Goal: Task Accomplishment & Management: Complete application form

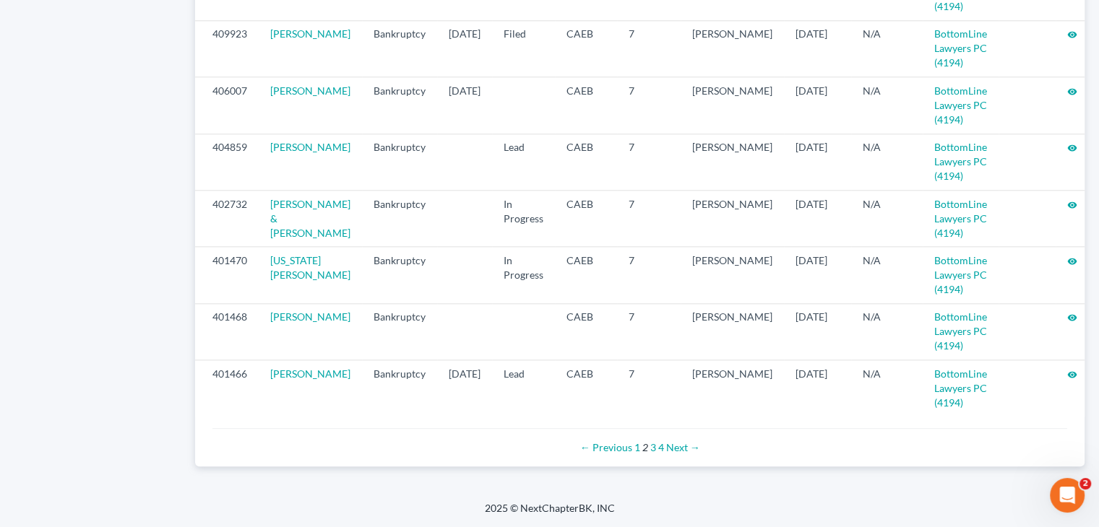
scroll to position [1580, 0]
click at [651, 454] on link "3" at bounding box center [653, 447] width 6 height 12
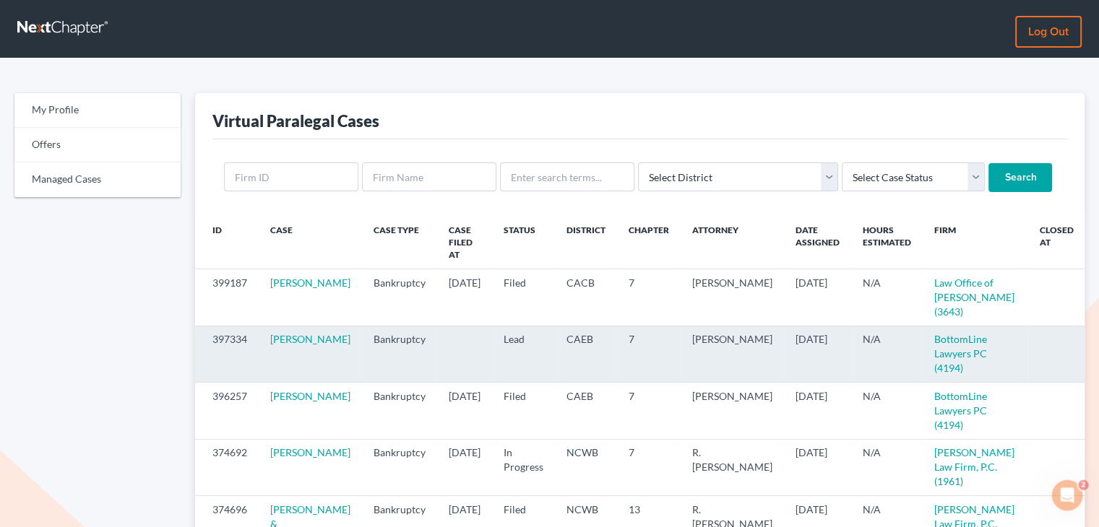
click at [1097, 335] on icon "visibility" at bounding box center [1102, 340] width 10 height 10
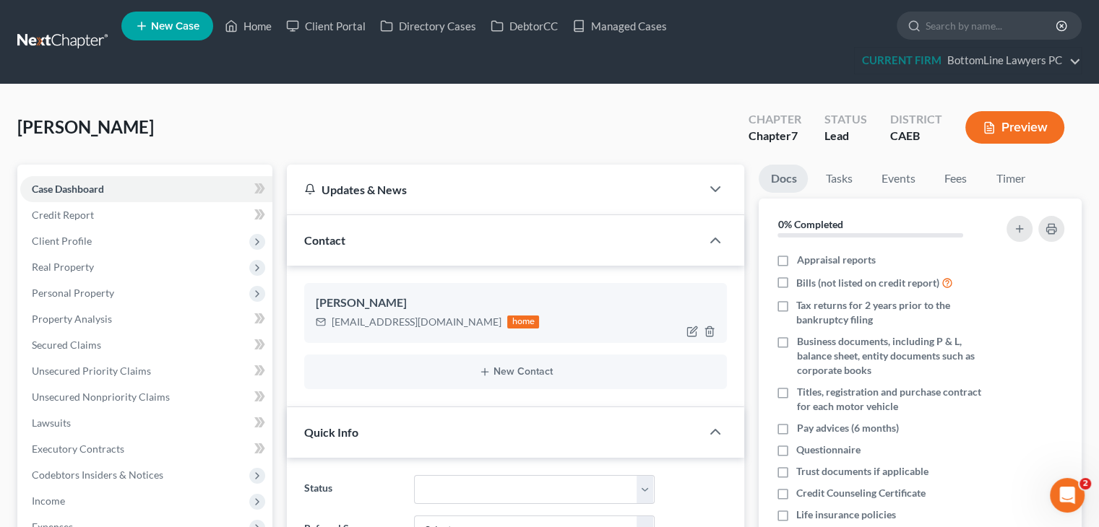
scroll to position [203, 0]
click at [170, 235] on span "Client Profile" at bounding box center [146, 241] width 252 height 26
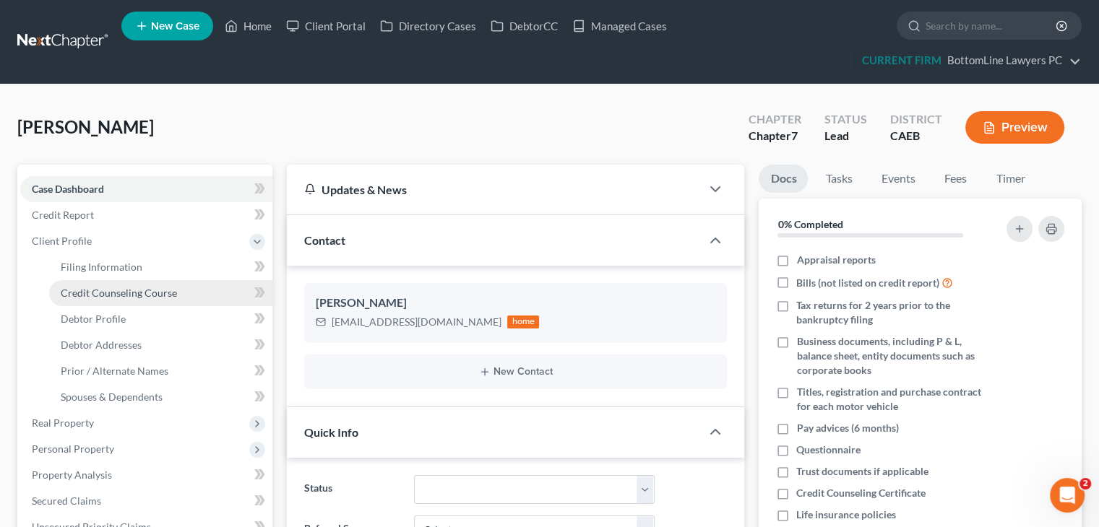
click at [159, 295] on span "Credit Counseling Course" at bounding box center [119, 293] width 116 height 12
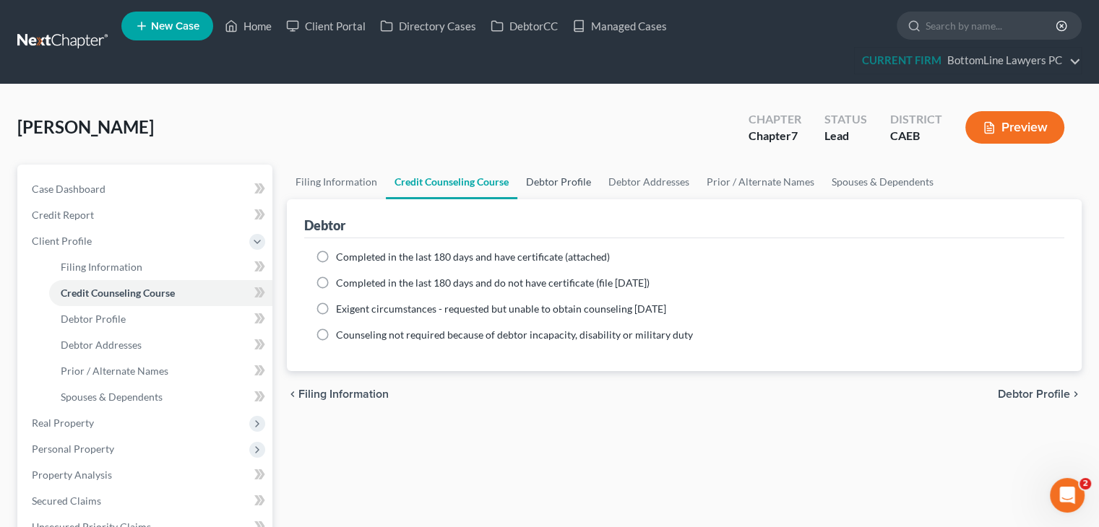
click at [558, 189] on link "Debtor Profile" at bounding box center [558, 182] width 82 height 35
select select "0"
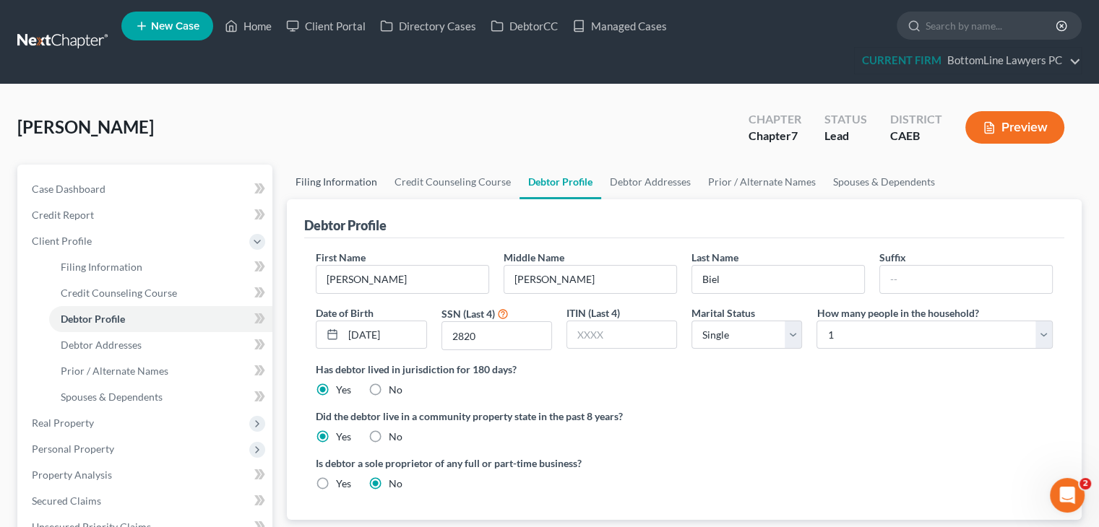
click at [370, 175] on link "Filing Information" at bounding box center [336, 182] width 99 height 35
select select "1"
select select "0"
select select "4"
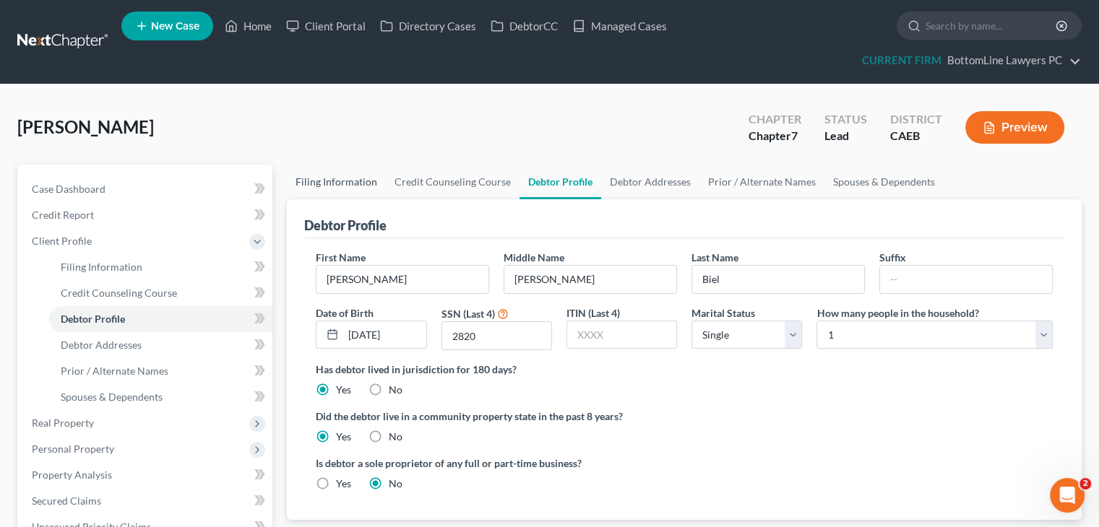
select select "0"
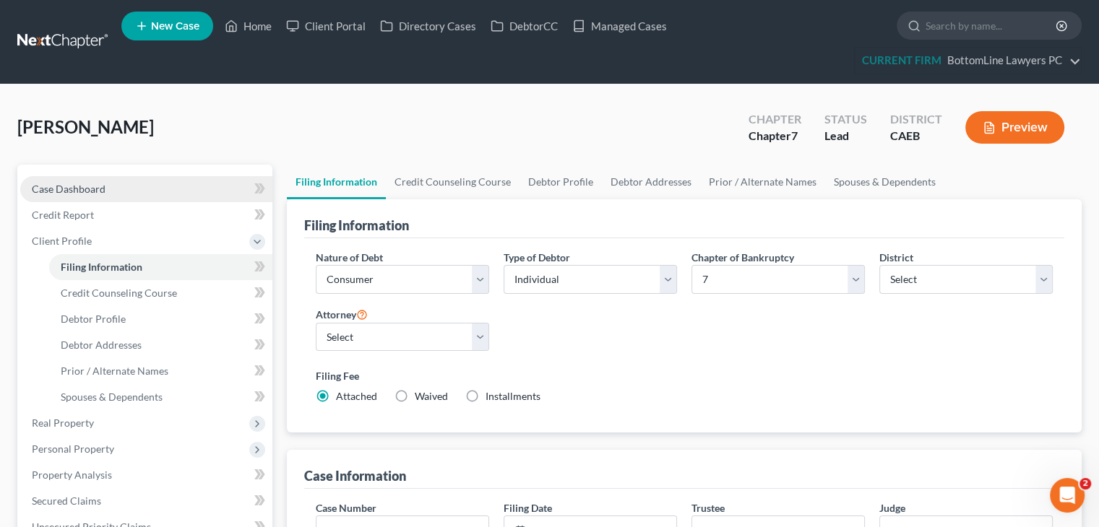
click at [116, 186] on link "Case Dashboard" at bounding box center [146, 189] width 252 height 26
select select "4"
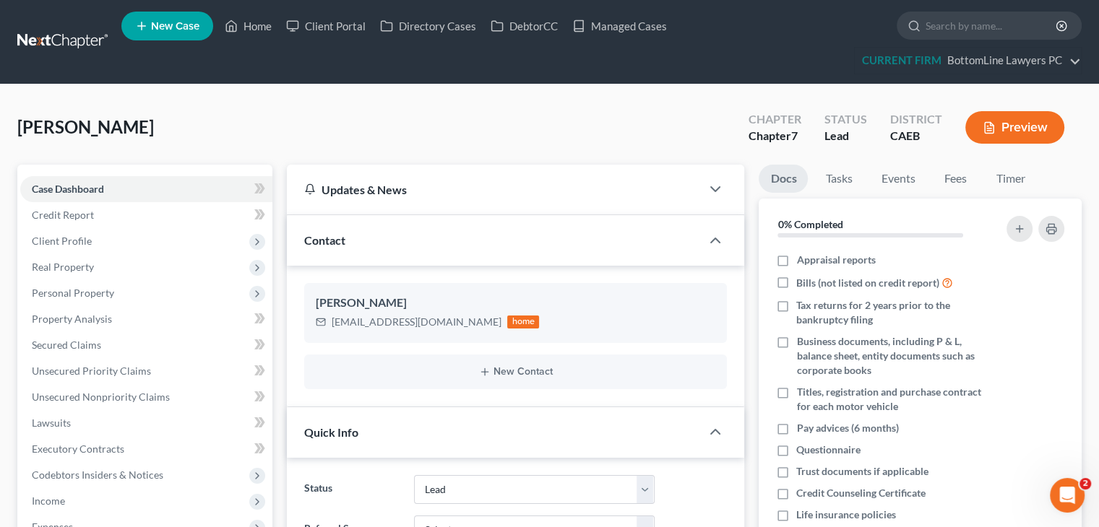
scroll to position [203, 0]
click at [545, 380] on div "New Contact" at bounding box center [515, 372] width 423 height 35
click at [529, 366] on button "New Contact" at bounding box center [516, 372] width 400 height 12
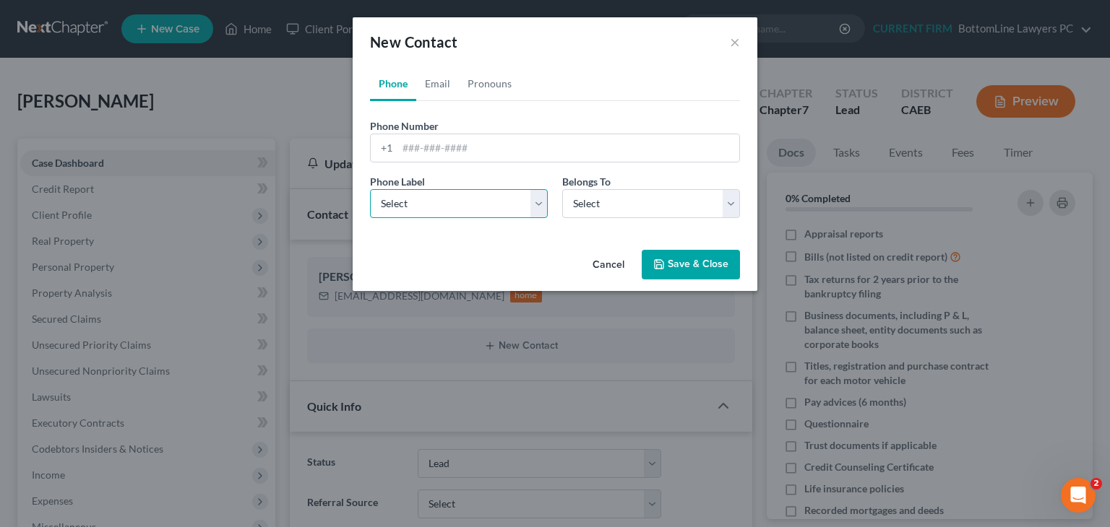
click at [411, 204] on select "Select Mobile Home Work Other" at bounding box center [459, 203] width 178 height 29
select select "1"
click at [370, 189] on select "Select Mobile Home Work Other" at bounding box center [459, 203] width 178 height 29
click at [449, 160] on input "tel" at bounding box center [568, 147] width 342 height 27
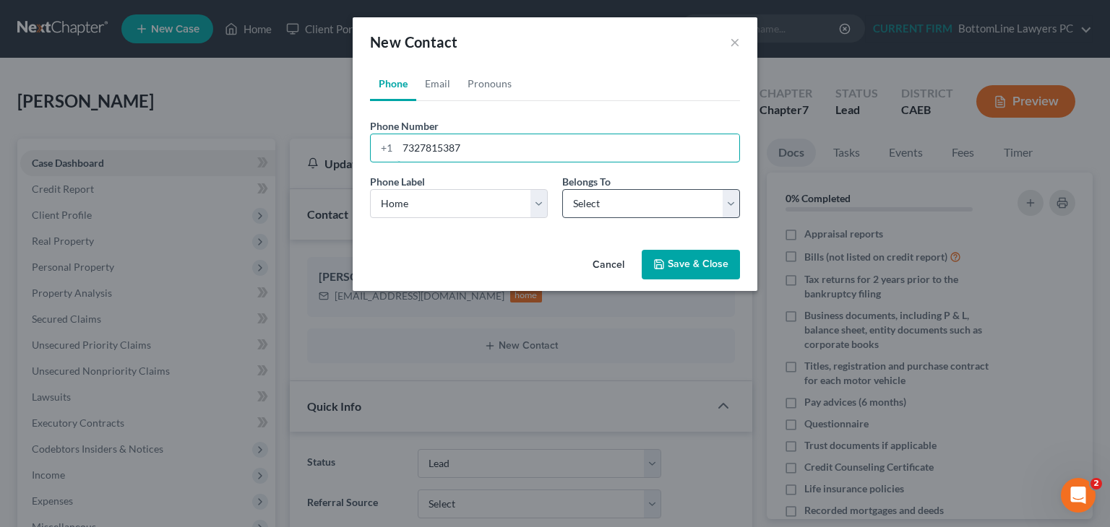
type input "7327815387"
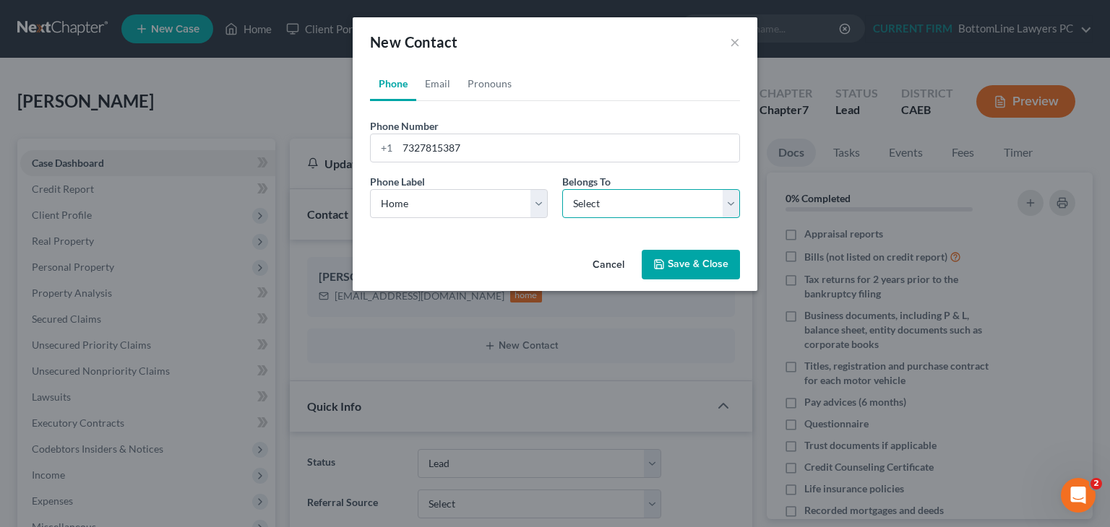
click at [691, 207] on select "Select Client Other" at bounding box center [651, 203] width 178 height 29
select select "0"
click at [562, 189] on select "Select Client Other" at bounding box center [651, 203] width 178 height 29
click at [655, 265] on icon "button" at bounding box center [659, 265] width 12 height 12
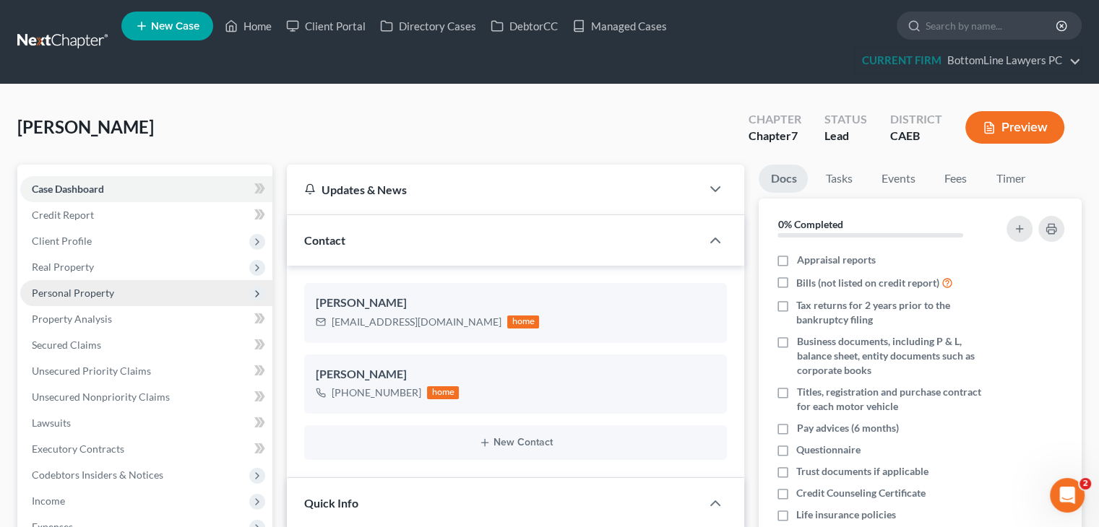
click at [108, 295] on span "Personal Property" at bounding box center [73, 293] width 82 height 12
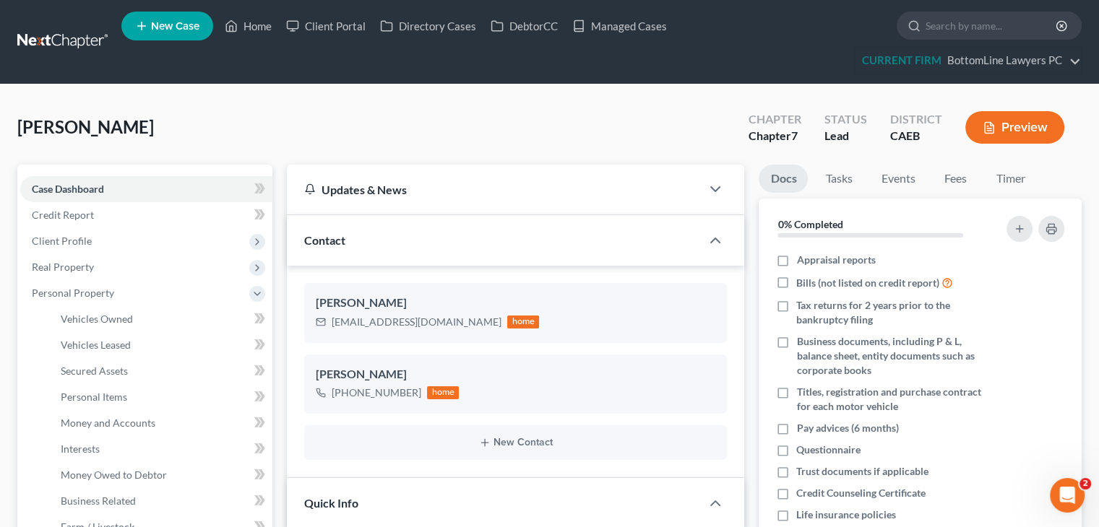
click at [431, 71] on ul "New Case Home Client Portal Directory Cases DebtorCC Managed Cases - No Result …" at bounding box center [601, 41] width 960 height 69
click at [635, 25] on link "Managed Cases" at bounding box center [619, 26] width 109 height 26
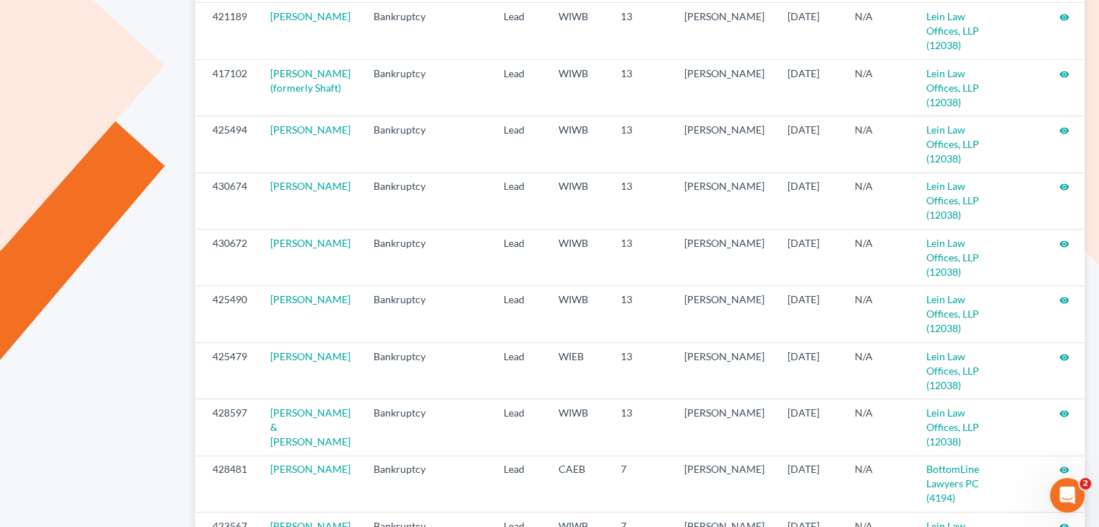
scroll to position [89, 0]
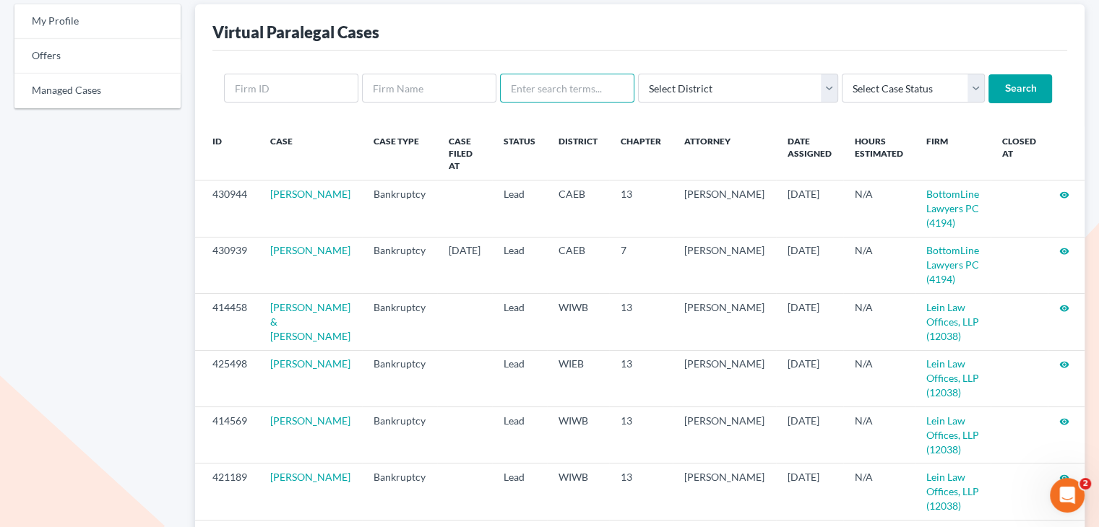
click at [599, 93] on input "text" at bounding box center [567, 88] width 134 height 29
paste input "7327815387"
type input "7"
paste input "Swesey"
type input "Swesey"
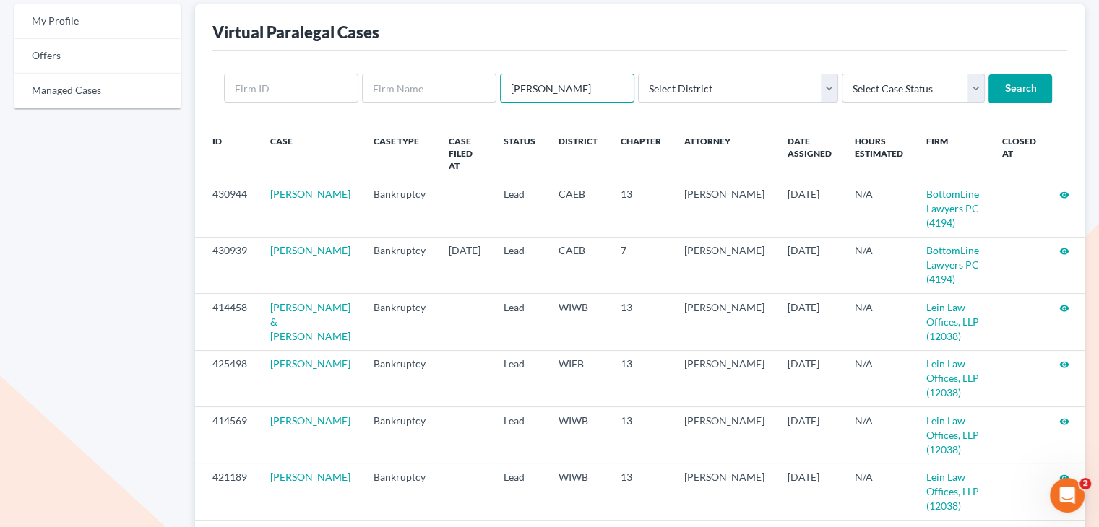
click at [988, 74] on input "Search" at bounding box center [1020, 88] width 64 height 29
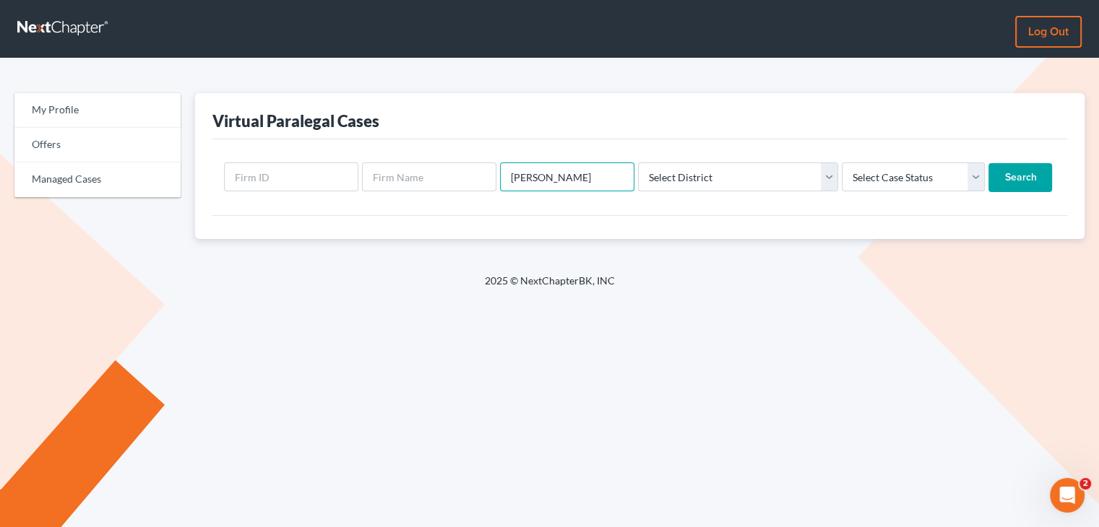
click at [580, 174] on input "[PERSON_NAME]" at bounding box center [567, 177] width 134 height 29
type input "S"
type input "biel"
click at [988, 163] on input "Search" at bounding box center [1020, 177] width 64 height 29
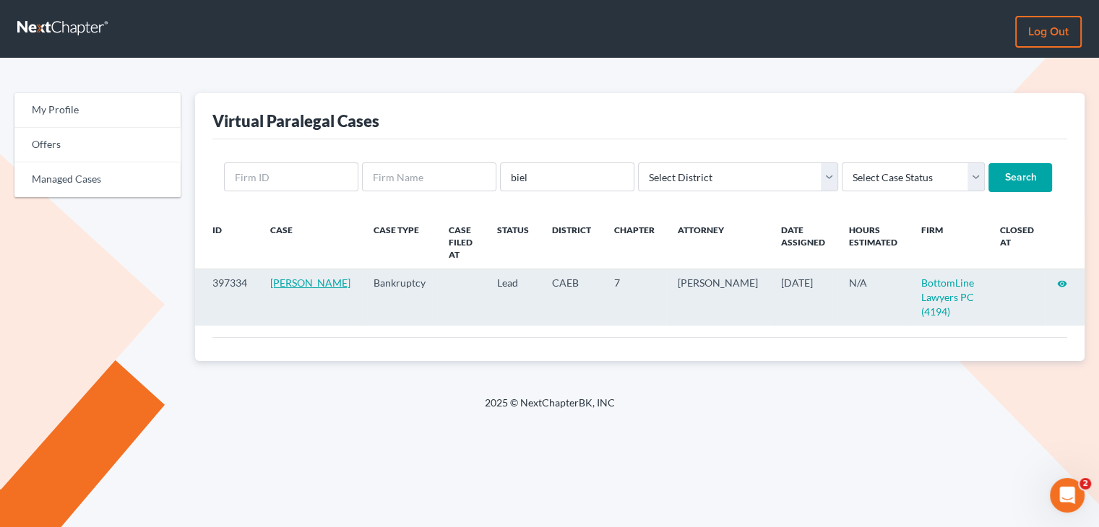
click at [286, 277] on link "[PERSON_NAME]" at bounding box center [310, 283] width 80 height 12
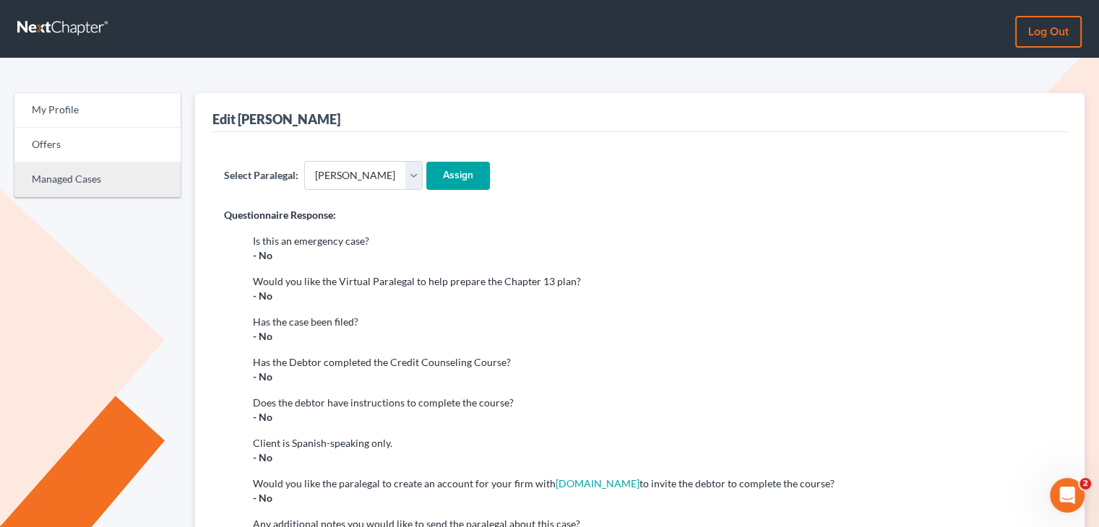
click at [152, 186] on link "Managed Cases" at bounding box center [97, 180] width 166 height 35
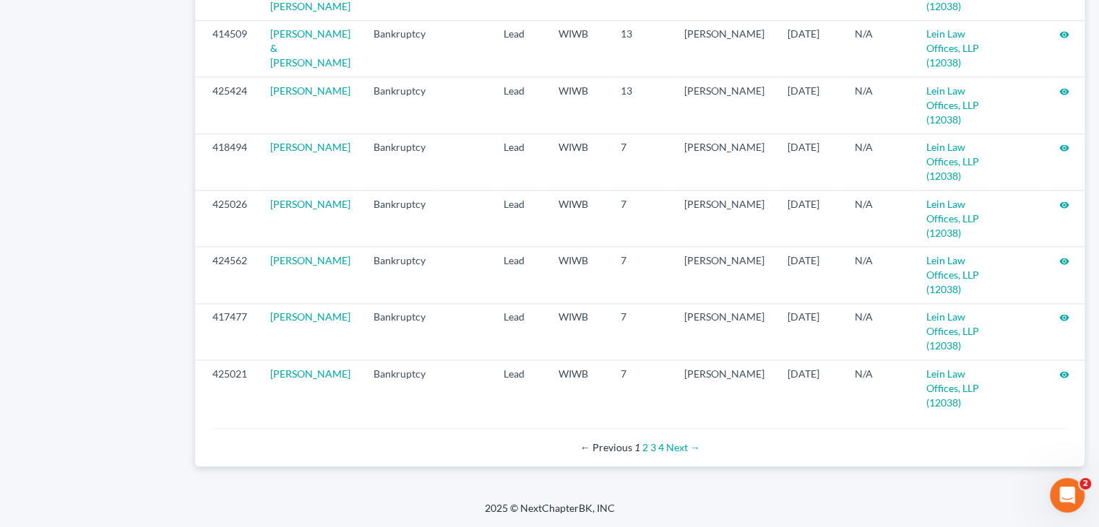
scroll to position [1578, 0]
click at [652, 451] on link "3" at bounding box center [653, 447] width 6 height 12
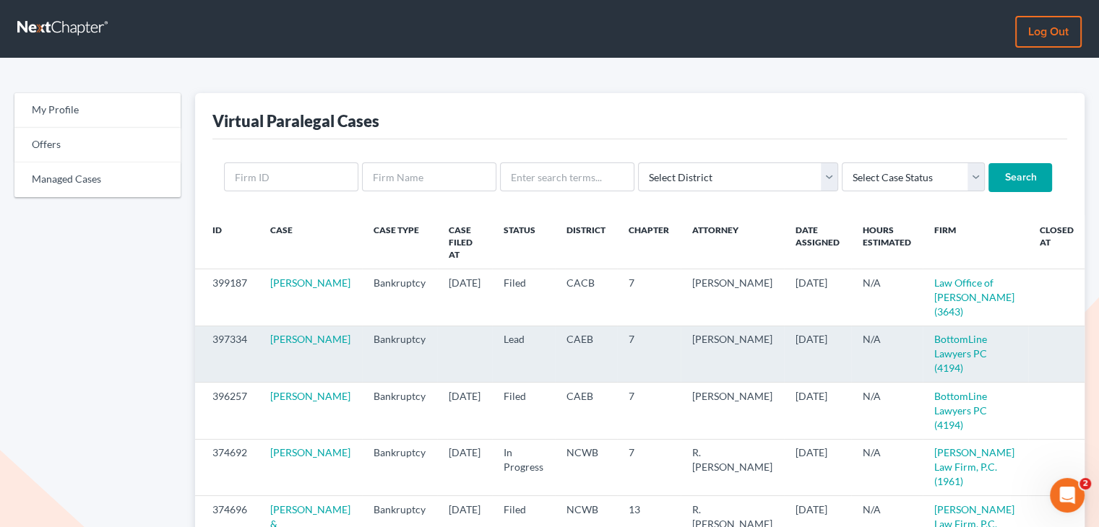
click at [1097, 335] on icon "visibility" at bounding box center [1102, 340] width 10 height 10
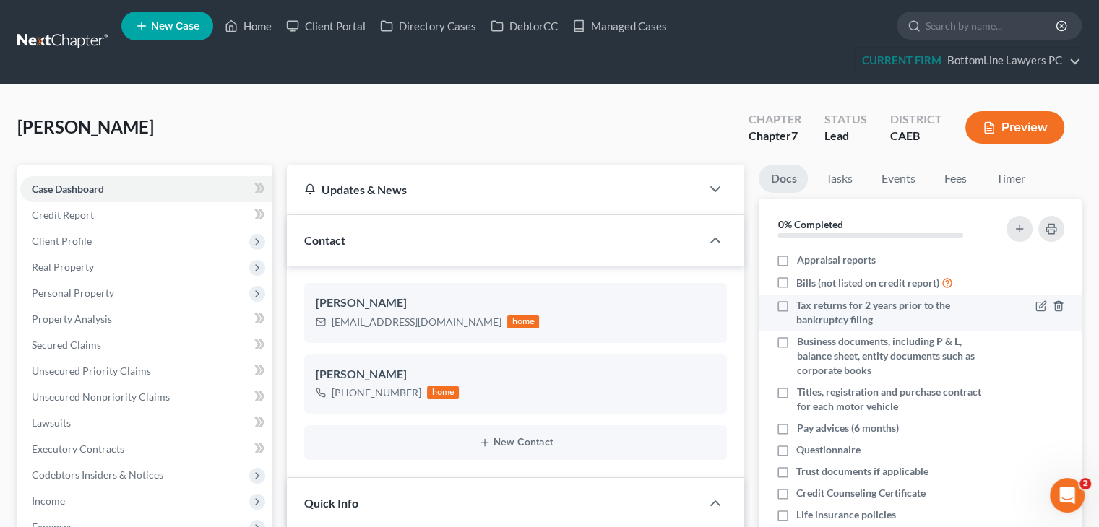
scroll to position [203, 0]
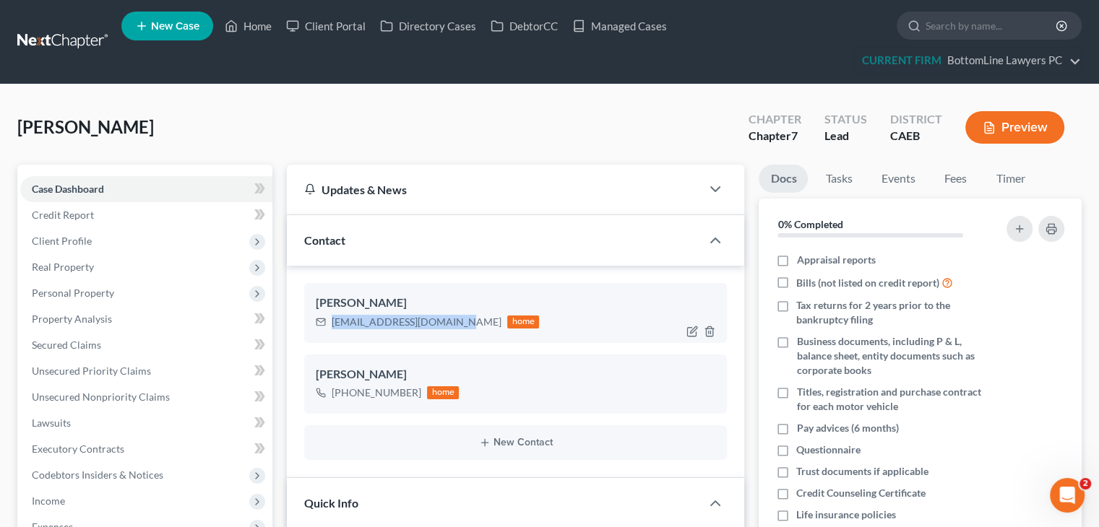
drag, startPoint x: 453, startPoint y: 321, endPoint x: 318, endPoint y: 323, distance: 135.1
click at [318, 323] on div "eleanorbiel036@gmail.com home" at bounding box center [427, 322] width 223 height 19
copy div "eleanorbiel036@gmail.com"
click at [543, 437] on button "New Contact" at bounding box center [516, 443] width 400 height 12
drag, startPoint x: 507, startPoint y: 498, endPoint x: 644, endPoint y: 132, distance: 391.2
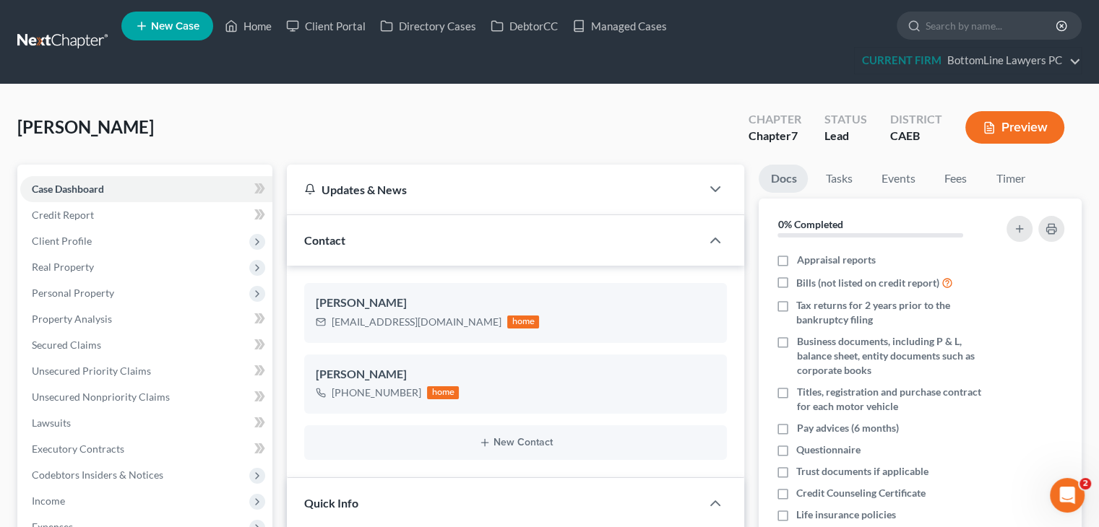
click at [644, 131] on div "[PERSON_NAME] Upgraded Chapter Chapter 7 Status Lead District CAEB Preview" at bounding box center [549, 133] width 1064 height 63
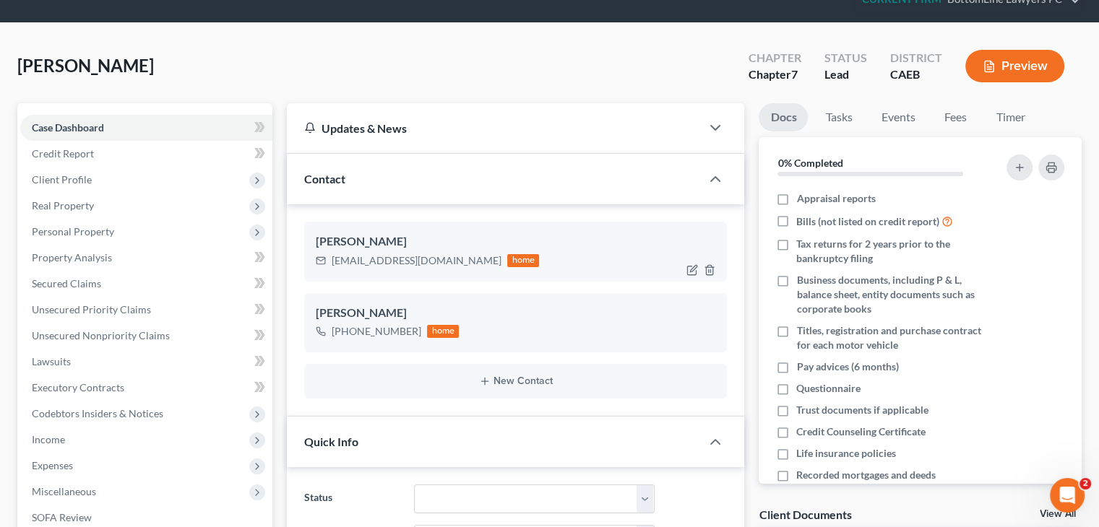
scroll to position [0, 0]
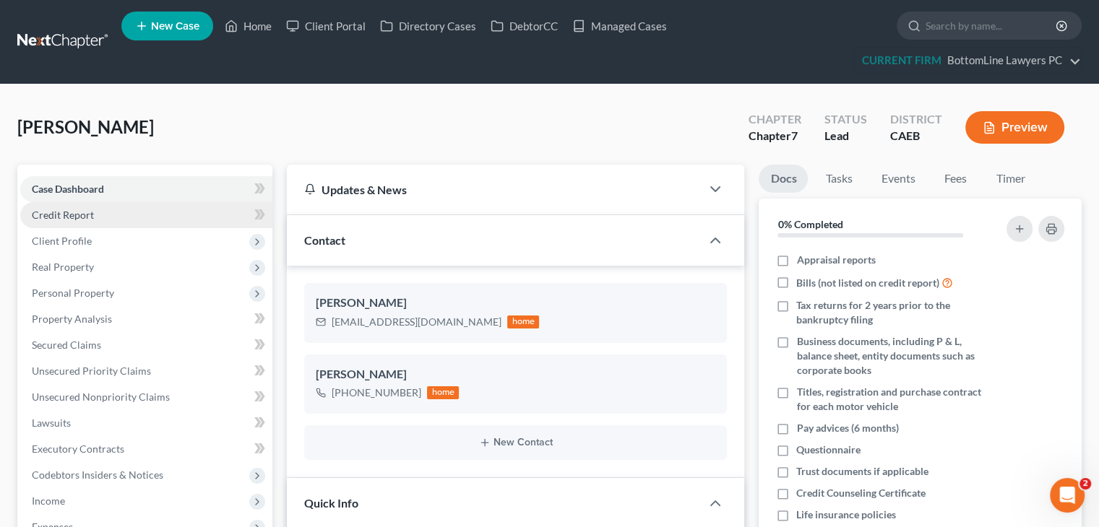
click at [165, 219] on link "Credit Report" at bounding box center [146, 215] width 252 height 26
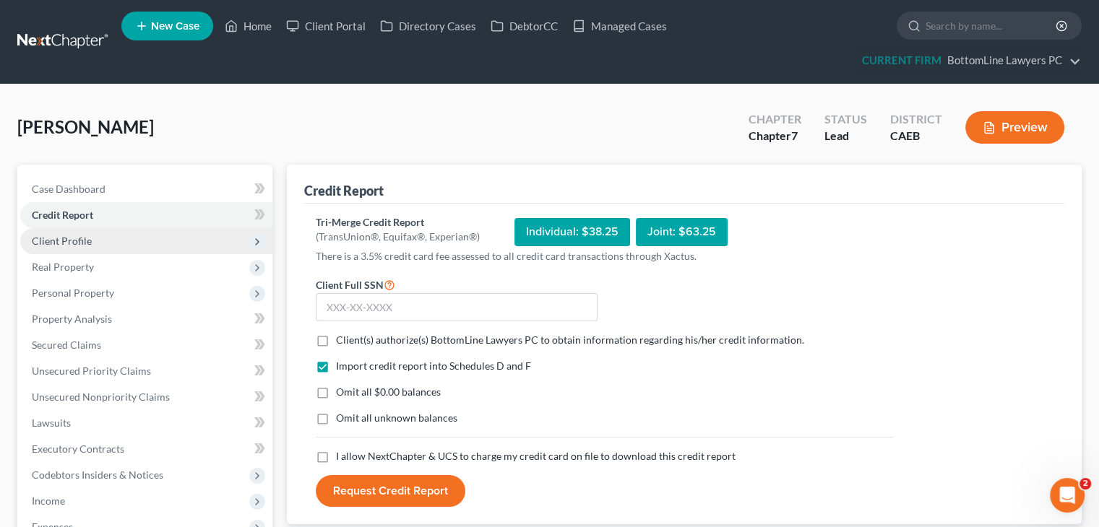
click at [153, 241] on span "Client Profile" at bounding box center [146, 241] width 252 height 26
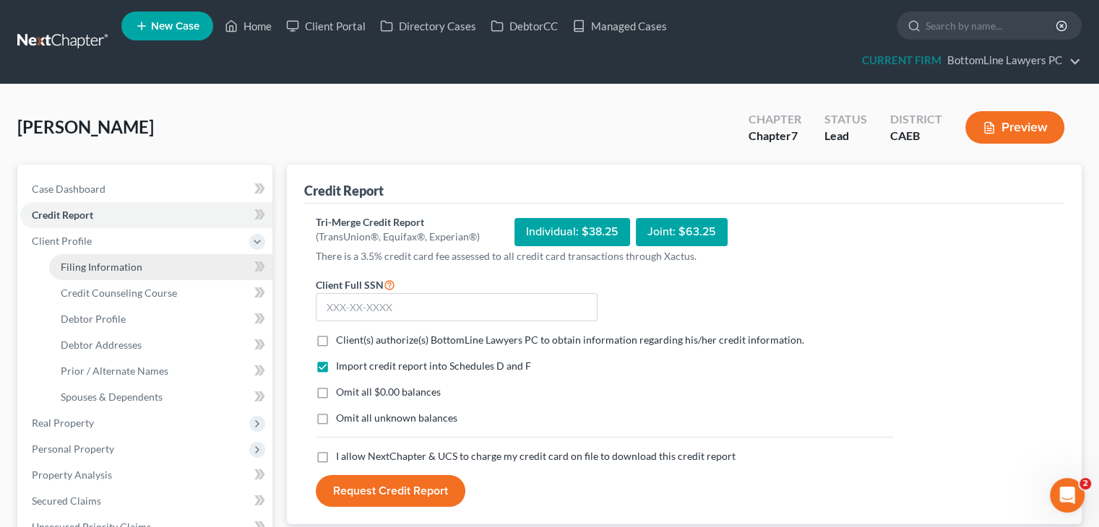
click at [140, 274] on link "Filing Information" at bounding box center [160, 267] width 223 height 26
select select "1"
select select "0"
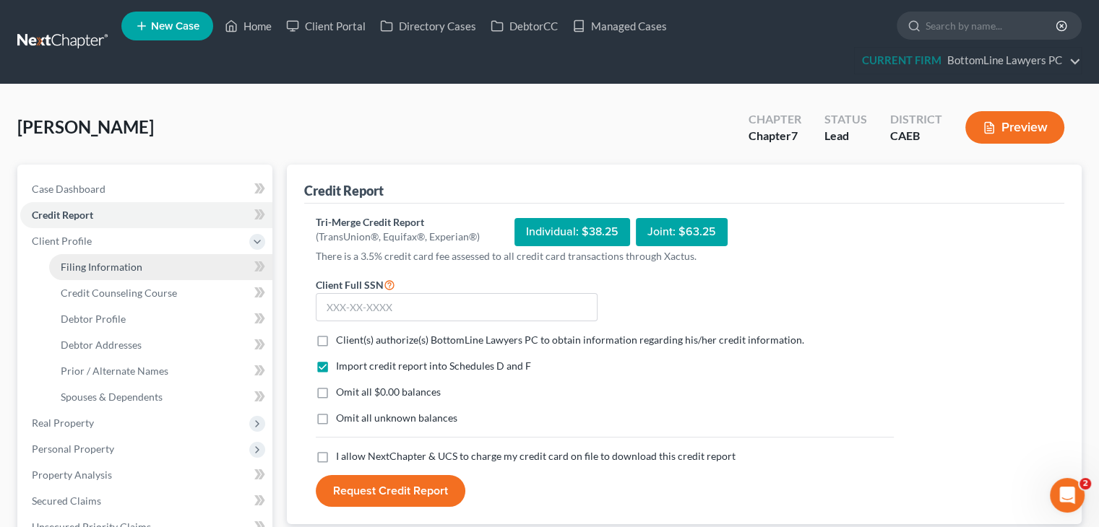
select select "4"
select select "0"
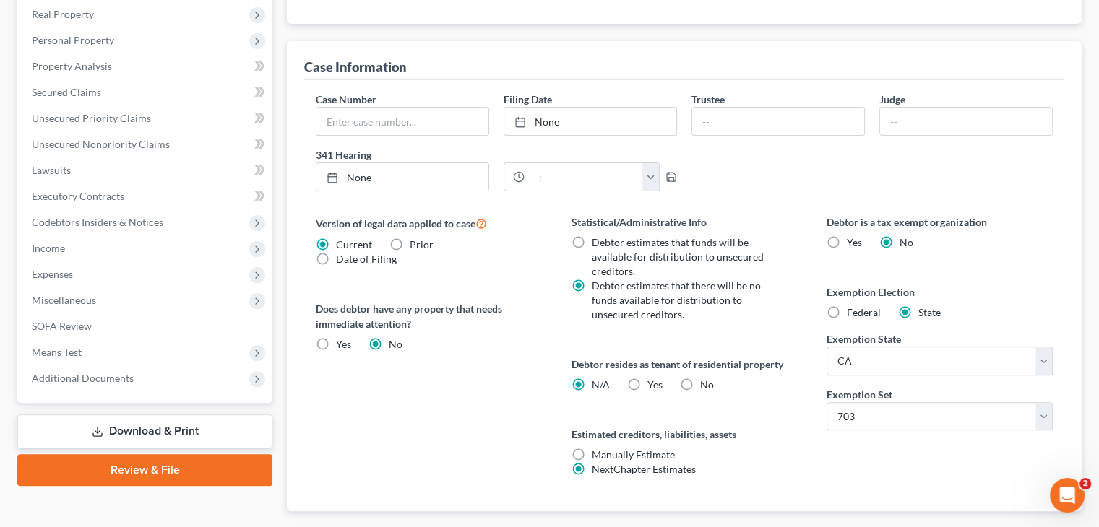
scroll to position [492, 0]
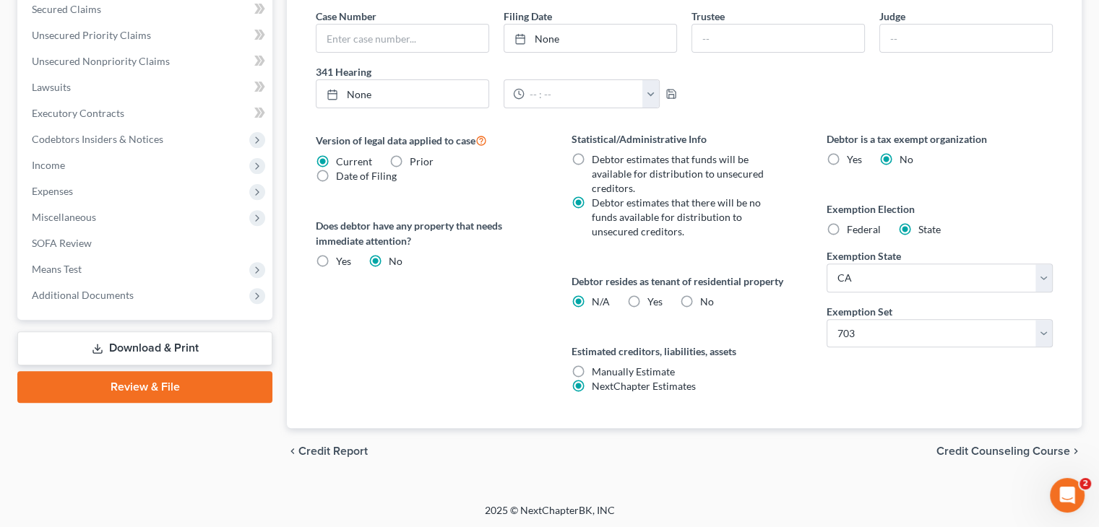
click at [1009, 446] on span "Credit Counseling Course" at bounding box center [1003, 452] width 134 height 12
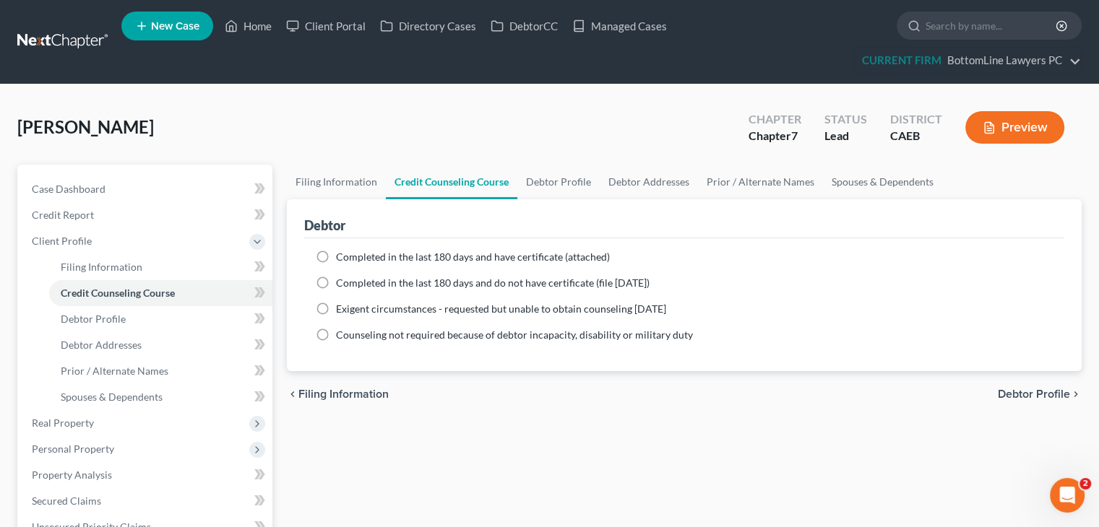
click at [1031, 389] on span "Debtor Profile" at bounding box center [1034, 395] width 72 height 12
select select "0"
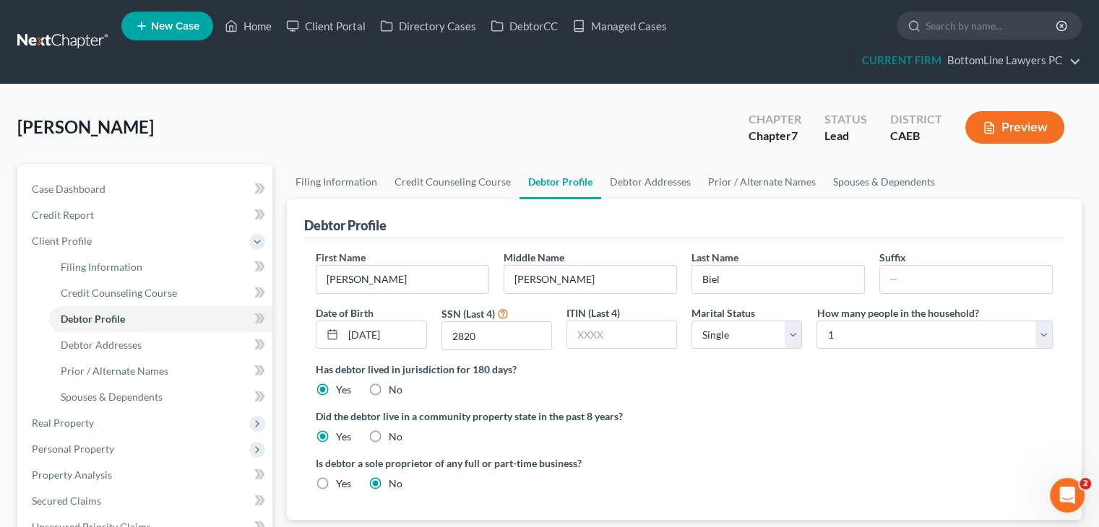
click at [936, 405] on ng-include "First Name Eleanor Middle Name Ann Last Name Biel Suffix Date of Birth 04/24/19…" at bounding box center [684, 376] width 737 height 253
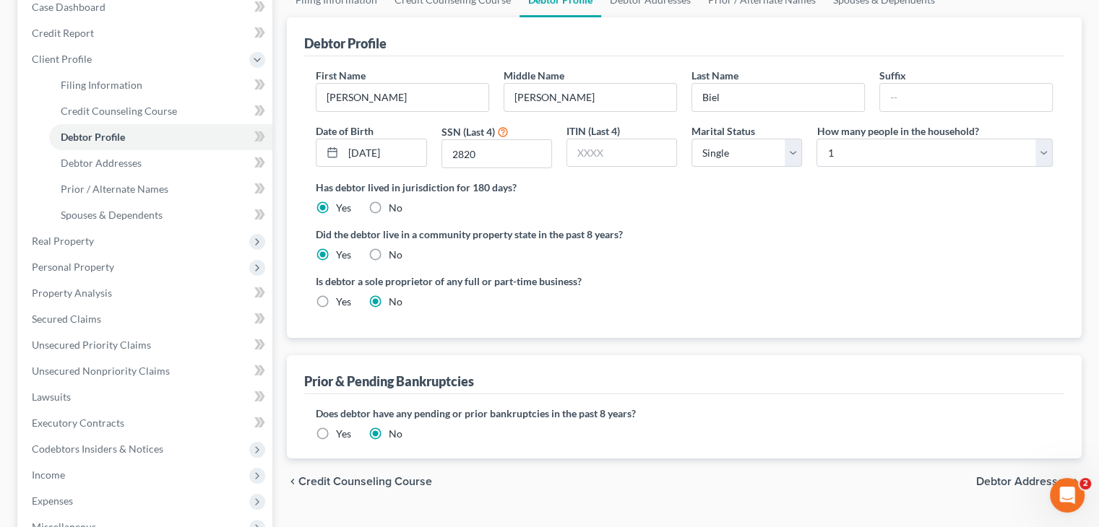
scroll to position [217, 0]
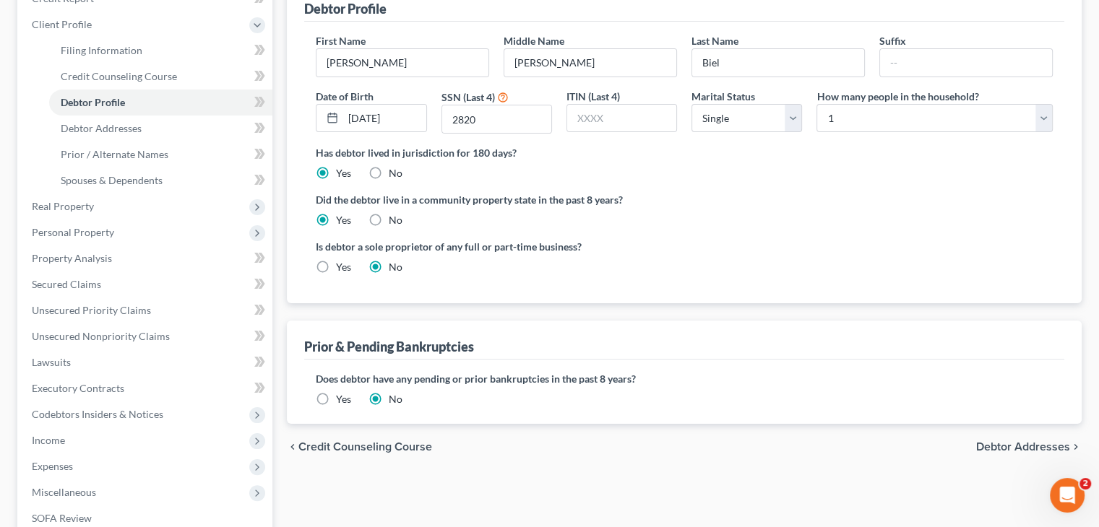
click at [1064, 420] on div "Prior & Pending Bankruptcies Does debtor have any pending or prior bankruptcies…" at bounding box center [684, 372] width 795 height 103
click at [1022, 442] on span "Debtor Addresses" at bounding box center [1023, 447] width 94 height 12
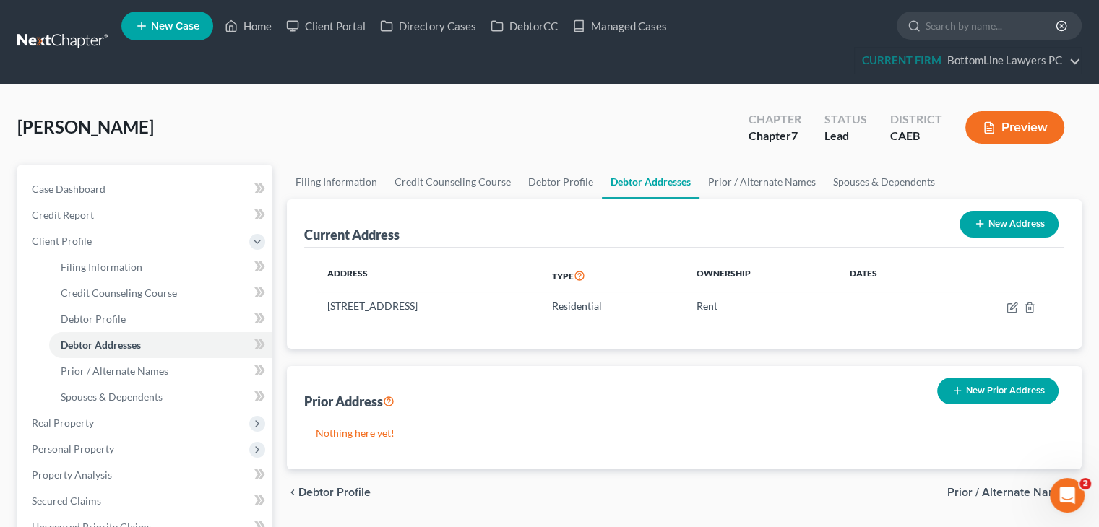
click at [993, 491] on span "Prior / Alternate Names" at bounding box center [1008, 493] width 123 height 12
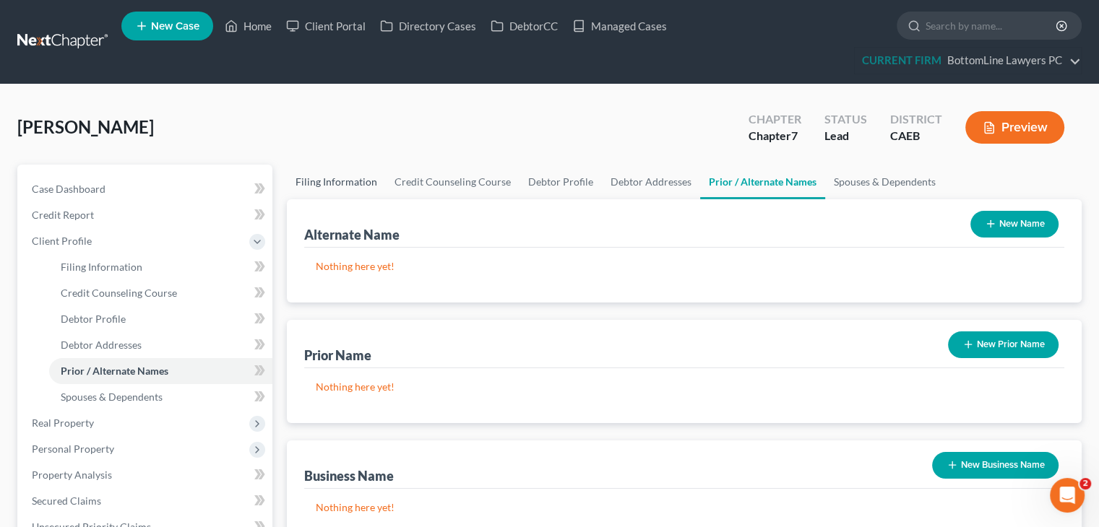
click at [337, 178] on link "Filing Information" at bounding box center [336, 182] width 99 height 35
select select "1"
select select "0"
select select "8"
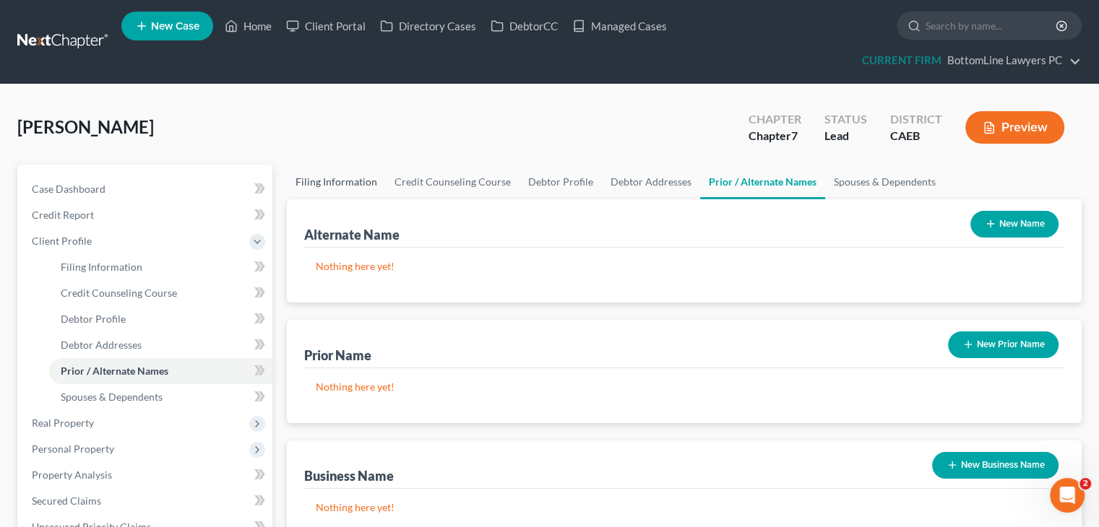
select select "0"
select select "4"
select select "0"
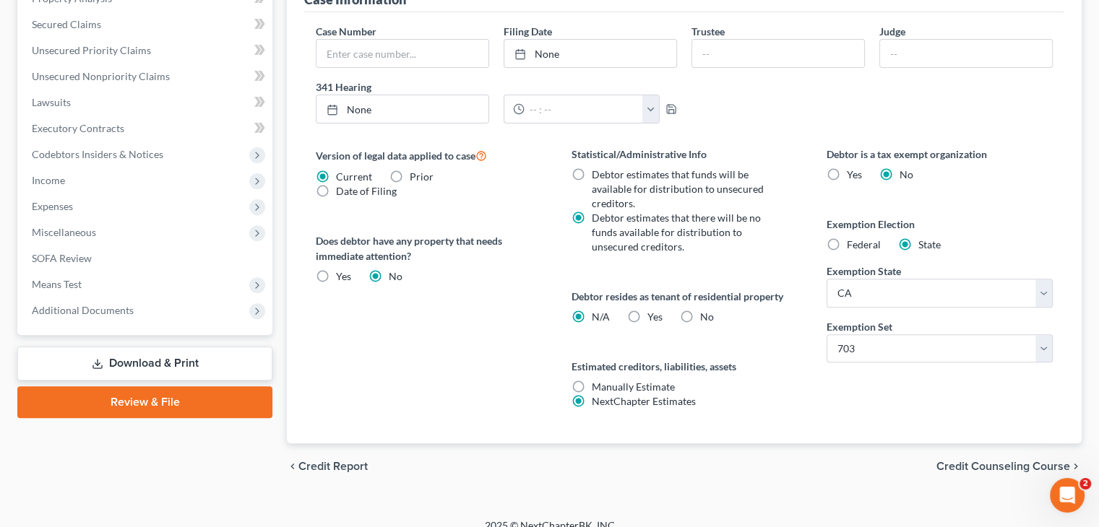
scroll to position [492, 0]
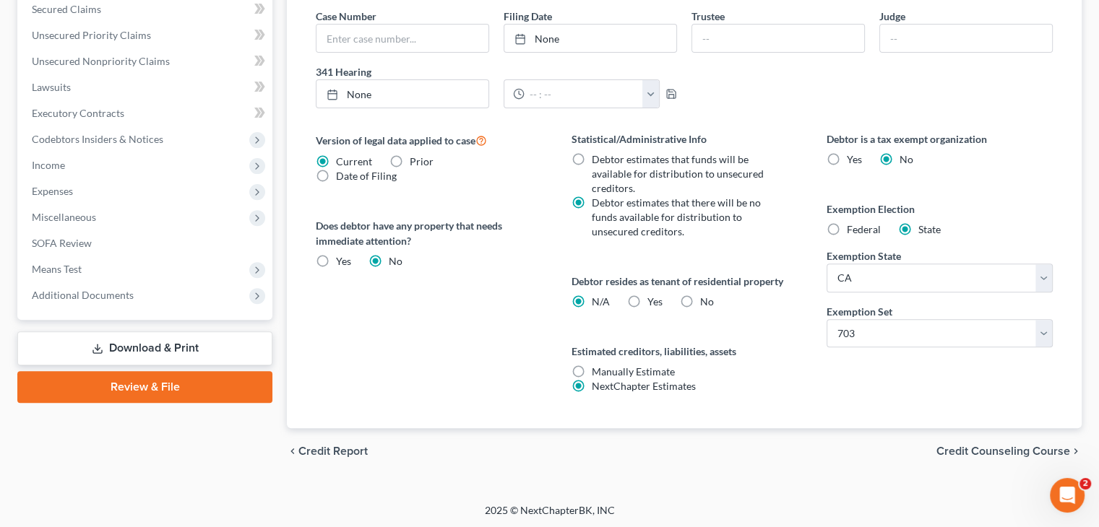
click at [647, 295] on label "Yes Yes" at bounding box center [654, 302] width 15 height 14
click at [653, 295] on input "Yes Yes" at bounding box center [657, 299] width 9 height 9
radio input "true"
radio input "false"
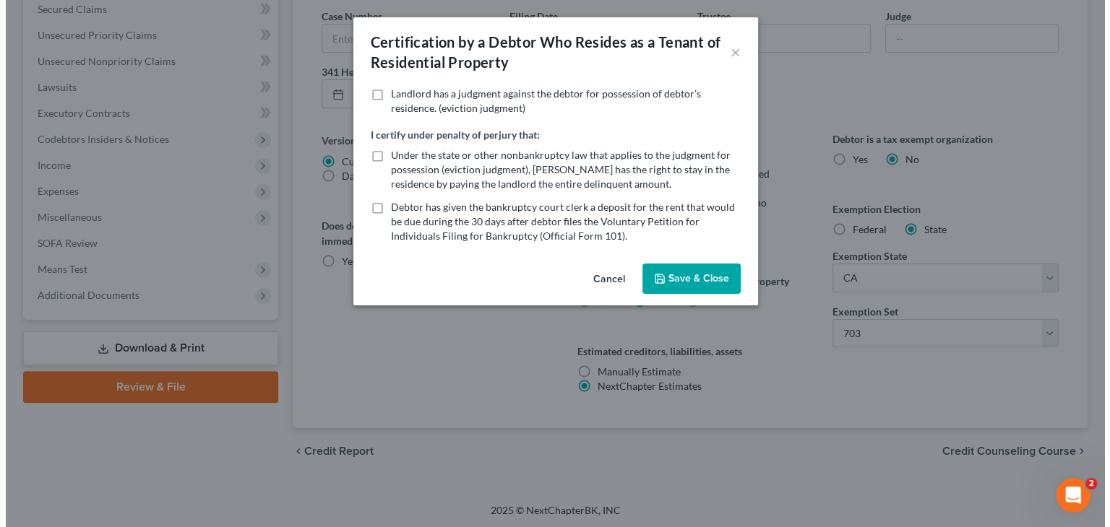
scroll to position [466, 0]
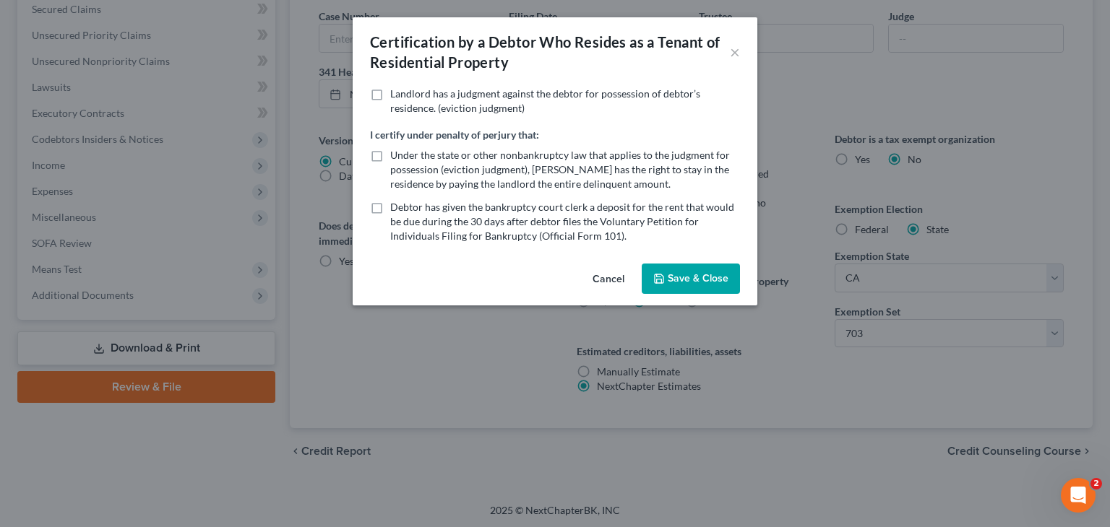
click at [691, 278] on button "Save & Close" at bounding box center [691, 279] width 98 height 30
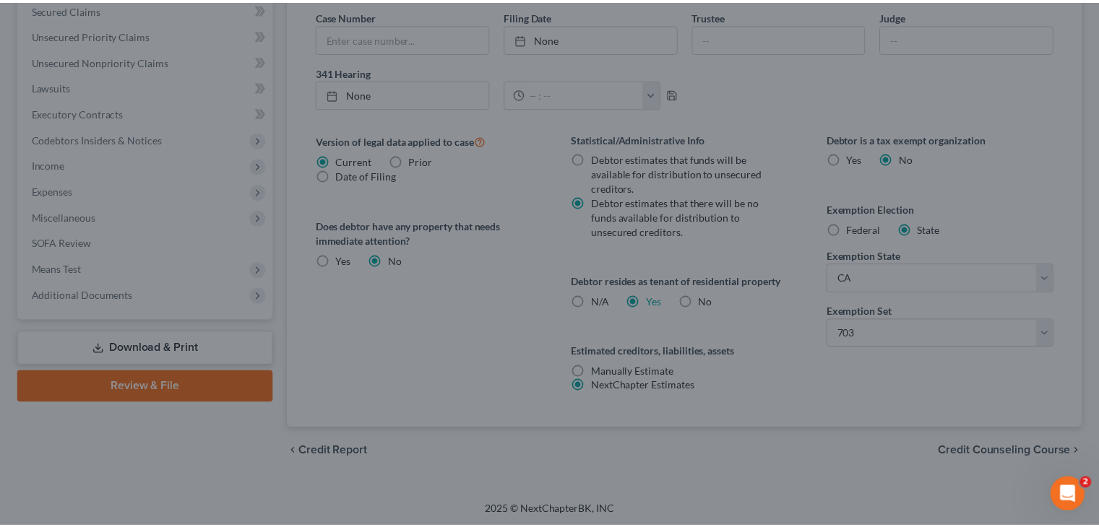
scroll to position [492, 0]
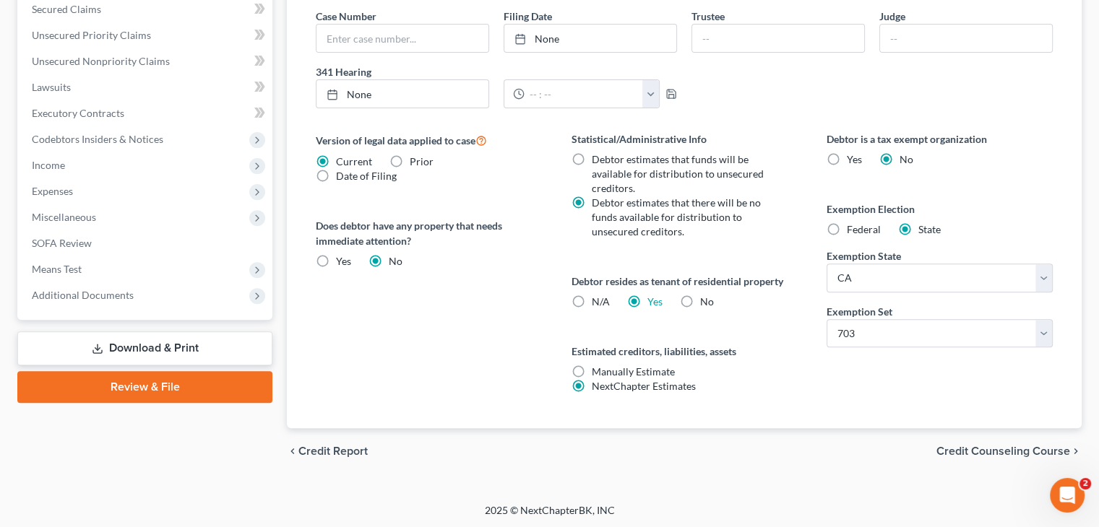
click at [1011, 447] on span "Credit Counseling Course" at bounding box center [1003, 452] width 134 height 12
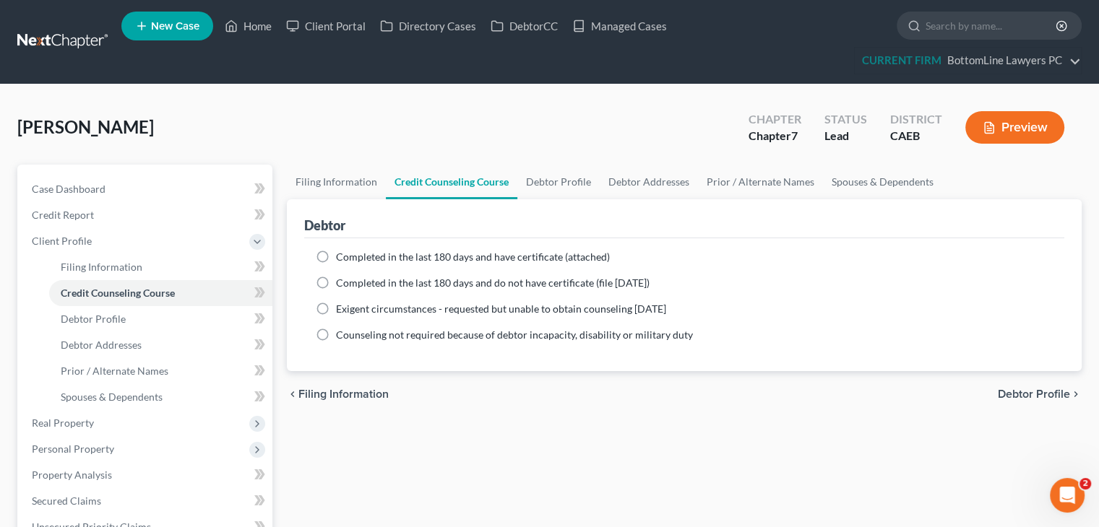
click at [1032, 391] on span "Debtor Profile" at bounding box center [1034, 395] width 72 height 12
select select "0"
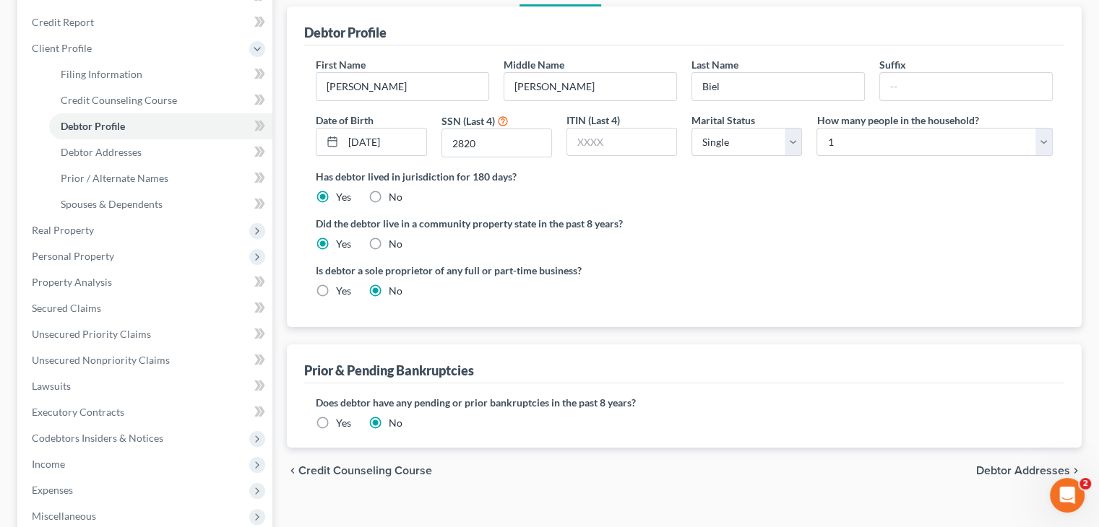
scroll to position [289, 0]
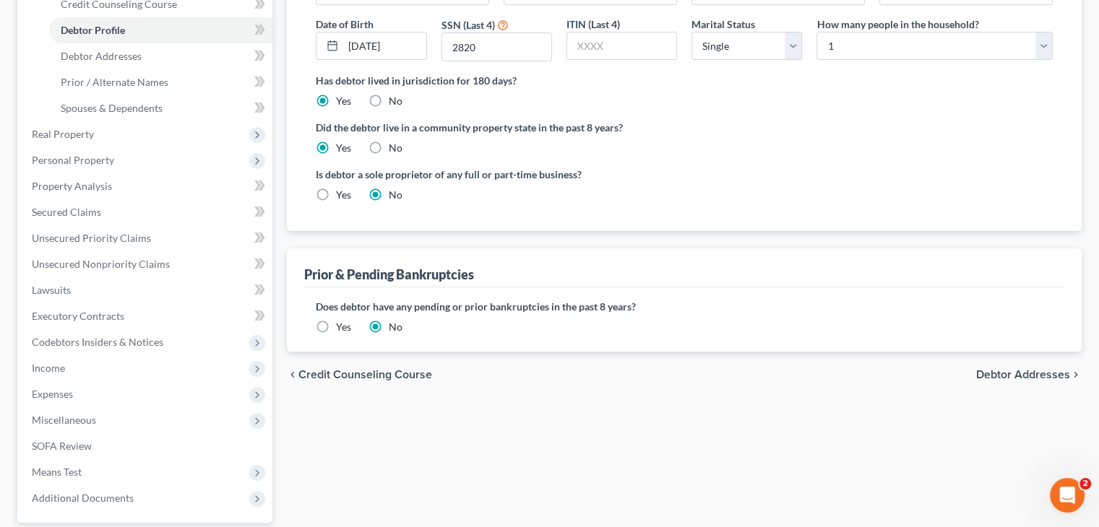
click at [1034, 379] on span "Debtor Addresses" at bounding box center [1023, 375] width 94 height 12
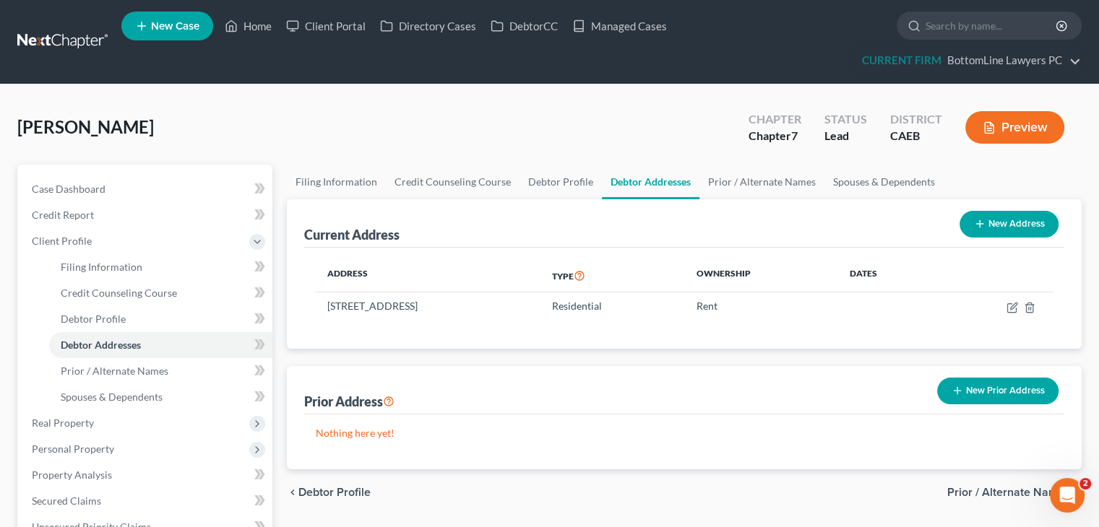
click at [1014, 492] on span "Prior / Alternate Names" at bounding box center [1008, 493] width 123 height 12
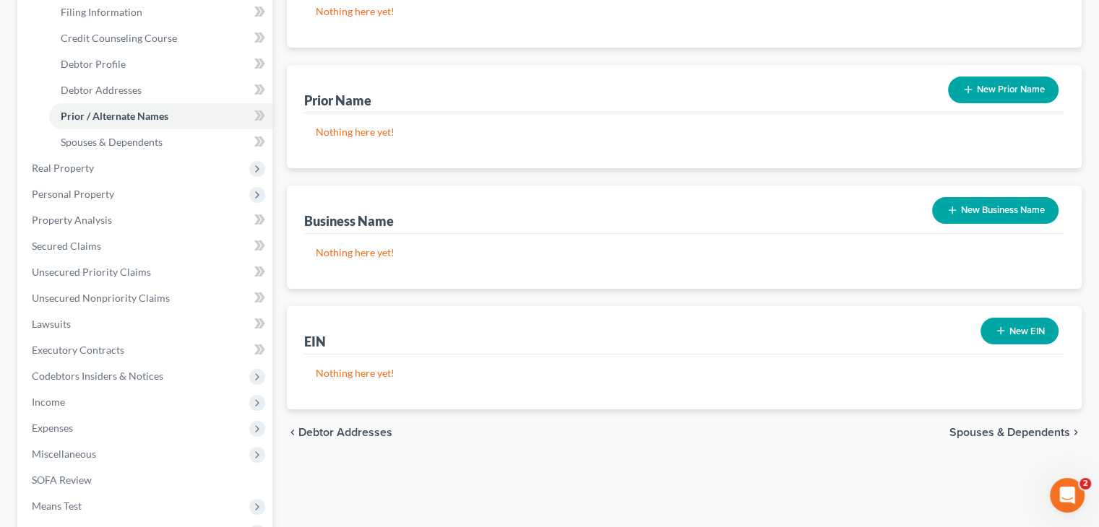
scroll to position [289, 0]
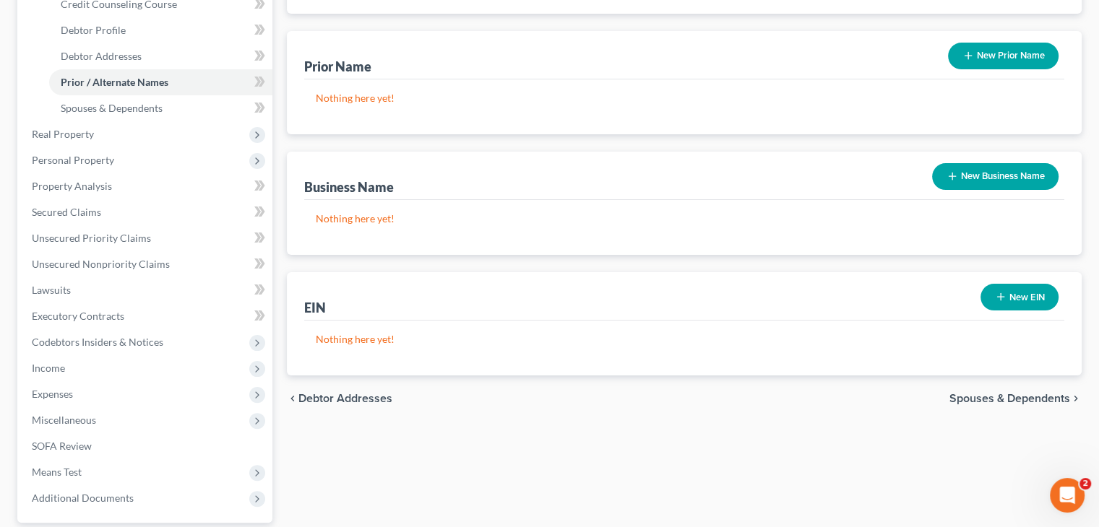
click at [1011, 397] on span "Spouses & Dependents" at bounding box center [1009, 399] width 121 height 12
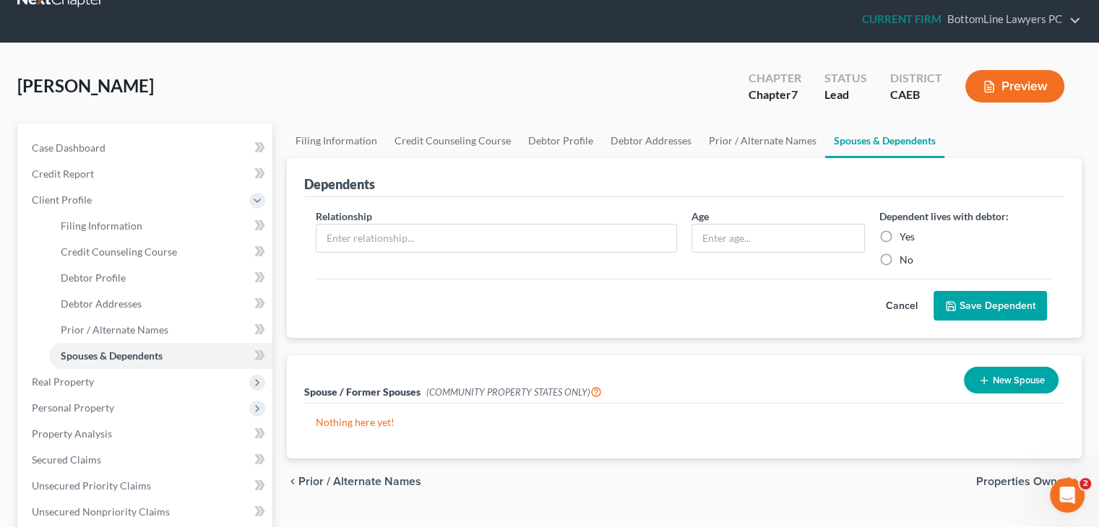
scroll to position [144, 0]
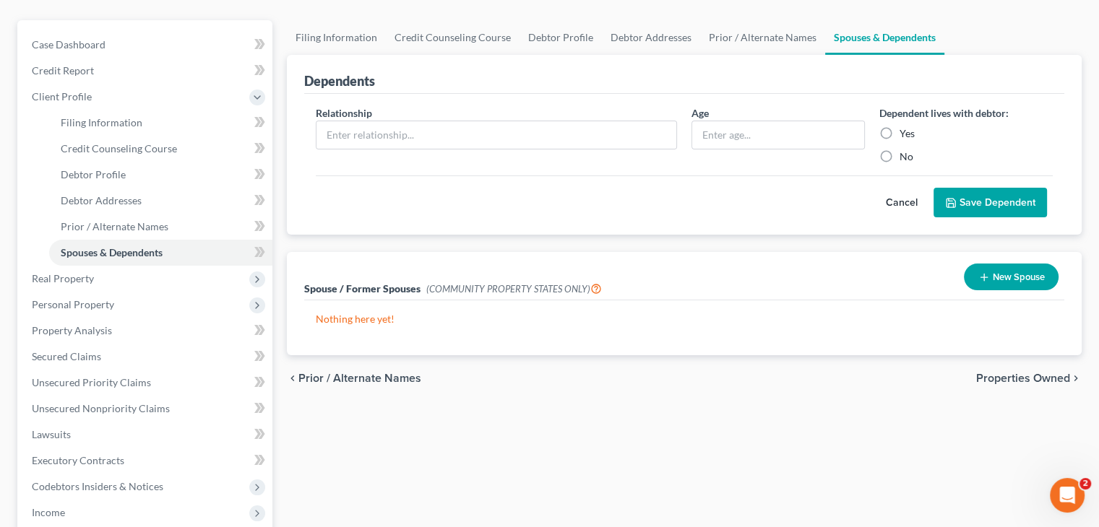
click at [1011, 379] on span "Properties Owned" at bounding box center [1023, 379] width 94 height 12
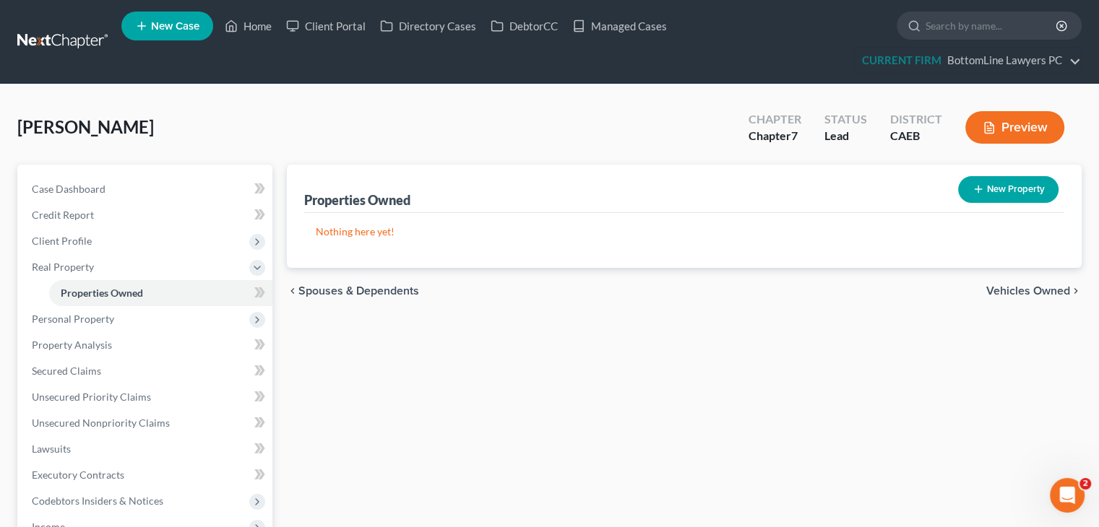
click at [1009, 290] on span "Vehicles Owned" at bounding box center [1028, 291] width 84 height 12
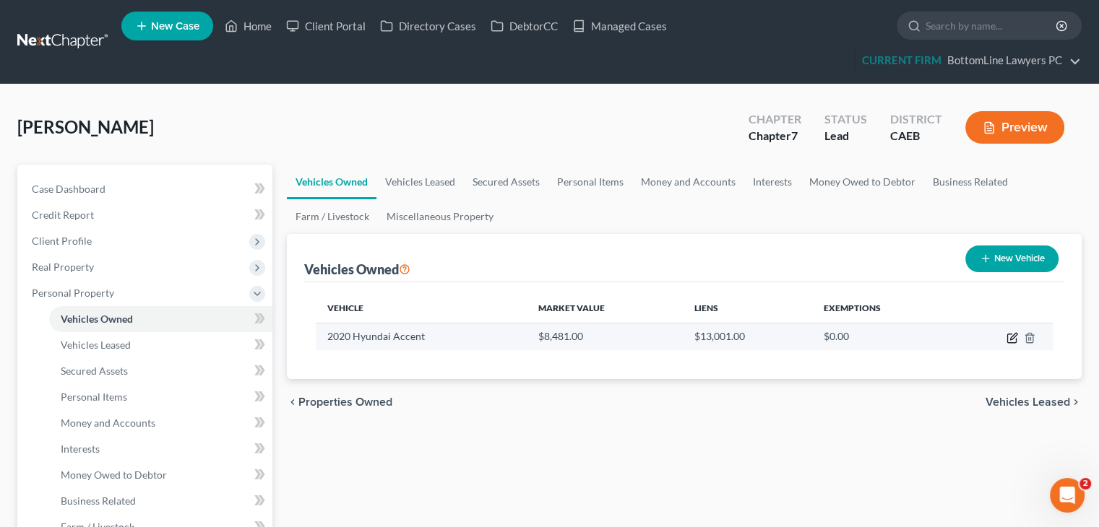
click at [1008, 339] on icon "button" at bounding box center [1012, 338] width 12 height 12
select select "0"
select select "6"
select select "2"
select select "0"
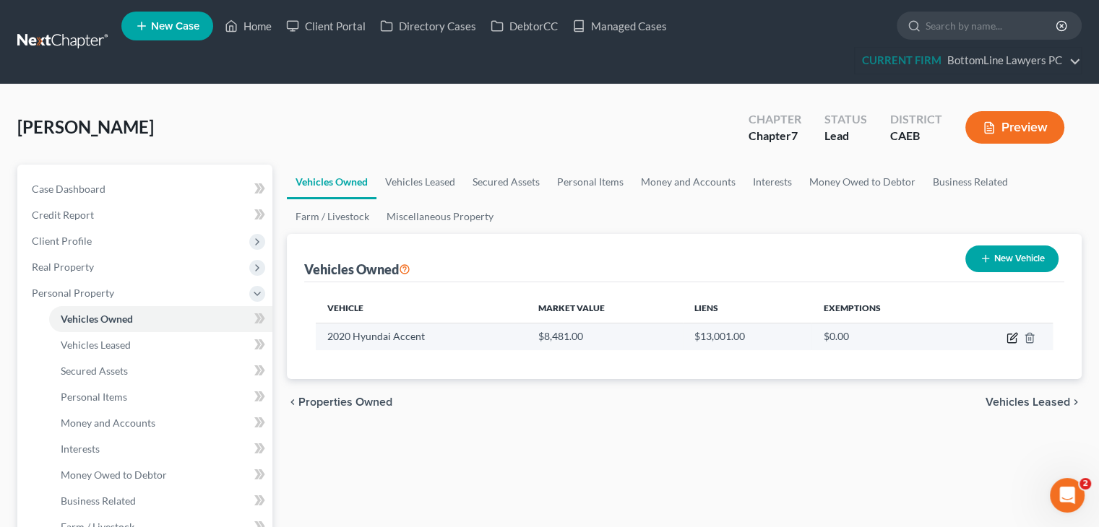
select select "0"
select select "2"
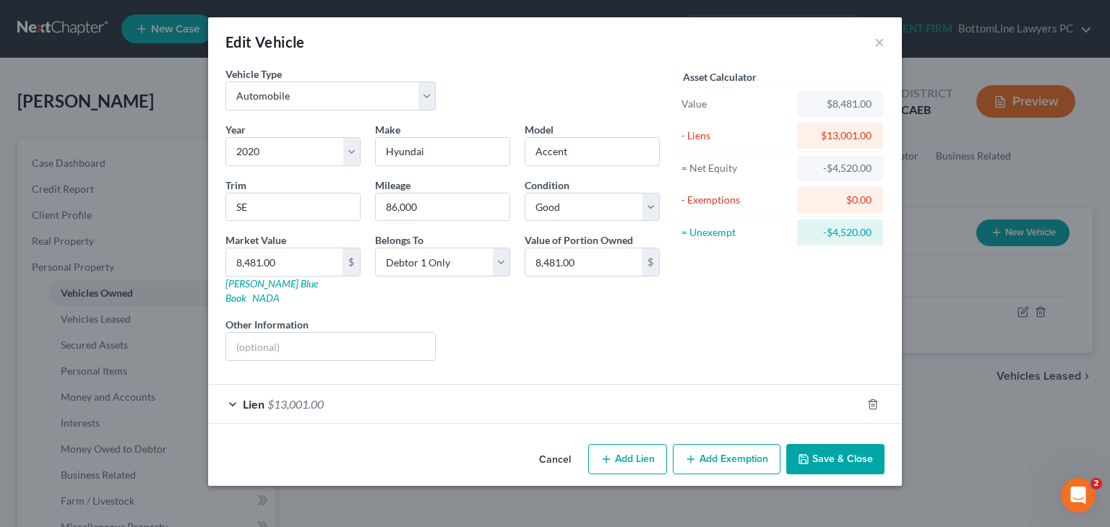
click at [730, 385] on div "Lien $13,001.00" at bounding box center [534, 404] width 653 height 38
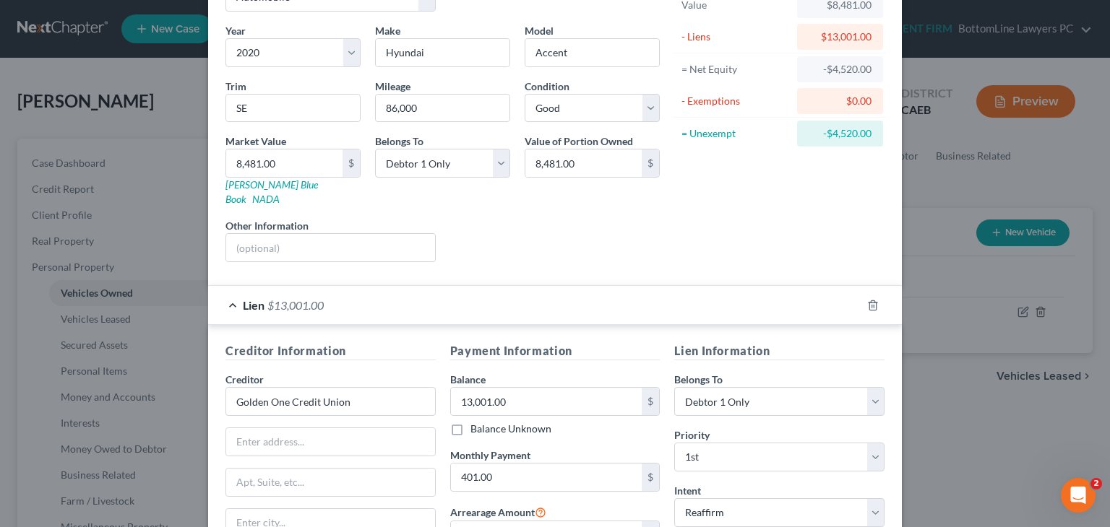
scroll to position [144, 0]
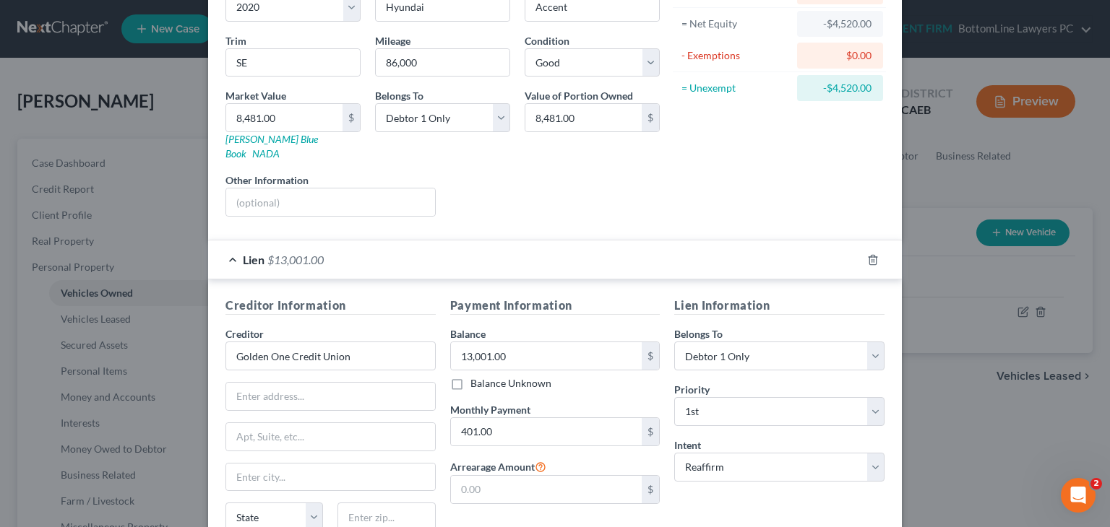
click at [389, 399] on div "Creditor * Golden One Credit Union State AL AK AR AZ CA CO CT DE DC FL GA GU HI…" at bounding box center [330, 435] width 210 height 217
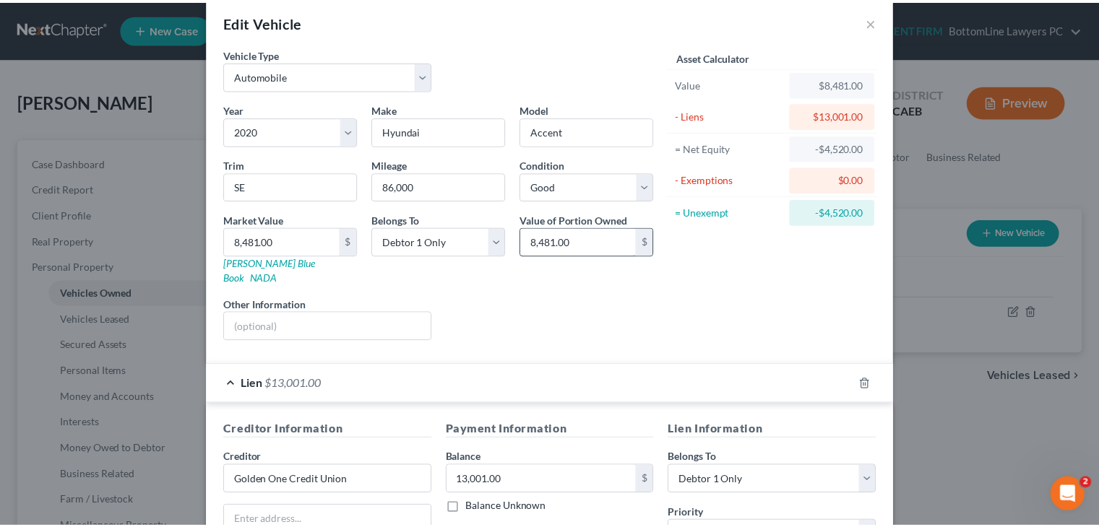
scroll to position [0, 0]
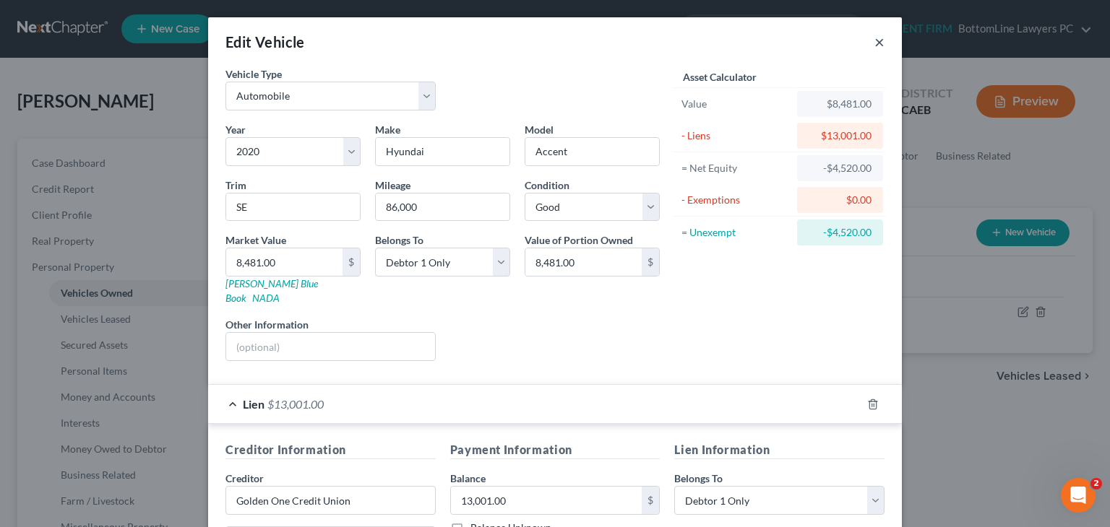
click at [874, 45] on button "×" at bounding box center [879, 41] width 10 height 17
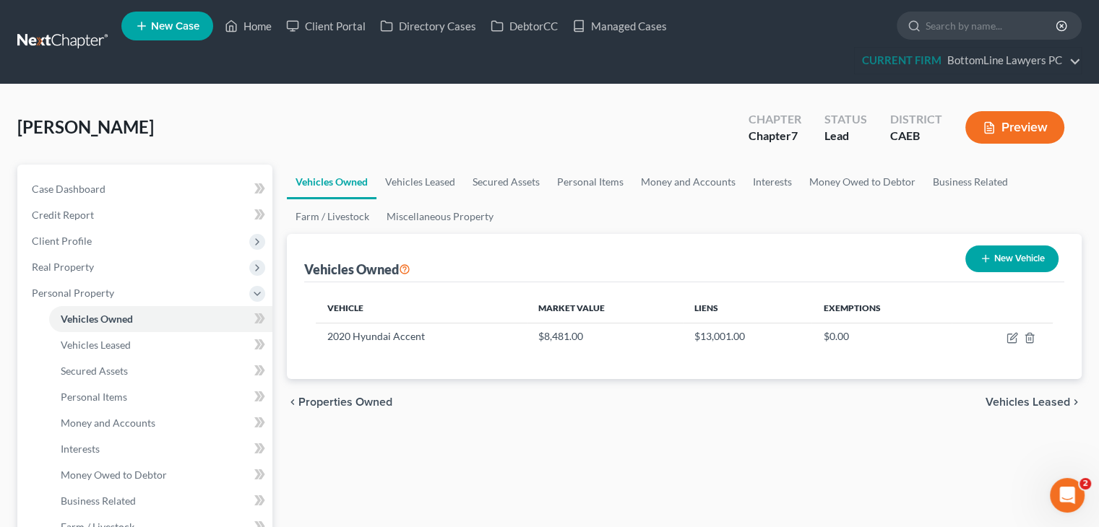
click at [1004, 406] on span "Vehicles Leased" at bounding box center [1027, 403] width 85 height 12
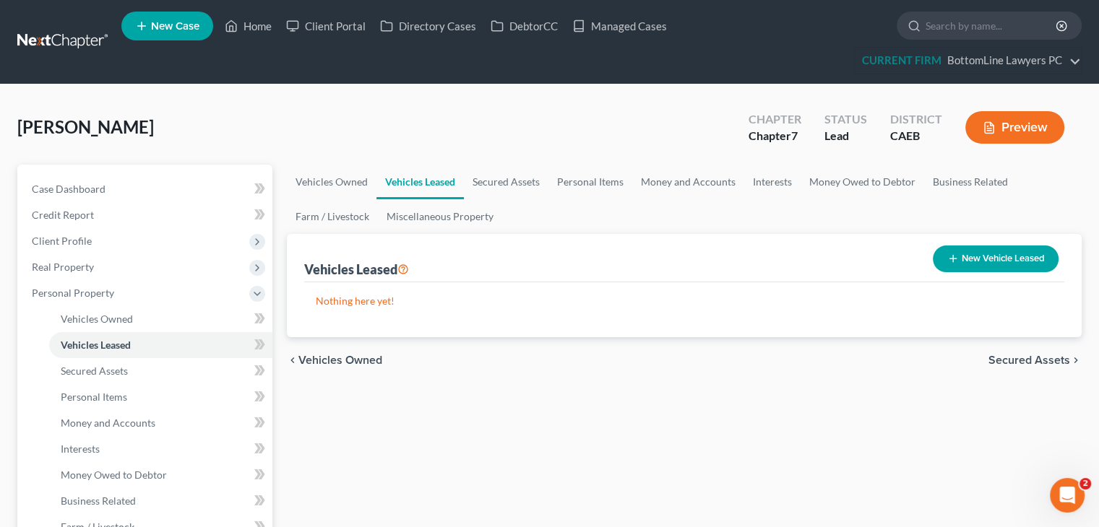
click at [1009, 355] on span "Secured Assets" at bounding box center [1029, 361] width 82 height 12
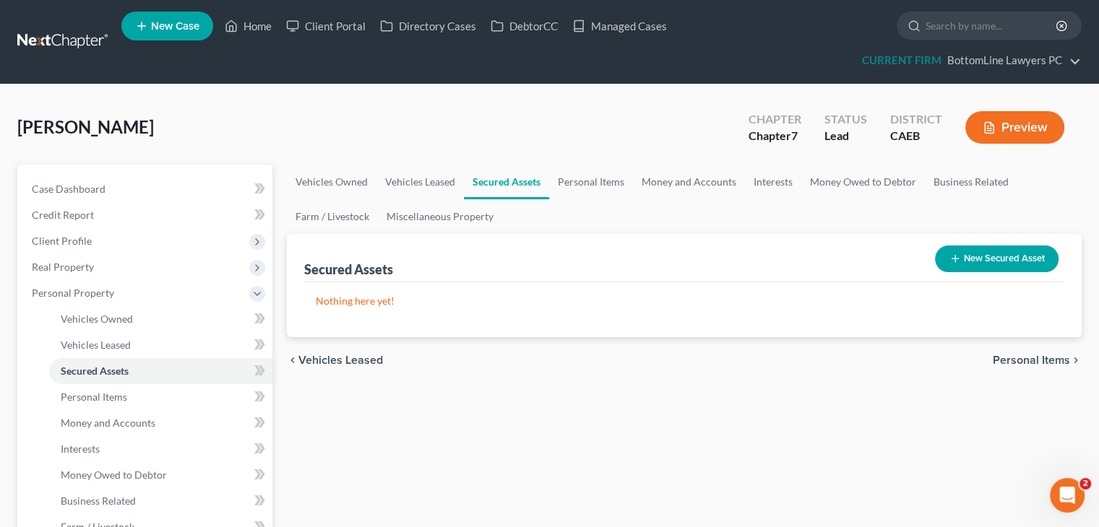
click at [1009, 356] on span "Personal Items" at bounding box center [1031, 361] width 77 height 12
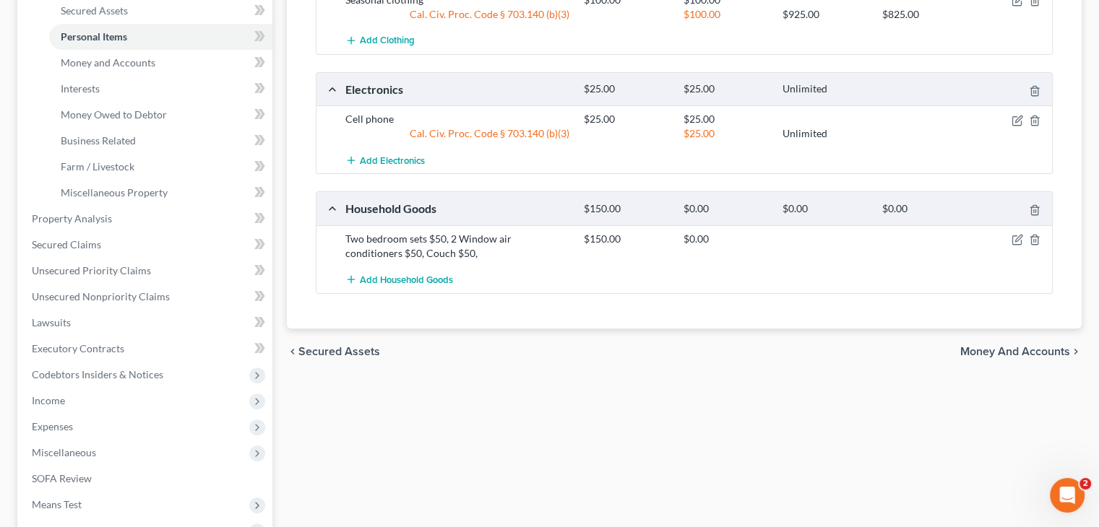
scroll to position [361, 0]
click at [1003, 347] on span "Money and Accounts" at bounding box center [1015, 351] width 110 height 12
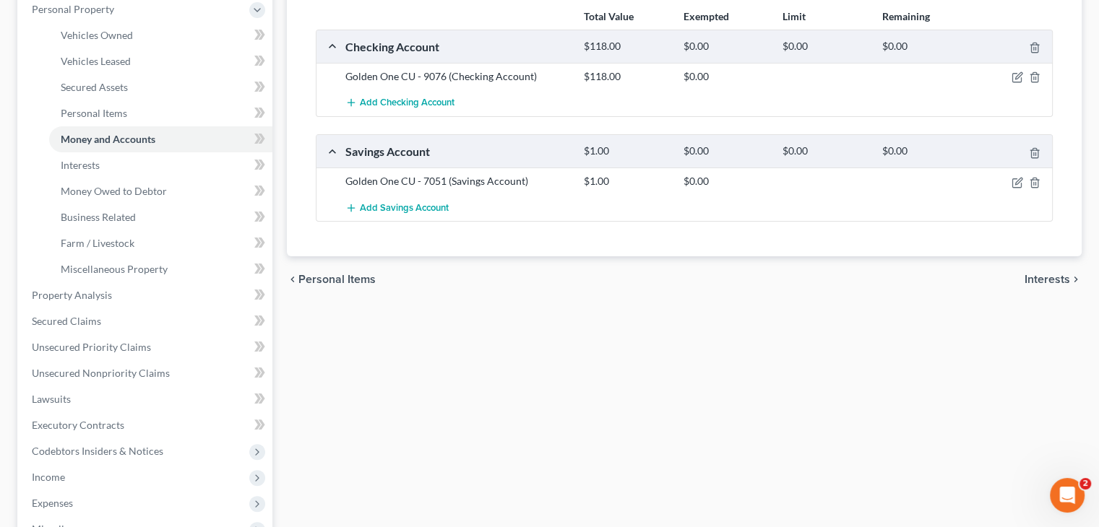
scroll to position [289, 0]
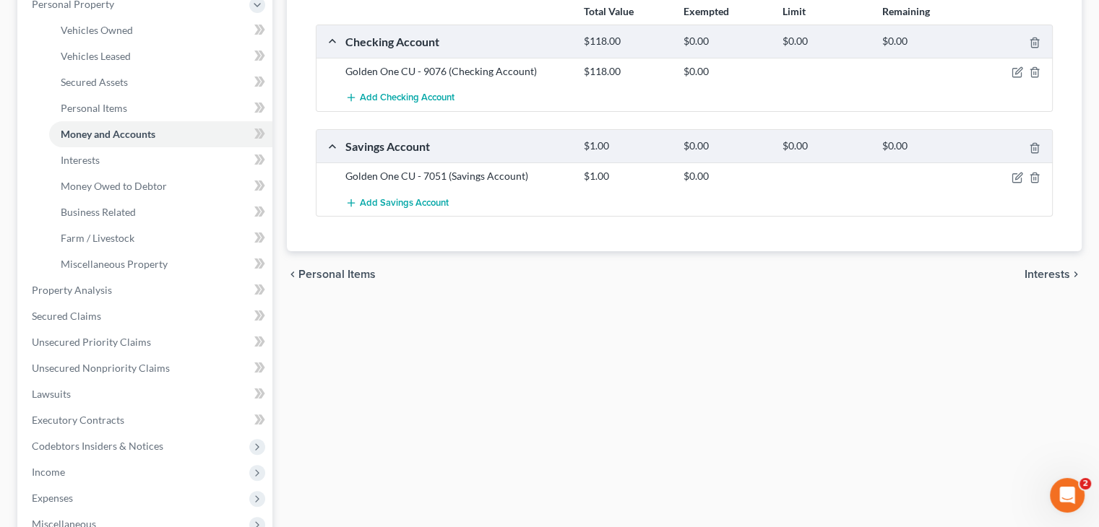
click at [329, 271] on span "Personal Items" at bounding box center [336, 275] width 77 height 12
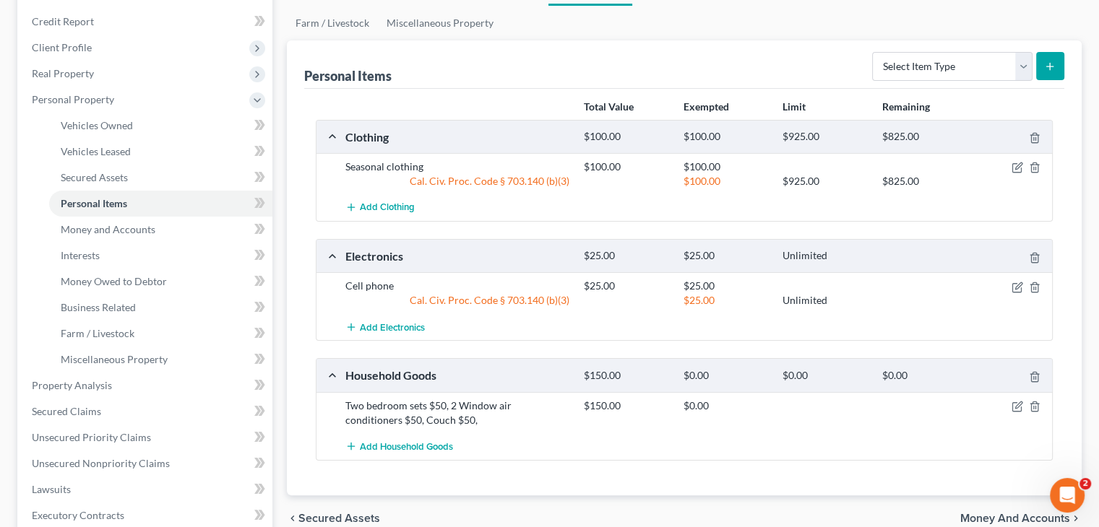
scroll to position [217, 0]
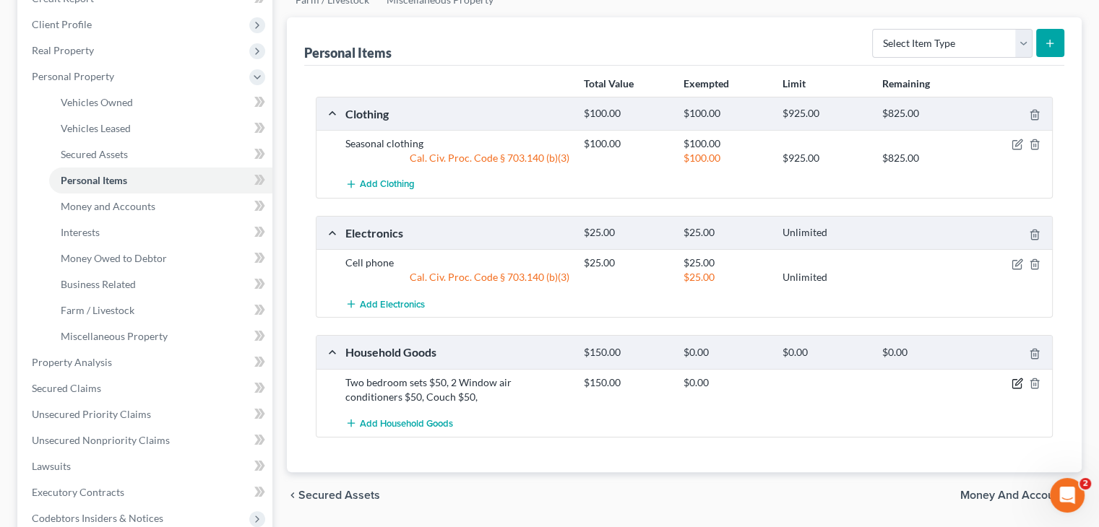
click at [1016, 383] on icon "button" at bounding box center [1018, 382] width 7 height 7
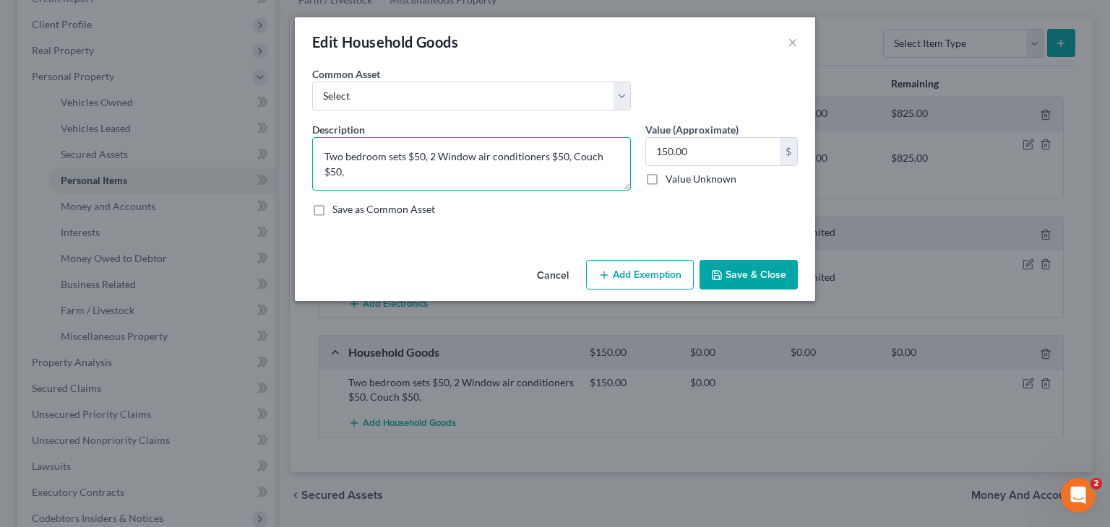
click at [414, 151] on textarea "Two bedroom sets $50, 2 Window air conditioners $50, Couch $50," at bounding box center [471, 163] width 319 height 53
type textarea "Two bedroom sets $250, 2 Window air conditioners $50, Couch $50,"
click at [662, 152] on input "150.00" at bounding box center [713, 151] width 134 height 27
drag, startPoint x: 662, startPoint y: 152, endPoint x: 644, endPoint y: 155, distance: 17.6
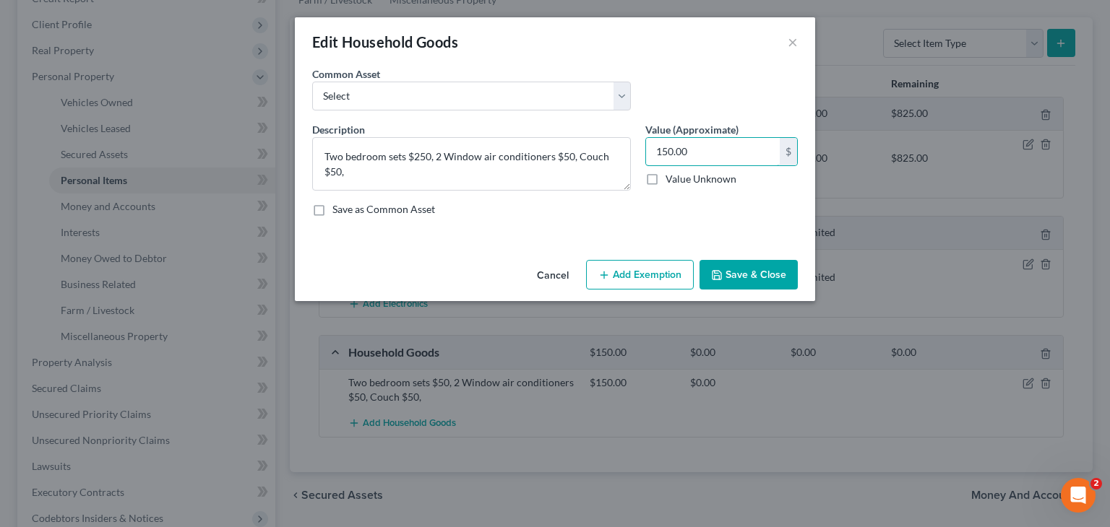
click at [644, 155] on div "Value (Approximate) 150.00 $ Value Unknown Balance Undetermined 150.00 $ Value …" at bounding box center [721, 156] width 167 height 69
type input "450.00"
click at [745, 272] on button "Save & Close" at bounding box center [748, 275] width 98 height 30
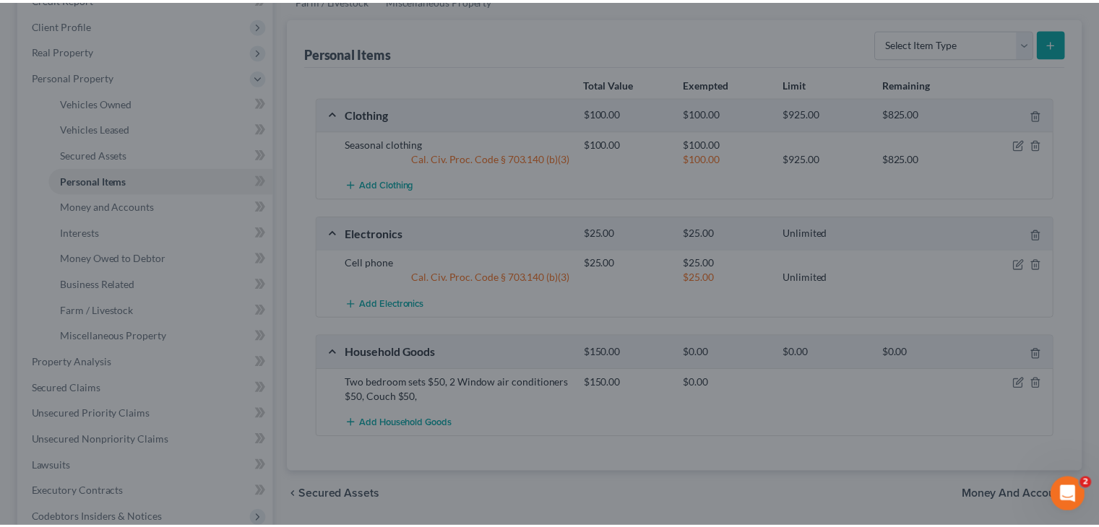
scroll to position [217, 0]
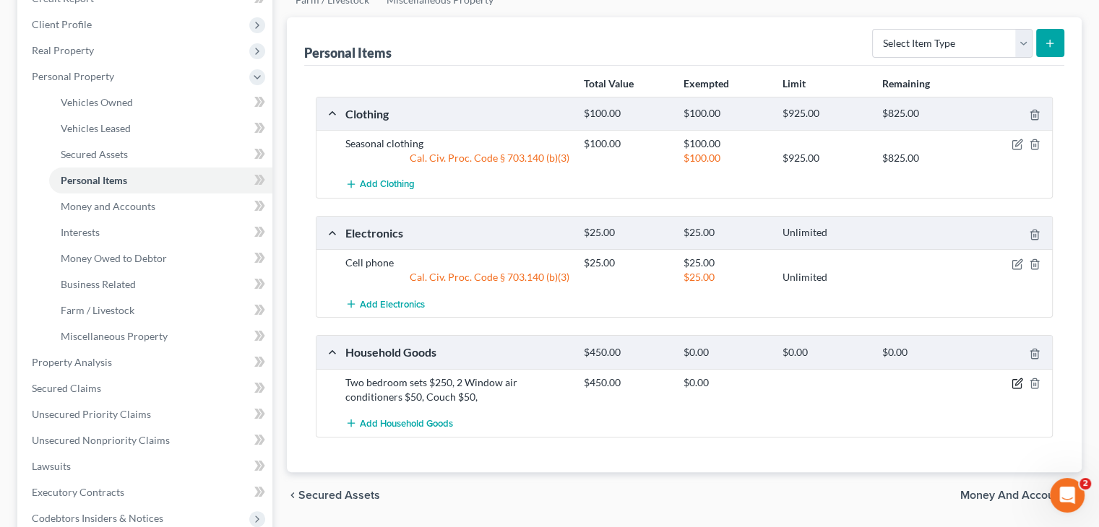
click at [1014, 381] on icon "button" at bounding box center [1017, 384] width 12 height 12
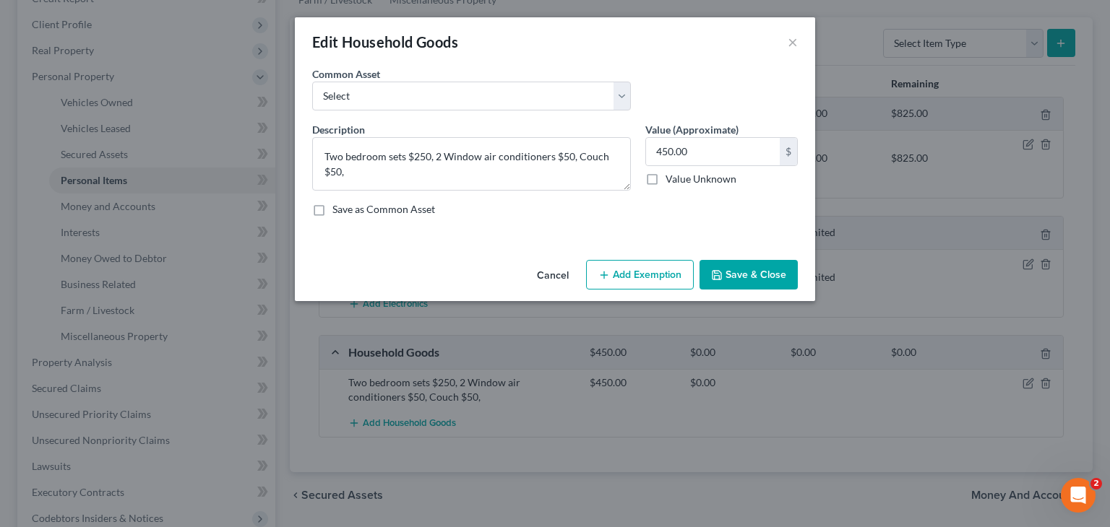
click at [660, 280] on button "Add Exemption" at bounding box center [640, 275] width 108 height 30
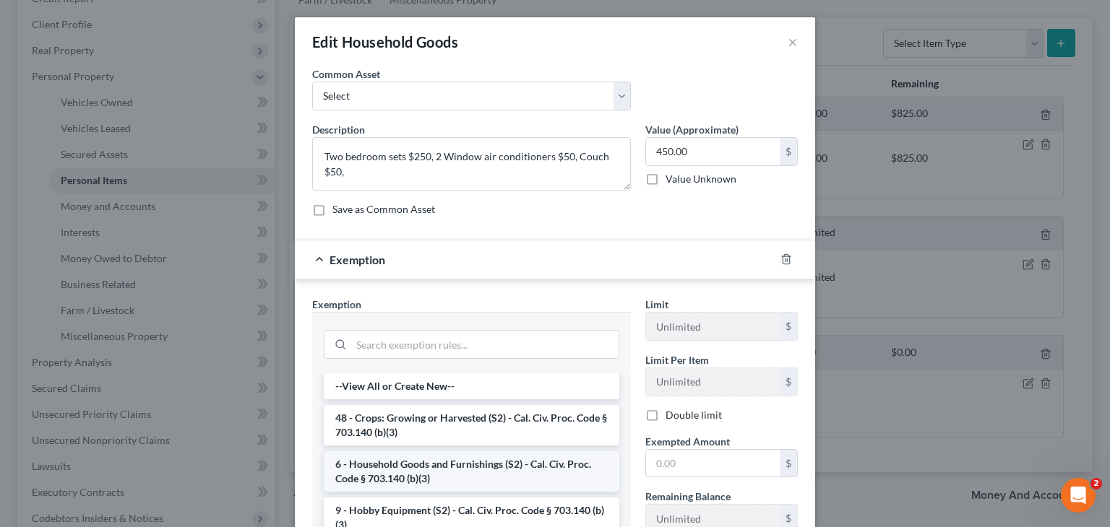
click at [454, 466] on li "6 - Household Goods and Furnishings (S2) - Cal. Civ. Proc. Code § 703.140 (b)(3)" at bounding box center [471, 472] width 295 height 40
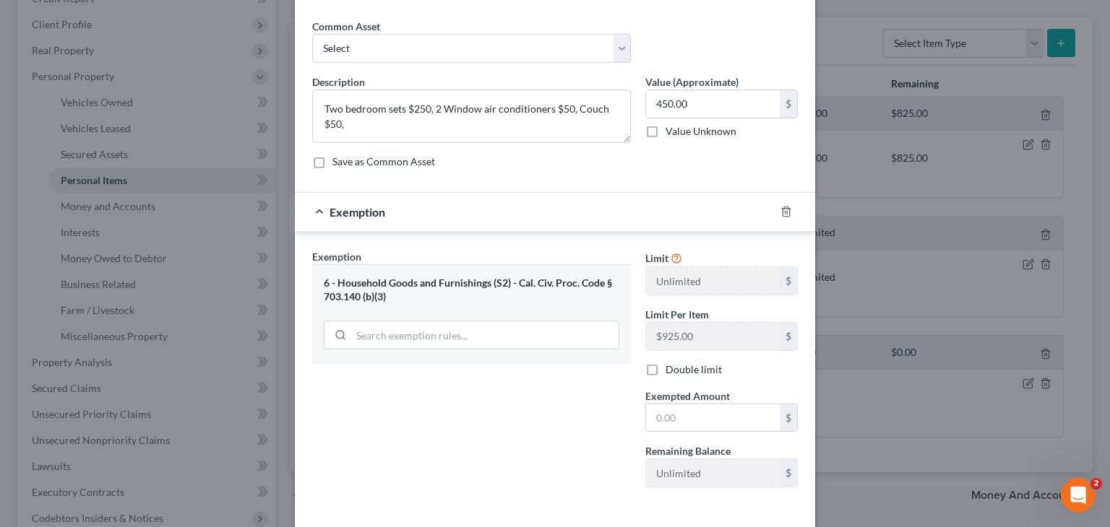
scroll to position [72, 0]
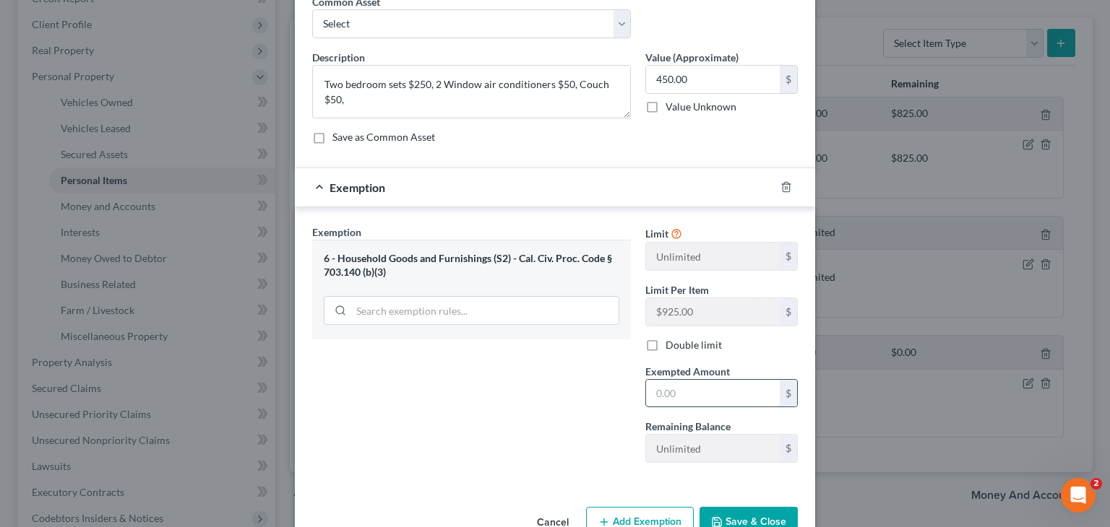
click at [698, 392] on input "text" at bounding box center [713, 393] width 134 height 27
type input "450"
click at [750, 512] on button "Save & Close" at bounding box center [748, 522] width 98 height 30
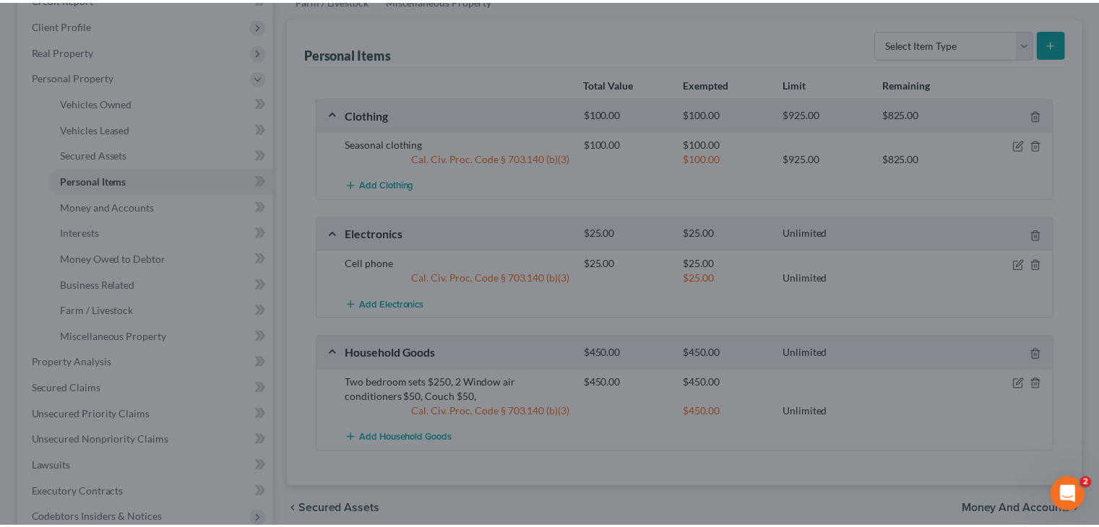
scroll to position [217, 0]
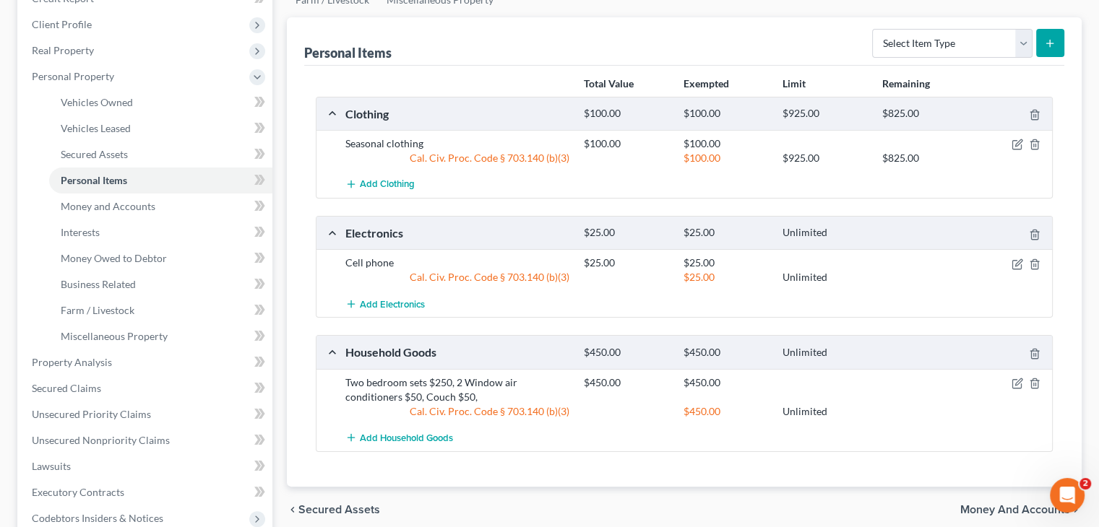
click at [1000, 504] on span "Money and Accounts" at bounding box center [1015, 510] width 110 height 12
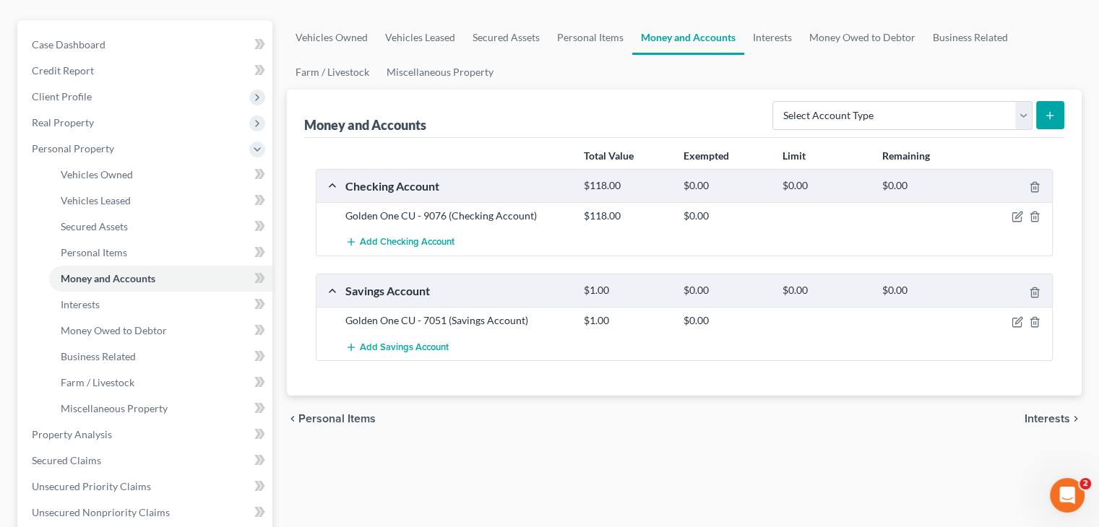
click at [1060, 418] on span "Interests" at bounding box center [1047, 419] width 46 height 12
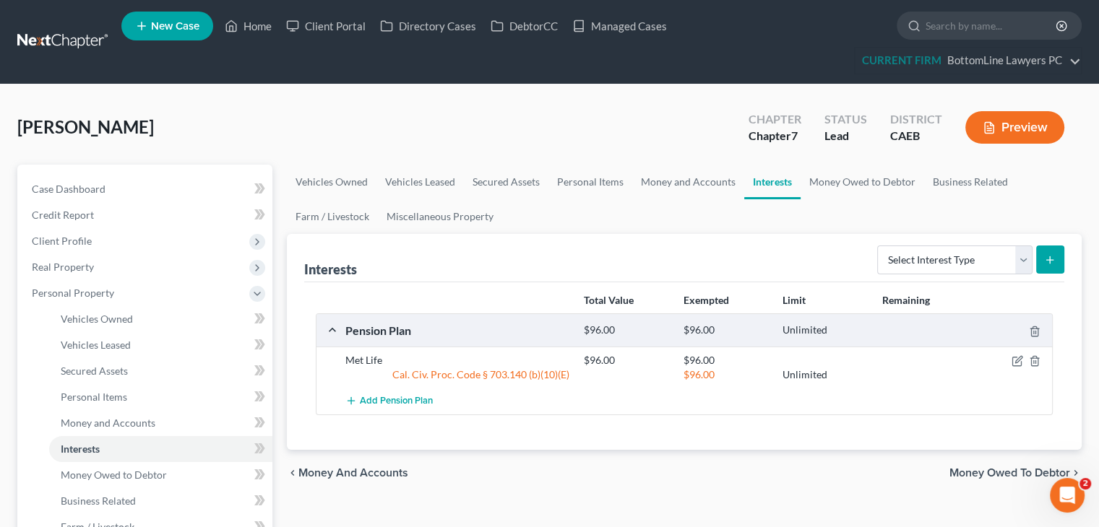
click at [1013, 472] on span "Money Owed to Debtor" at bounding box center [1009, 473] width 121 height 12
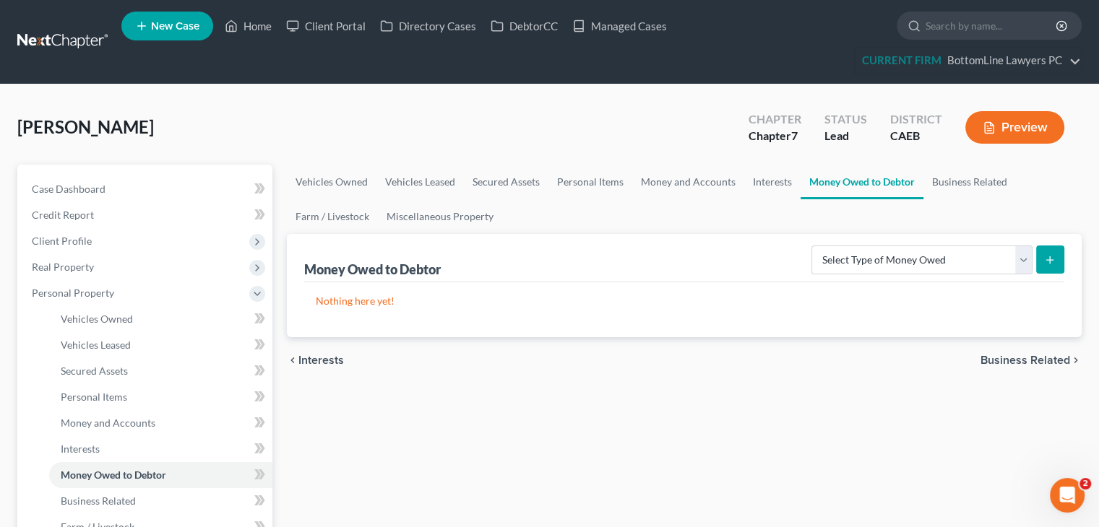
click at [1006, 361] on span "Business Related" at bounding box center [1025, 361] width 90 height 12
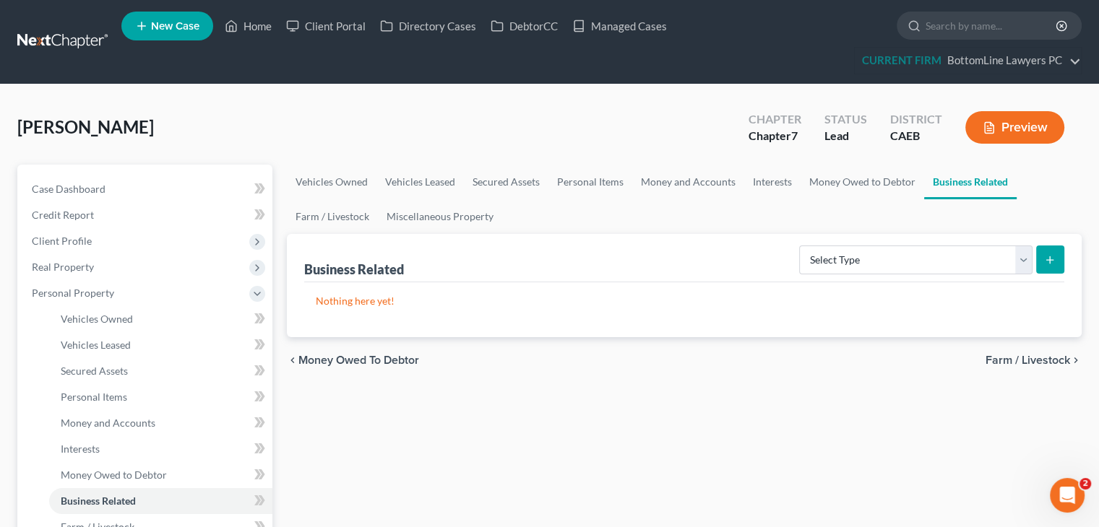
click at [1006, 361] on span "Farm / Livestock" at bounding box center [1027, 361] width 85 height 12
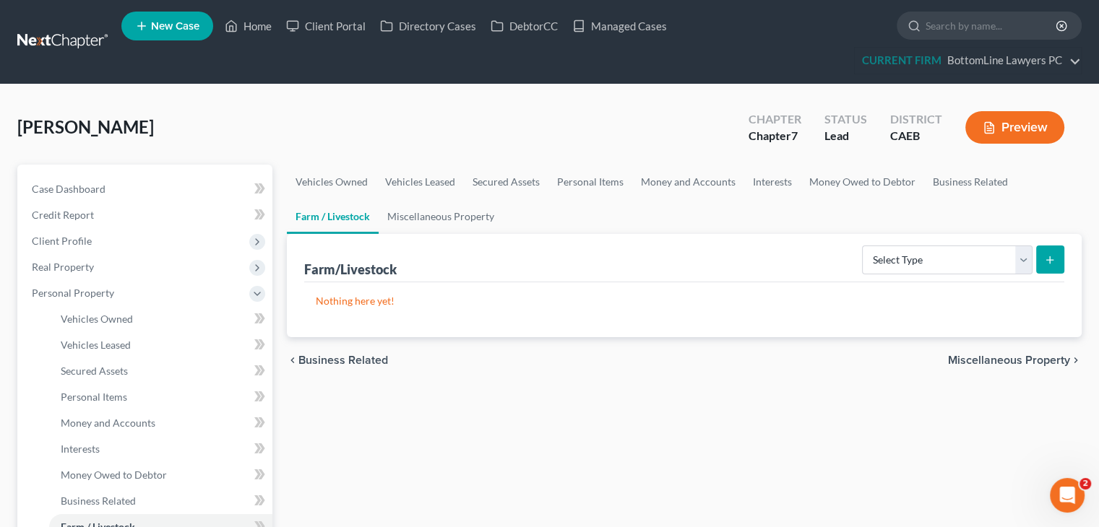
click at [1006, 361] on span "Miscellaneous Property" at bounding box center [1009, 361] width 122 height 12
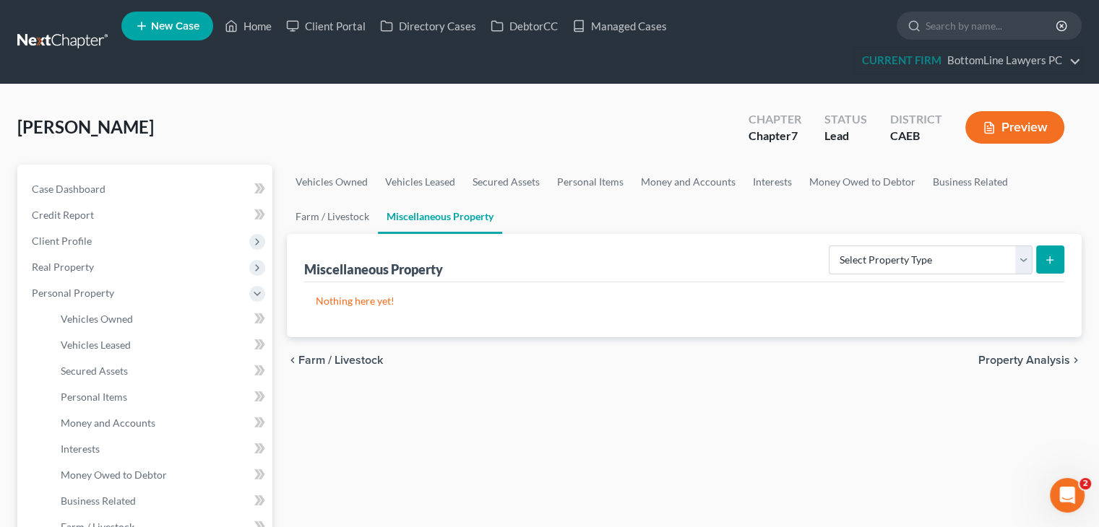
click at [1006, 361] on span "Property Analysis" at bounding box center [1024, 361] width 92 height 12
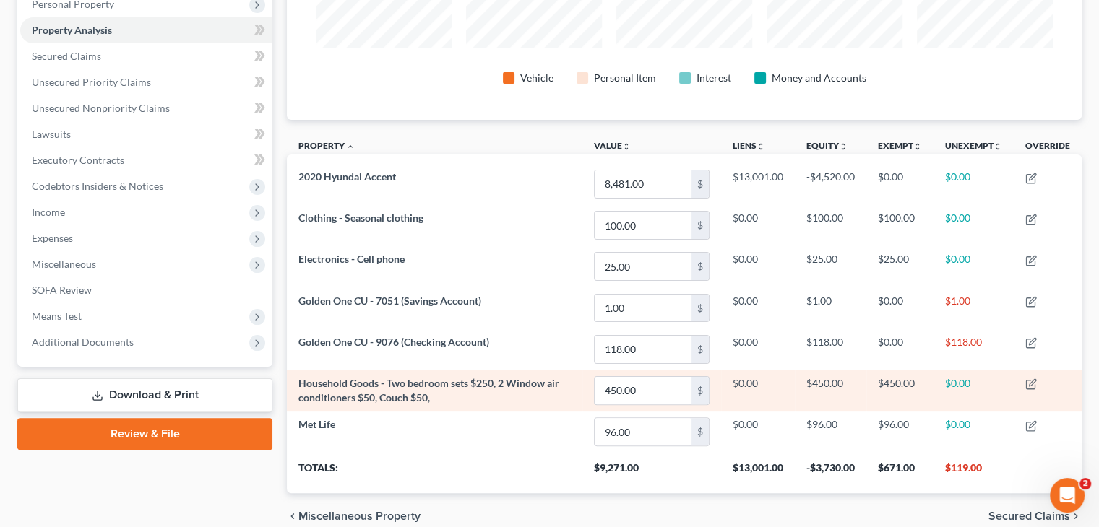
scroll to position [353, 0]
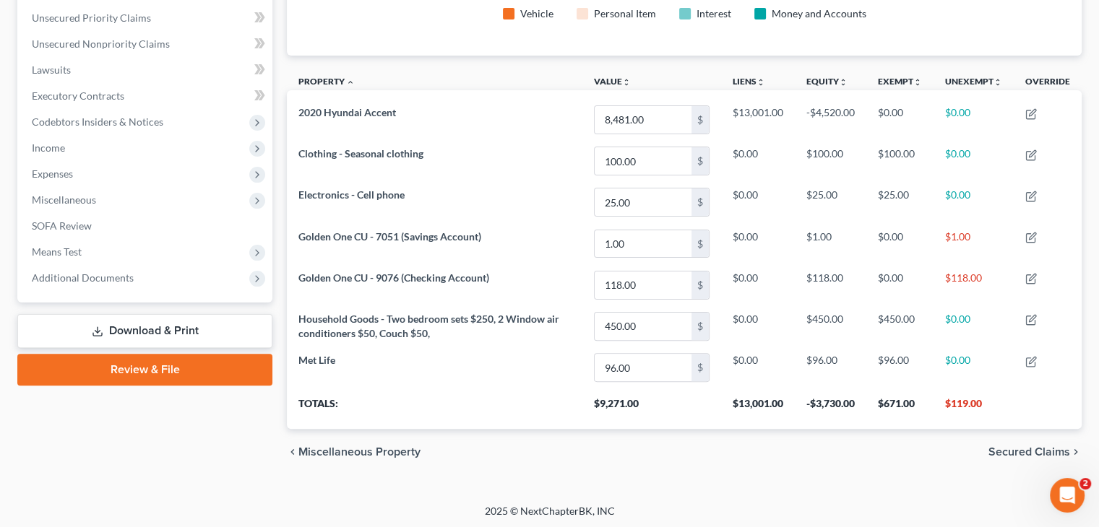
click at [352, 446] on span "Miscellaneous Property" at bounding box center [359, 452] width 122 height 12
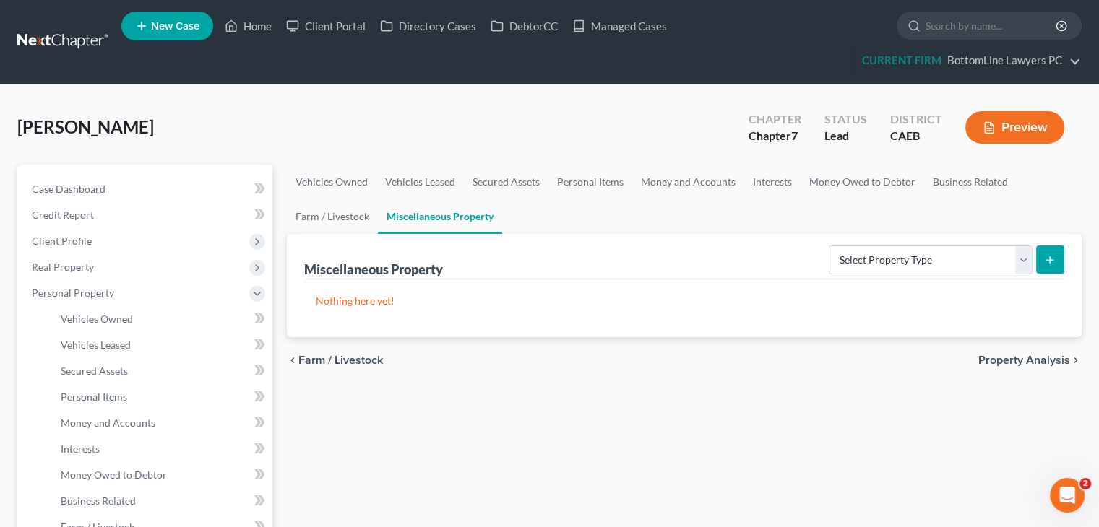
click at [358, 356] on span "Farm / Livestock" at bounding box center [340, 361] width 85 height 12
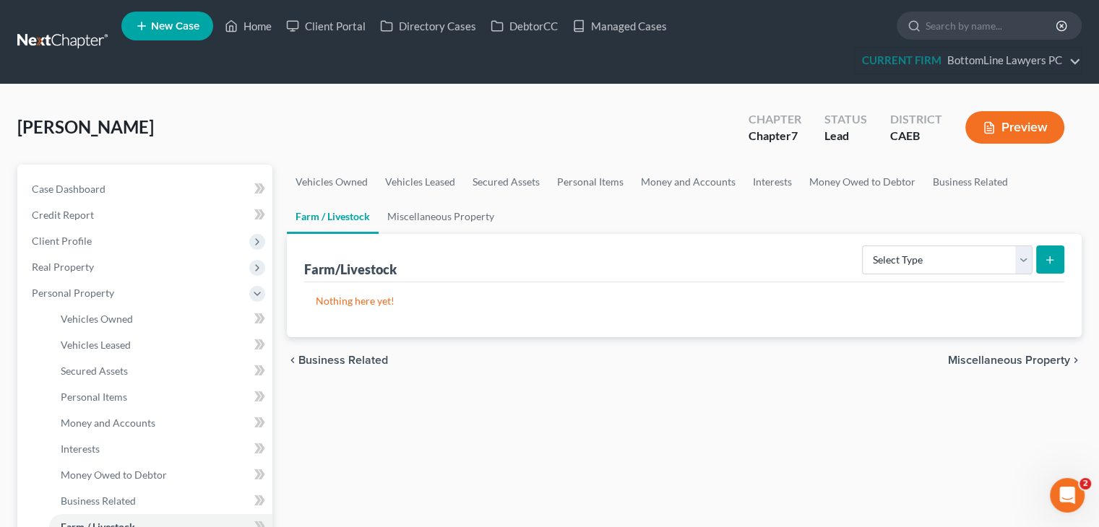
click at [358, 356] on span "Business Related" at bounding box center [343, 361] width 90 height 12
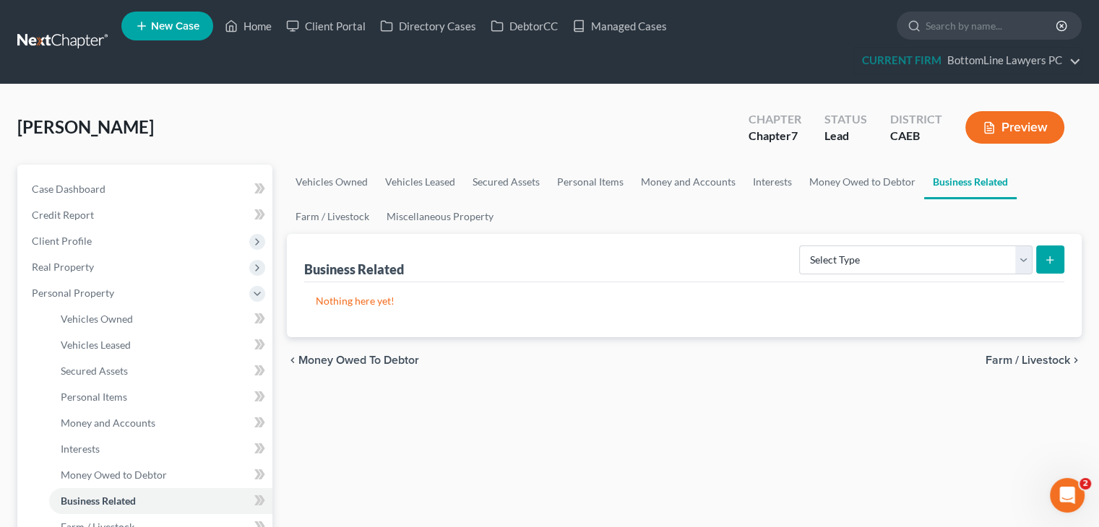
click at [358, 356] on span "Money Owed to Debtor" at bounding box center [358, 361] width 121 height 12
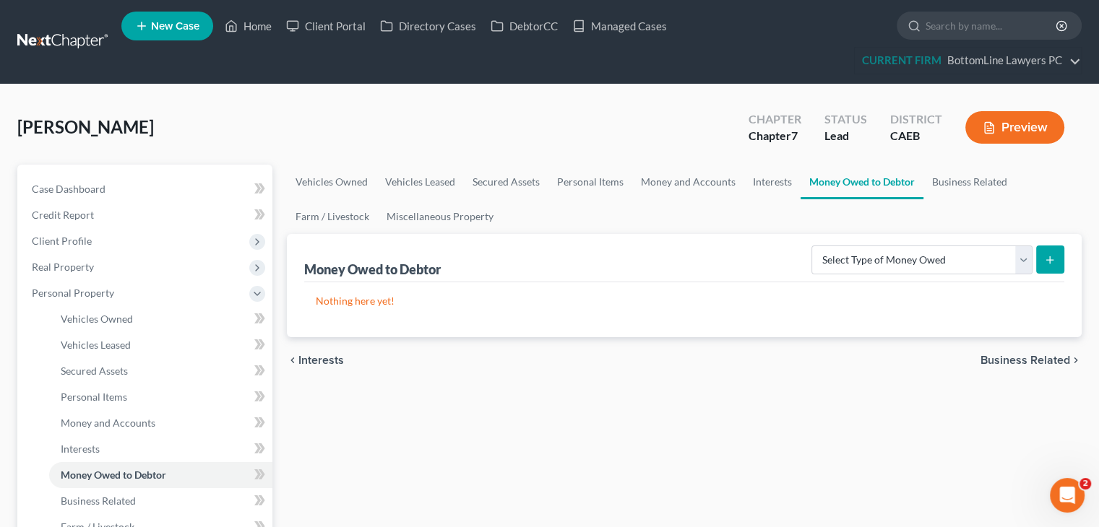
click at [321, 362] on span "Interests" at bounding box center [321, 361] width 46 height 12
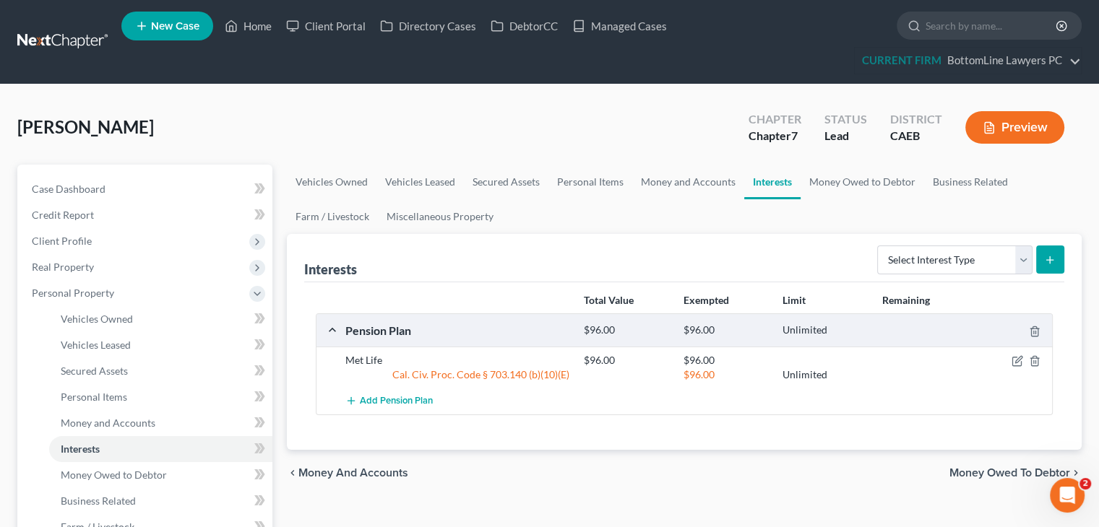
click at [321, 361] on div "Met Life $96.00 $96.00 Cal. Civ. Proc. Code § 703.140 (b)(10)(E) $96.00 Unlimit…" at bounding box center [683, 367] width 735 height 41
click at [321, 472] on span "Money and Accounts" at bounding box center [353, 473] width 110 height 12
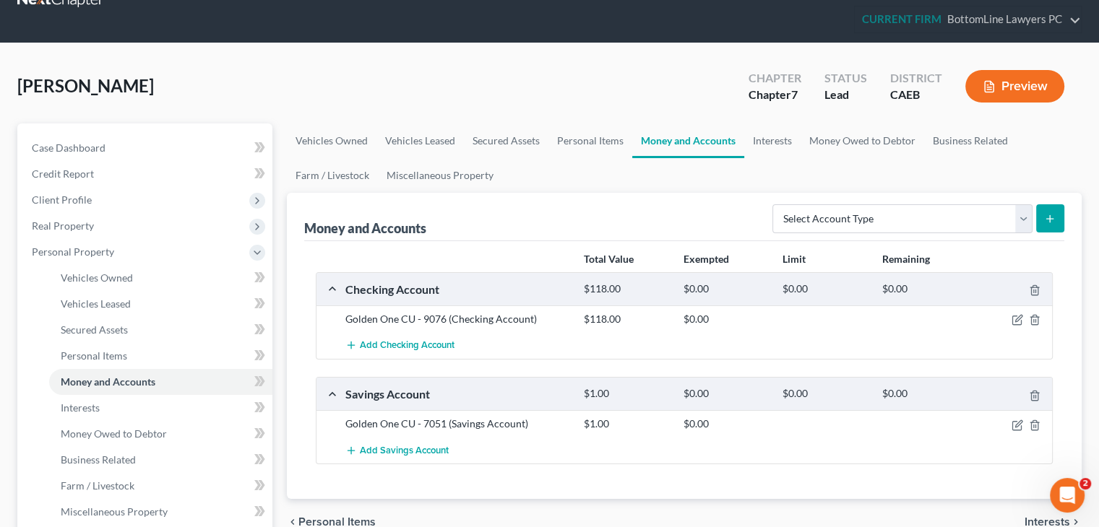
scroll to position [72, 0]
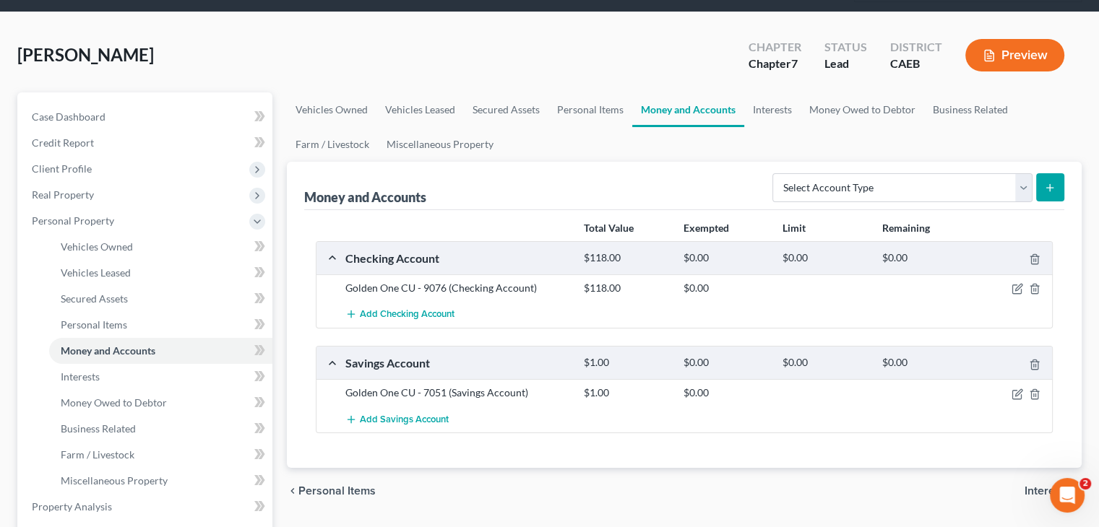
click at [1016, 293] on div at bounding box center [1013, 288] width 79 height 14
click at [1017, 290] on icon "button" at bounding box center [1017, 289] width 12 height 12
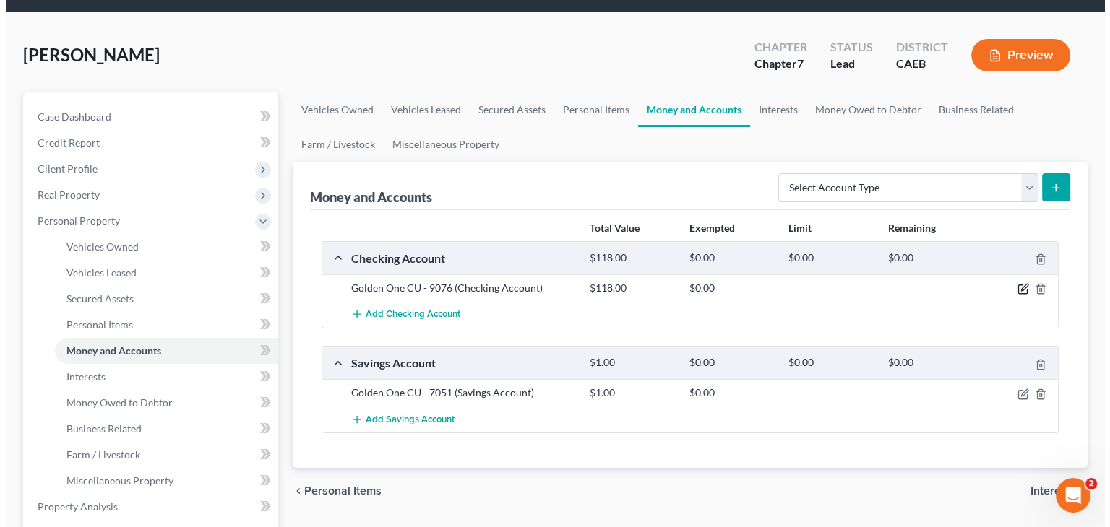
scroll to position [40, 0]
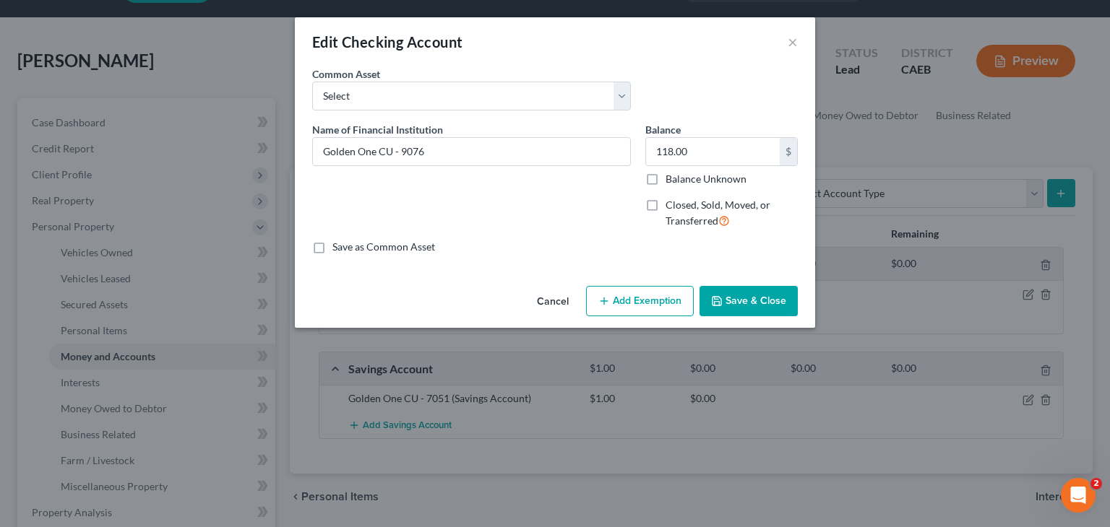
click at [616, 304] on button "Add Exemption" at bounding box center [640, 301] width 108 height 30
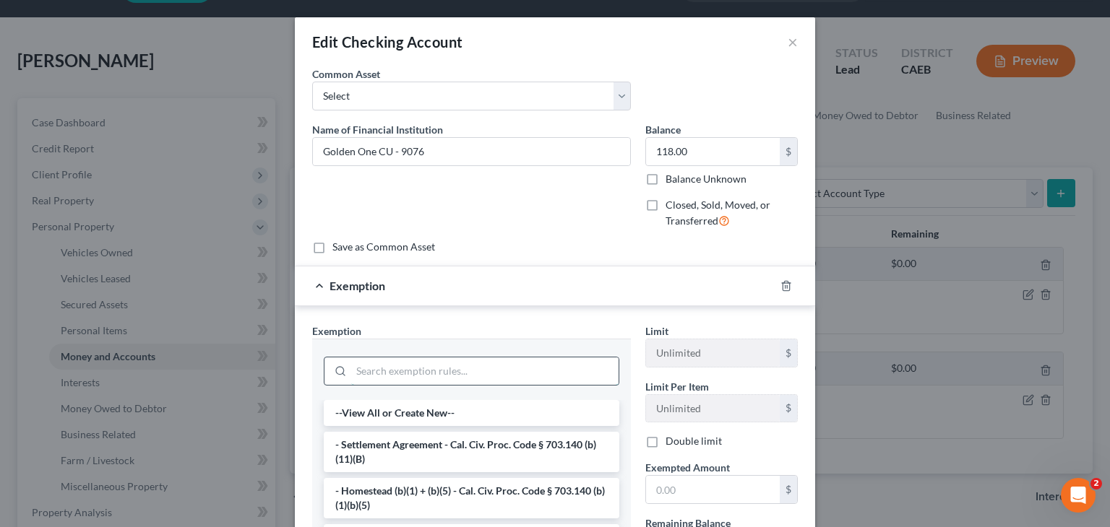
click at [468, 368] on input "search" at bounding box center [484, 371] width 267 height 27
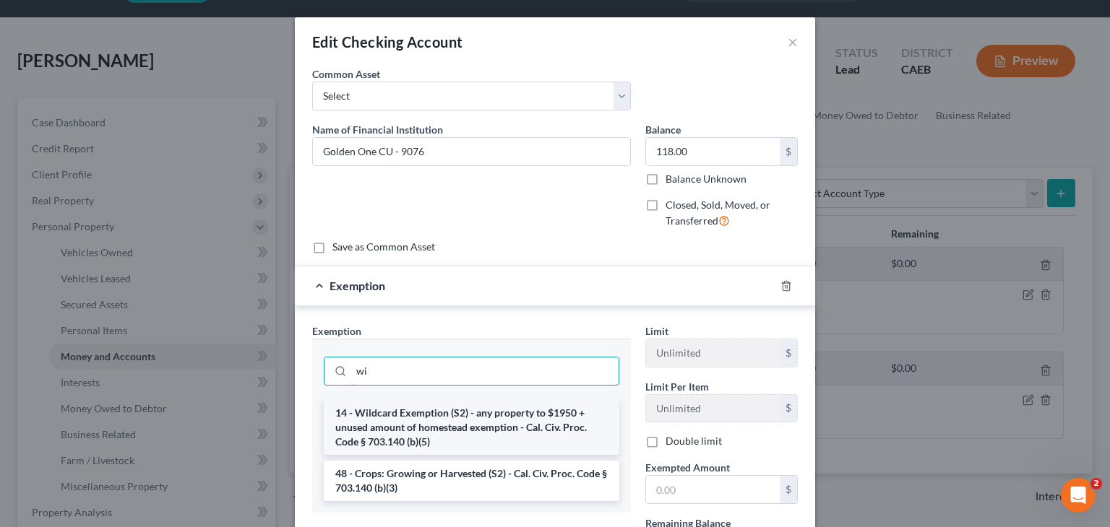
type input "wi"
click at [446, 417] on li "14 - Wildcard Exemption (S2) - any property to $1950 + unused amount of homeste…" at bounding box center [471, 427] width 295 height 55
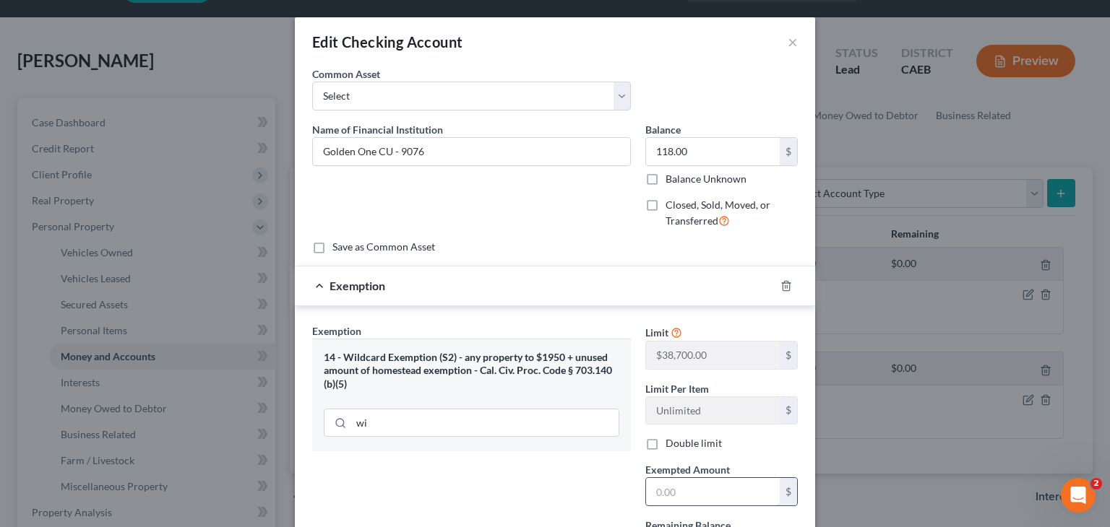
click at [674, 501] on input "text" at bounding box center [713, 491] width 134 height 27
type input "118"
click at [502, 479] on div "Exemption Set must be selected for CA. Exemption * 14 - Wildcard Exemption (S2)…" at bounding box center [471, 449] width 333 height 250
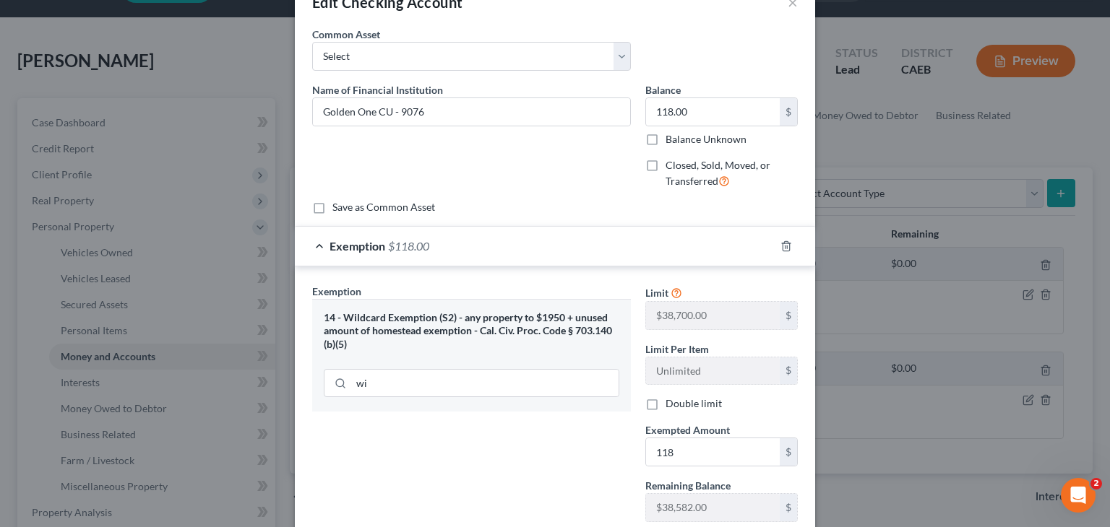
scroll to position [136, 0]
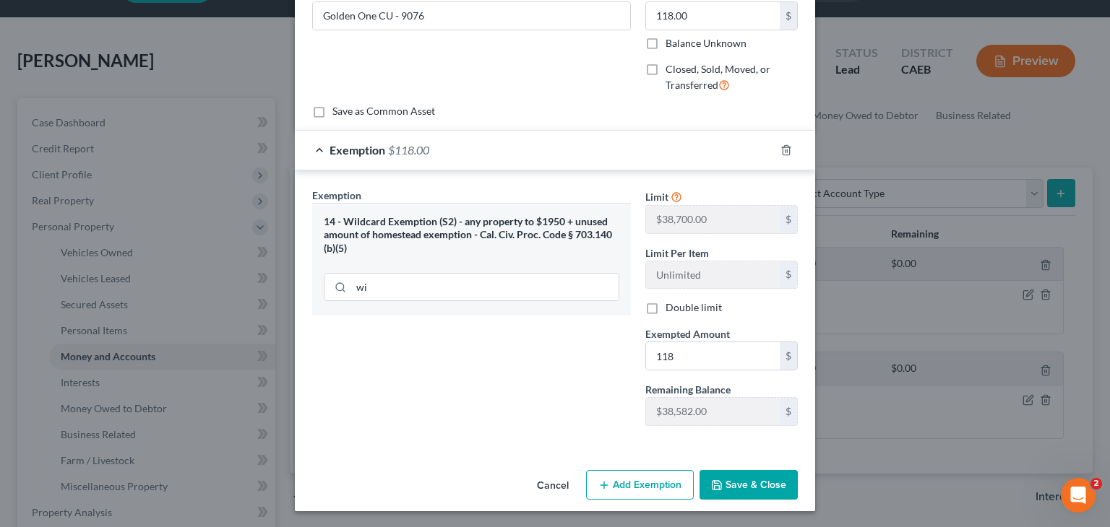
click at [752, 482] on button "Save & Close" at bounding box center [748, 485] width 98 height 30
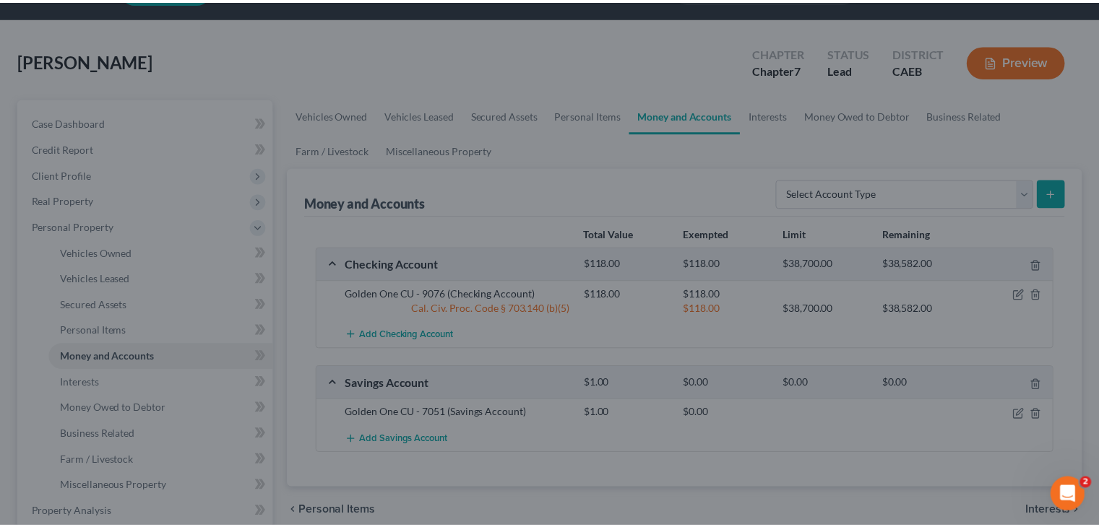
scroll to position [53, 0]
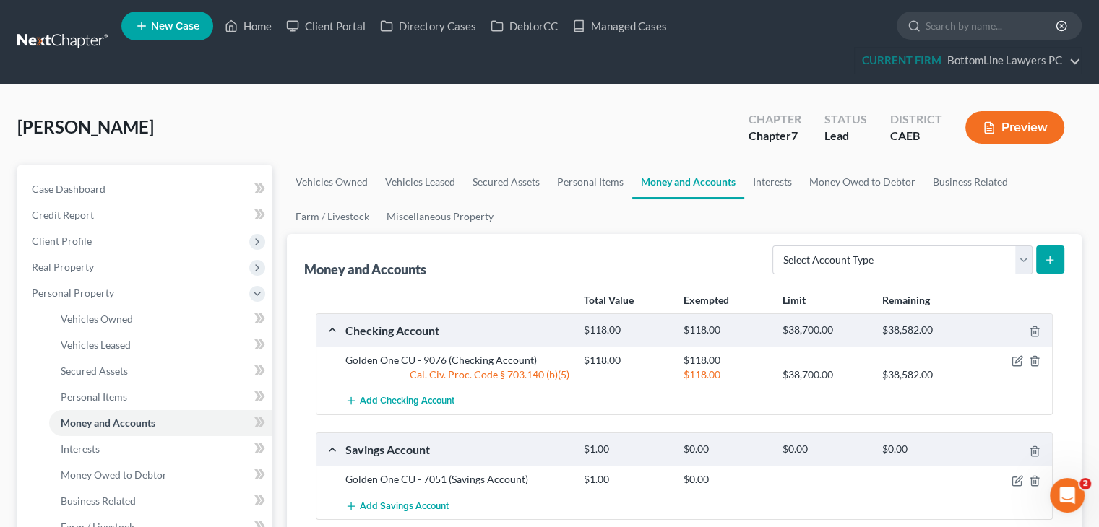
click at [548, 118] on div "[PERSON_NAME] Upgraded Chapter Chapter 7 Status Lead District CAEB Preview" at bounding box center [549, 133] width 1064 height 63
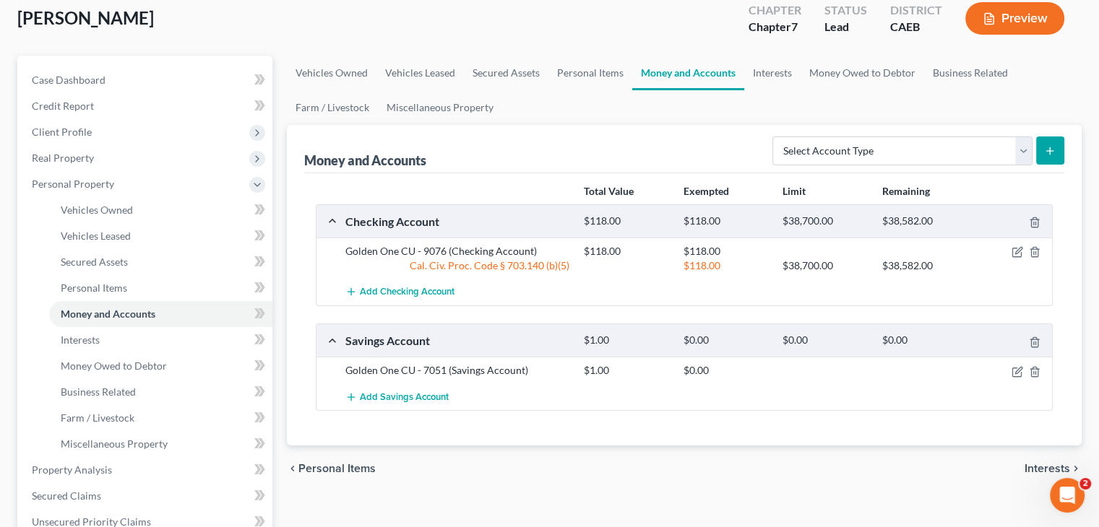
scroll to position [144, 0]
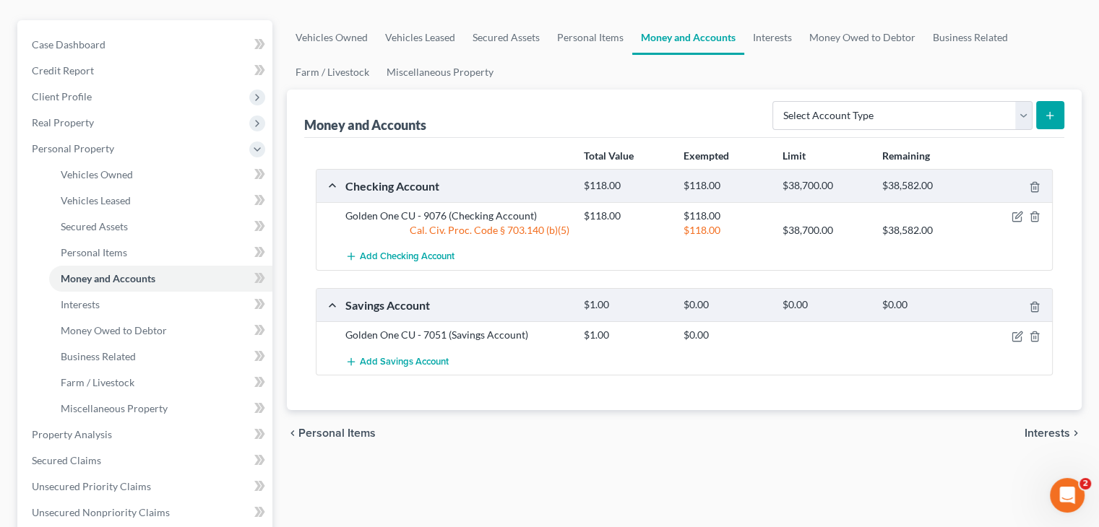
click at [548, 436] on span "Interests" at bounding box center [1047, 434] width 46 height 12
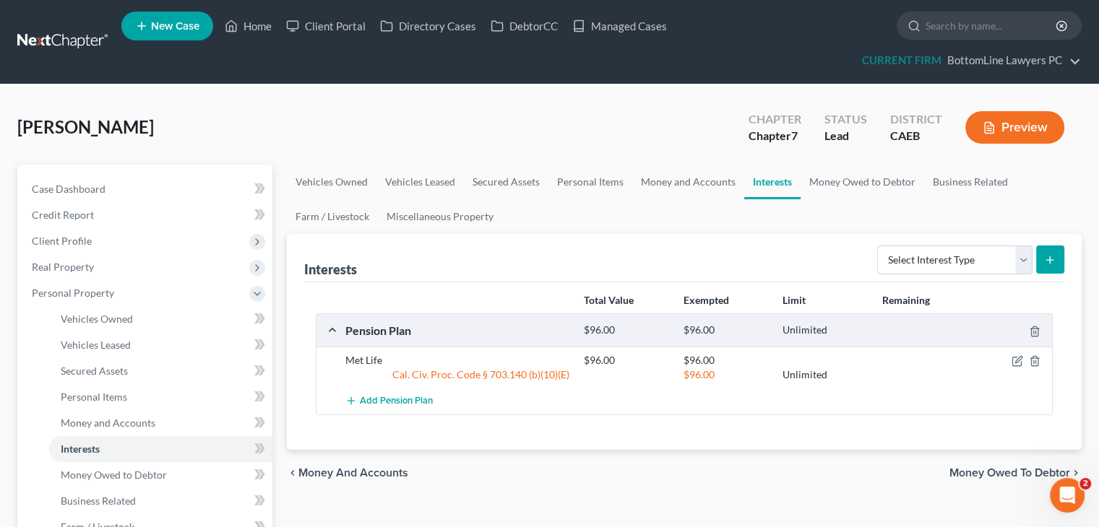
click at [548, 467] on span "Money Owed to Debtor" at bounding box center [1009, 473] width 121 height 12
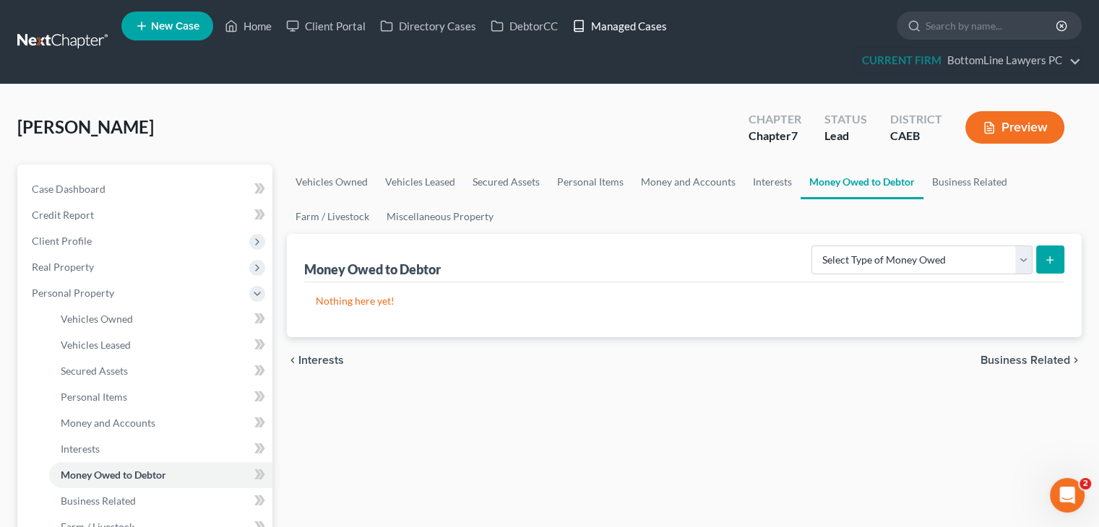
click at [548, 23] on link "Managed Cases" at bounding box center [619, 26] width 109 height 26
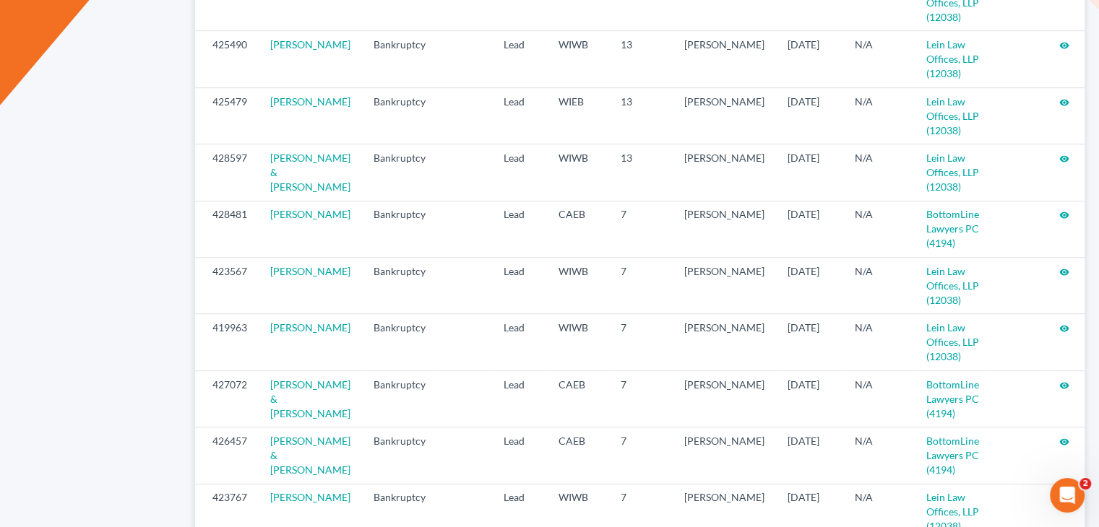
scroll to position [795, 0]
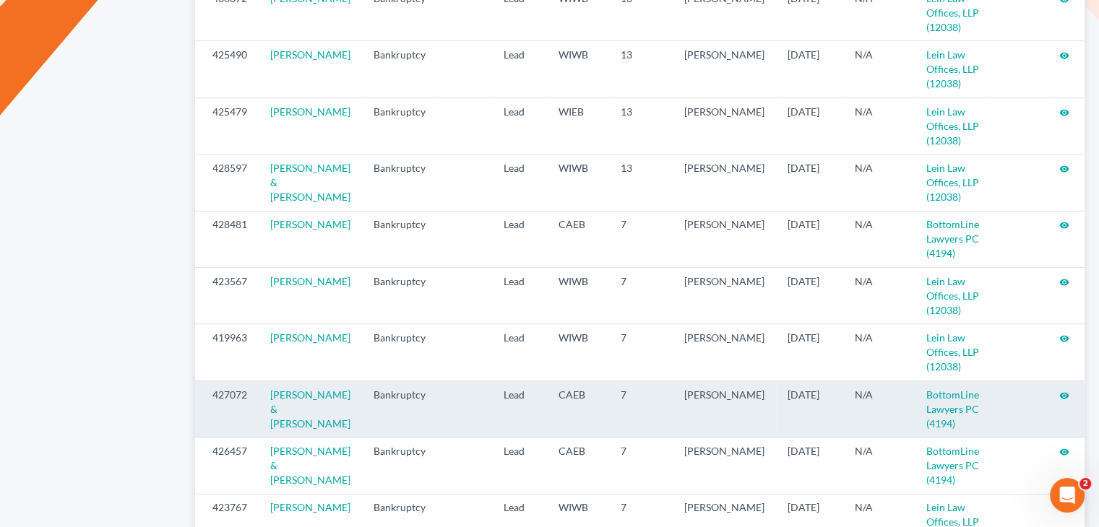
click at [1061, 395] on icon "visibility" at bounding box center [1064, 396] width 10 height 10
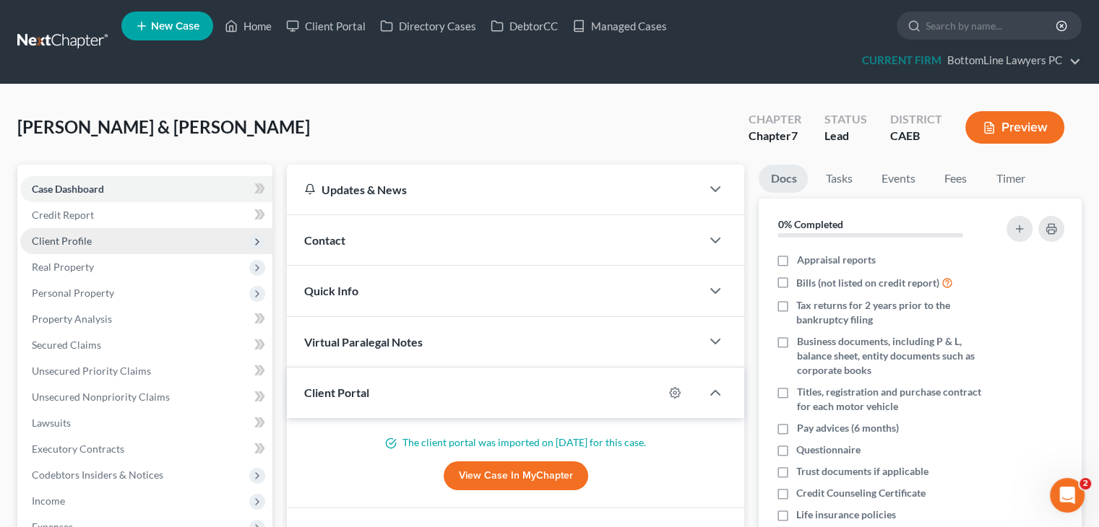
click at [96, 238] on span "Client Profile" at bounding box center [146, 241] width 252 height 26
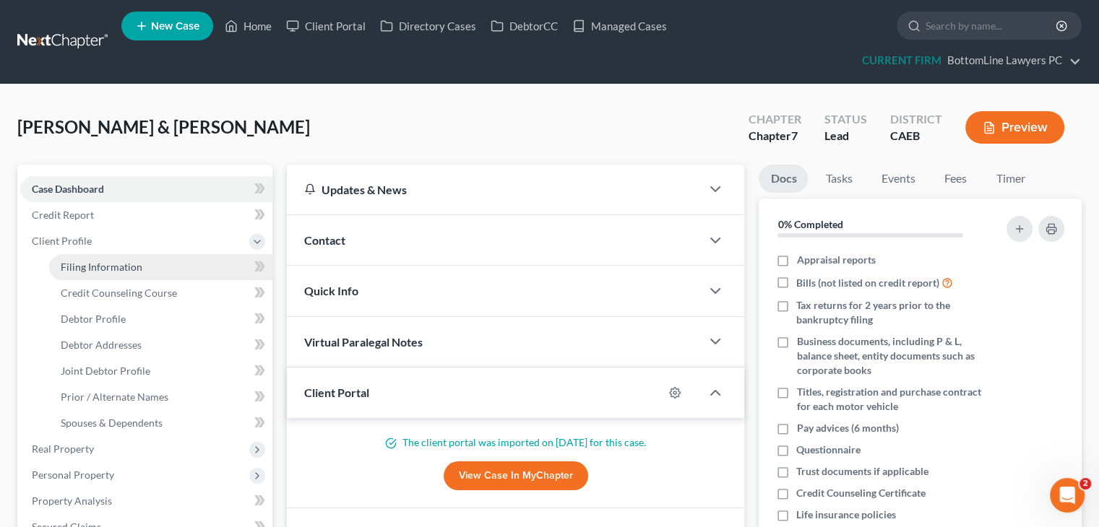
click at [92, 261] on span "Filing Information" at bounding box center [102, 267] width 82 height 12
select select "1"
select select "0"
select select "4"
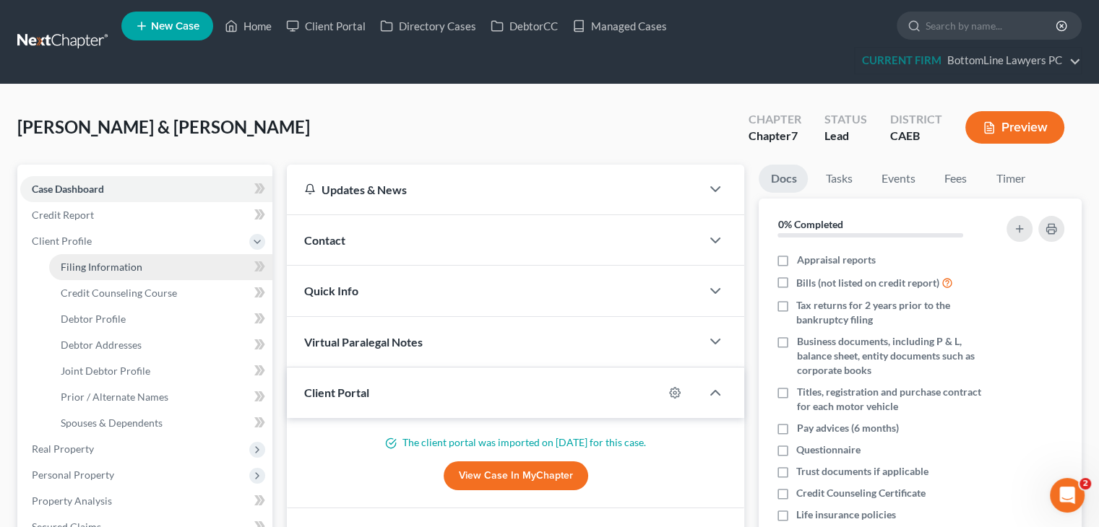
select select "0"
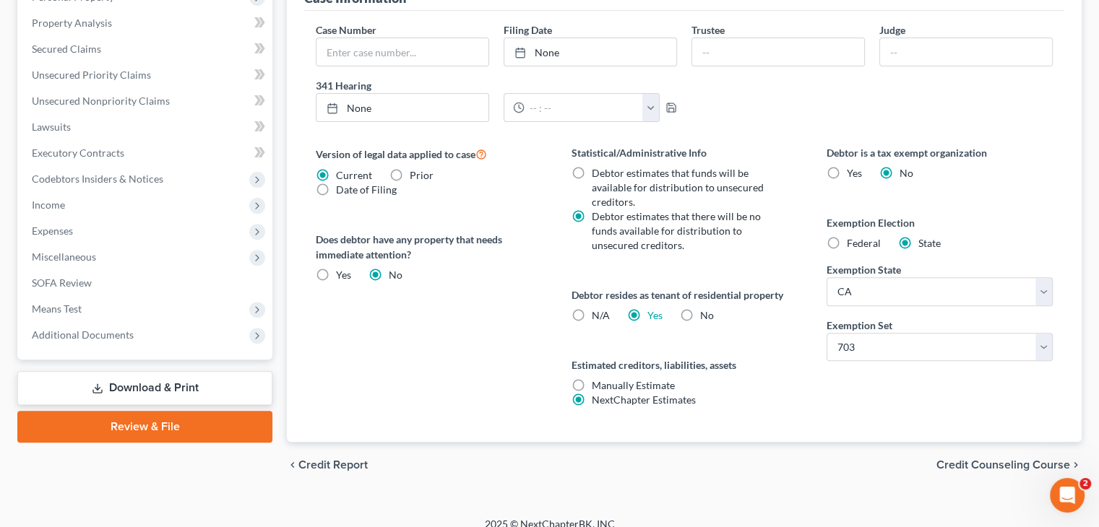
scroll to position [492, 0]
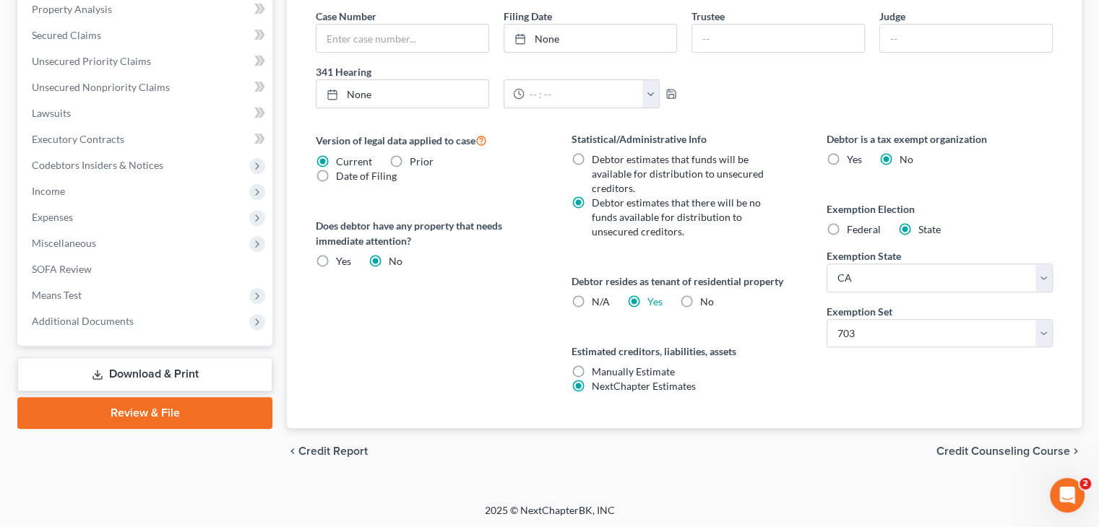
click at [1003, 452] on span "Credit Counseling Course" at bounding box center [1003, 452] width 134 height 12
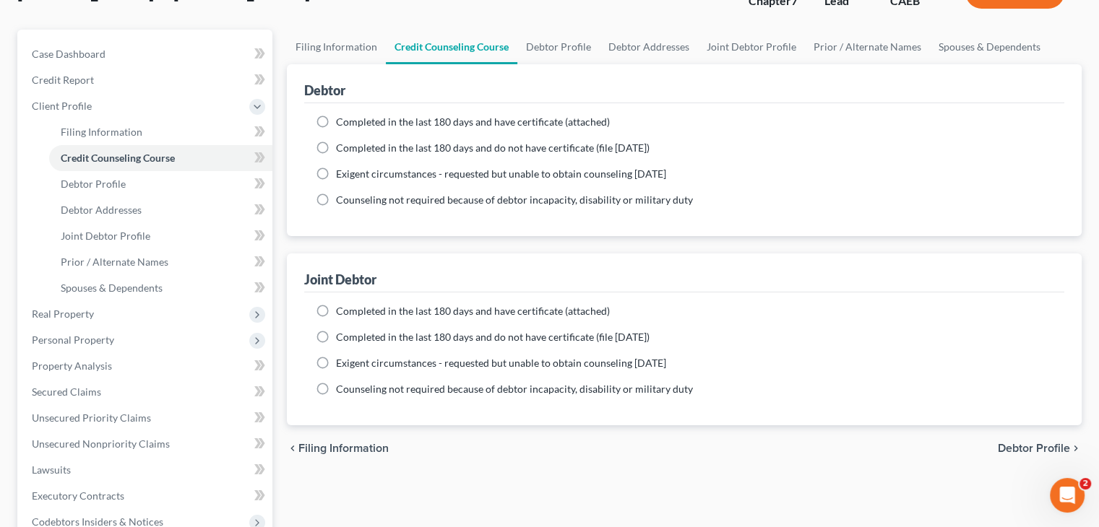
scroll to position [144, 0]
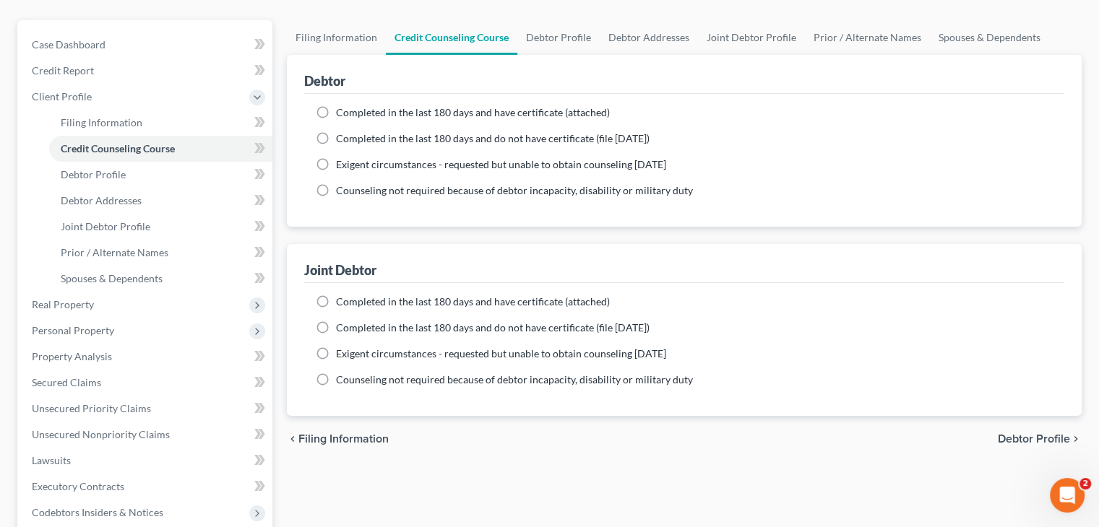
click at [1015, 436] on span "Debtor Profile" at bounding box center [1034, 439] width 72 height 12
select select "1"
select select "2"
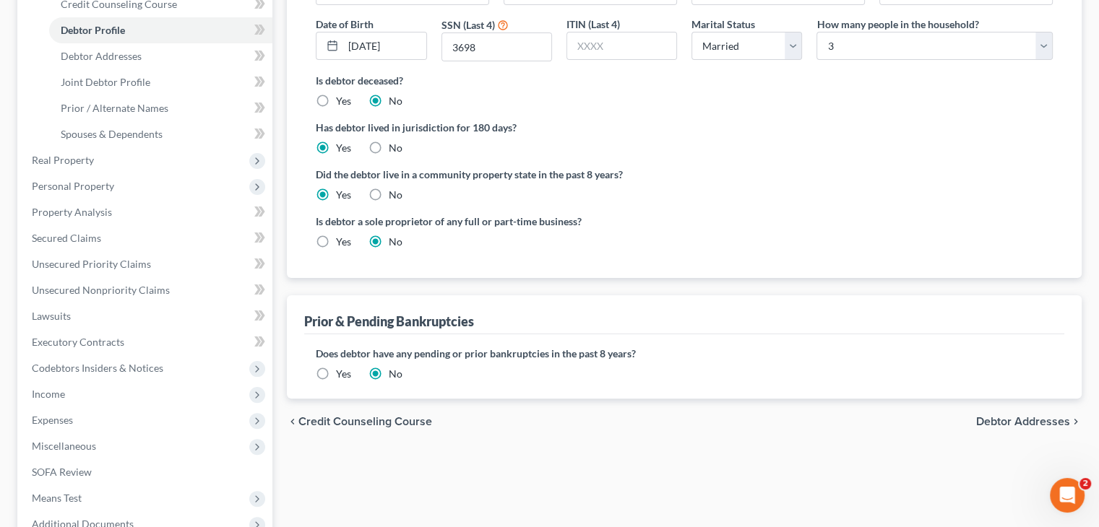
click at [1009, 418] on span "Debtor Addresses" at bounding box center [1023, 422] width 94 height 12
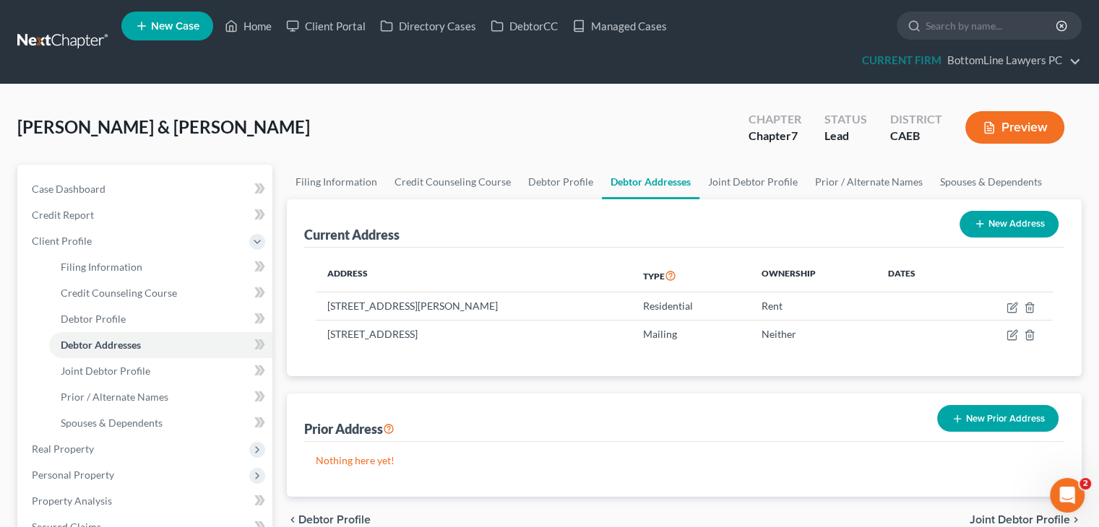
scroll to position [72, 0]
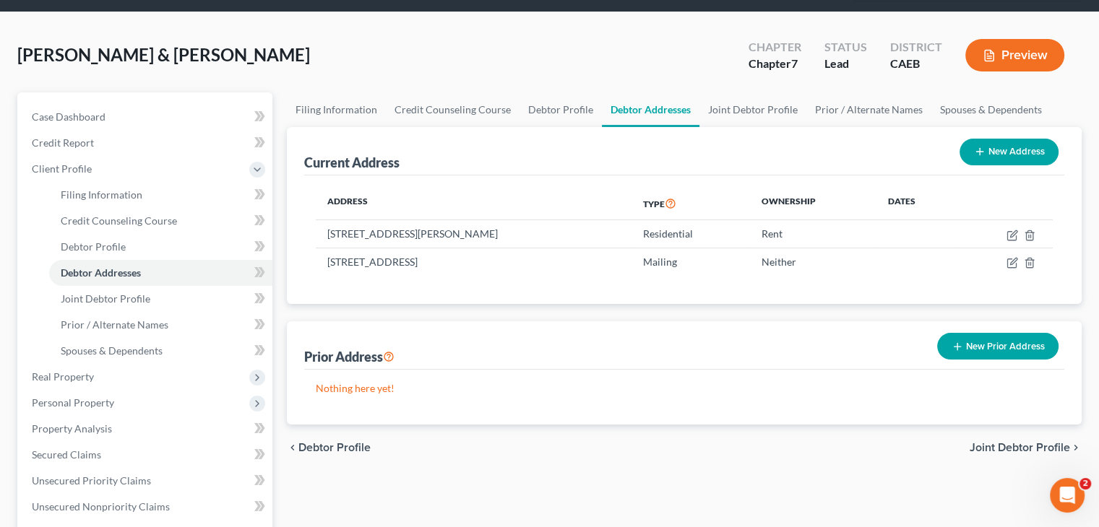
click at [1032, 442] on span "Joint Debtor Profile" at bounding box center [1020, 448] width 100 height 12
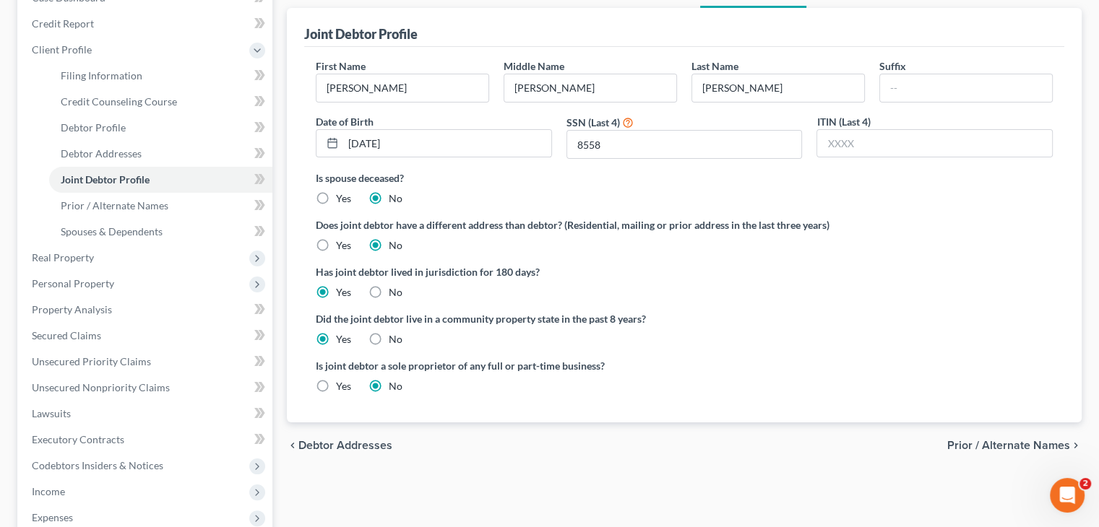
scroll to position [217, 0]
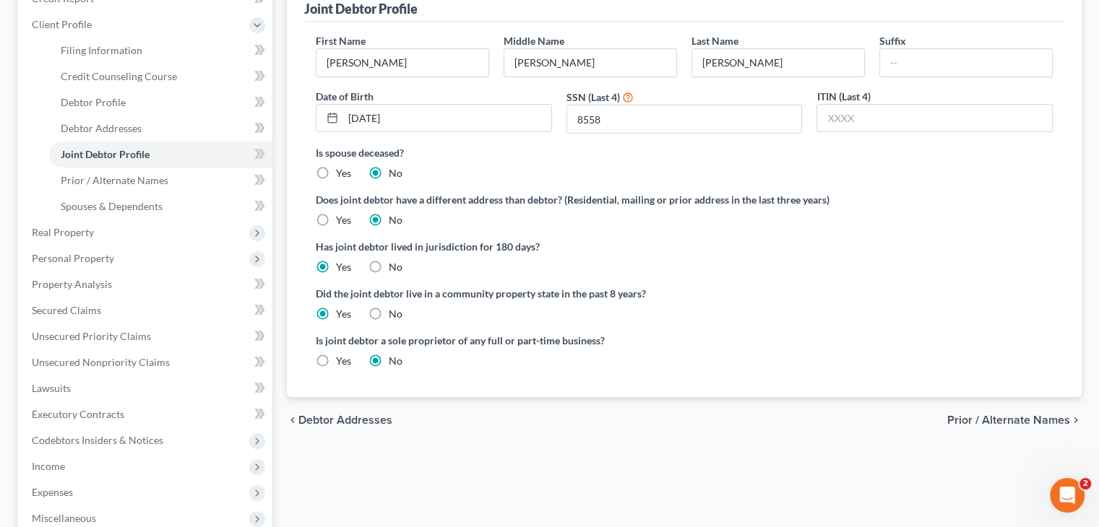
click at [965, 417] on span "Prior / Alternate Names" at bounding box center [1008, 421] width 123 height 12
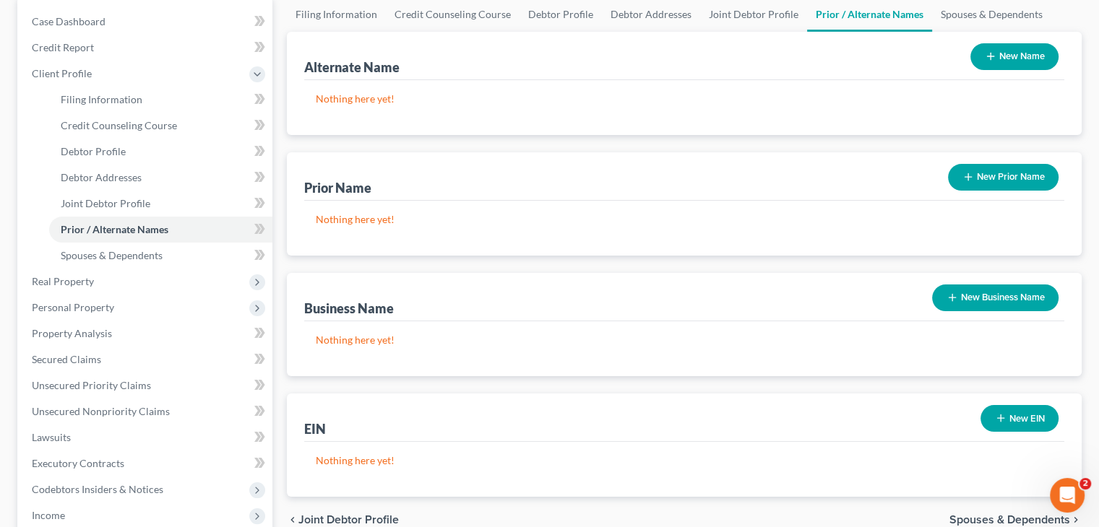
scroll to position [289, 0]
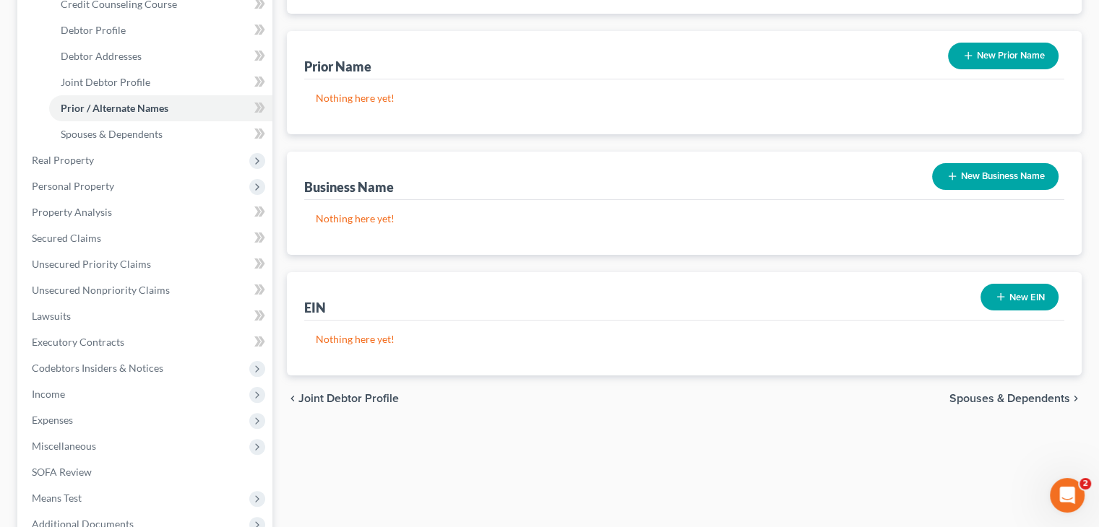
click at [962, 394] on span "Spouses & Dependents" at bounding box center [1009, 399] width 121 height 12
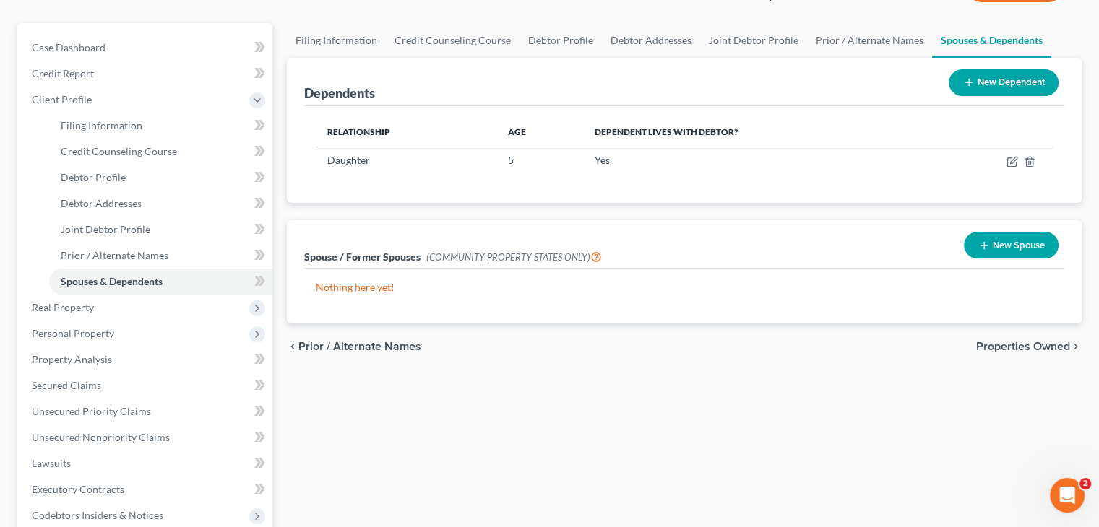
scroll to position [144, 0]
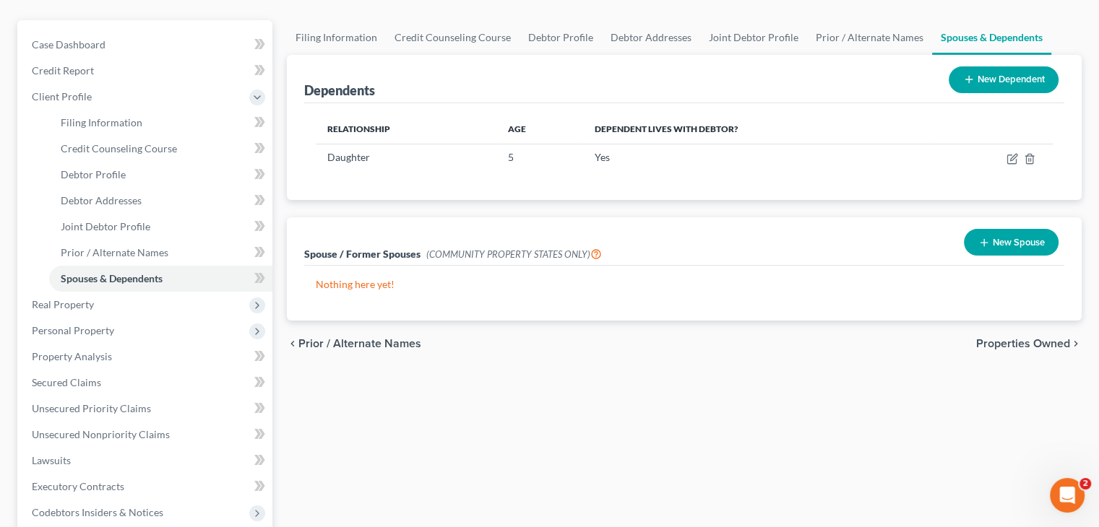
click at [1051, 347] on span "Properties Owned" at bounding box center [1023, 344] width 94 height 12
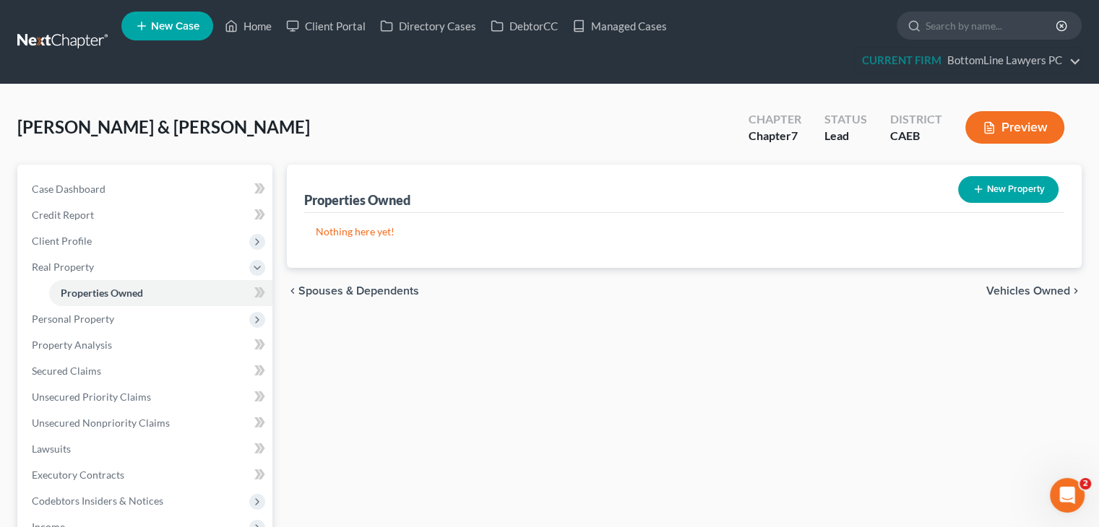
click at [1051, 288] on span "Vehicles Owned" at bounding box center [1028, 291] width 84 height 12
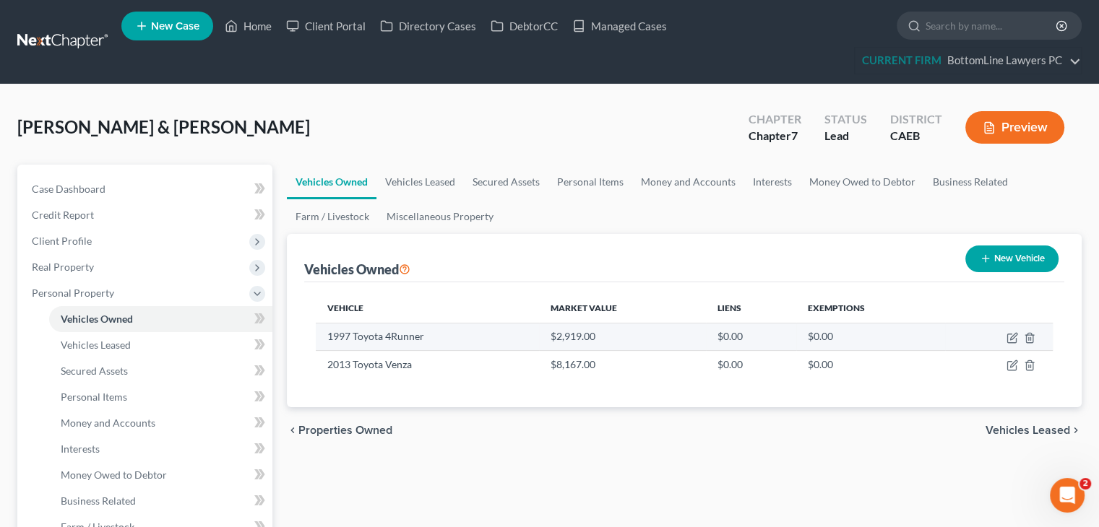
click at [1009, 345] on td at bounding box center [999, 336] width 108 height 27
click at [1006, 340] on icon "button" at bounding box center [1012, 338] width 12 height 12
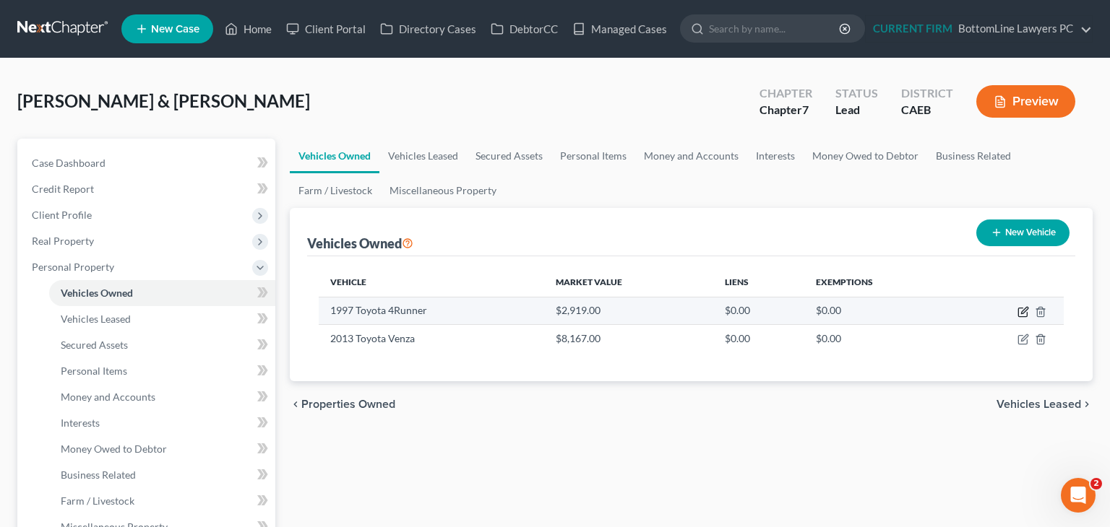
select select "0"
select select "29"
select select "4"
select select "2"
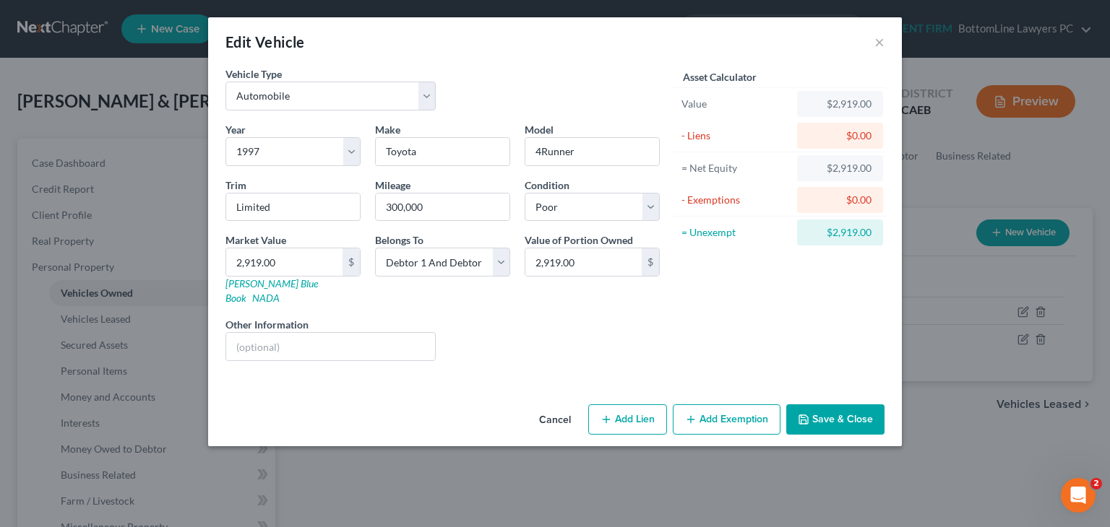
click at [734, 407] on button "Add Exemption" at bounding box center [727, 420] width 108 height 30
select select "2"
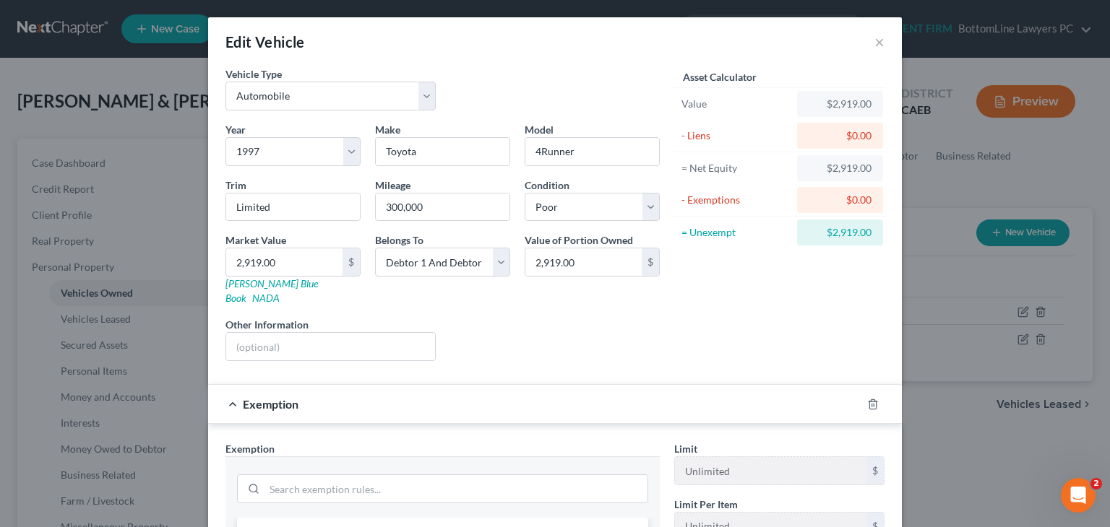
scroll to position [144, 0]
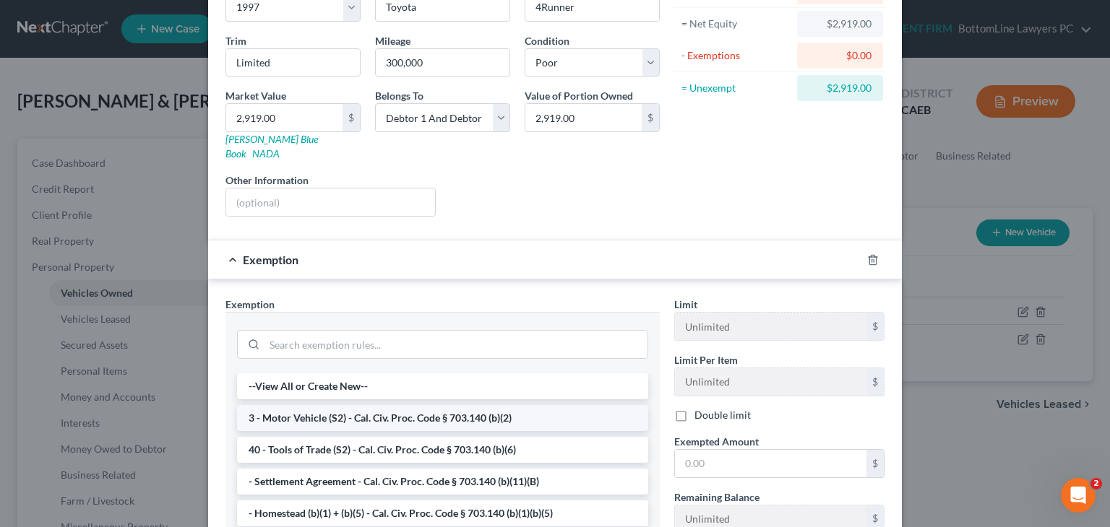
click at [429, 408] on li "3 - Motor Vehicle (S2) - Cal. Civ. Proc. Code § 703.140 (b)(2)" at bounding box center [442, 418] width 411 height 26
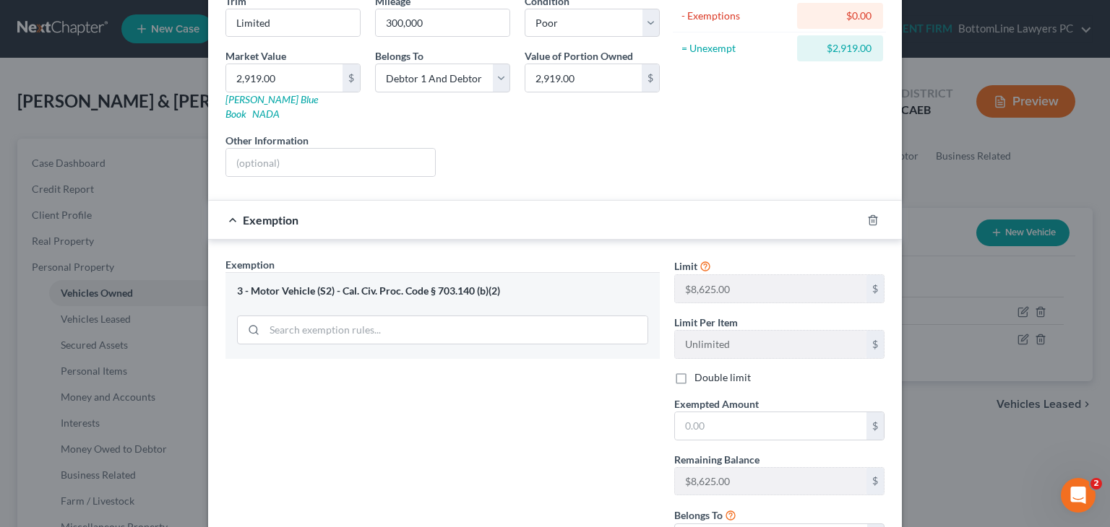
scroll to position [217, 0]
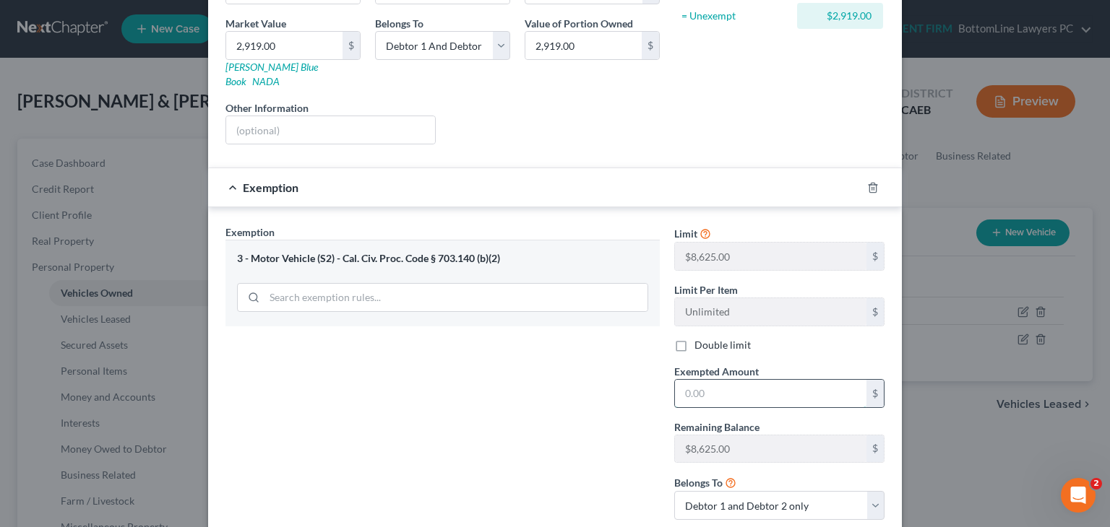
click at [727, 380] on input "text" at bounding box center [770, 393] width 191 height 27
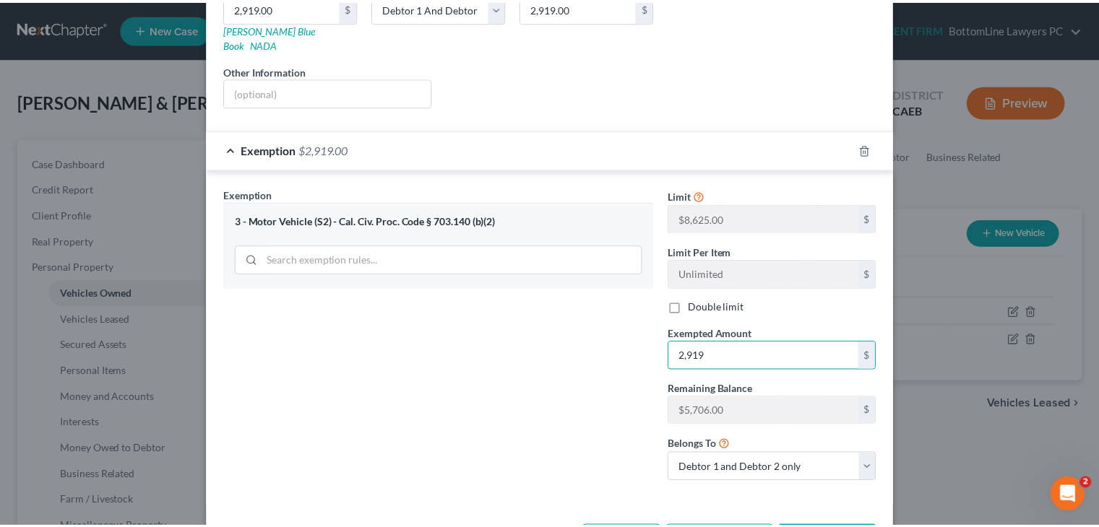
scroll to position [295, 0]
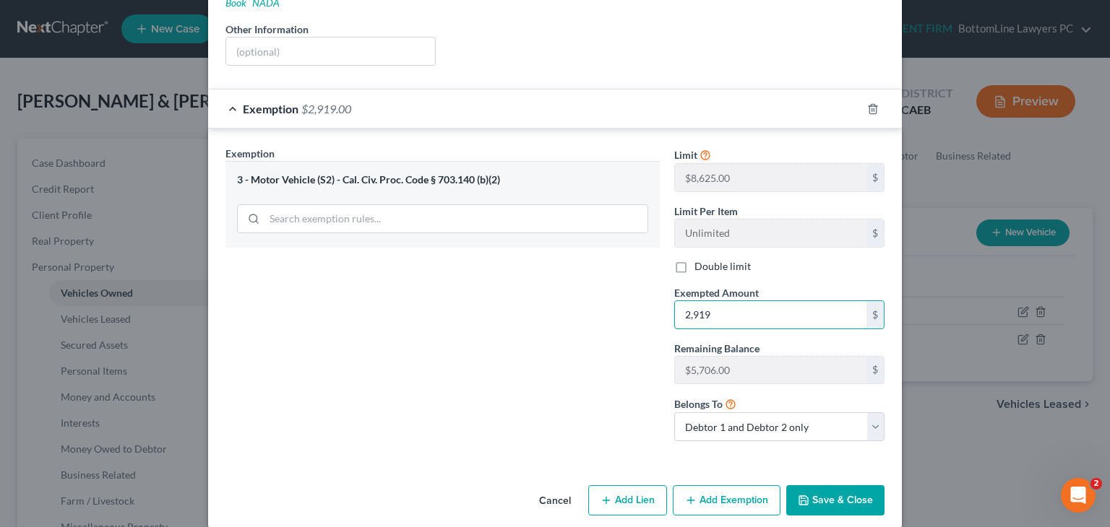
type input "2,919"
click at [803, 485] on button "Save & Close" at bounding box center [835, 500] width 98 height 30
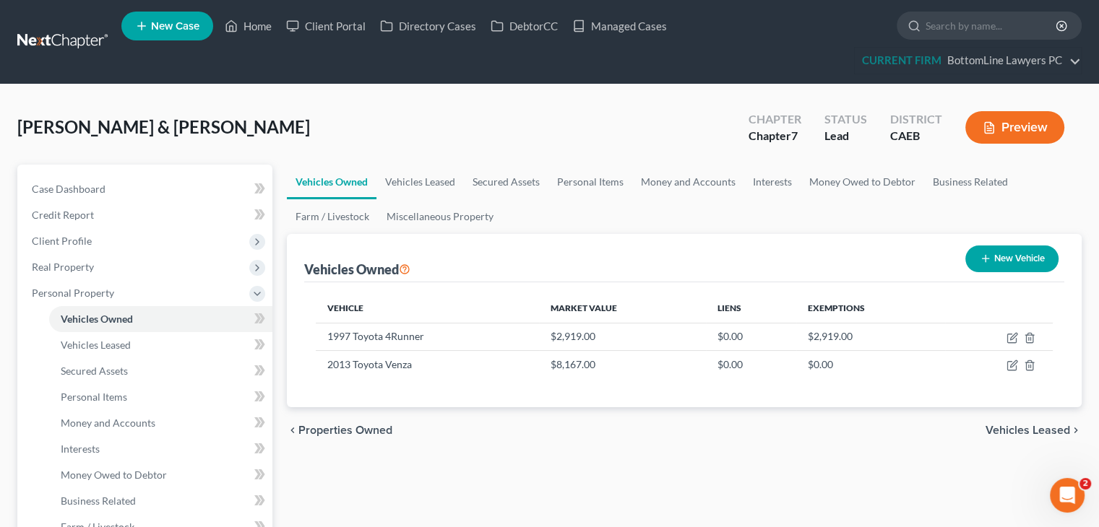
click at [1019, 431] on span "Vehicles Leased" at bounding box center [1027, 431] width 85 height 12
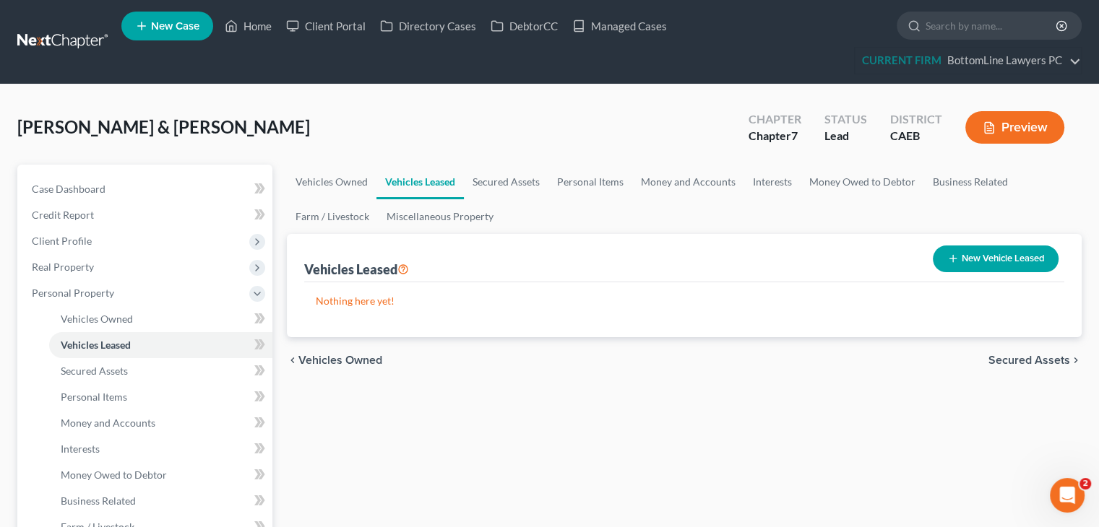
click at [996, 364] on span "Secured Assets" at bounding box center [1029, 361] width 82 height 12
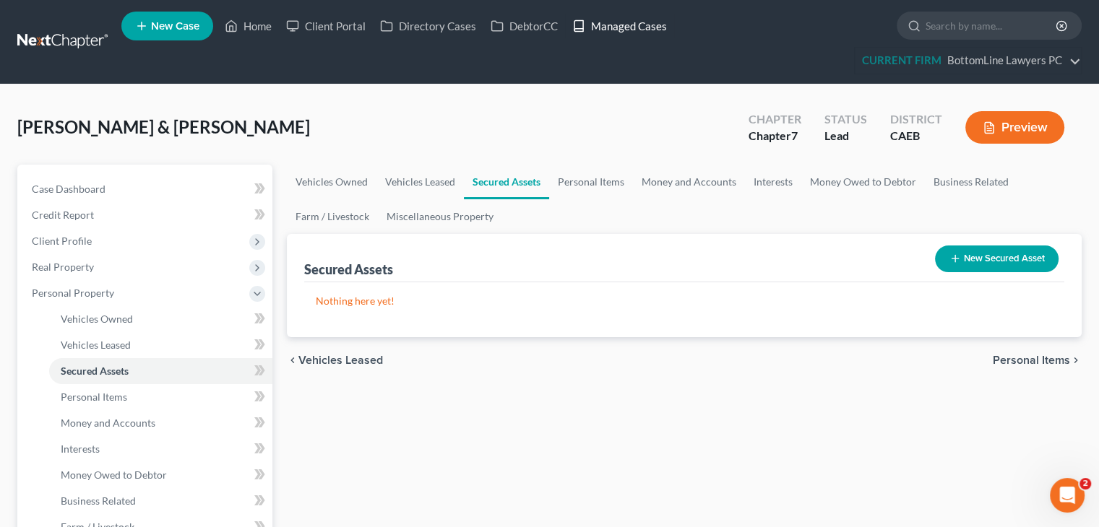
click at [625, 27] on link "Managed Cases" at bounding box center [619, 26] width 109 height 26
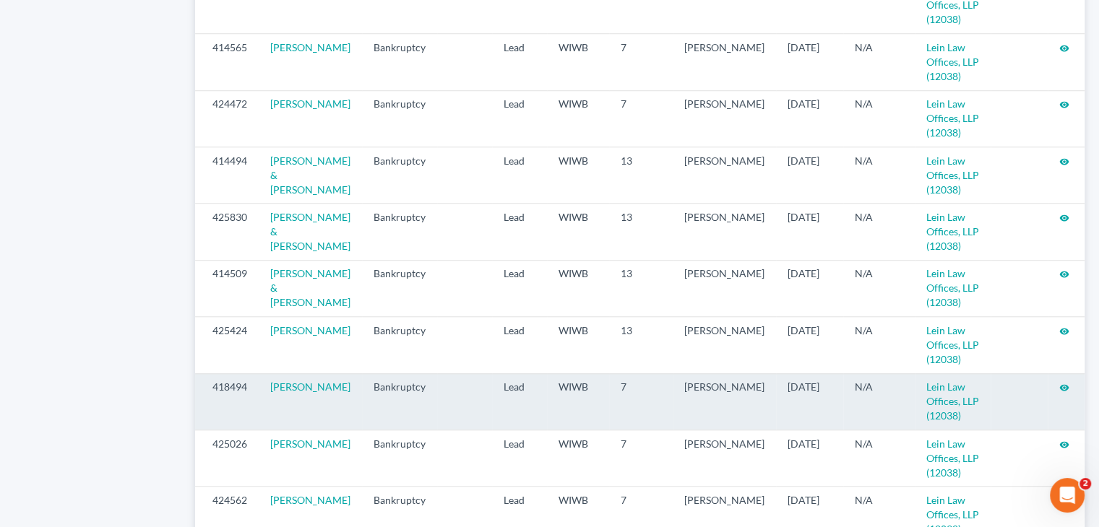
scroll to position [1578, 0]
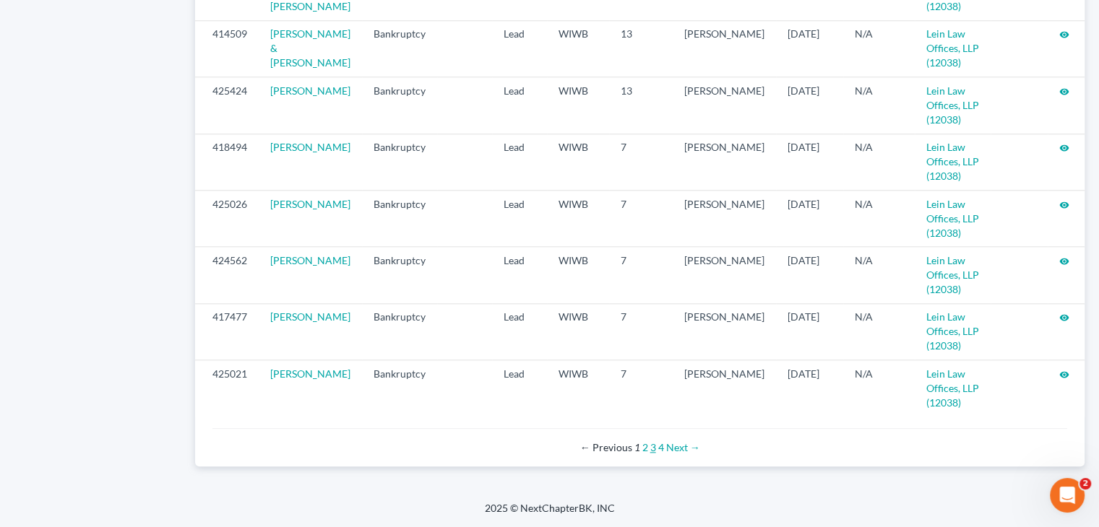
click at [654, 446] on link "3" at bounding box center [653, 447] width 6 height 12
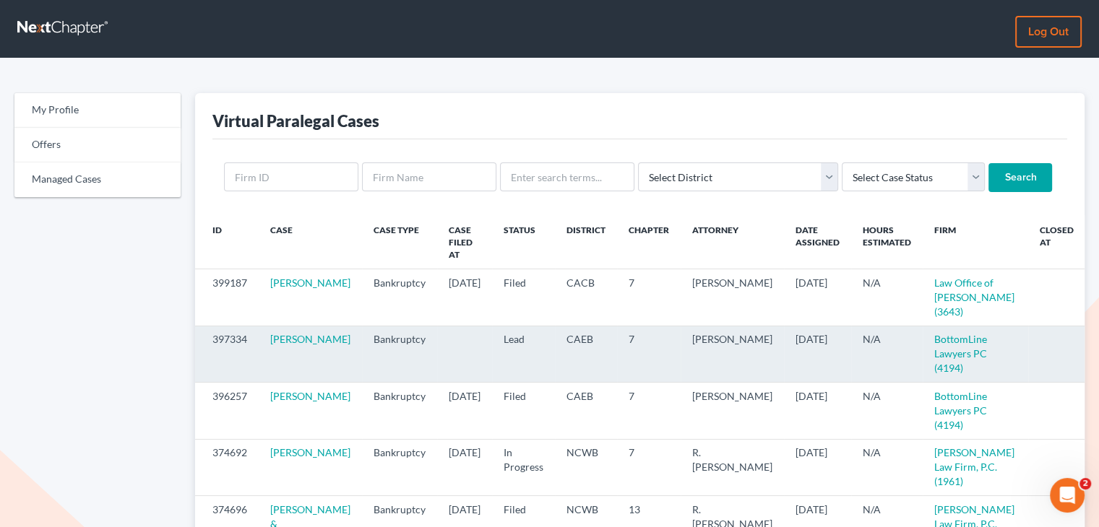
click at [1097, 335] on icon "visibility" at bounding box center [1102, 340] width 10 height 10
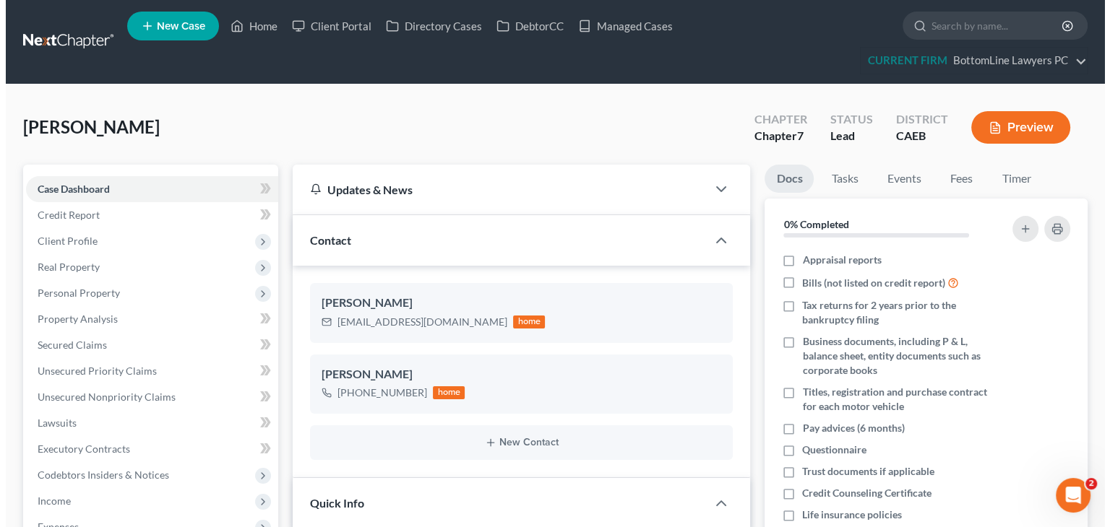
scroll to position [203, 0]
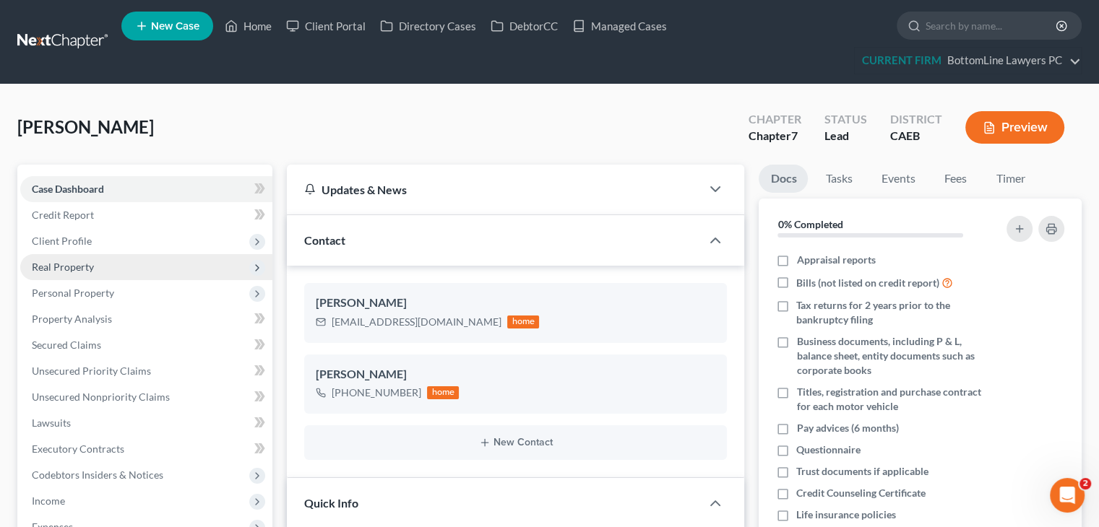
click at [103, 261] on span "Real Property" at bounding box center [146, 267] width 252 height 26
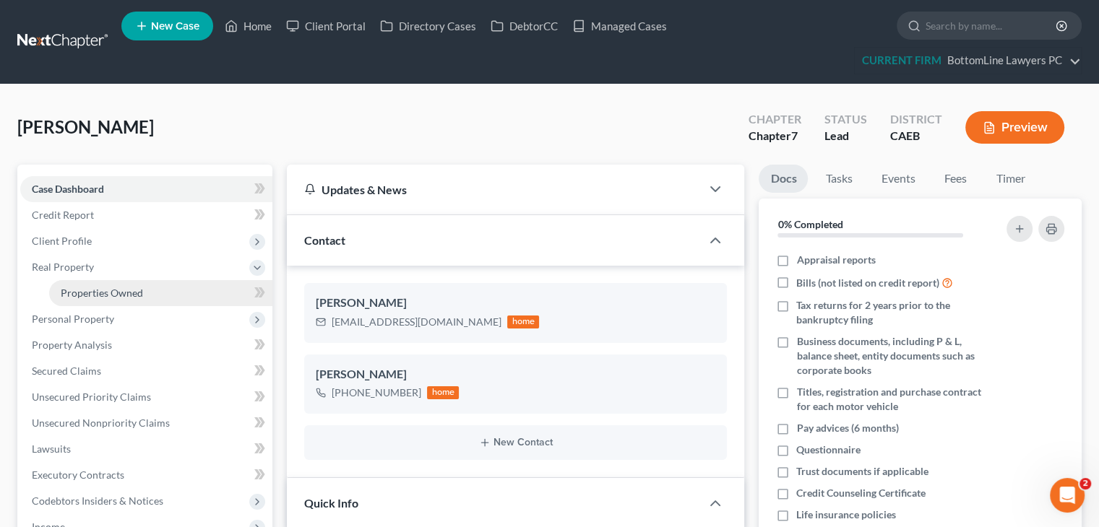
click at [103, 292] on span "Properties Owned" at bounding box center [102, 293] width 82 height 12
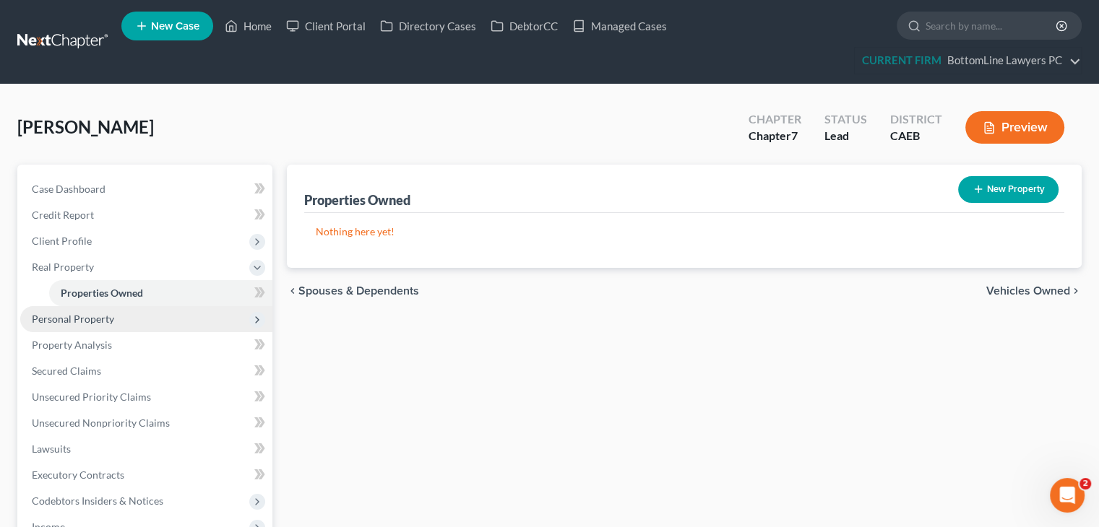
click at [144, 314] on span "Personal Property" at bounding box center [146, 319] width 252 height 26
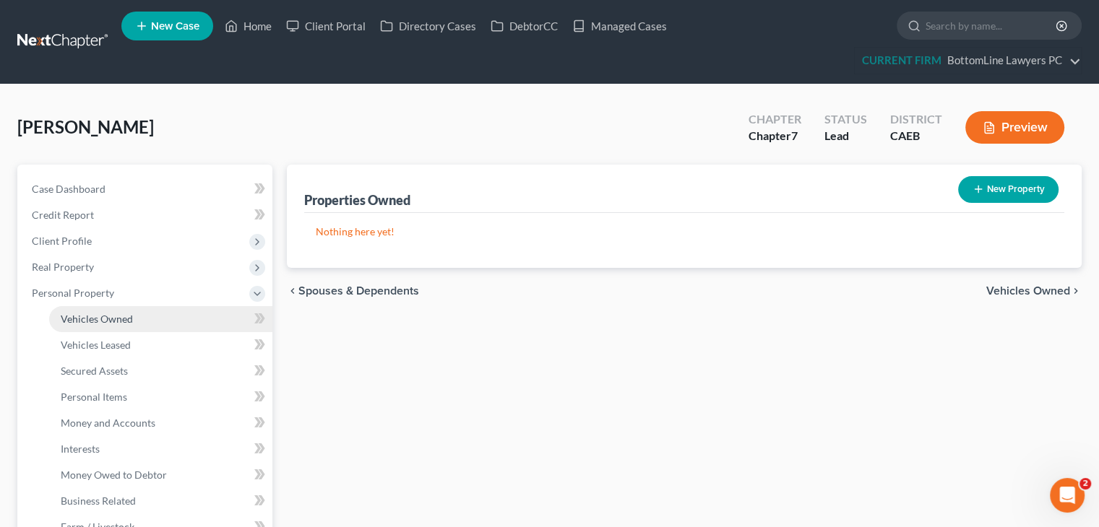
click at [139, 326] on link "Vehicles Owned" at bounding box center [160, 319] width 223 height 26
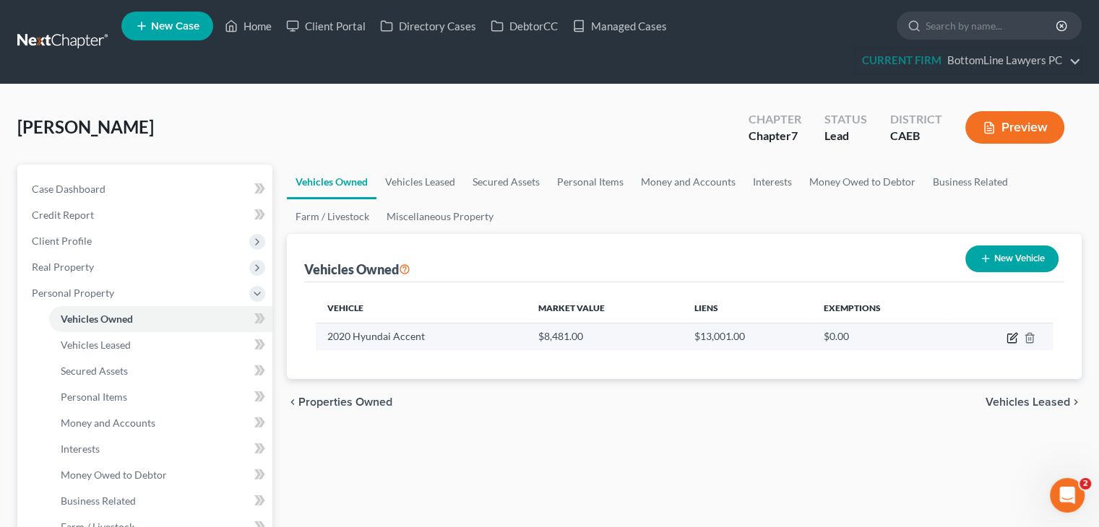
click at [1012, 338] on icon "button" at bounding box center [1012, 338] width 12 height 12
select select "0"
select select "6"
select select "2"
select select "0"
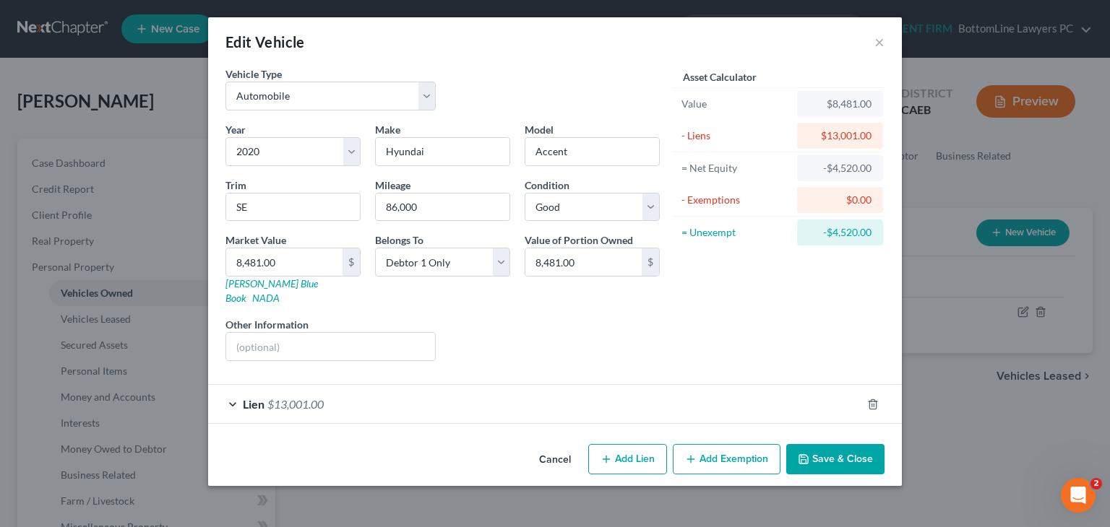
click at [339, 392] on div "Lien $13,001.00" at bounding box center [534, 404] width 653 height 38
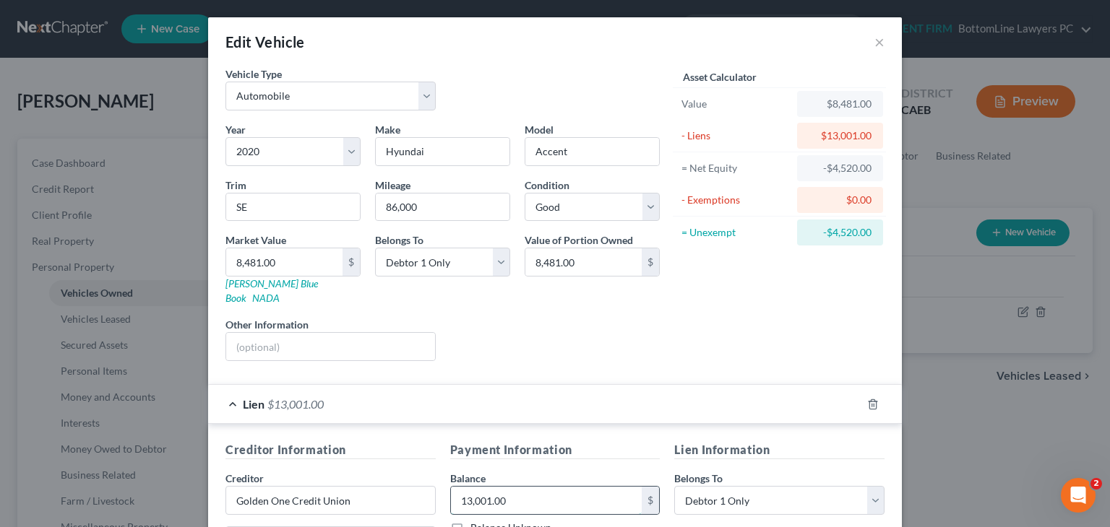
click at [465, 487] on input "13,001.00" at bounding box center [546, 500] width 191 height 27
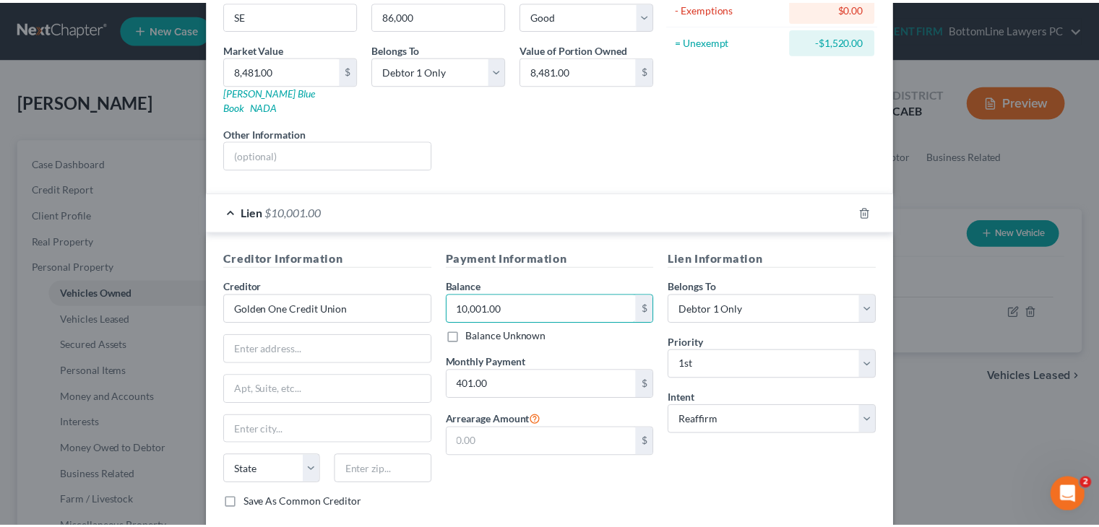
scroll to position [217, 0]
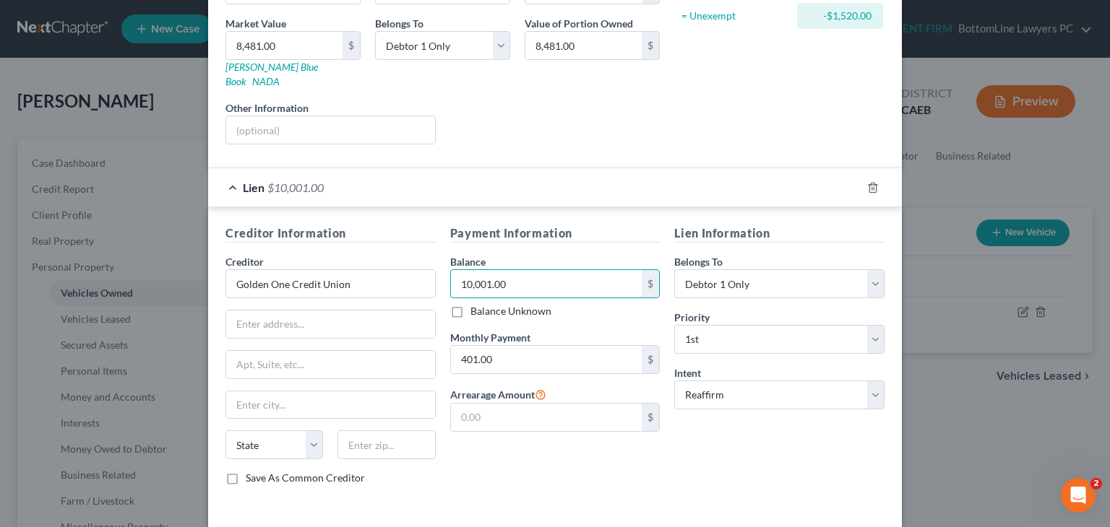
type input "10,001.00"
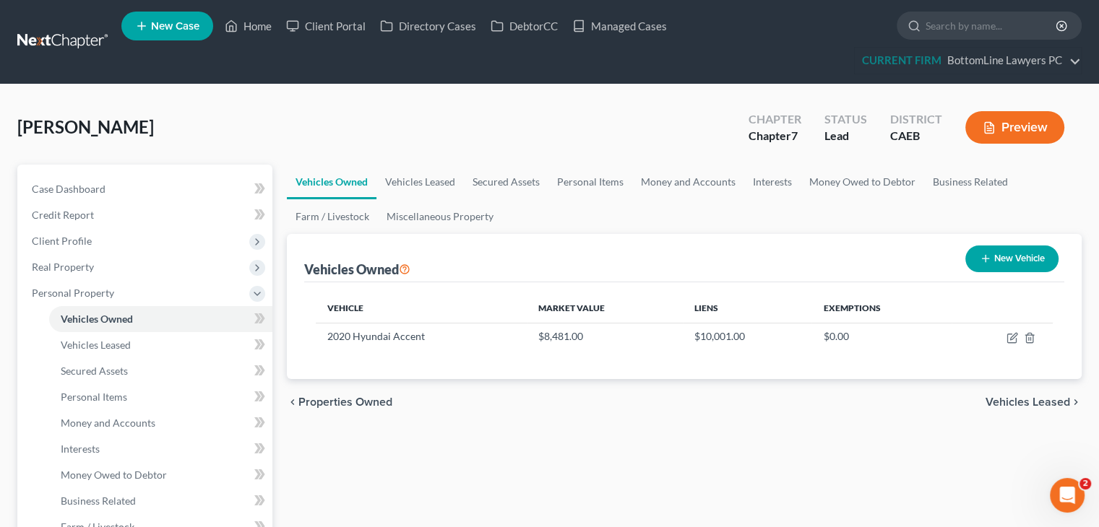
click at [1042, 397] on span "Vehicles Leased" at bounding box center [1027, 403] width 85 height 12
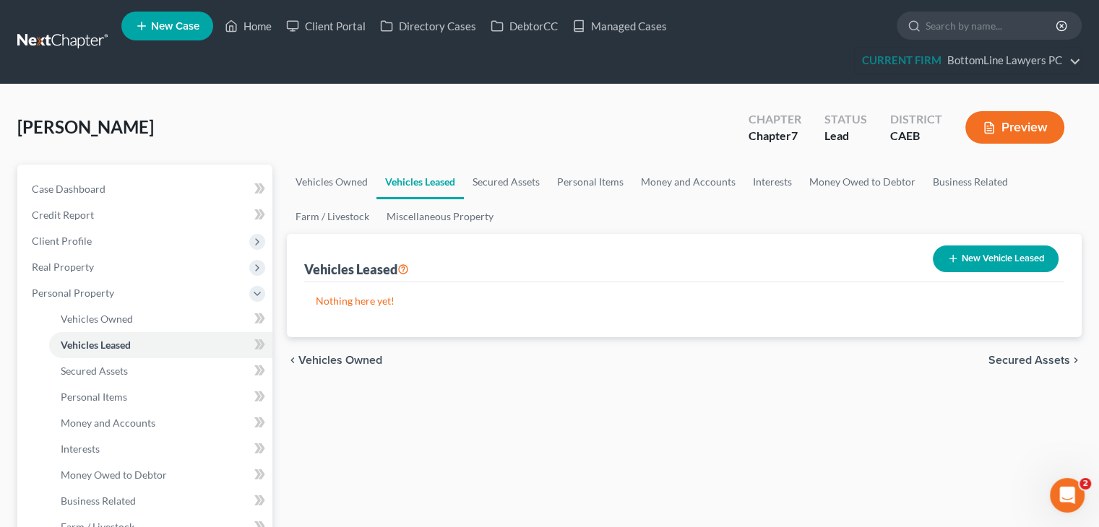
click at [1030, 355] on span "Secured Assets" at bounding box center [1029, 361] width 82 height 12
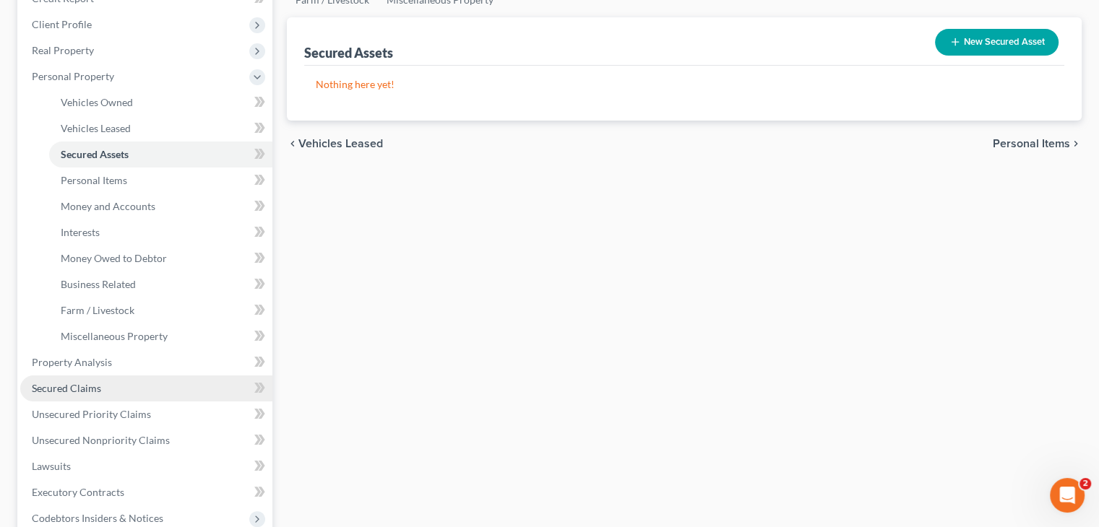
click at [116, 386] on link "Secured Claims" at bounding box center [146, 389] width 252 height 26
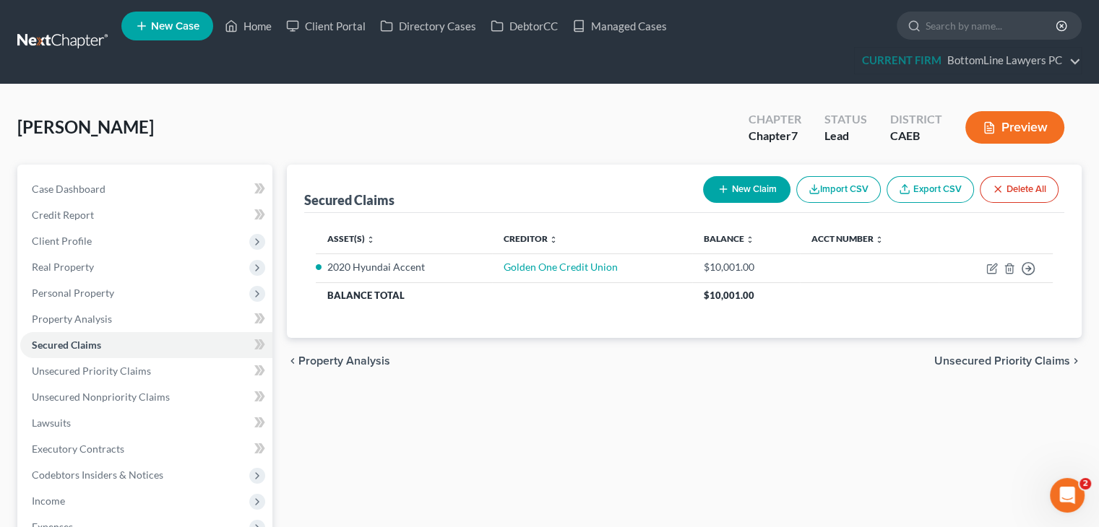
click at [1006, 361] on span "Unsecured Priority Claims" at bounding box center [1002, 361] width 136 height 12
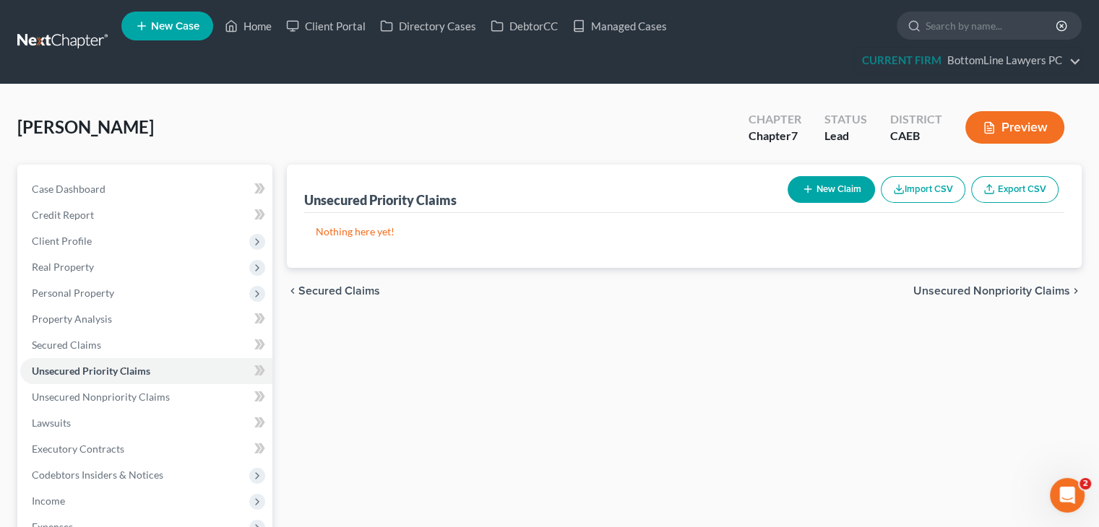
click at [1000, 285] on span "Unsecured Nonpriority Claims" at bounding box center [991, 291] width 157 height 12
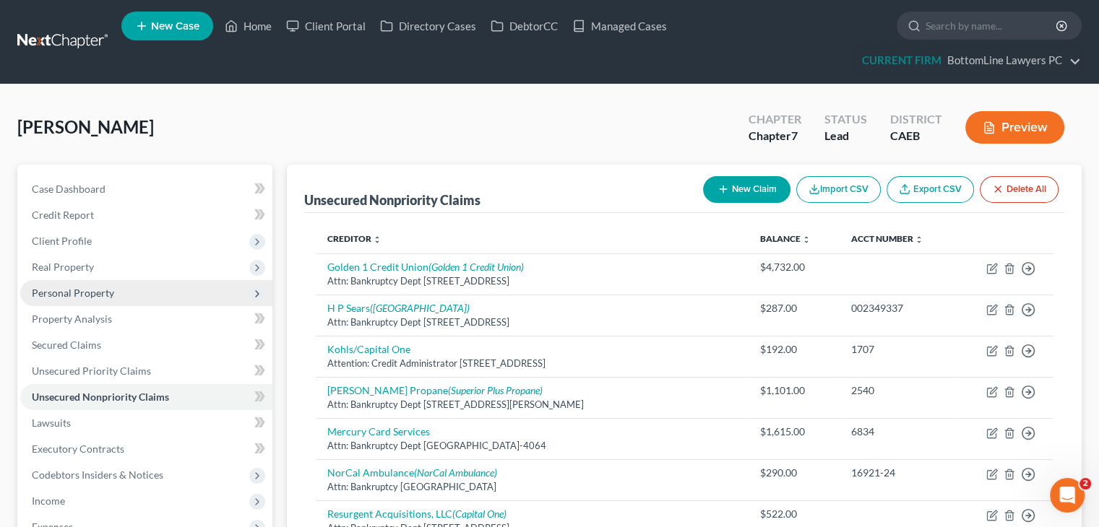
click at [115, 287] on span "Personal Property" at bounding box center [146, 293] width 252 height 26
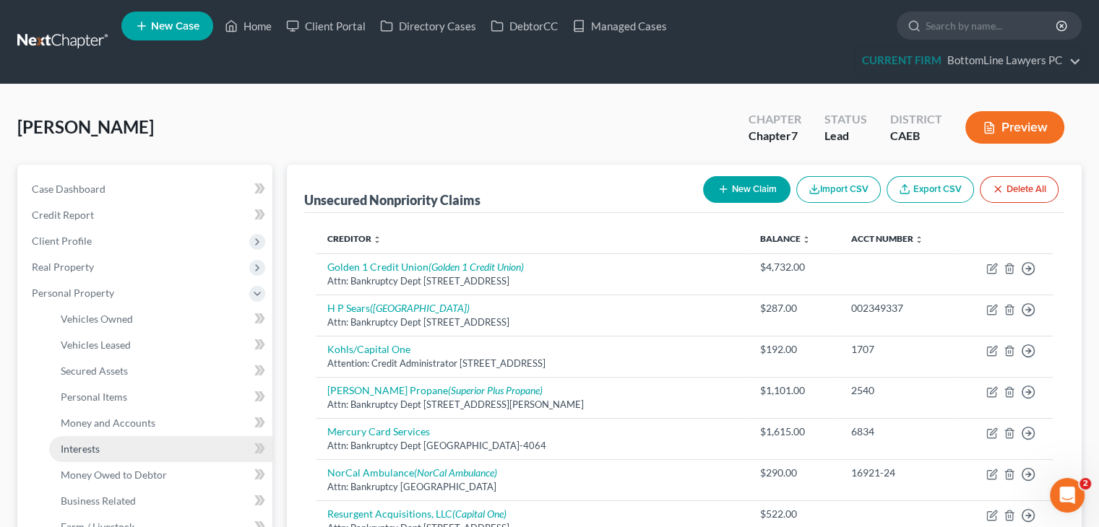
click at [113, 448] on link "Interests" at bounding box center [160, 449] width 223 height 26
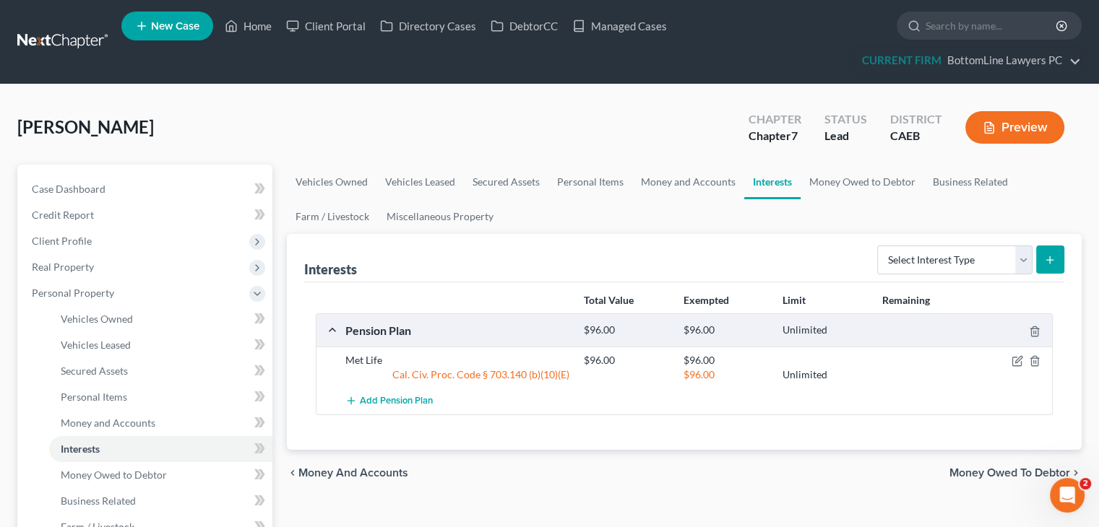
click at [1048, 254] on icon "submit" at bounding box center [1050, 260] width 12 height 12
click at [1009, 259] on select "Select Interest Type 401K Annuity Bond Education IRA Government Bond Government…" at bounding box center [954, 260] width 155 height 29
select select "term_life_insurance"
click at [878, 246] on select "Select Interest Type 401K Annuity Bond Education IRA Government Bond Government…" at bounding box center [954, 260] width 155 height 29
click at [1055, 264] on icon "submit" at bounding box center [1050, 260] width 12 height 12
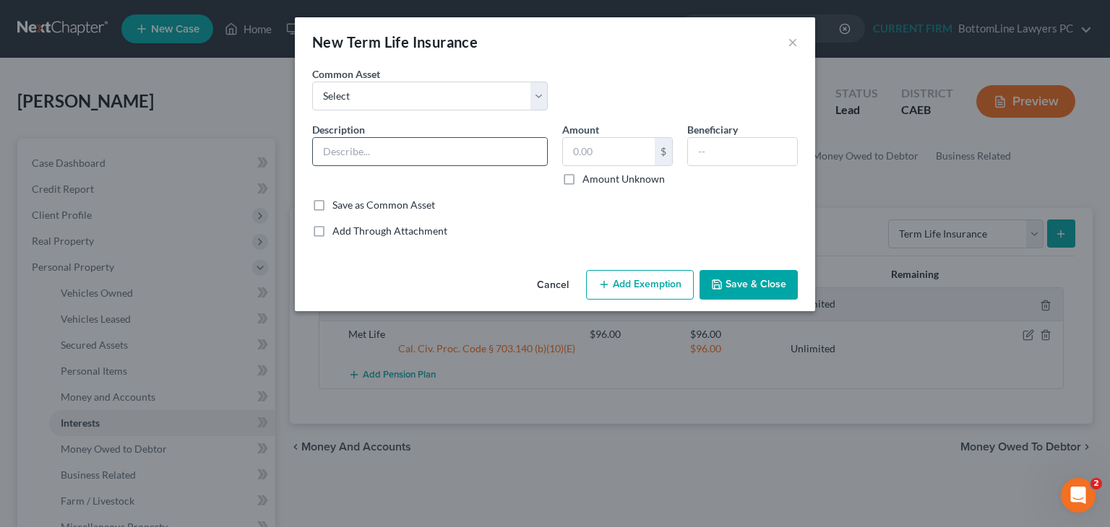
click at [488, 157] on input "text" at bounding box center [430, 151] width 234 height 27
click at [488, 152] on input "Term Life Ins w/ Golden1 CU" at bounding box center [430, 151] width 234 height 27
type input "Term Life Ins w/ Golden1 CU only covers Hyundai Accent"
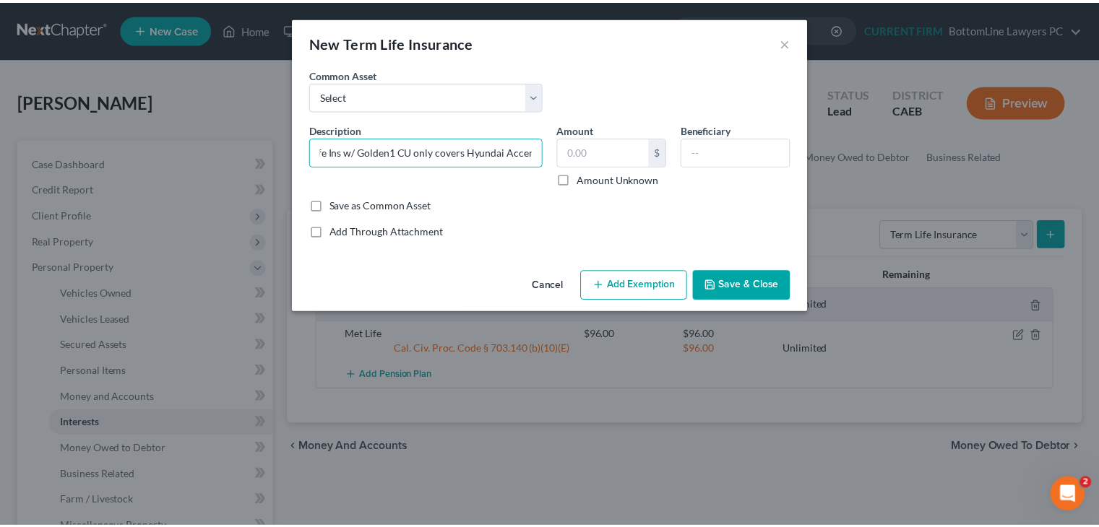
scroll to position [0, 0]
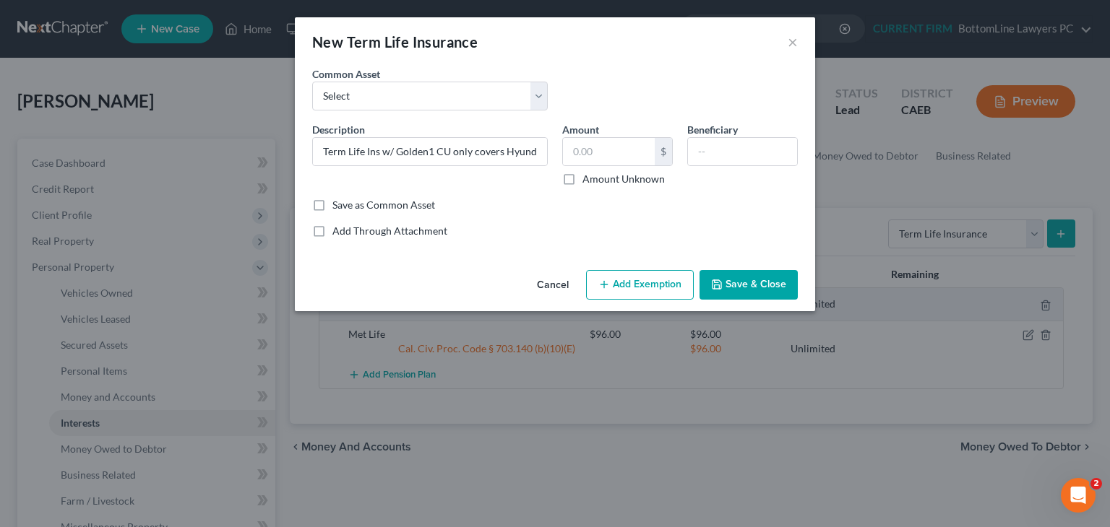
click at [743, 280] on button "Save & Close" at bounding box center [748, 285] width 98 height 30
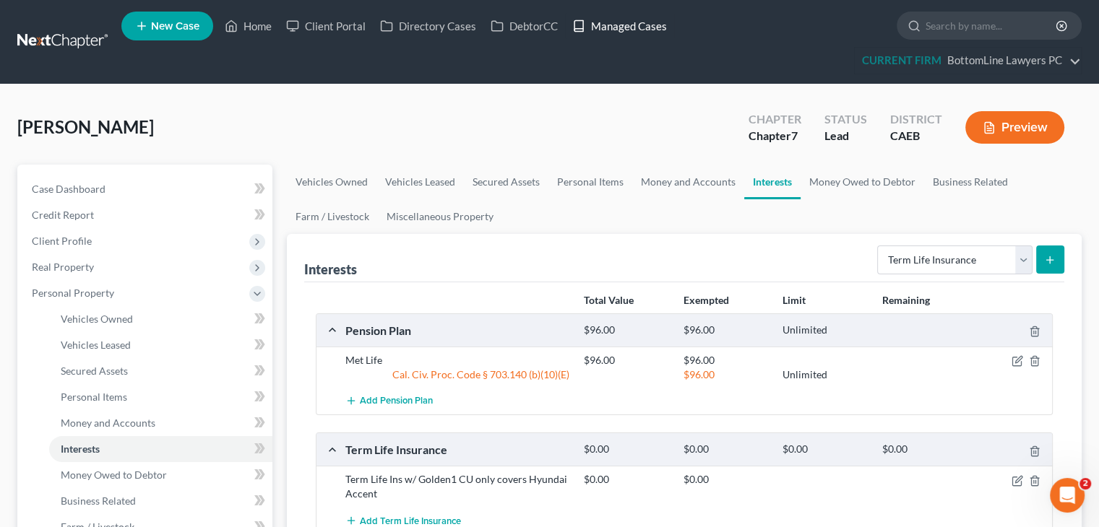
click at [628, 25] on link "Managed Cases" at bounding box center [619, 26] width 109 height 26
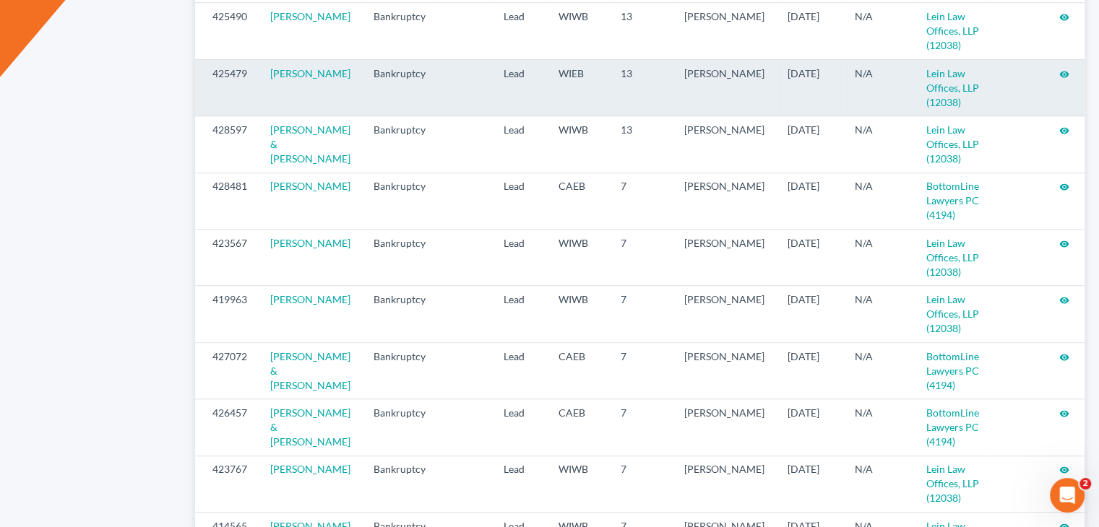
scroll to position [867, 0]
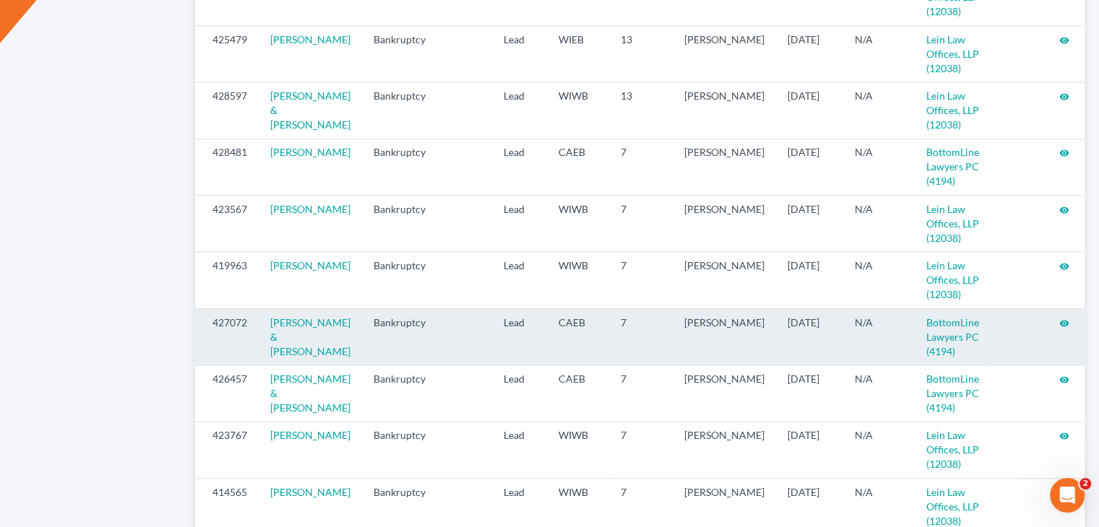
click at [1060, 319] on icon "visibility" at bounding box center [1064, 324] width 10 height 10
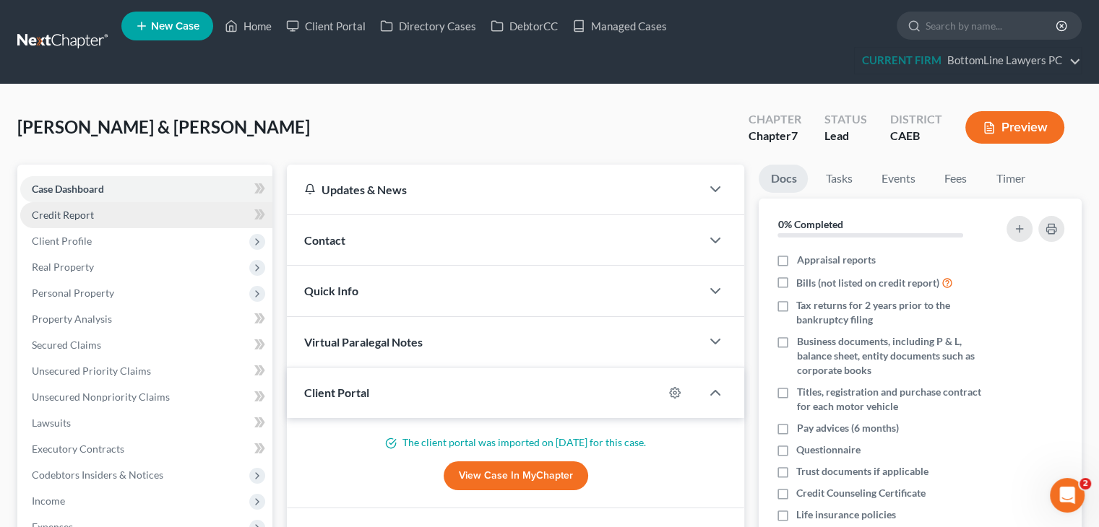
click at [98, 205] on link "Credit Report" at bounding box center [146, 215] width 252 height 26
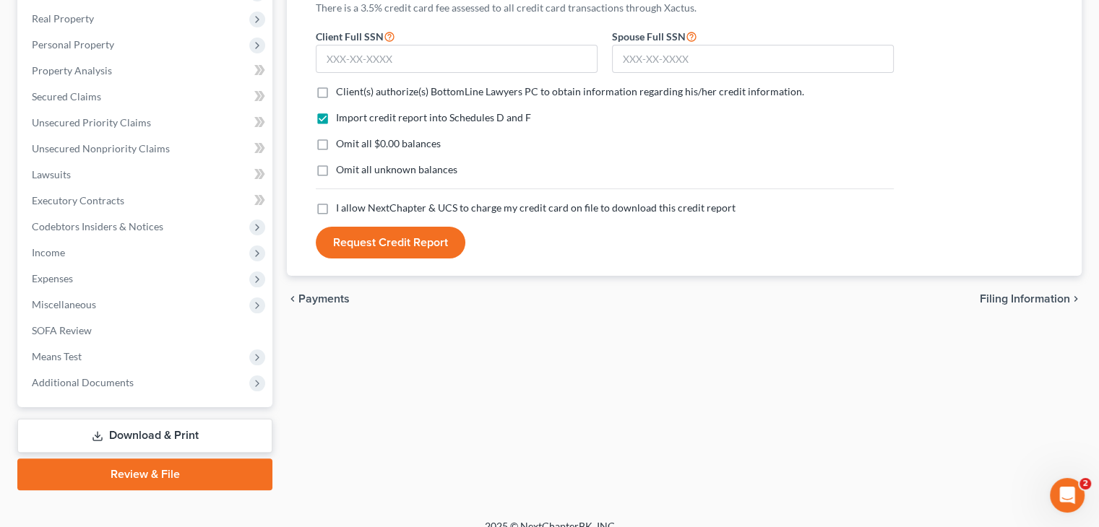
scroll to position [265, 0]
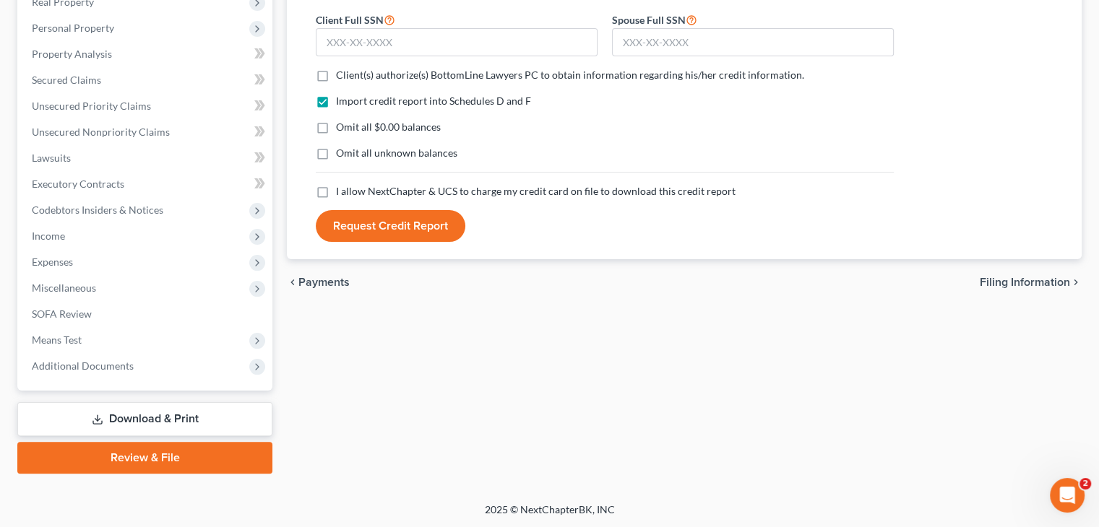
click at [1019, 278] on span "Filing Information" at bounding box center [1025, 283] width 90 height 12
select select "1"
select select "0"
select select "4"
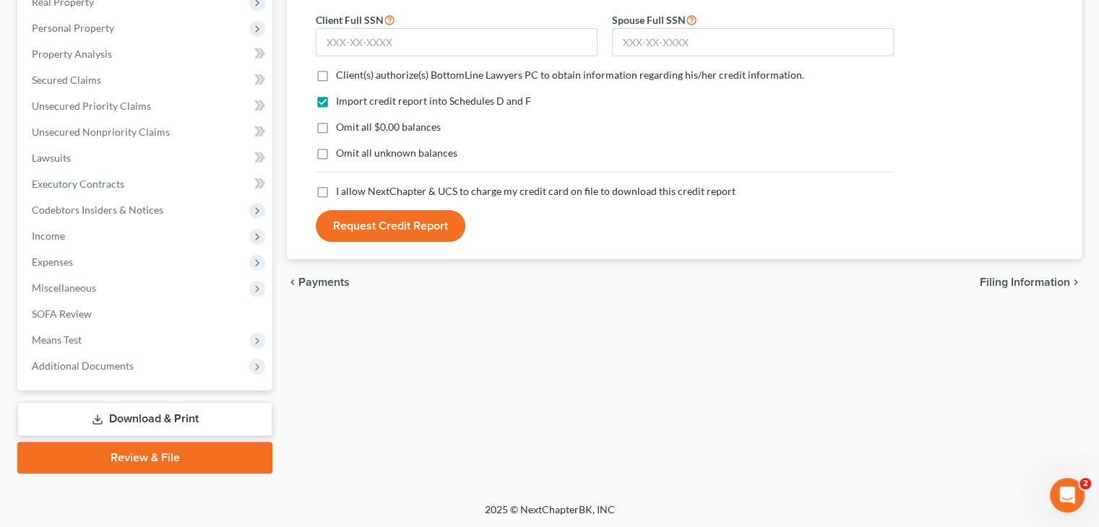
select select "0"
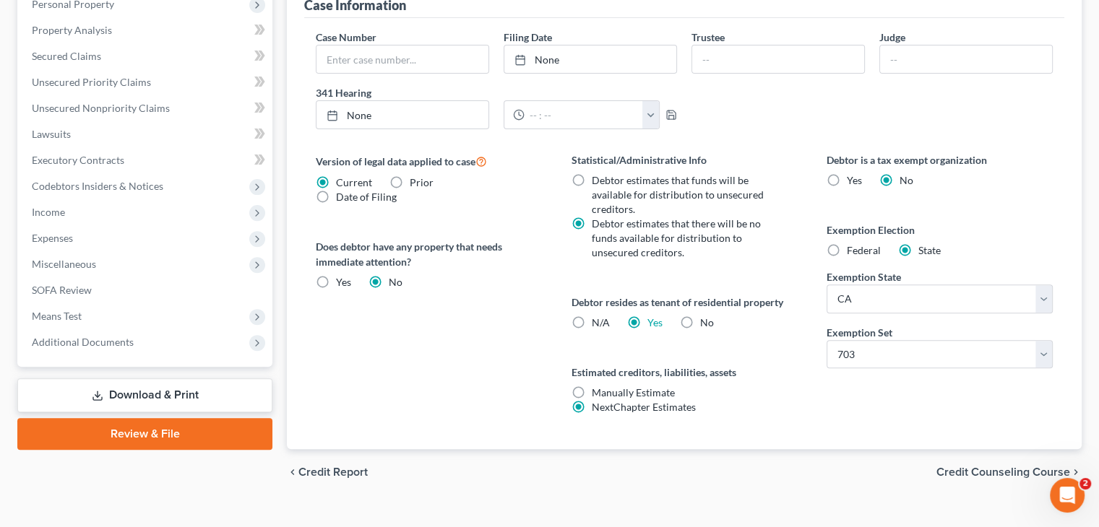
scroll to position [492, 0]
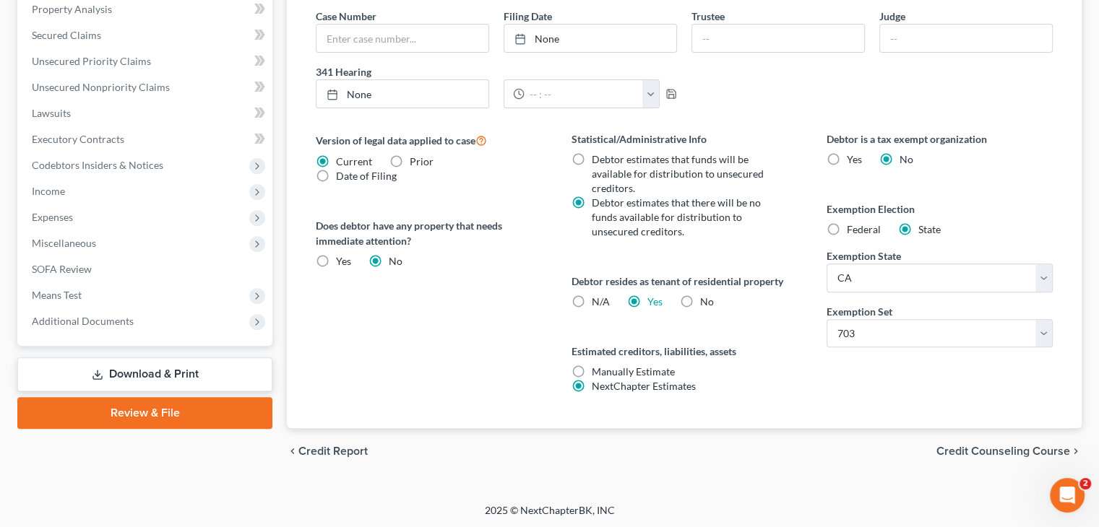
click at [1011, 449] on span "Credit Counseling Course" at bounding box center [1003, 452] width 134 height 12
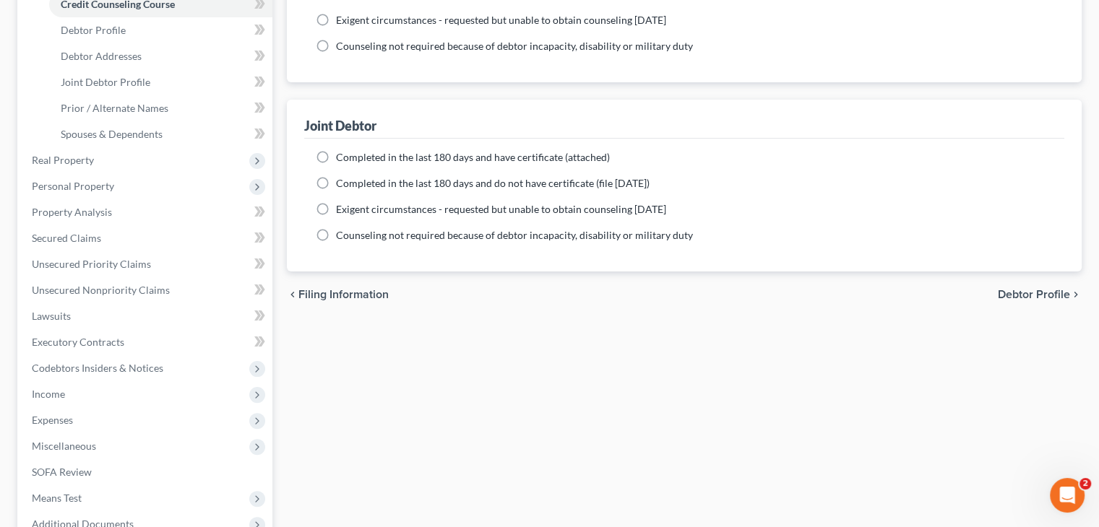
click at [1032, 295] on span "Debtor Profile" at bounding box center [1034, 295] width 72 height 12
select select "1"
select select "2"
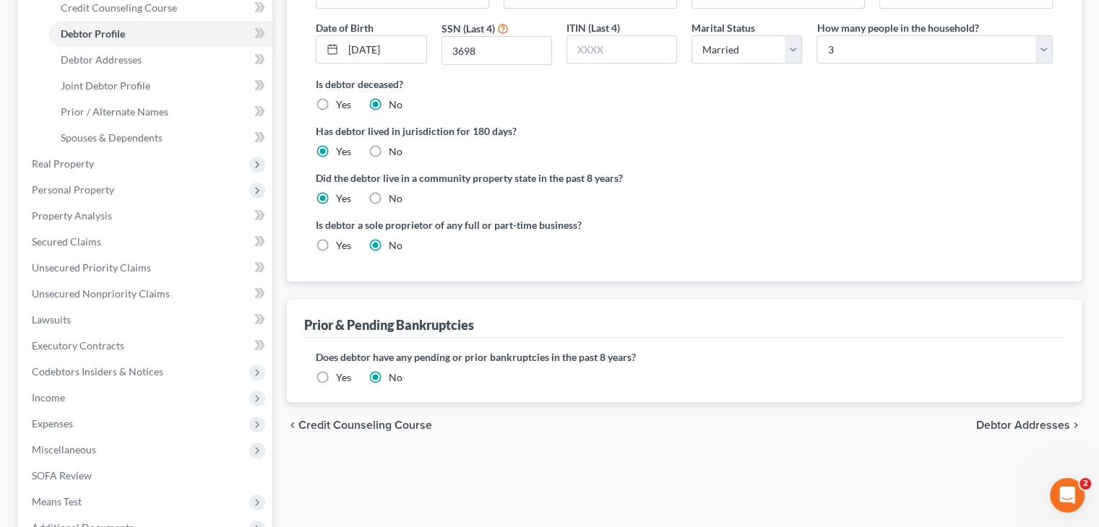
scroll to position [289, 0]
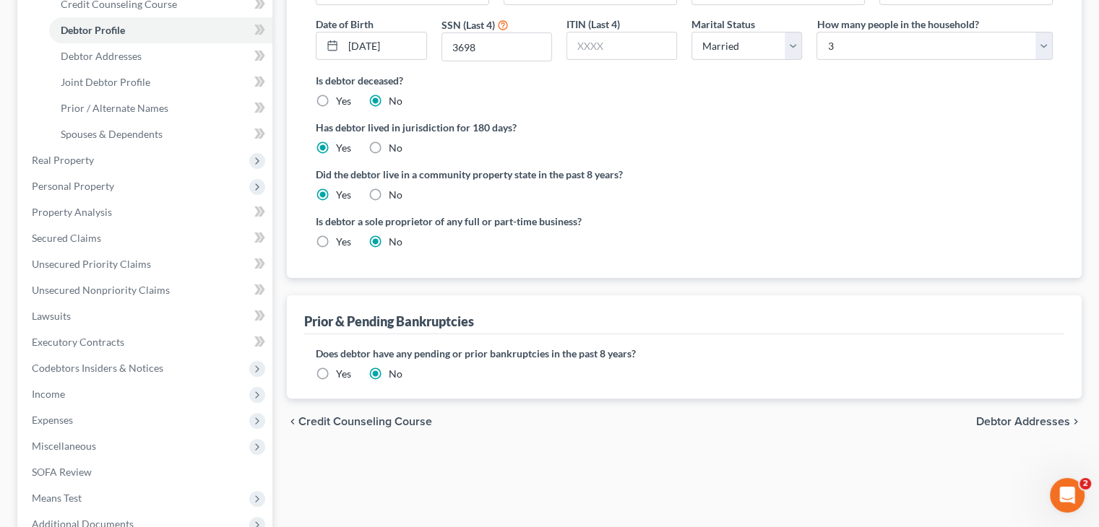
click at [1020, 422] on span "Debtor Addresses" at bounding box center [1023, 422] width 94 height 12
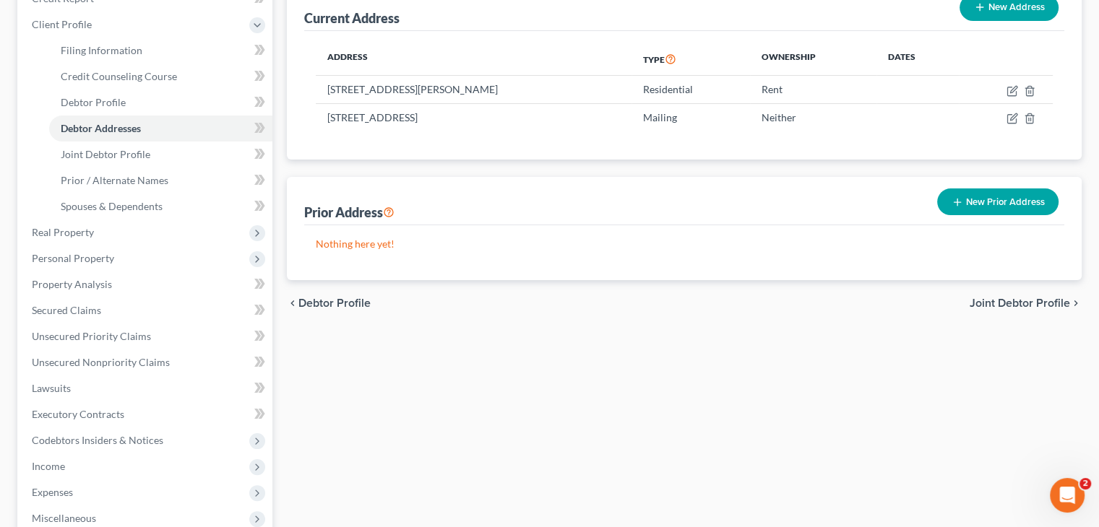
click at [1010, 307] on span "Joint Debtor Profile" at bounding box center [1020, 304] width 100 height 12
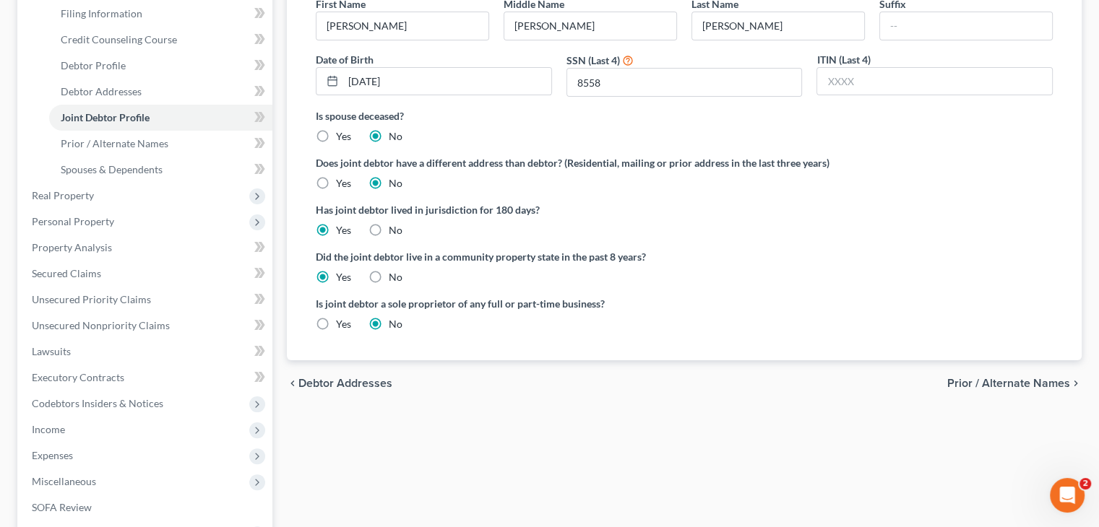
scroll to position [289, 0]
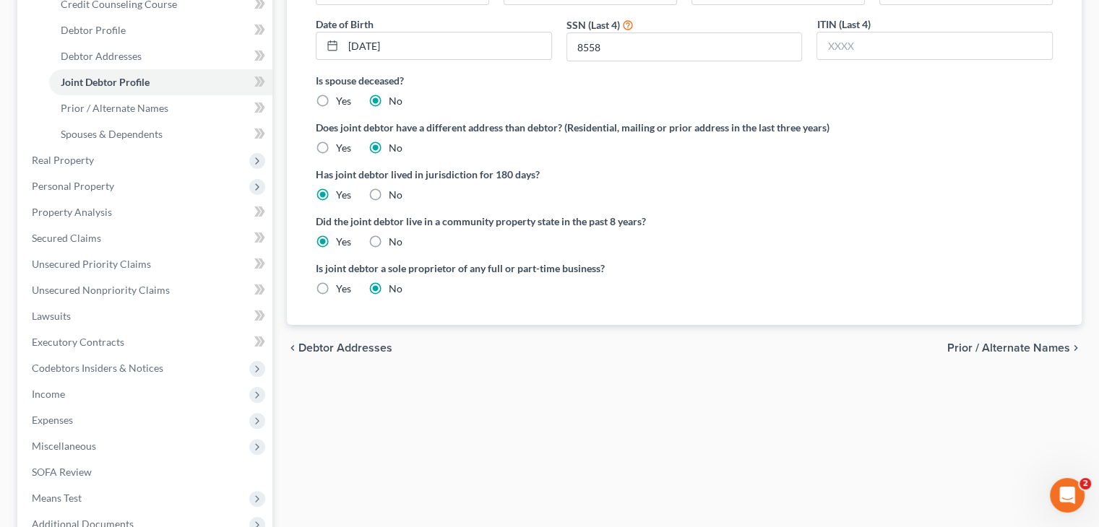
click at [1011, 349] on span "Prior / Alternate Names" at bounding box center [1008, 348] width 123 height 12
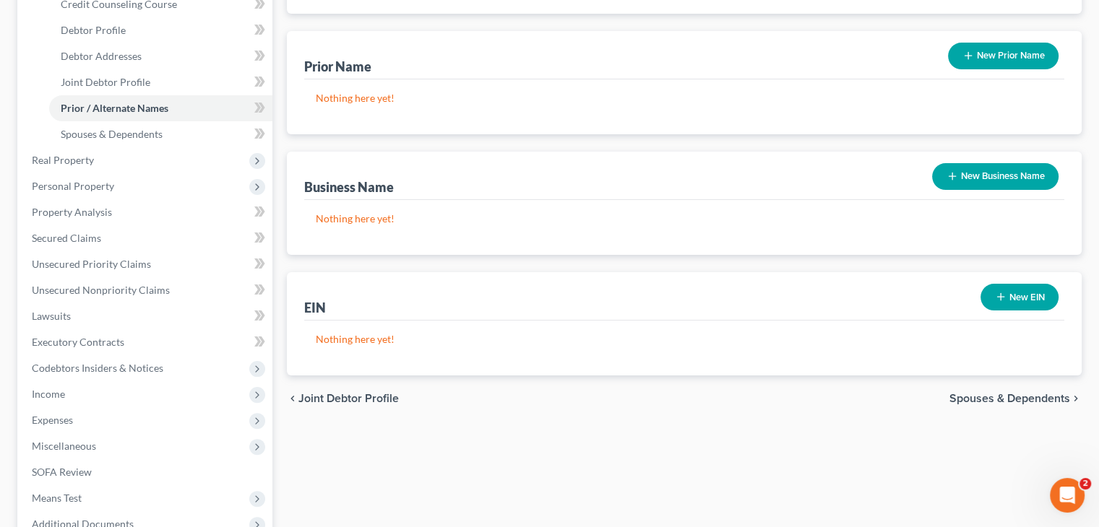
click at [1010, 399] on span "Spouses & Dependents" at bounding box center [1009, 399] width 121 height 12
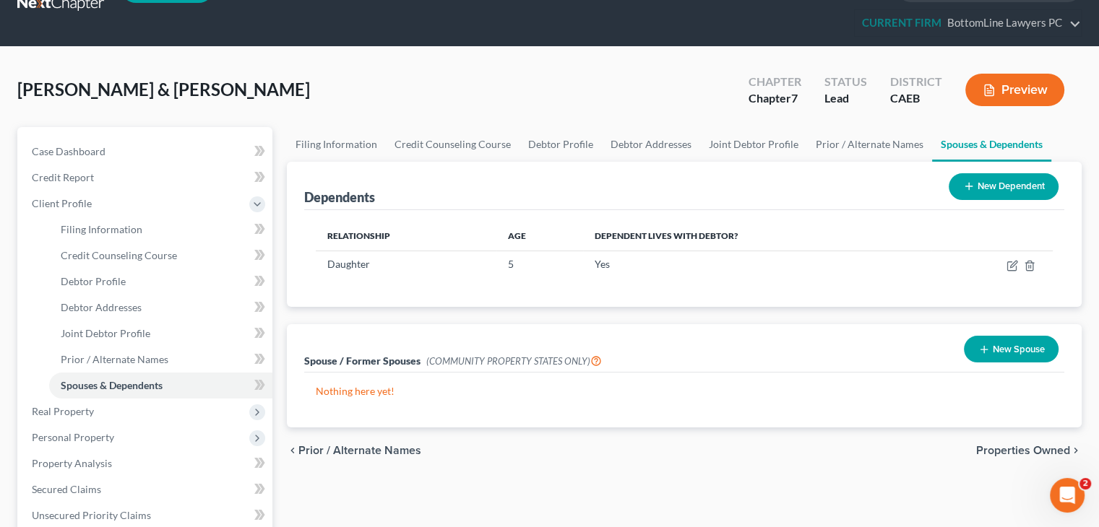
scroll to position [72, 0]
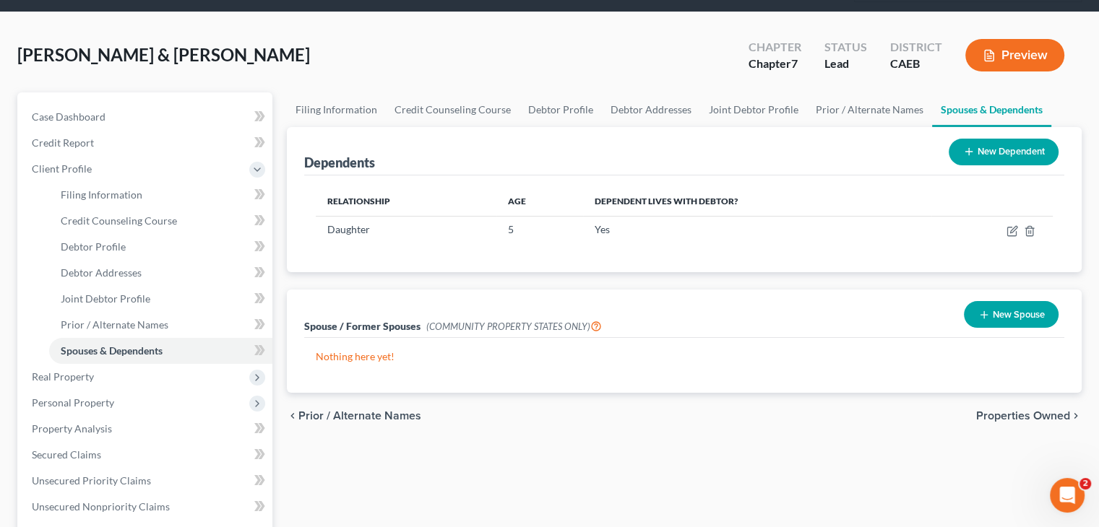
click at [1007, 417] on span "Properties Owned" at bounding box center [1023, 416] width 94 height 12
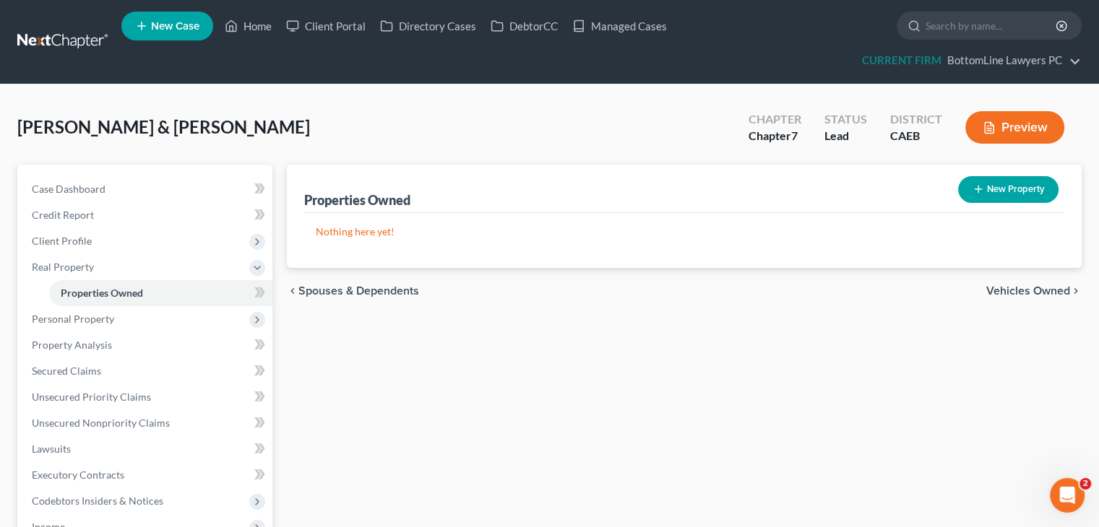
click at [1018, 285] on span "Vehicles Owned" at bounding box center [1028, 291] width 84 height 12
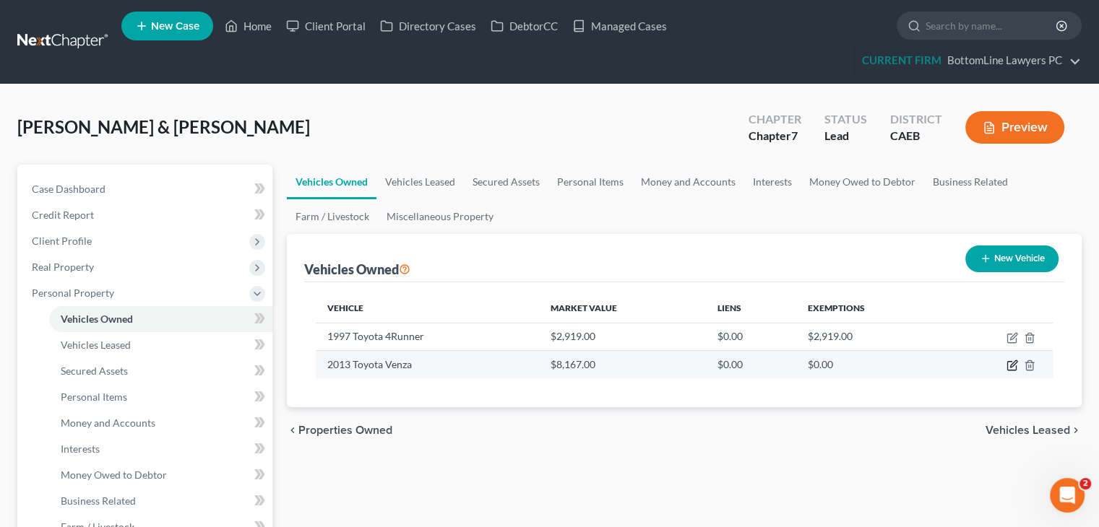
click at [1010, 366] on icon "button" at bounding box center [1013, 364] width 7 height 7
select select "0"
select select "13"
select select "4"
select select "2"
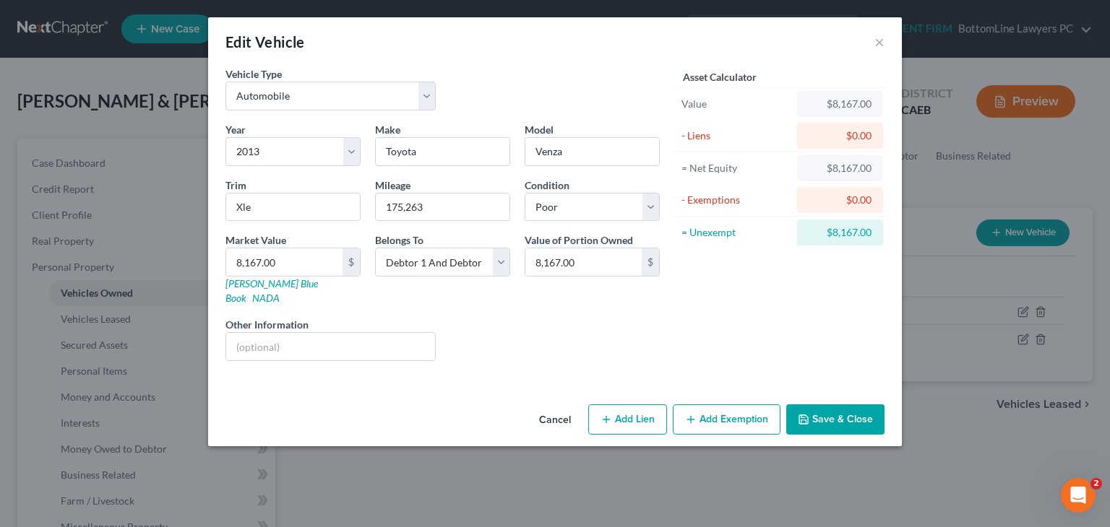
click at [739, 405] on button "Add Exemption" at bounding box center [727, 420] width 108 height 30
select select "2"
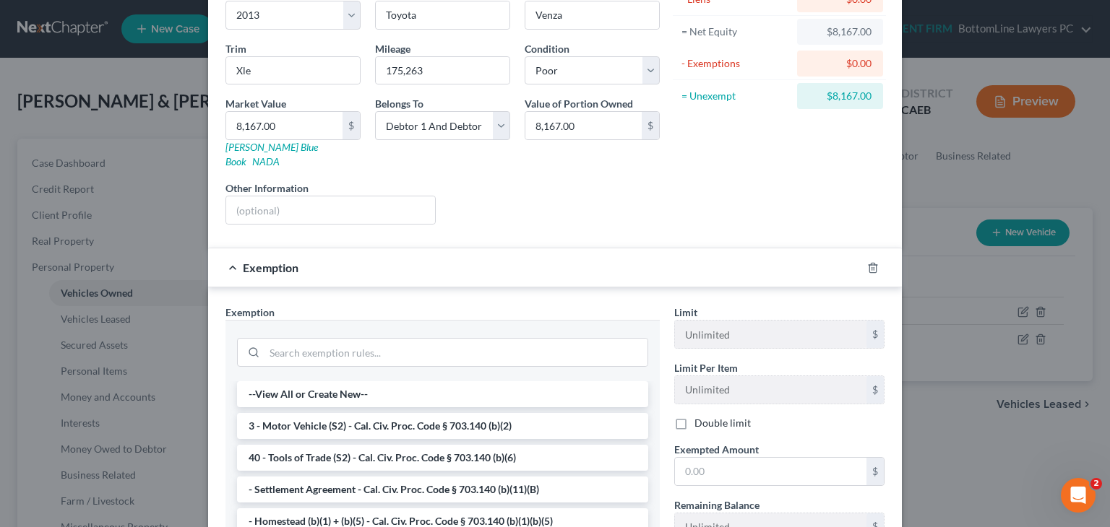
scroll to position [144, 0]
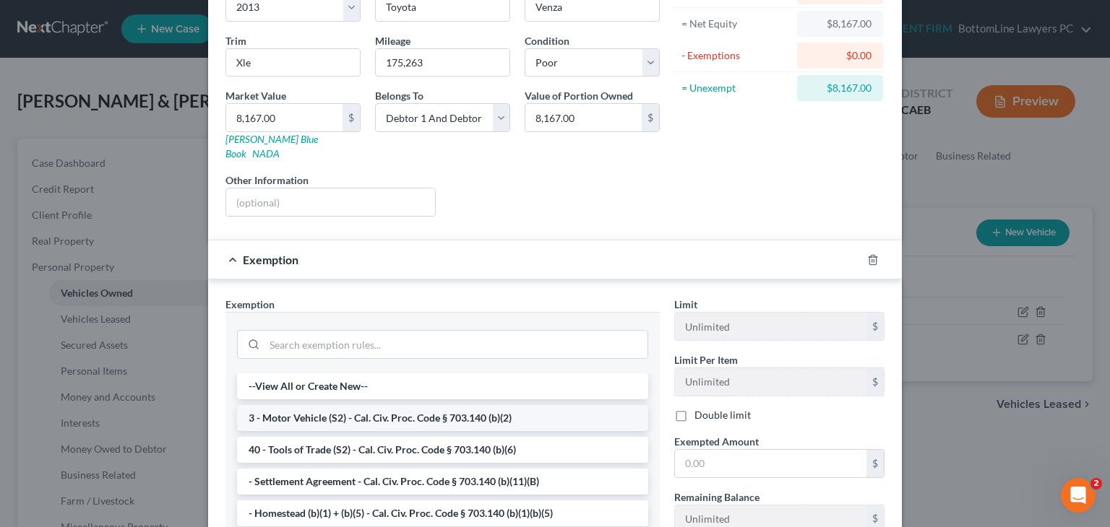
click at [583, 405] on li "3 - Motor Vehicle (S2) - Cal. Civ. Proc. Code § 703.140 (b)(2)" at bounding box center [442, 418] width 411 height 26
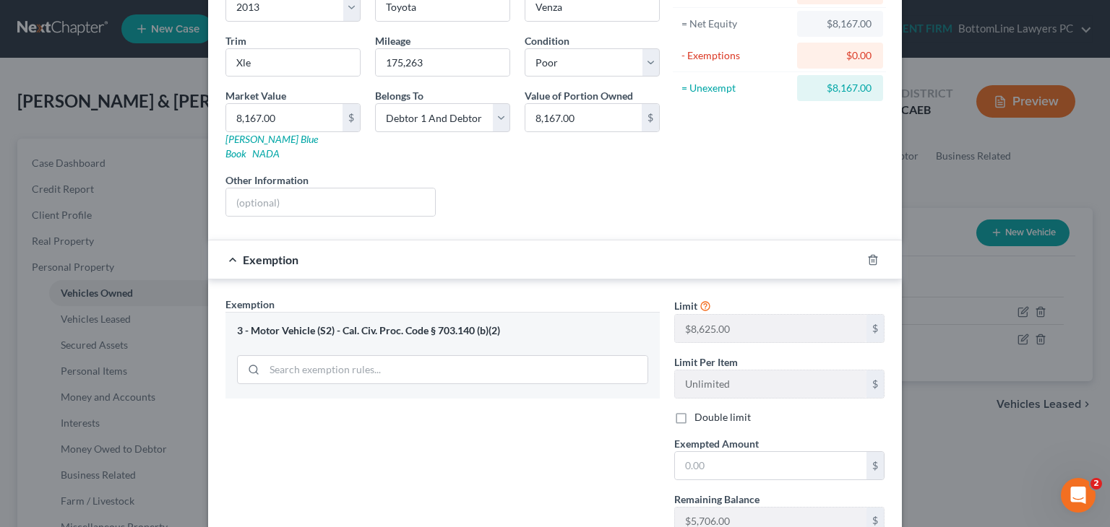
scroll to position [217, 0]
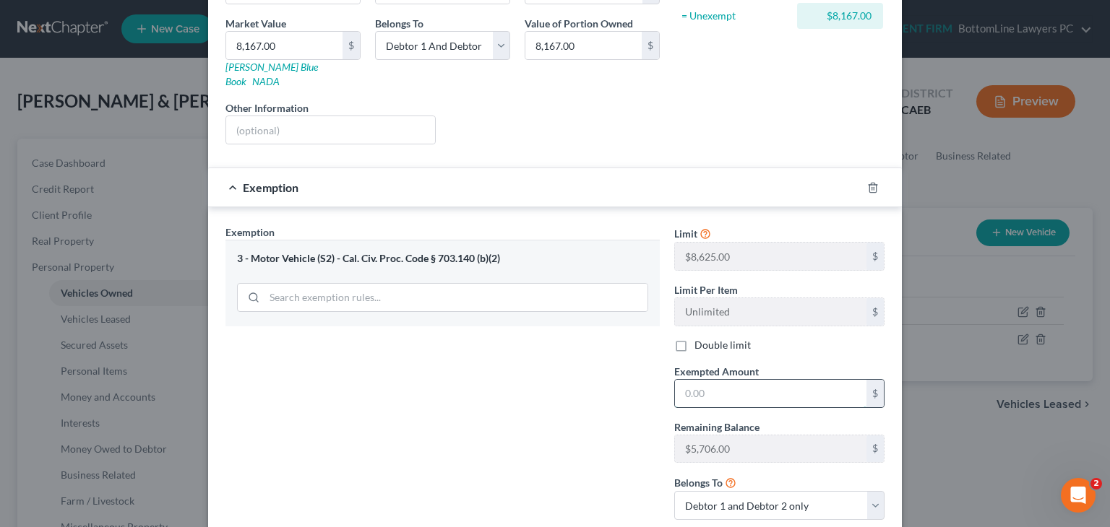
click at [752, 380] on input "text" at bounding box center [770, 393] width 191 height 27
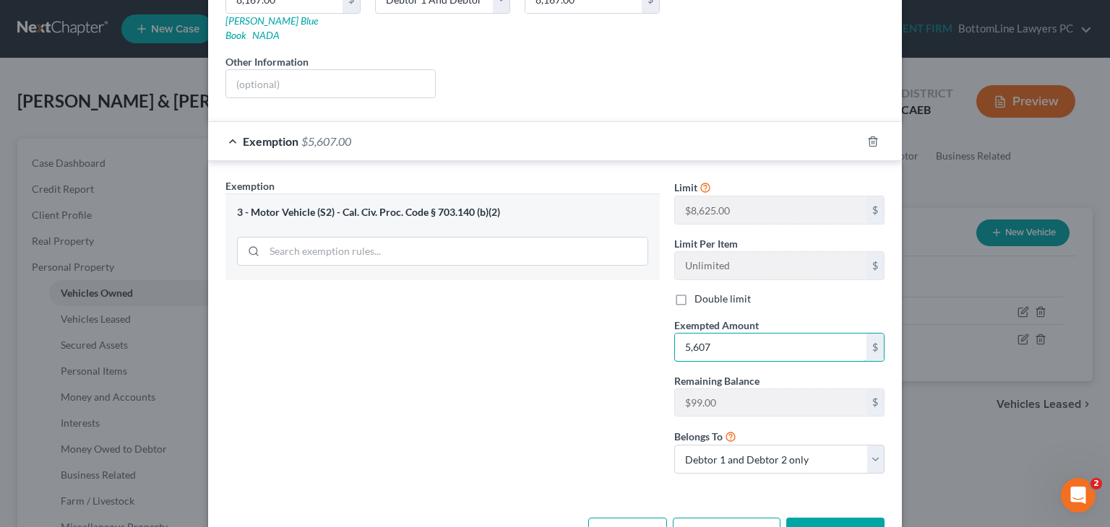
scroll to position [289, 0]
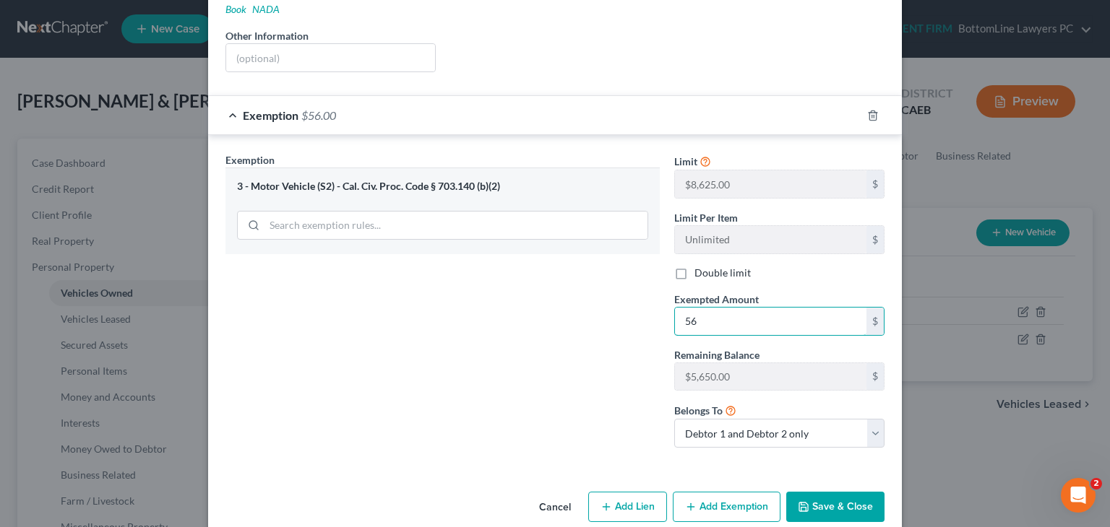
type input "5"
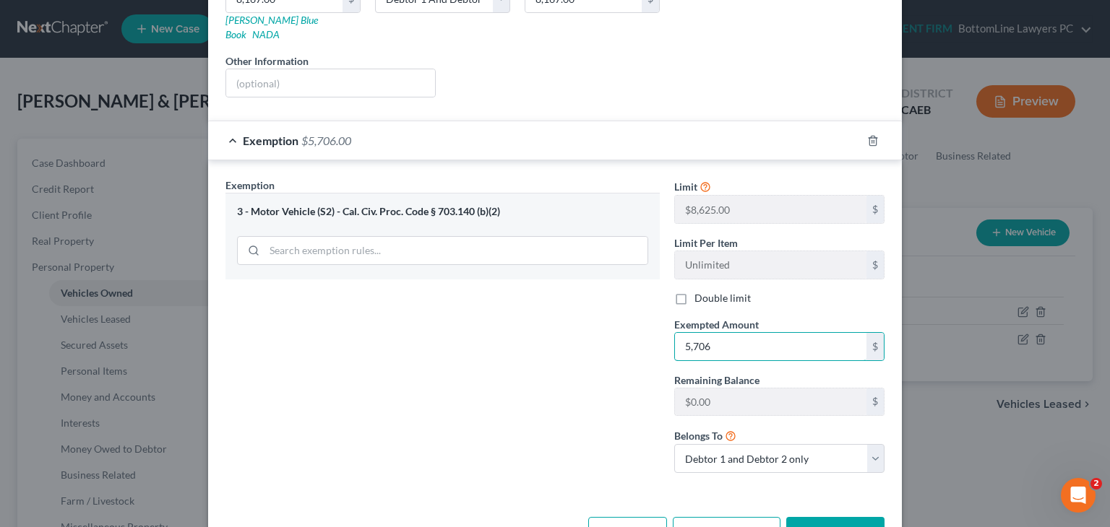
scroll to position [295, 0]
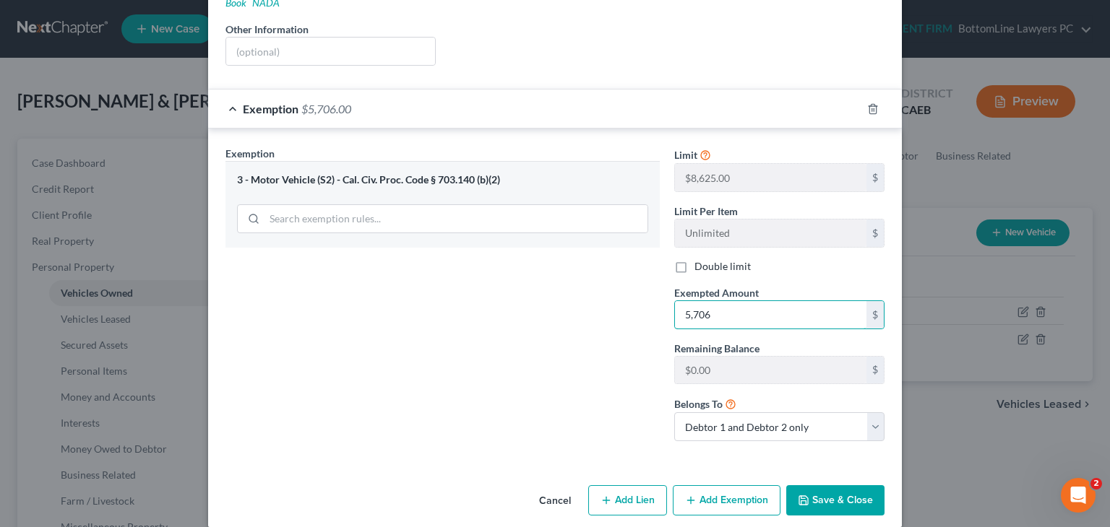
type input "5,706"
click at [708, 485] on button "Add Exemption" at bounding box center [727, 500] width 108 height 30
select select "2"
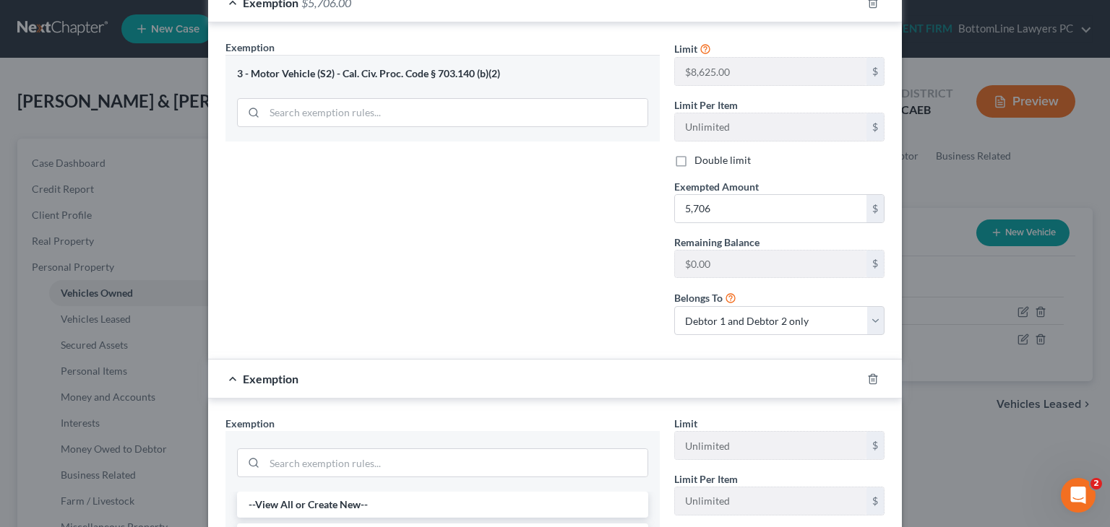
scroll to position [440, 0]
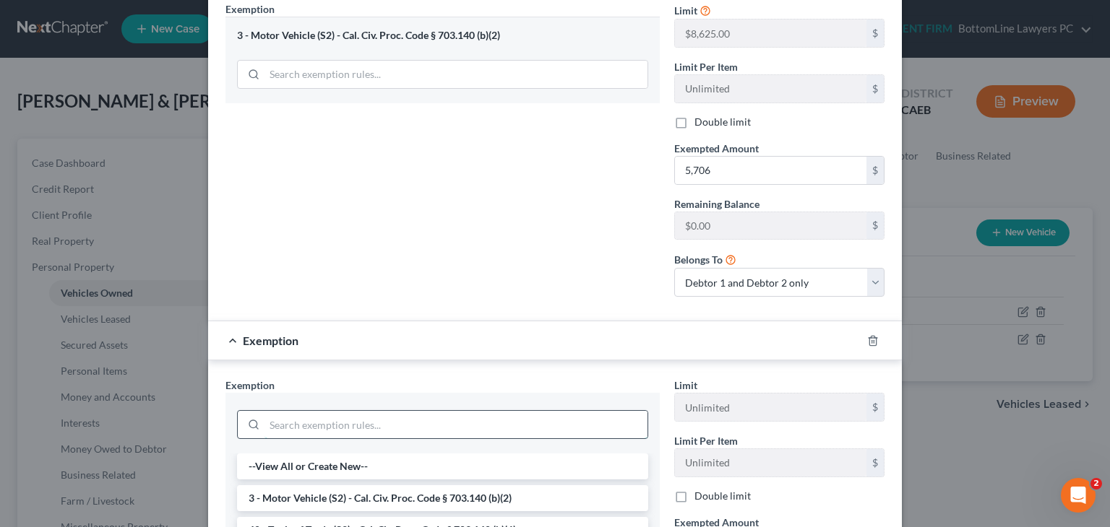
click at [509, 411] on input "search" at bounding box center [455, 424] width 383 height 27
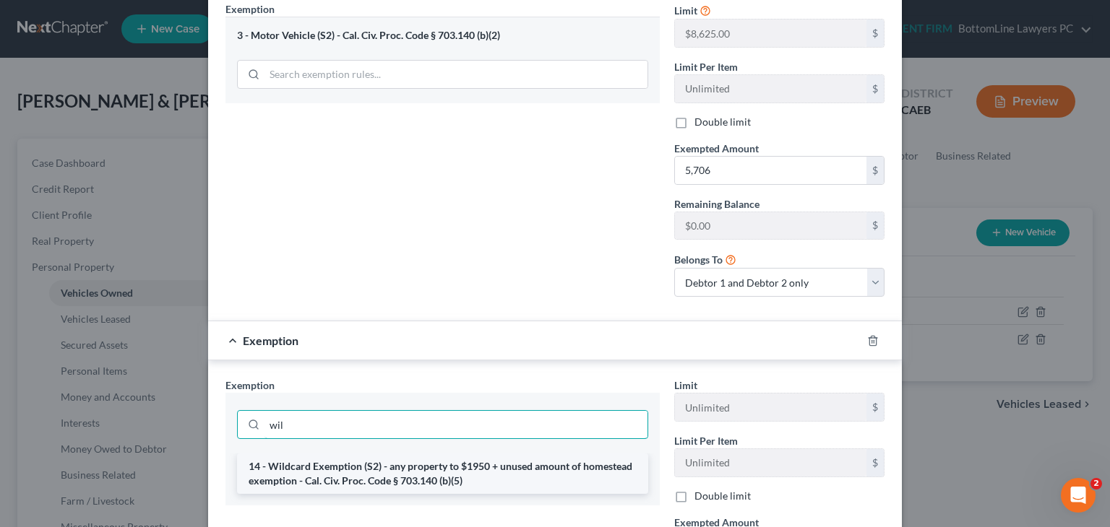
type input "wil"
click at [497, 468] on li "14 - Wildcard Exemption (S2) - any property to $1950 + unused amount of homeste…" at bounding box center [442, 474] width 411 height 40
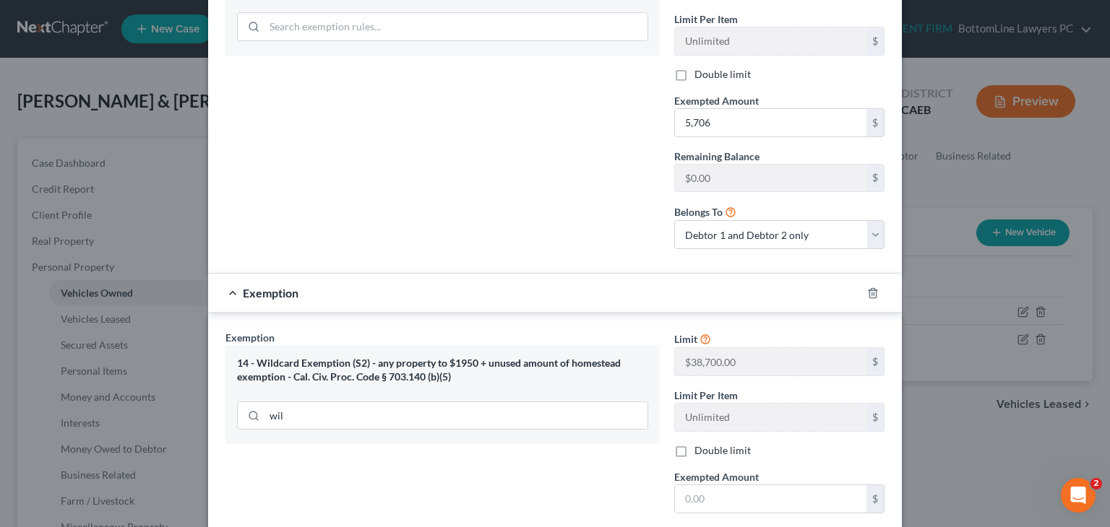
scroll to position [512, 0]
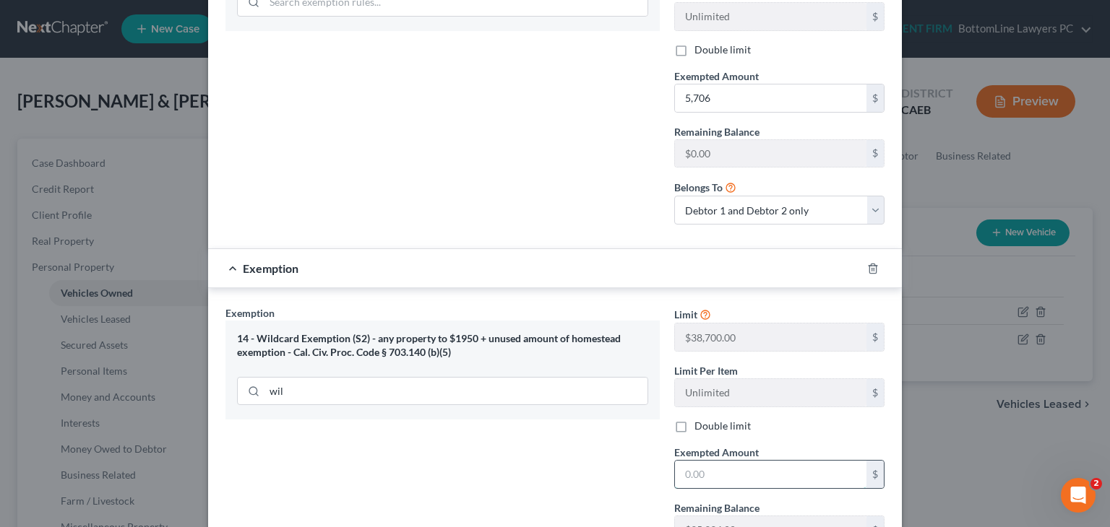
click at [738, 461] on input "text" at bounding box center [770, 474] width 191 height 27
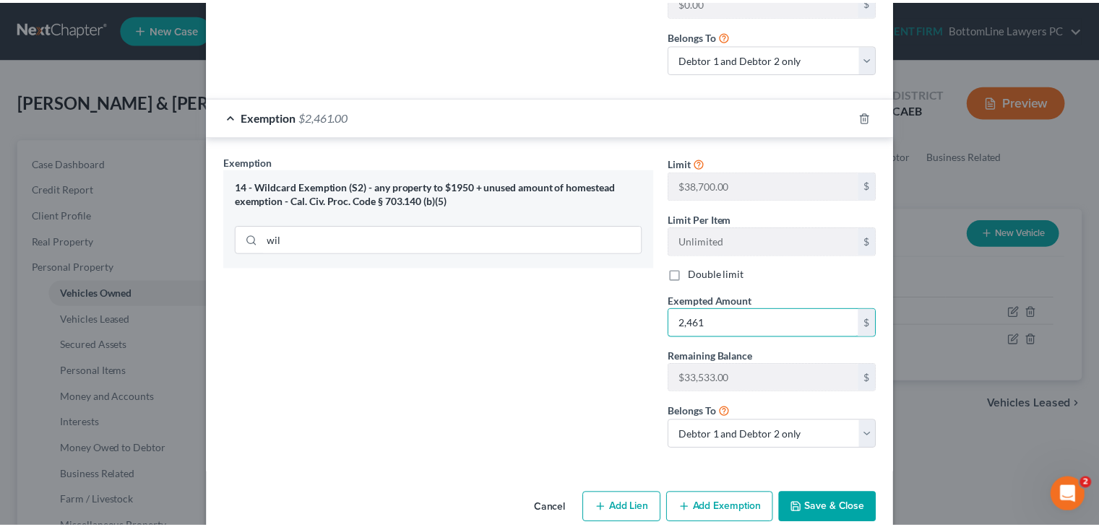
scroll to position [670, 0]
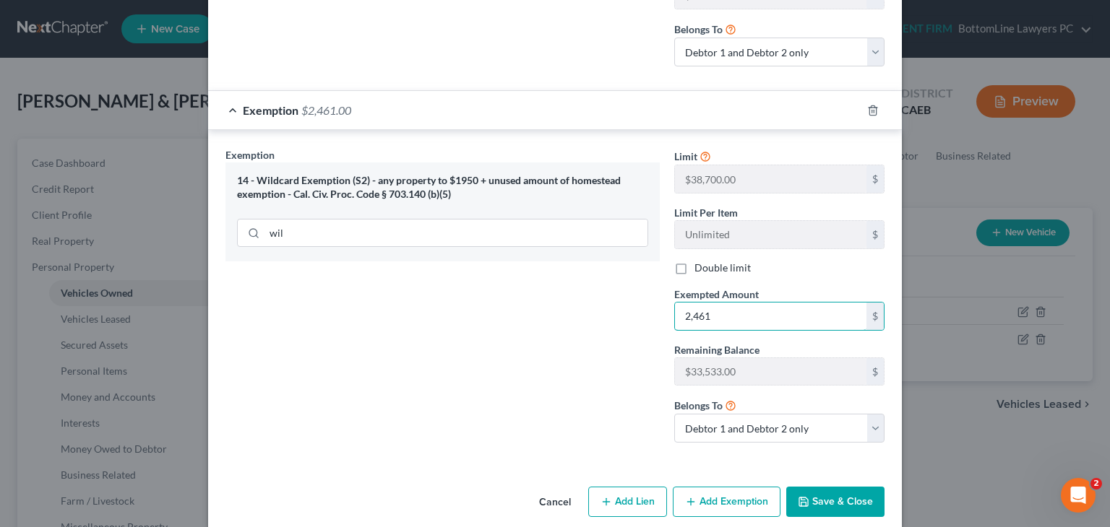
type input "2,461"
click at [832, 487] on button "Save & Close" at bounding box center [835, 502] width 98 height 30
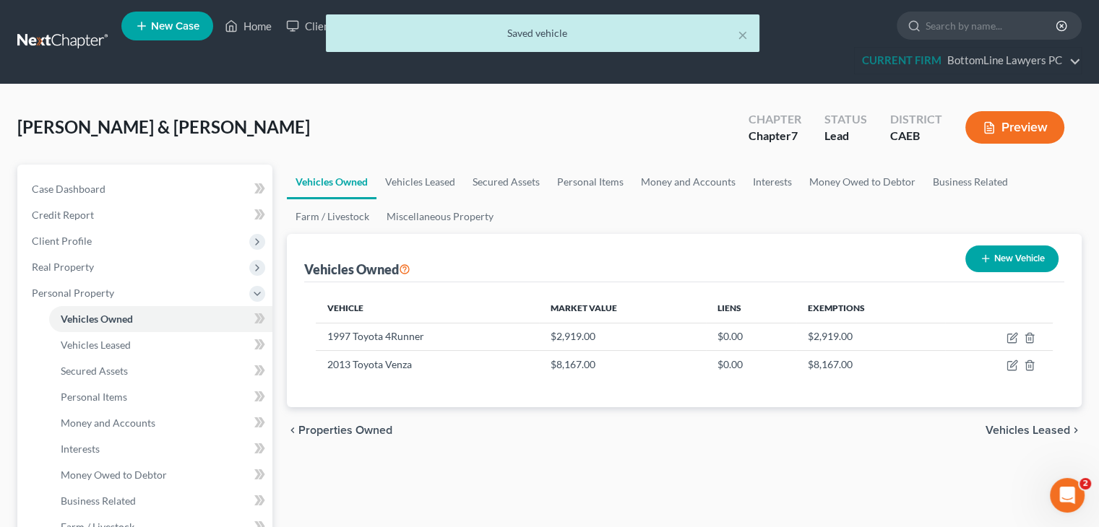
click at [1029, 430] on span "Vehicles Leased" at bounding box center [1027, 431] width 85 height 12
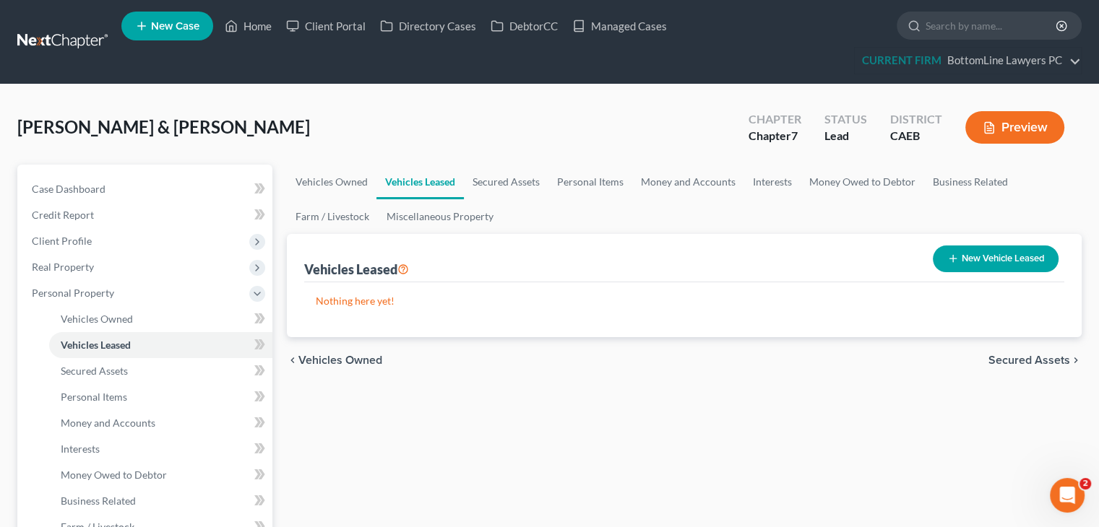
click at [1035, 360] on span "Secured Assets" at bounding box center [1029, 361] width 82 height 12
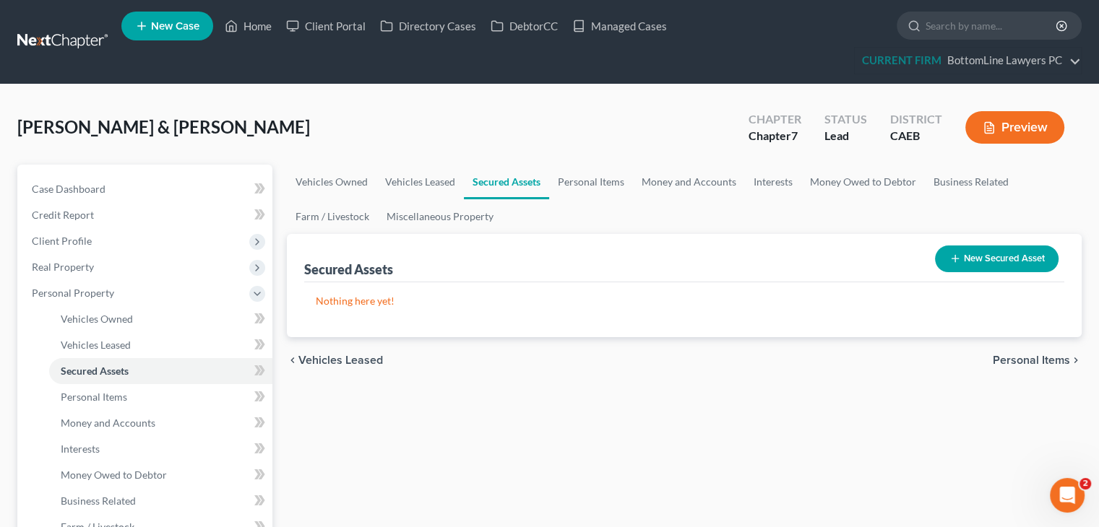
click at [1035, 360] on span "Personal Items" at bounding box center [1031, 361] width 77 height 12
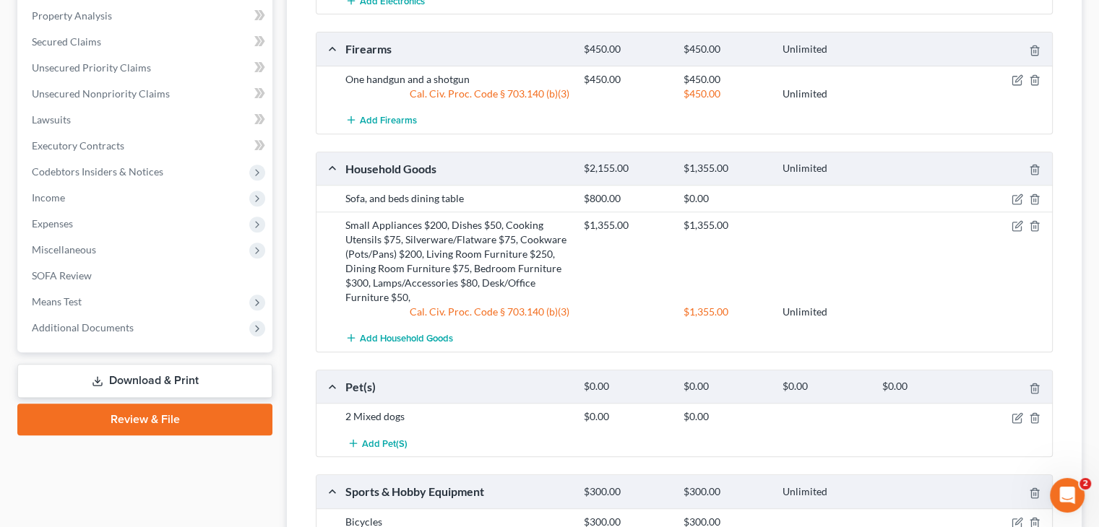
scroll to position [578, 0]
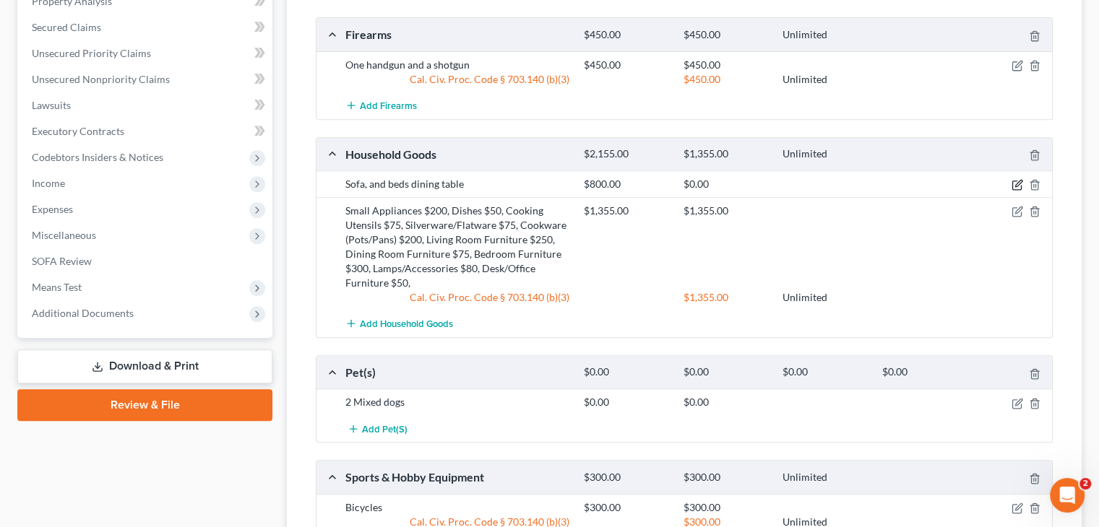
click at [1014, 180] on icon "button" at bounding box center [1017, 185] width 12 height 12
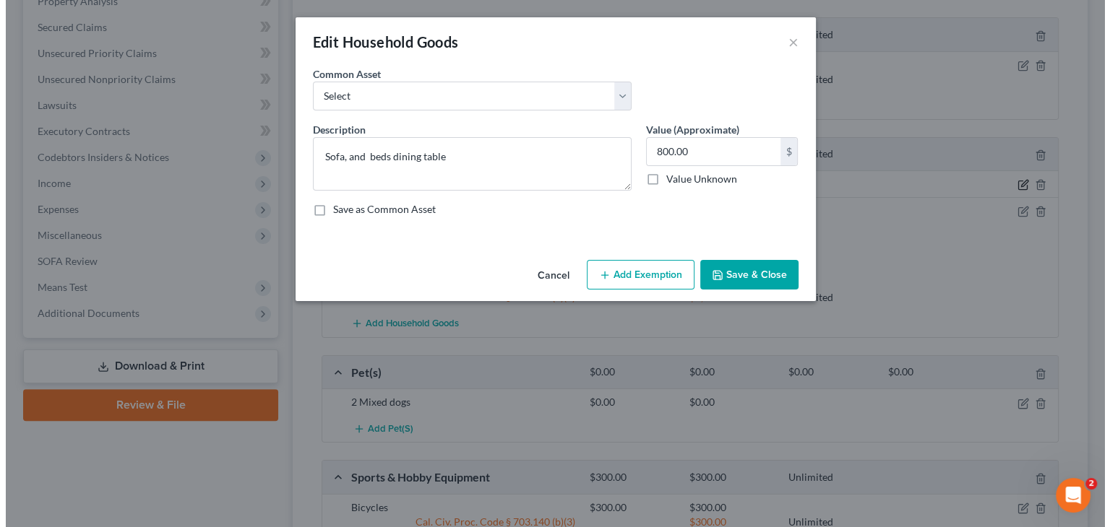
scroll to position [552, 0]
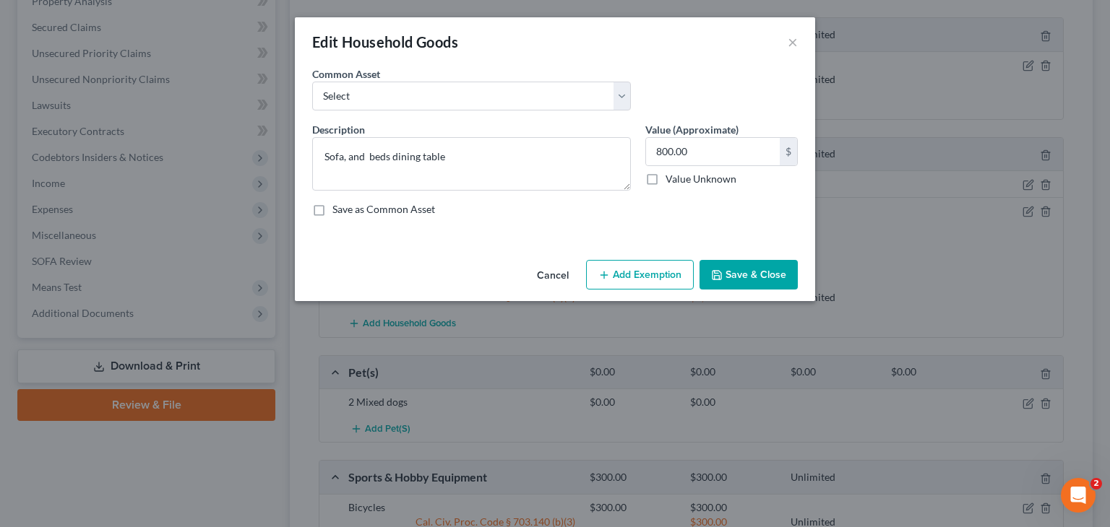
click at [741, 267] on button "Save & Close" at bounding box center [748, 275] width 98 height 30
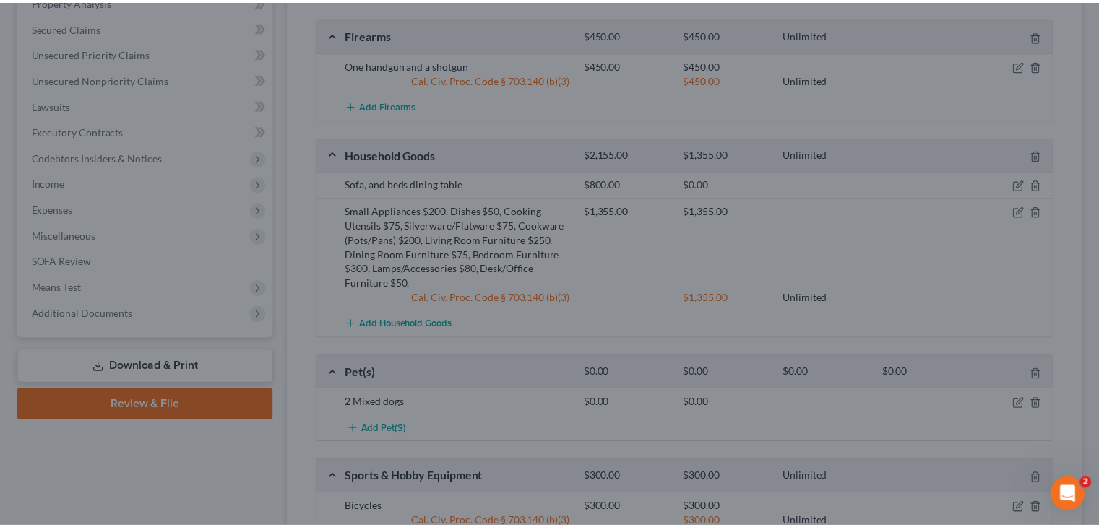
scroll to position [578, 0]
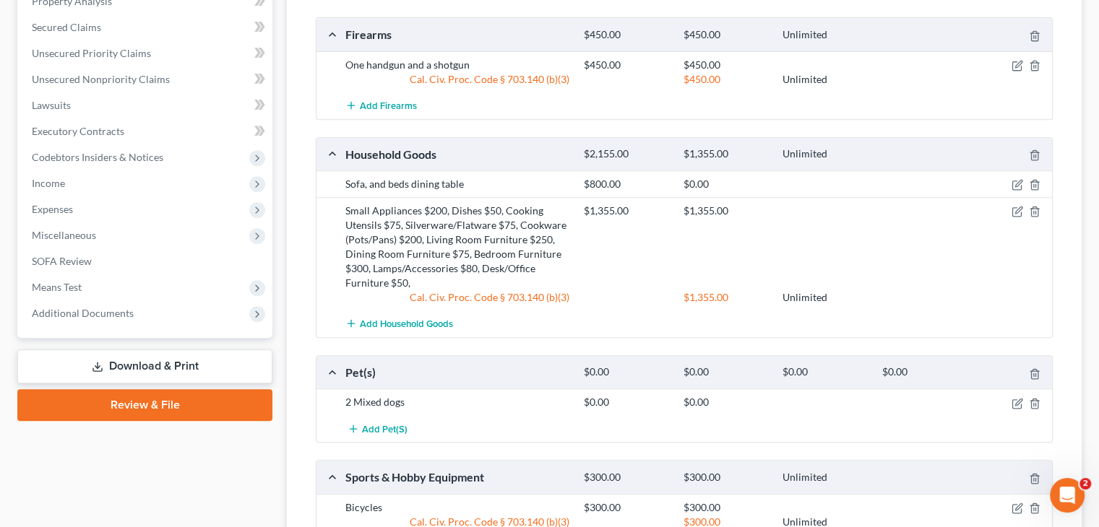
click at [642, 228] on div "$1,355.00 $1,355.00" at bounding box center [815, 247] width 477 height 87
click at [1034, 186] on icon "button" at bounding box center [1035, 185] width 12 height 12
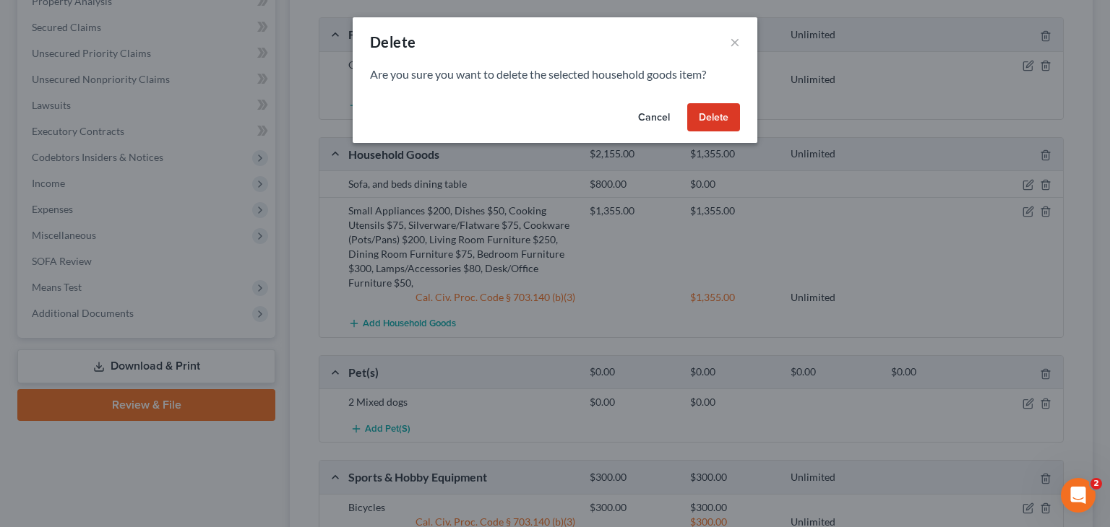
click at [703, 116] on button "Delete" at bounding box center [713, 117] width 53 height 29
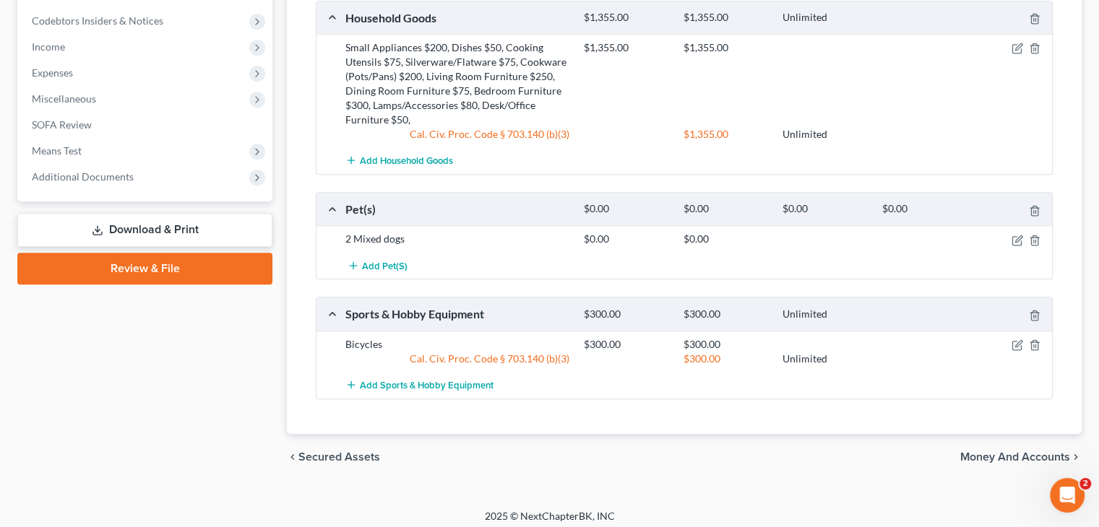
scroll to position [718, 0]
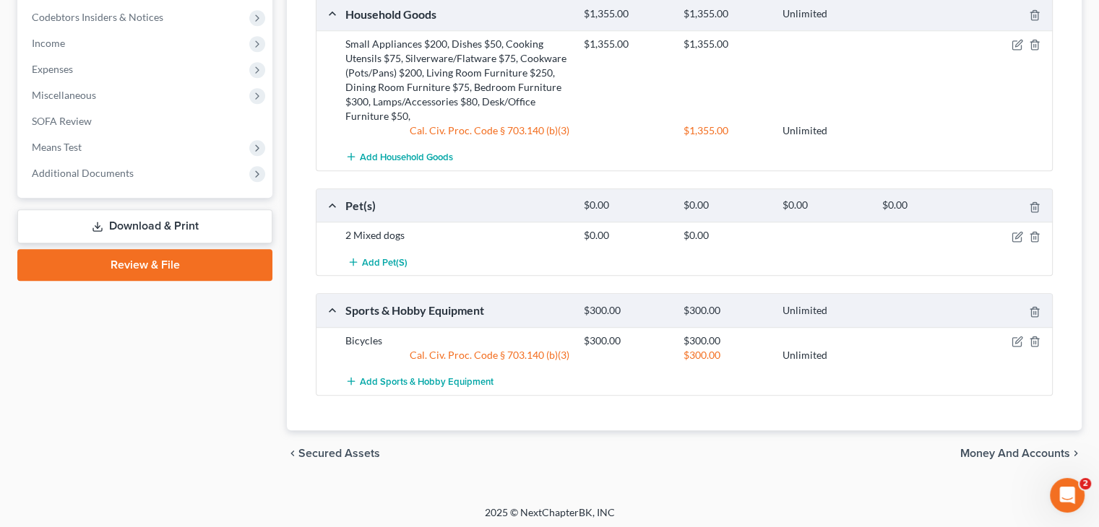
click at [1004, 449] on span "Money and Accounts" at bounding box center [1015, 454] width 110 height 12
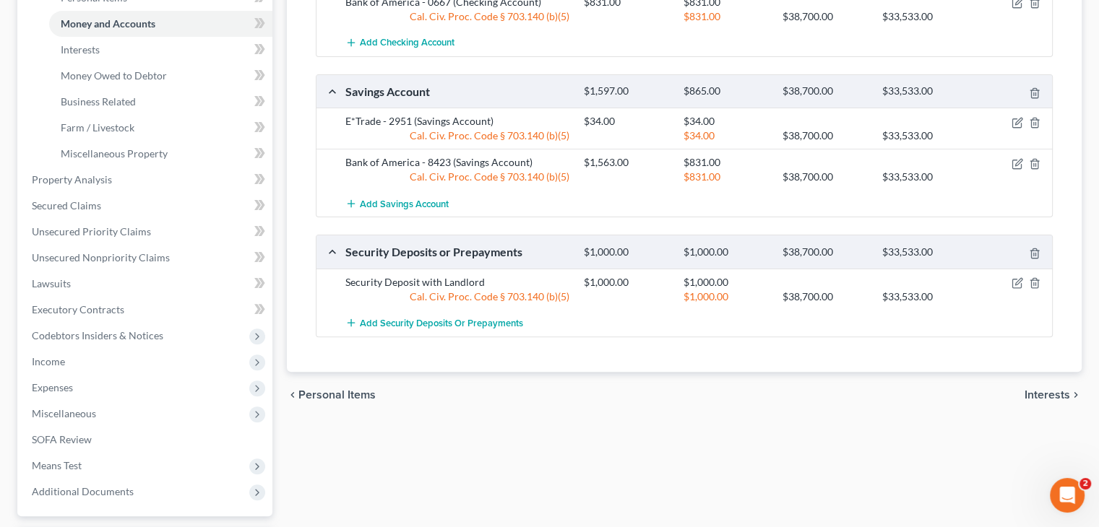
scroll to position [433, 0]
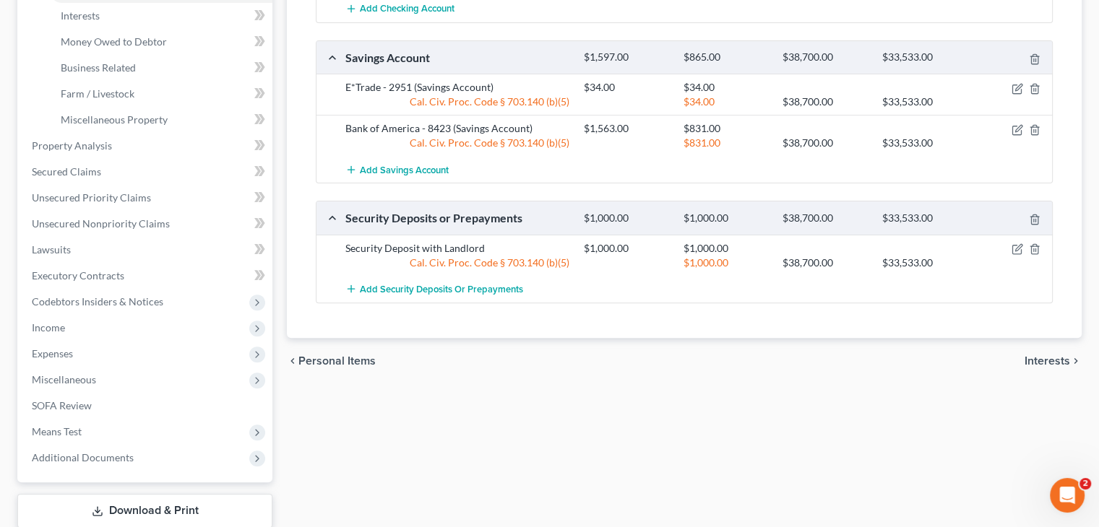
click at [1045, 356] on span "Interests" at bounding box center [1047, 361] width 46 height 12
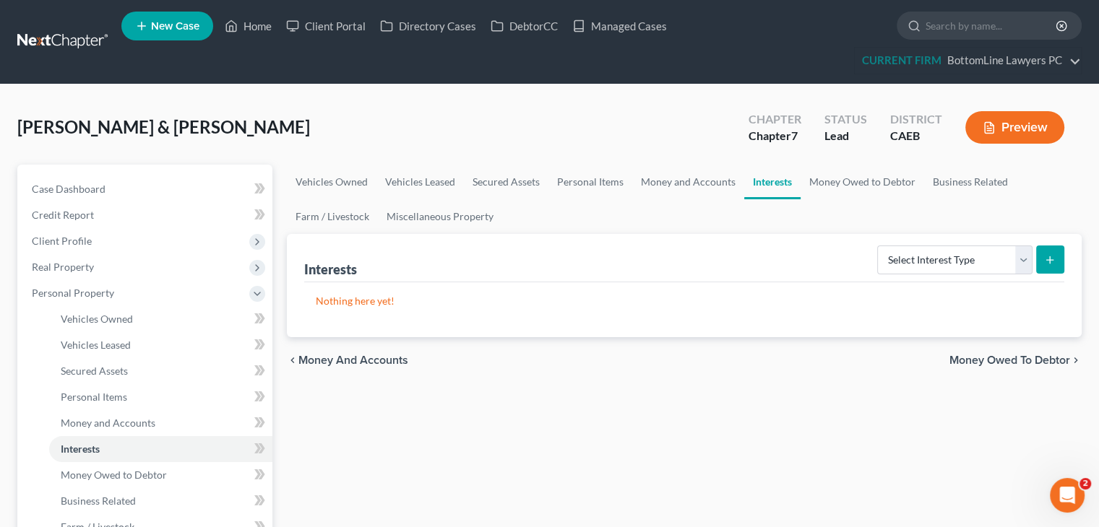
click at [1045, 358] on span "Money Owed to Debtor" at bounding box center [1009, 361] width 121 height 12
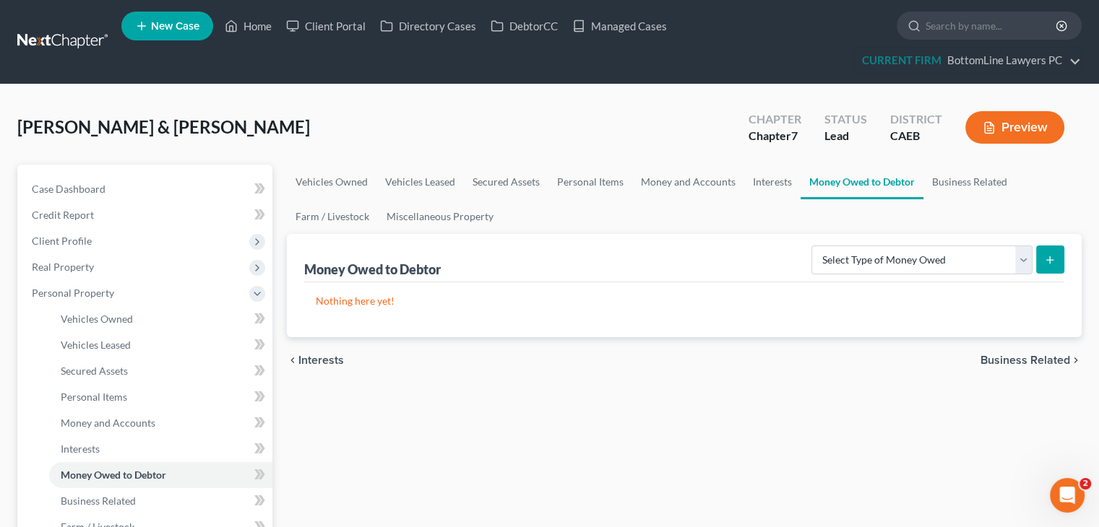
click at [1045, 358] on span "Business Related" at bounding box center [1025, 361] width 90 height 12
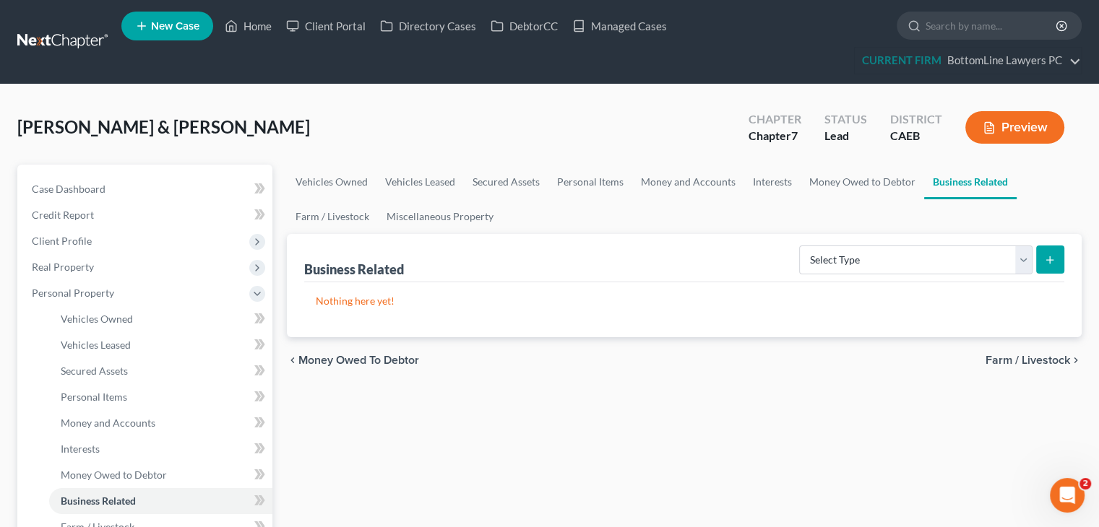
click at [1045, 358] on span "Farm / Livestock" at bounding box center [1027, 361] width 85 height 12
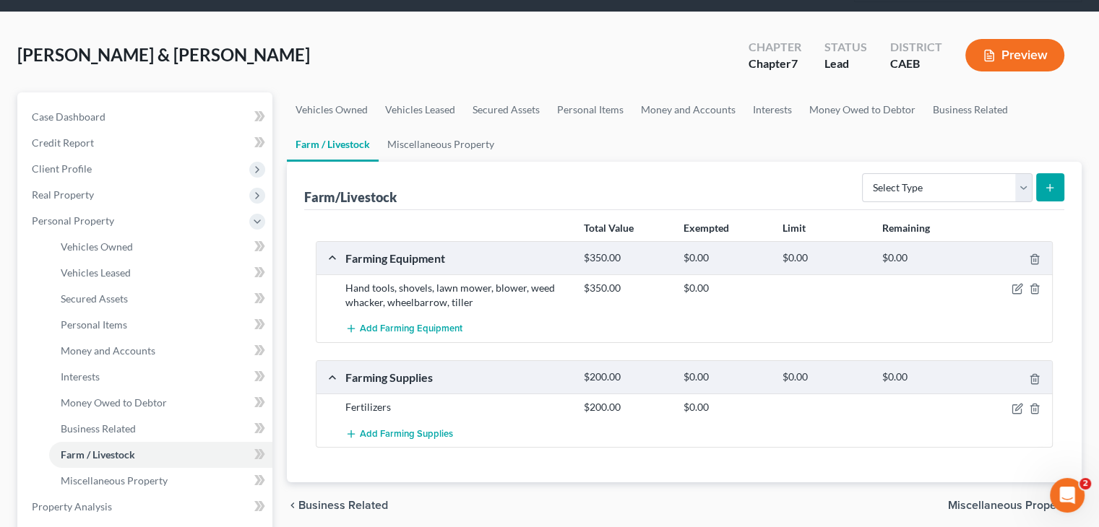
scroll to position [144, 0]
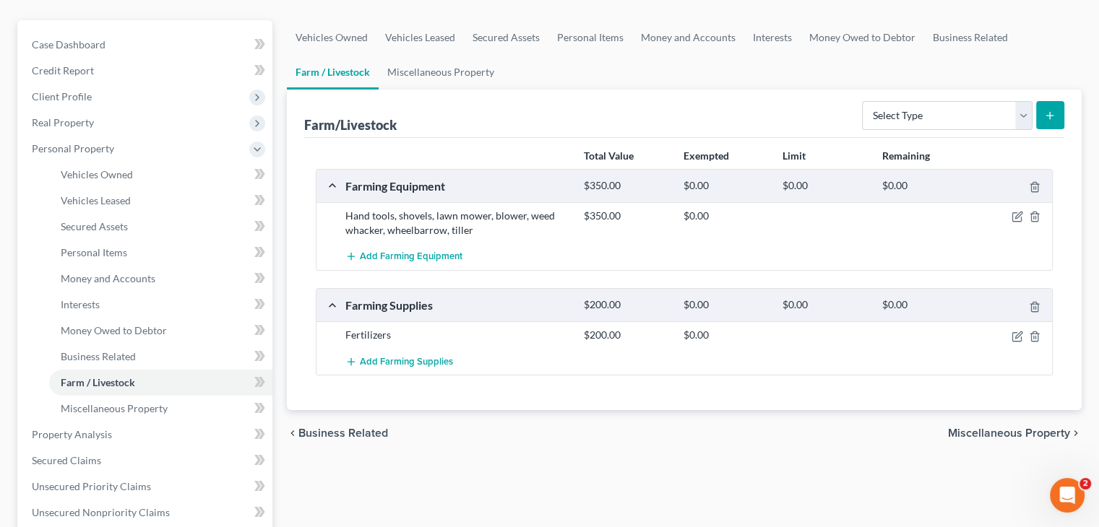
click at [1011, 431] on span "Miscellaneous Property" at bounding box center [1009, 434] width 122 height 12
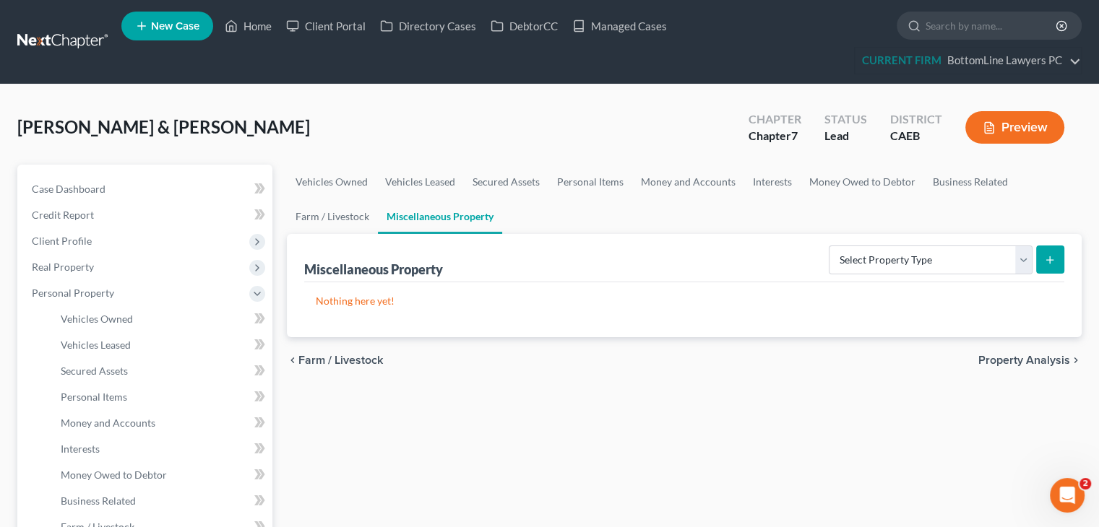
click at [997, 355] on span "Property Analysis" at bounding box center [1024, 361] width 92 height 12
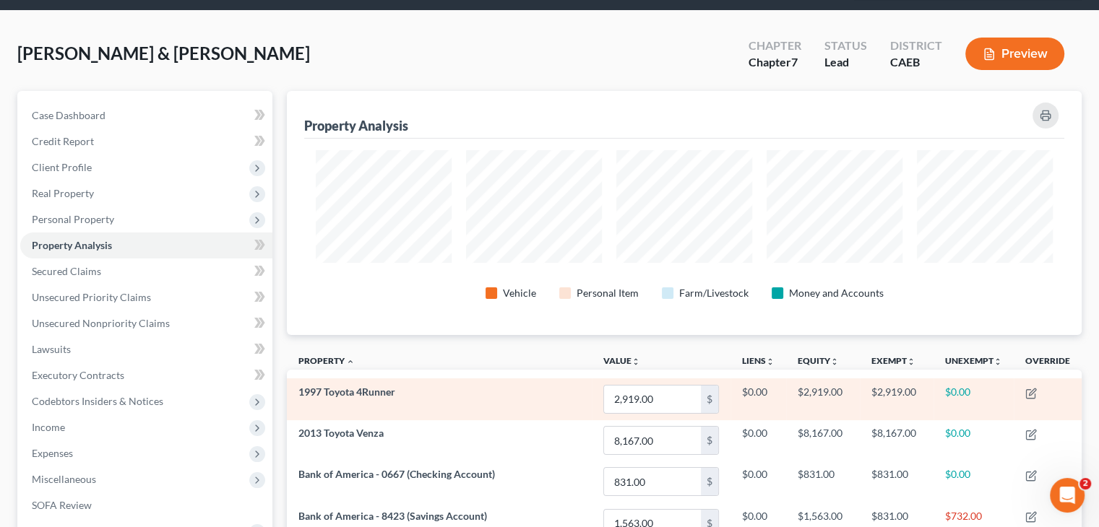
scroll to position [72, 0]
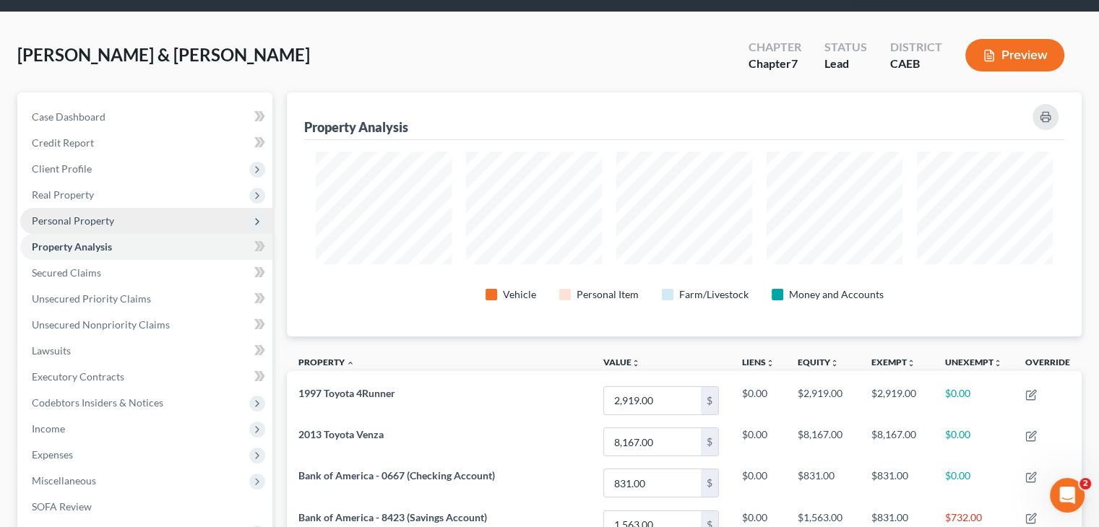
click at [132, 217] on span "Personal Property" at bounding box center [146, 221] width 252 height 26
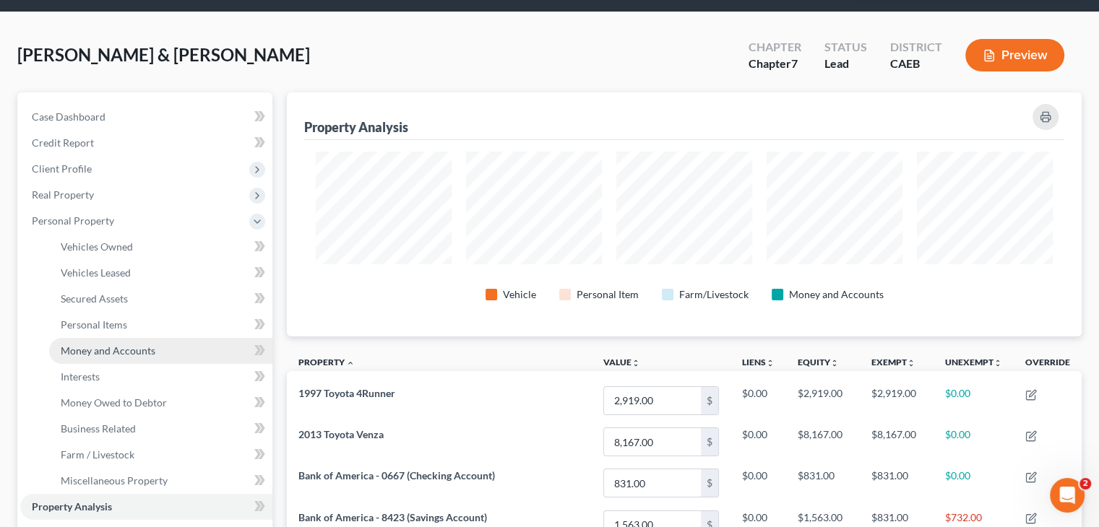
click at [124, 349] on span "Money and Accounts" at bounding box center [108, 351] width 95 height 12
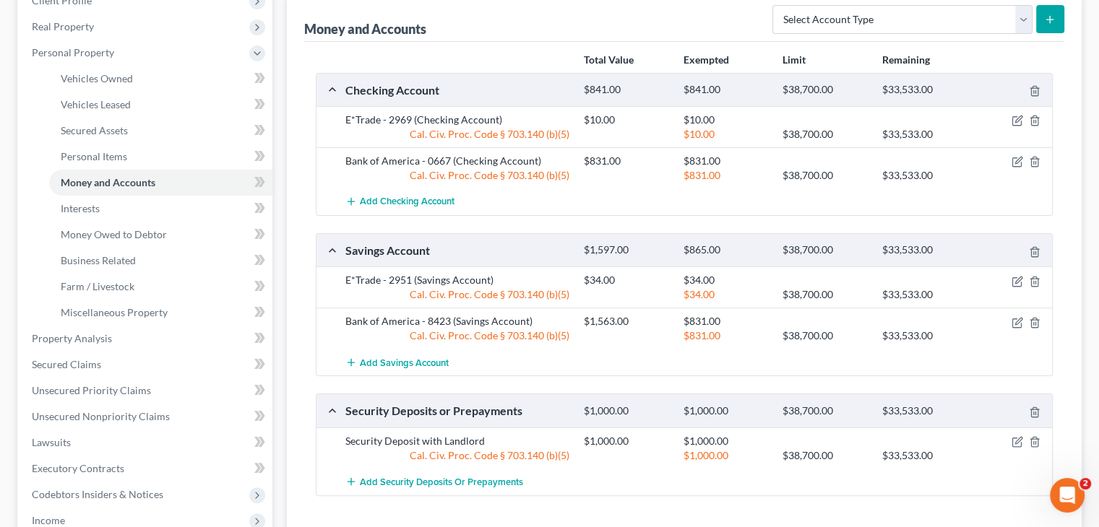
scroll to position [217, 0]
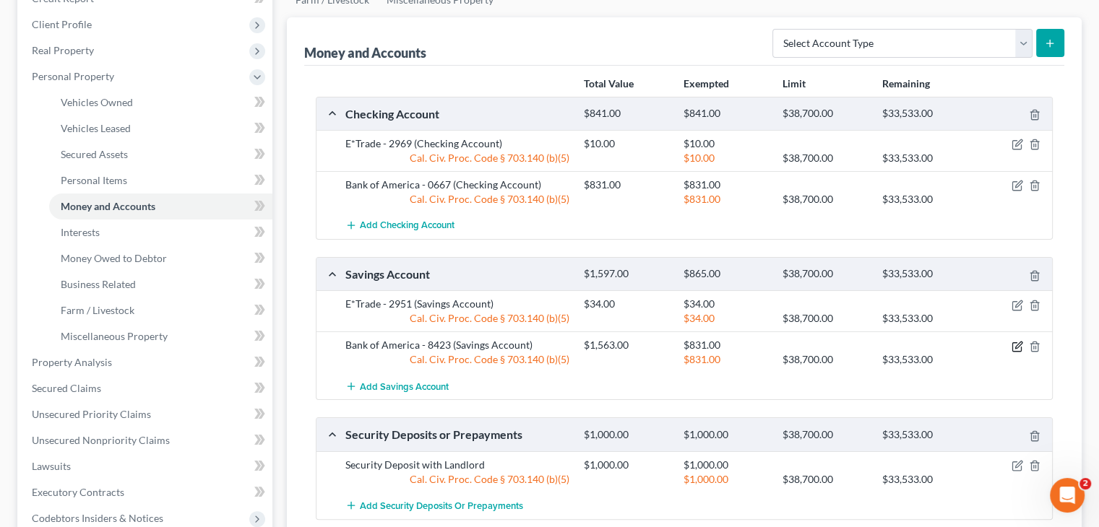
click at [1014, 343] on icon "button" at bounding box center [1017, 347] width 12 height 12
select select "2"
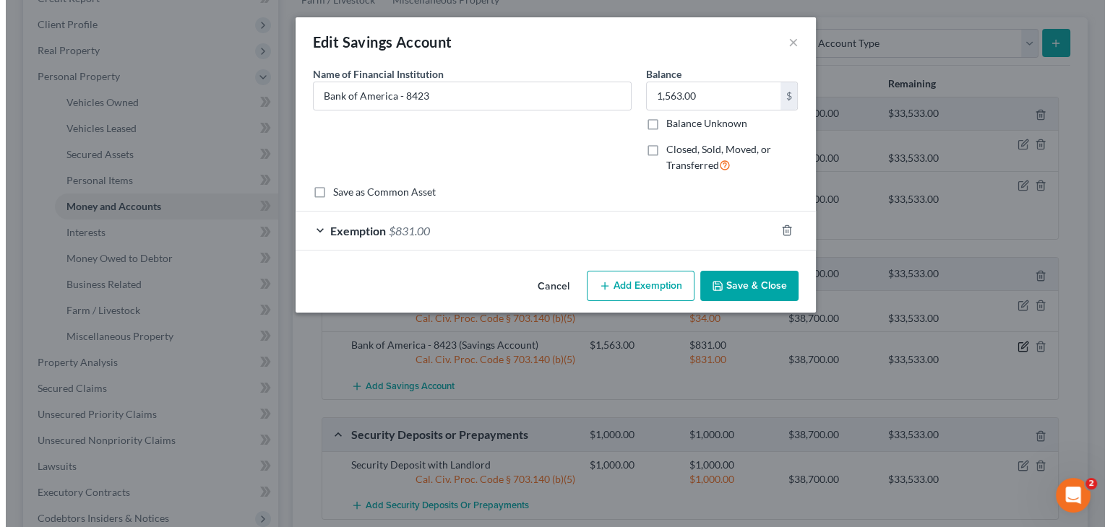
scroll to position [191, 0]
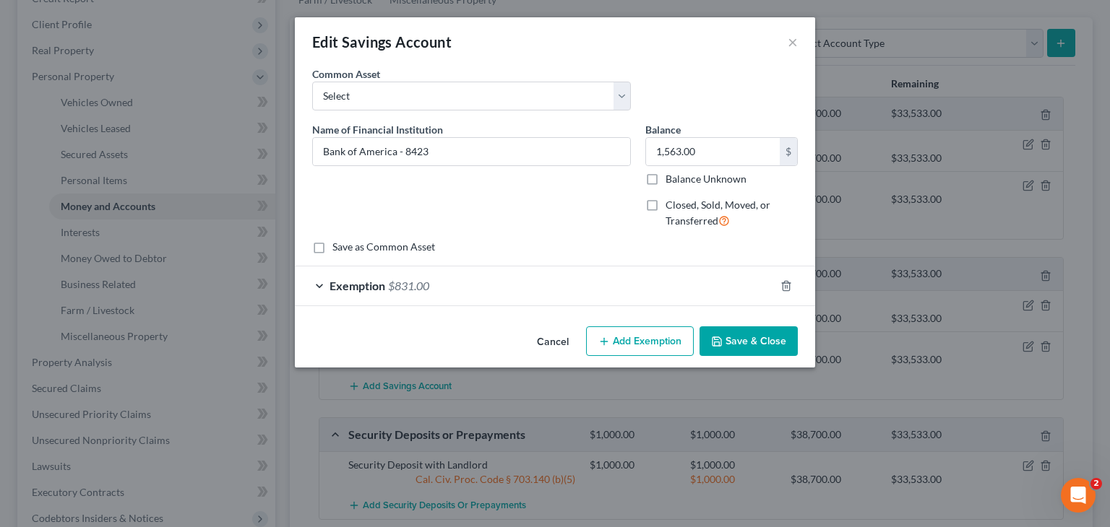
click at [402, 275] on div "Exemption $831.00" at bounding box center [535, 286] width 480 height 38
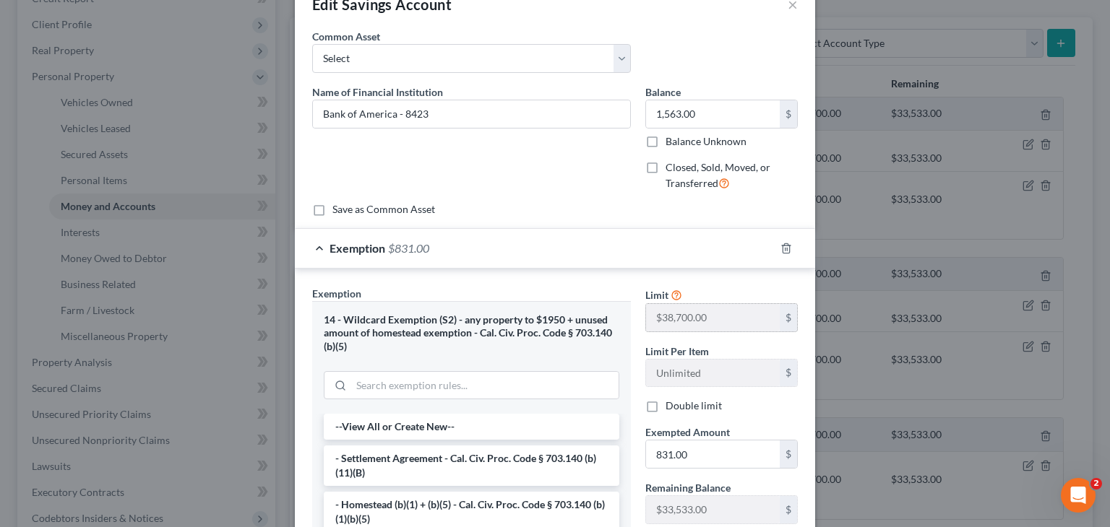
scroll to position [72, 0]
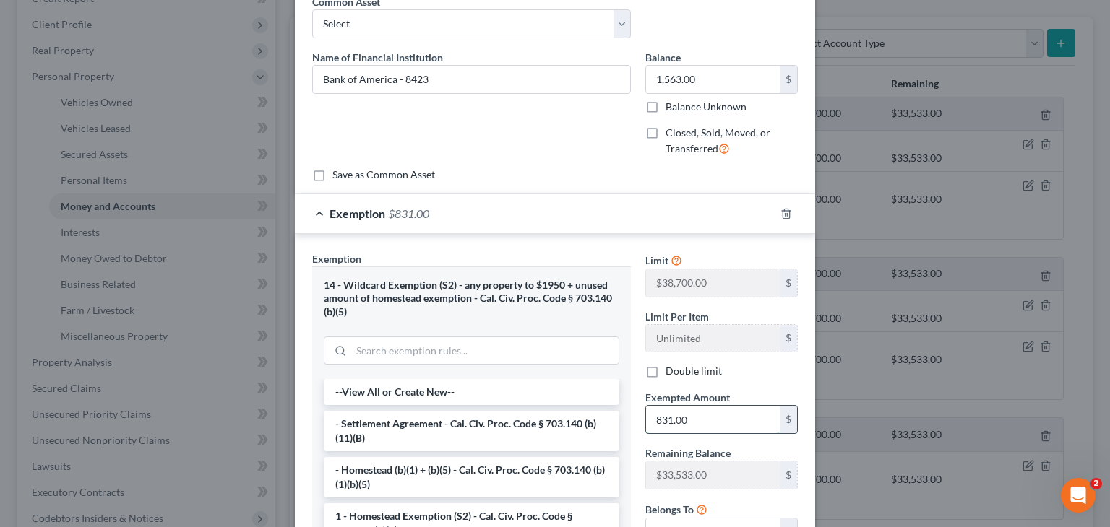
click at [717, 417] on input "831.00" at bounding box center [713, 419] width 134 height 27
type input "1,563"
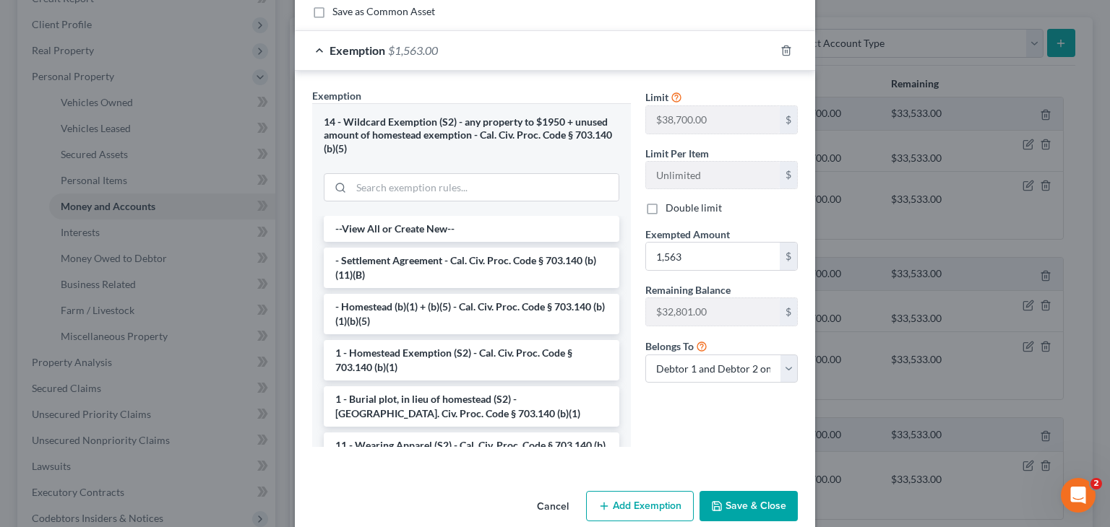
scroll to position [257, 0]
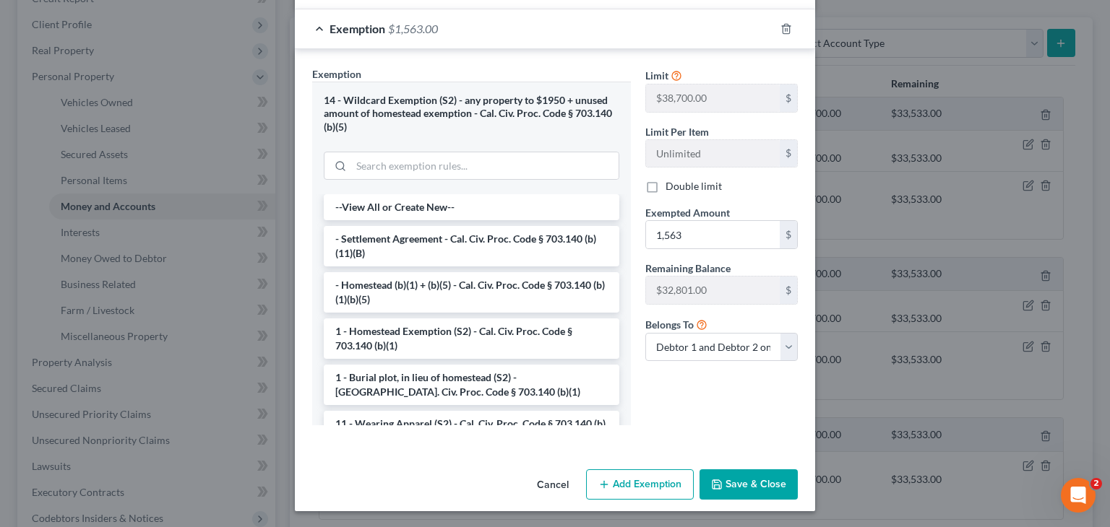
click at [740, 480] on button "Save & Close" at bounding box center [748, 485] width 98 height 30
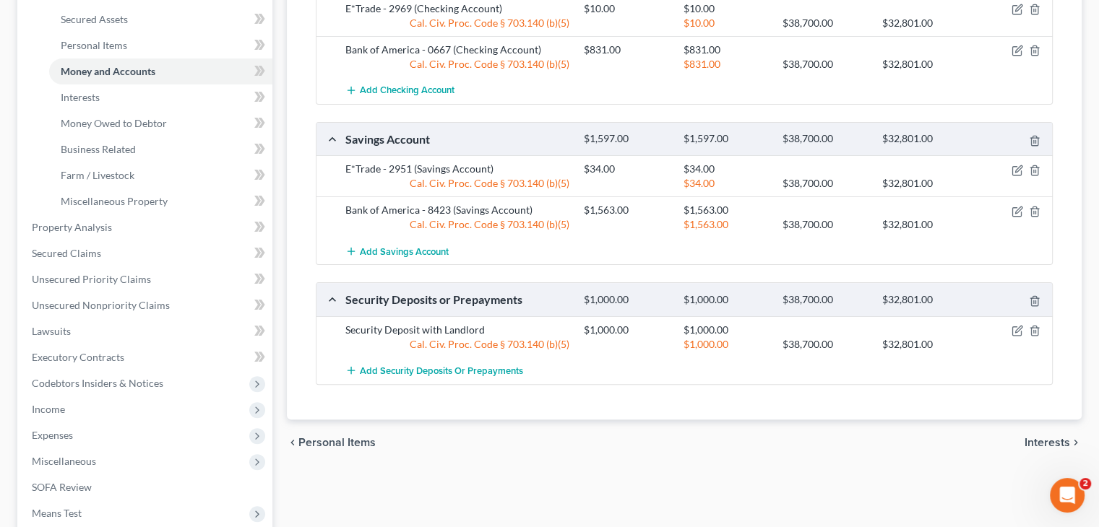
scroll to position [361, 0]
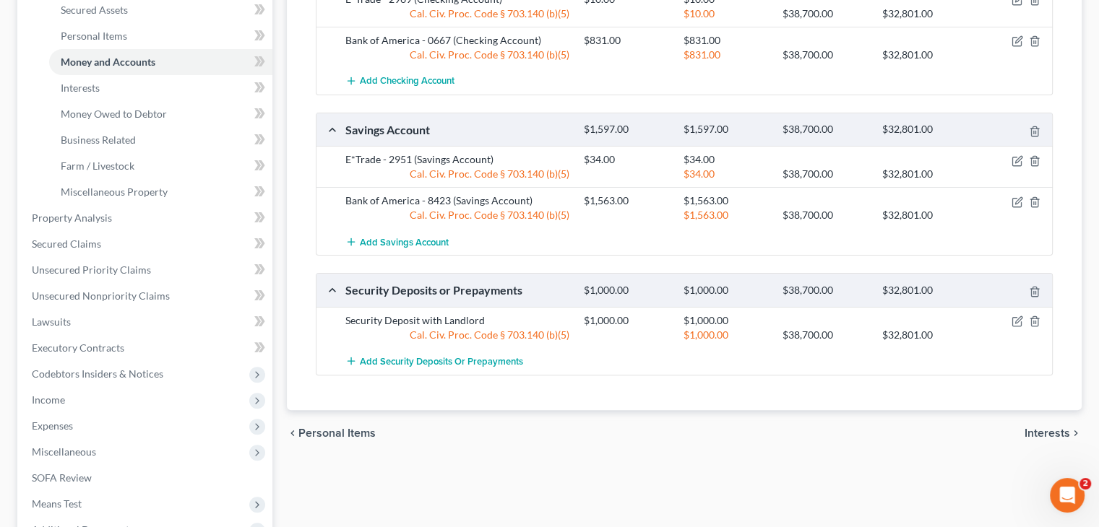
click at [1058, 428] on span "Interests" at bounding box center [1047, 434] width 46 height 12
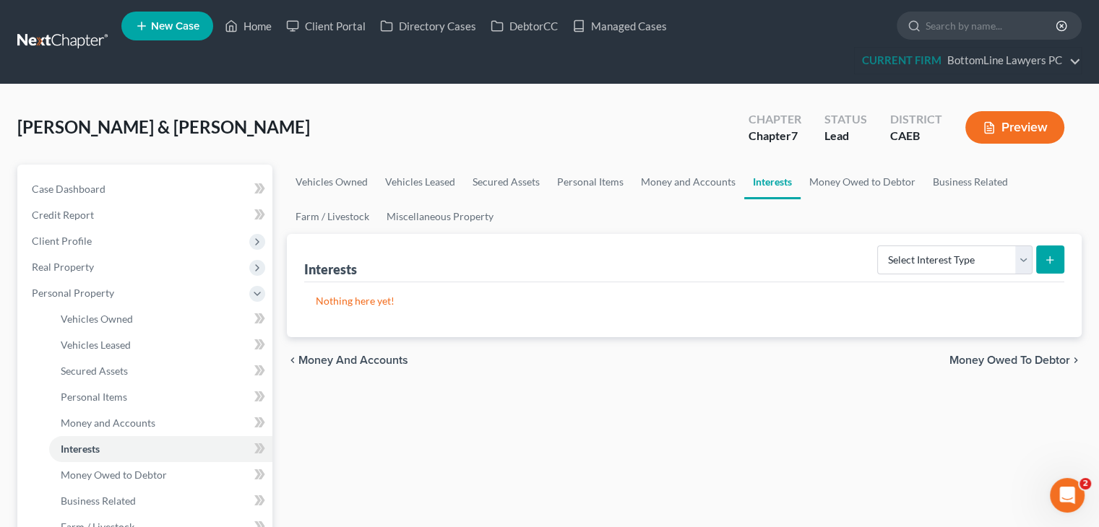
click at [394, 349] on div "chevron_left Money and Accounts Money Owed to Debtor chevron_right" at bounding box center [684, 360] width 795 height 46
click at [598, 179] on link "Personal Items" at bounding box center [590, 182] width 84 height 35
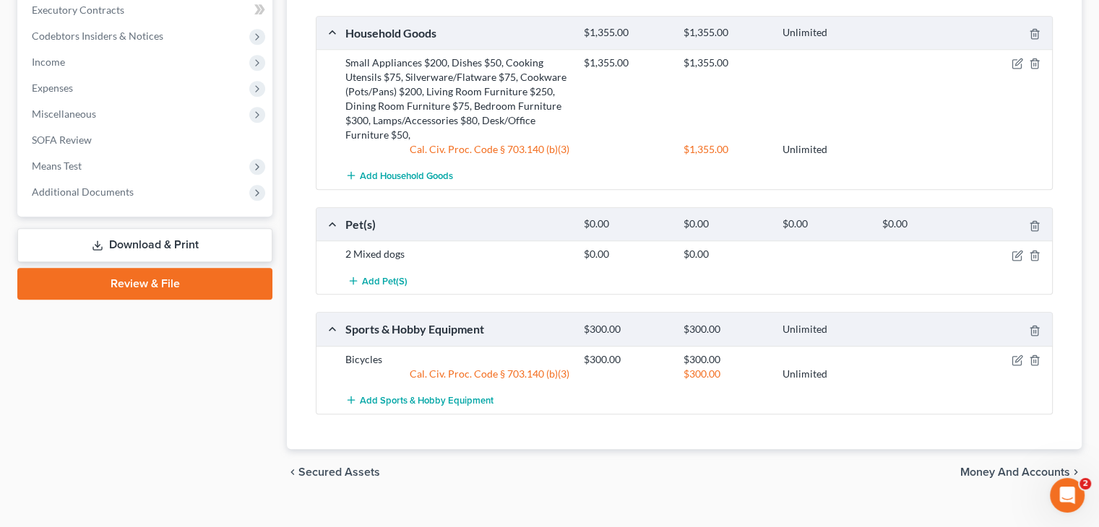
scroll to position [718, 0]
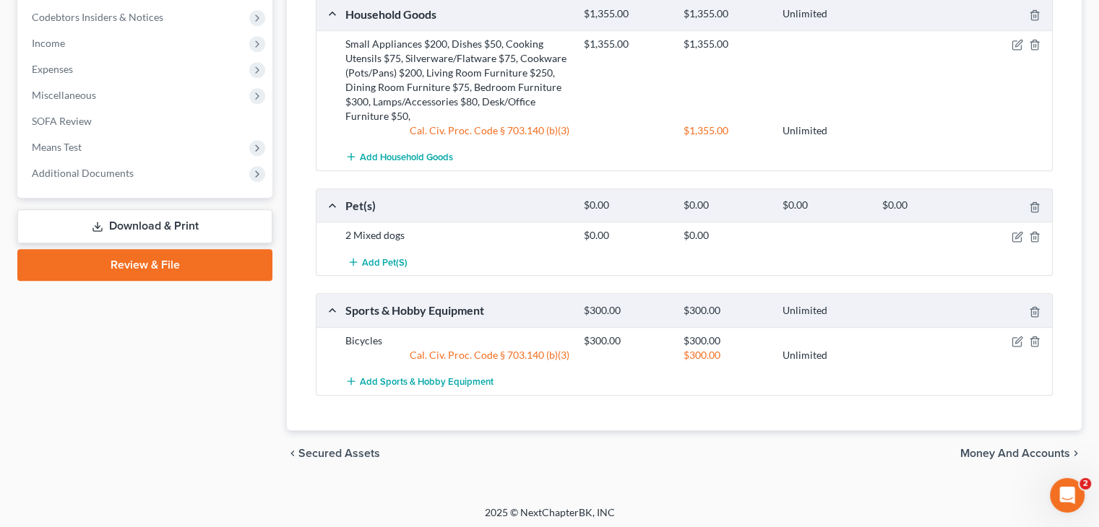
click at [1006, 448] on span "Money and Accounts" at bounding box center [1015, 454] width 110 height 12
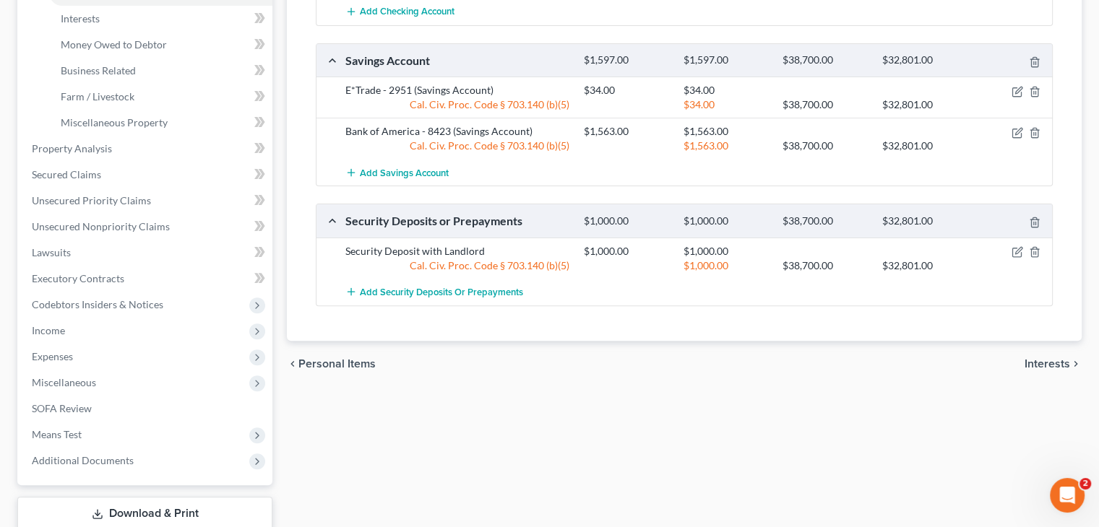
scroll to position [433, 0]
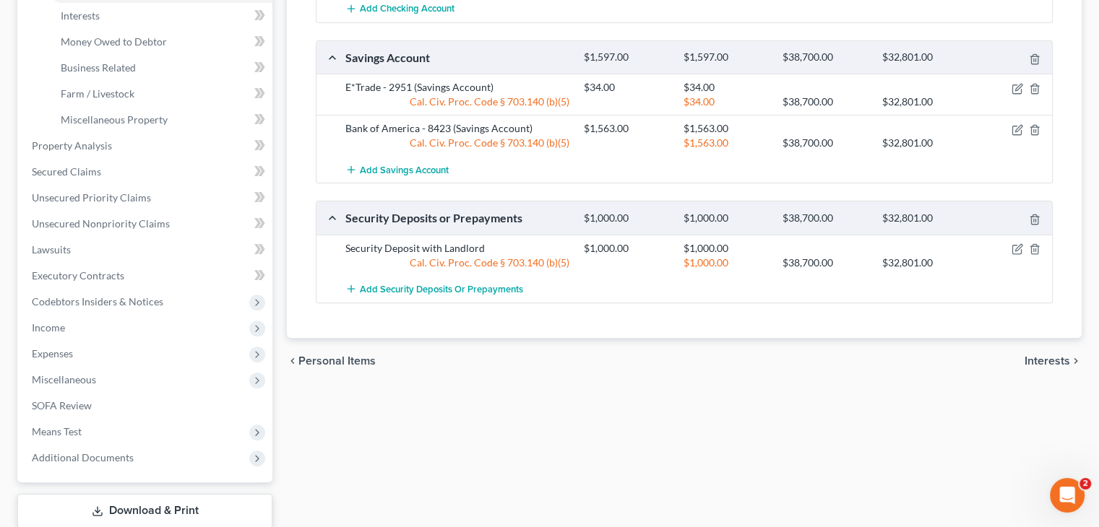
click at [1034, 356] on span "Interests" at bounding box center [1047, 361] width 46 height 12
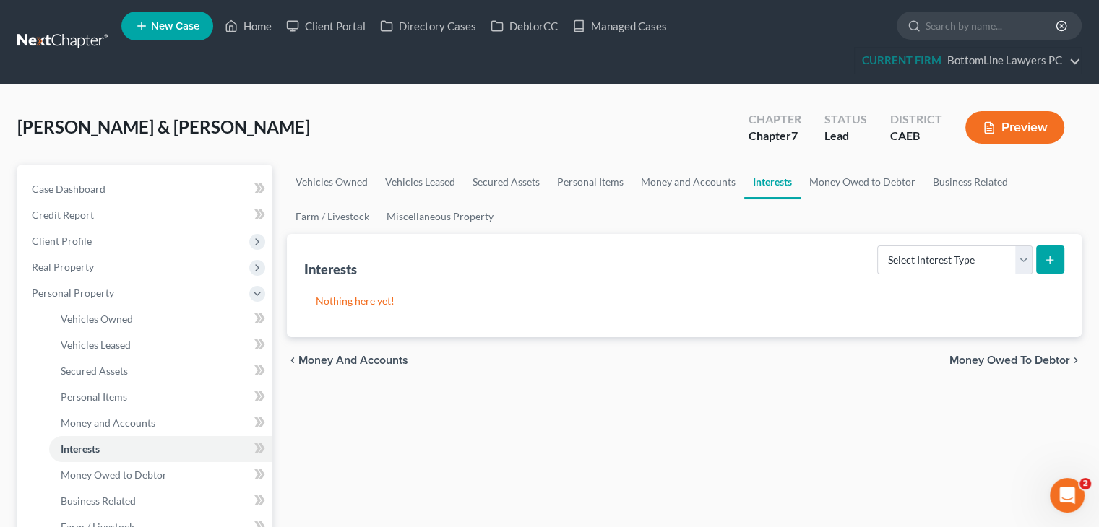
click at [1027, 359] on span "Money Owed to Debtor" at bounding box center [1009, 361] width 121 height 12
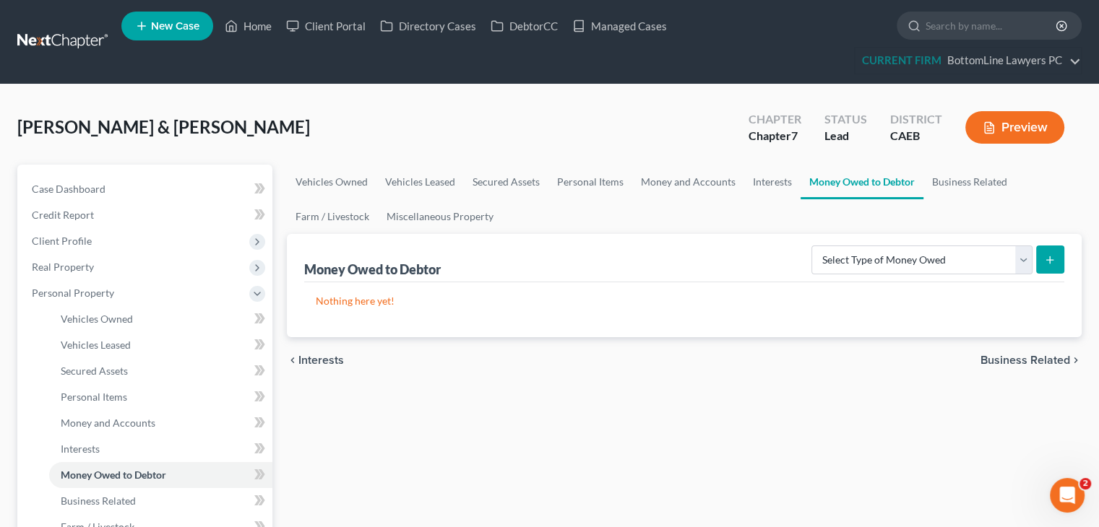
click at [1027, 360] on span "Business Related" at bounding box center [1025, 361] width 90 height 12
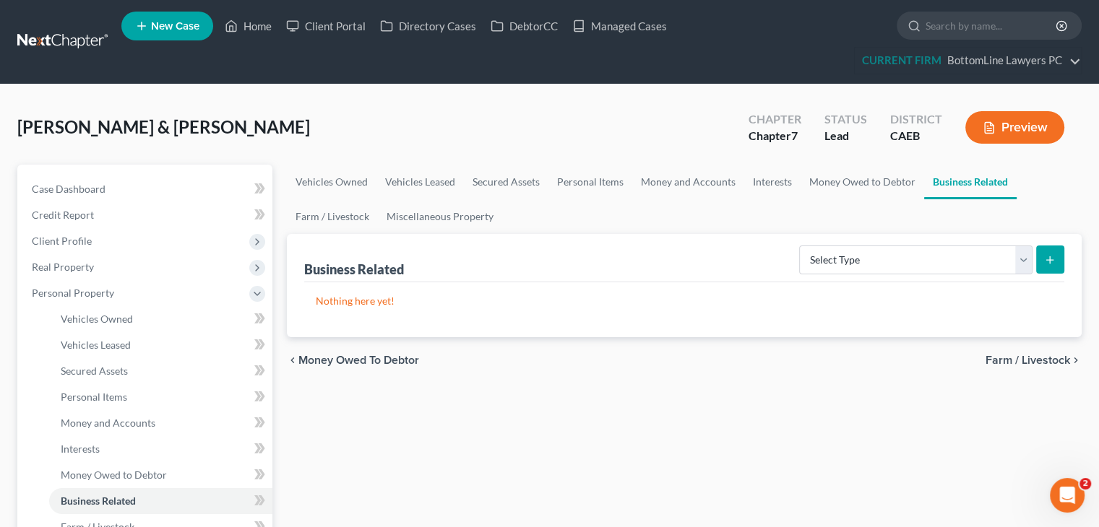
click at [1027, 360] on span "Farm / Livestock" at bounding box center [1027, 361] width 85 height 12
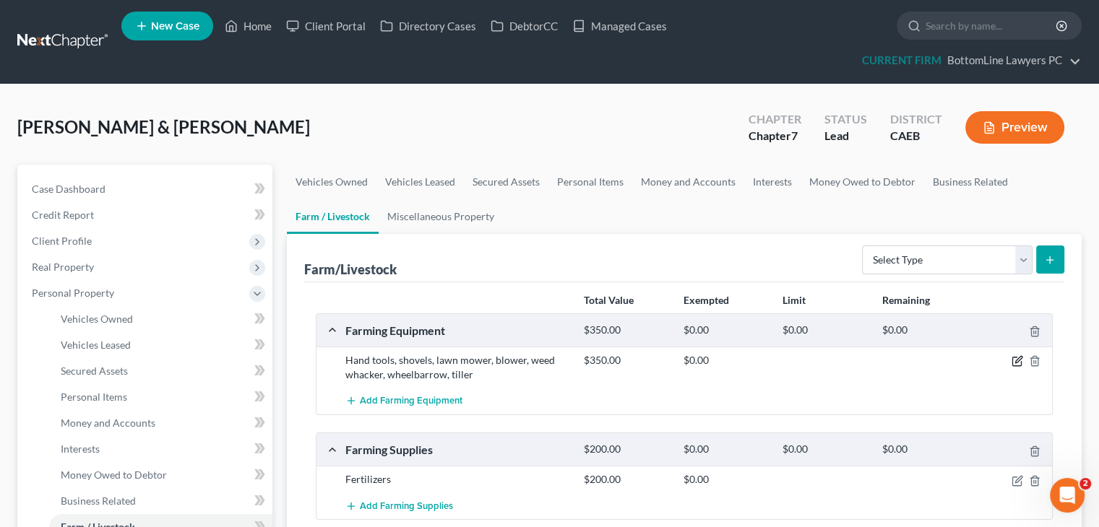
click at [1016, 358] on icon "button" at bounding box center [1017, 361] width 12 height 12
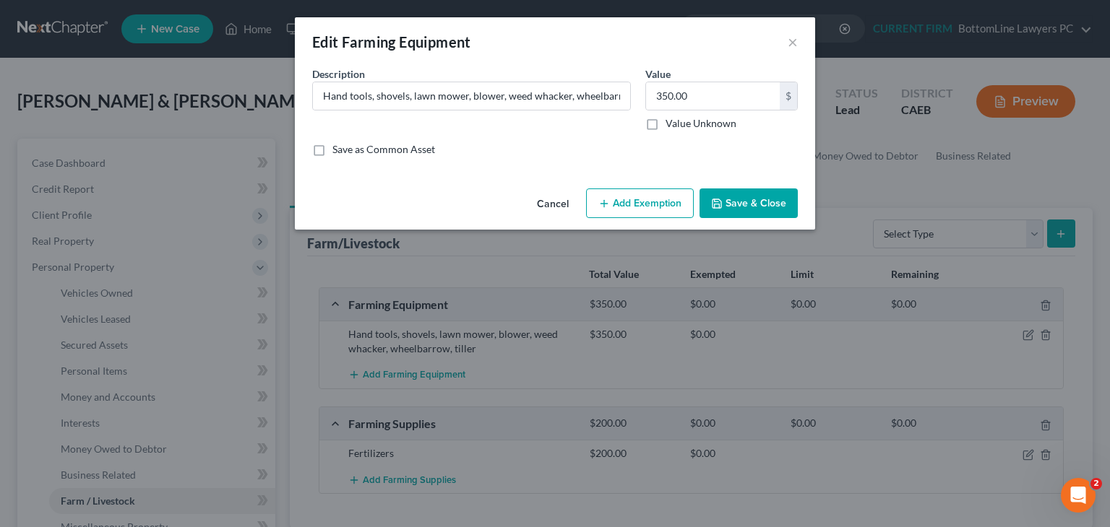
click at [633, 202] on button "Add Exemption" at bounding box center [640, 204] width 108 height 30
select select "2"
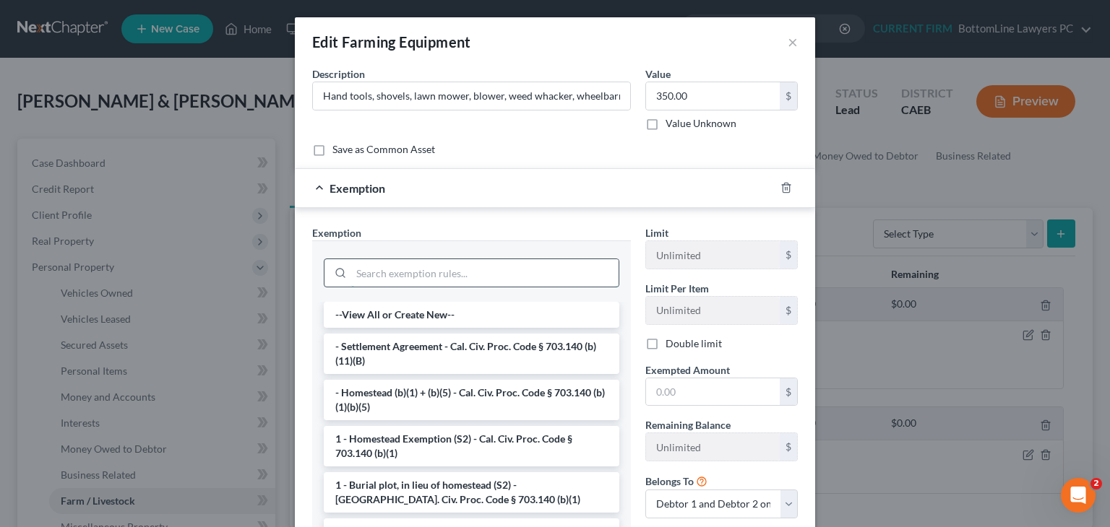
click at [496, 272] on input "search" at bounding box center [484, 272] width 267 height 27
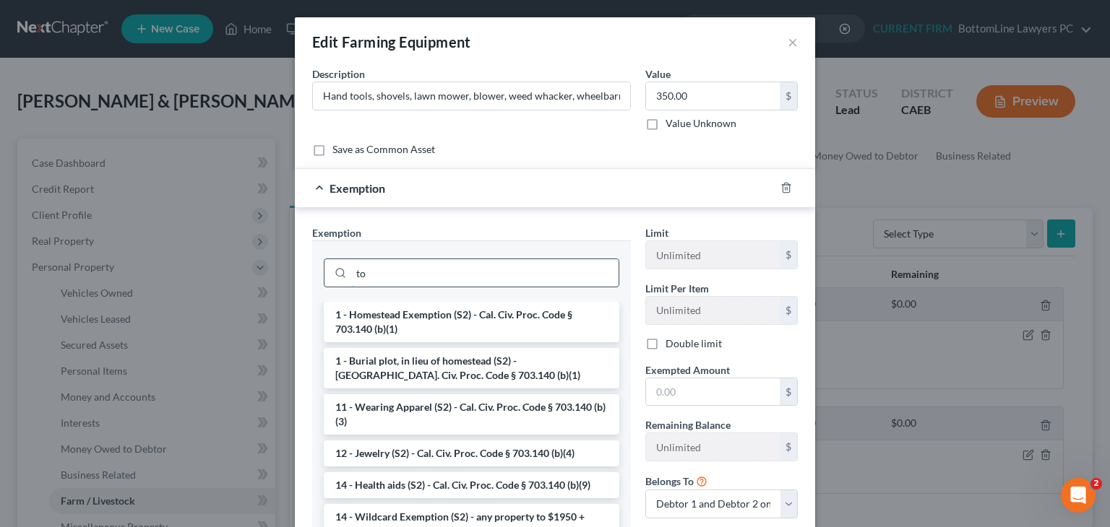
type input "t"
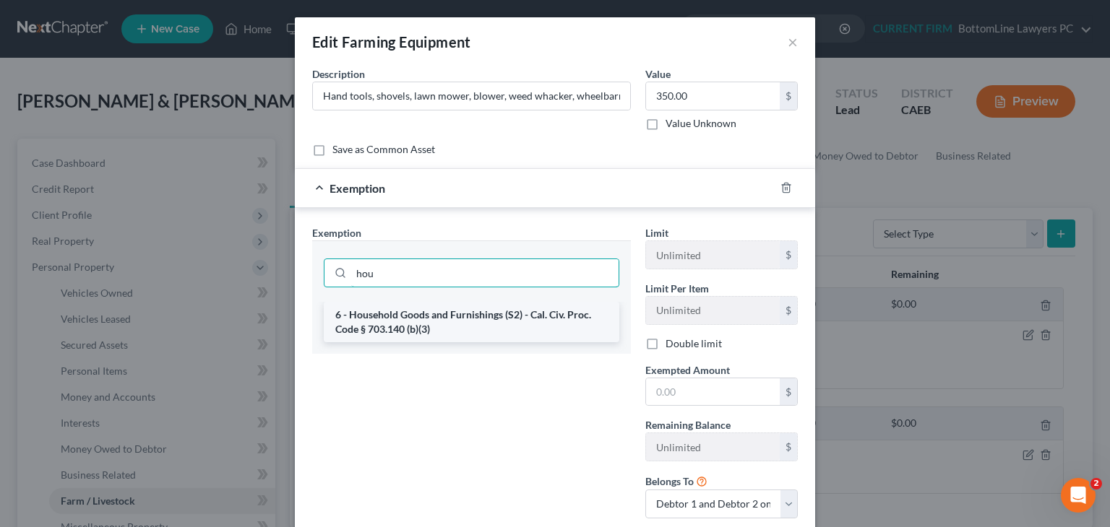
type input "hou"
click at [497, 321] on li "6 - Household Goods and Furnishings (S2) - Cal. Civ. Proc. Code § 703.140 (b)(3)" at bounding box center [471, 322] width 295 height 40
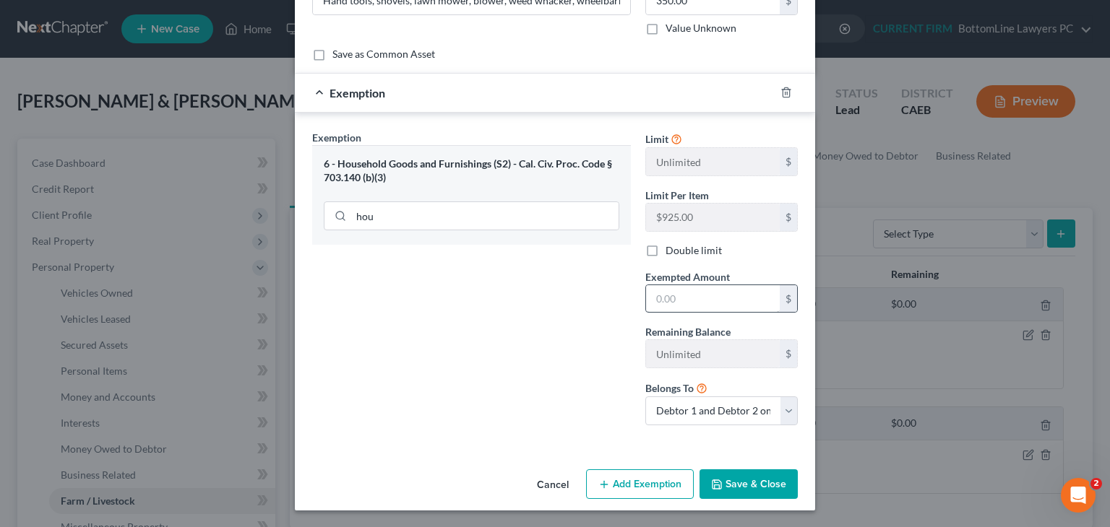
scroll to position [23, 0]
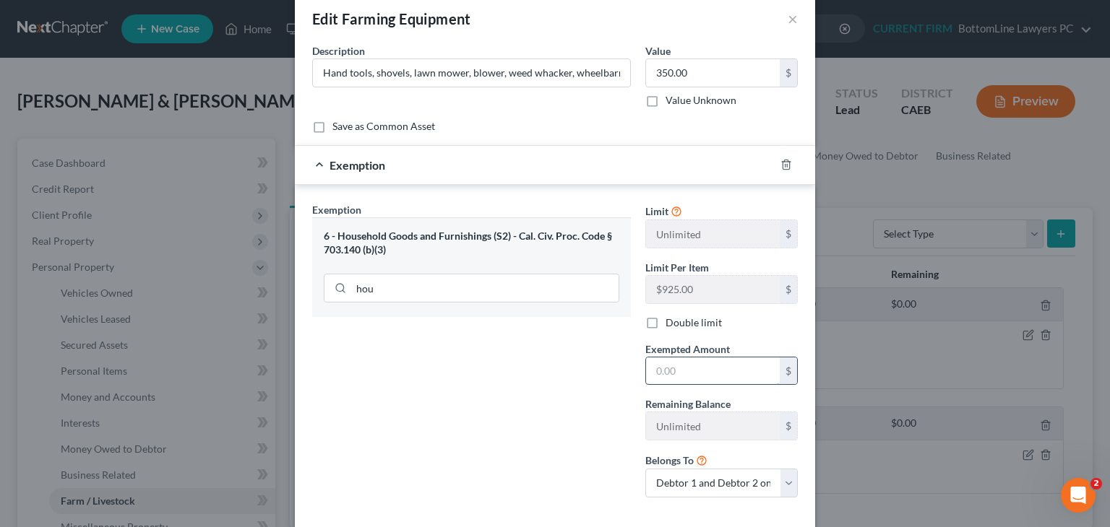
click at [723, 379] on input "text" at bounding box center [713, 371] width 134 height 27
type input "350"
click at [783, 330] on div "Limit Unlimited $ Limit Per Item $925.00 $ Double limit Exempted Amount * 350 $…" at bounding box center [721, 355] width 167 height 307
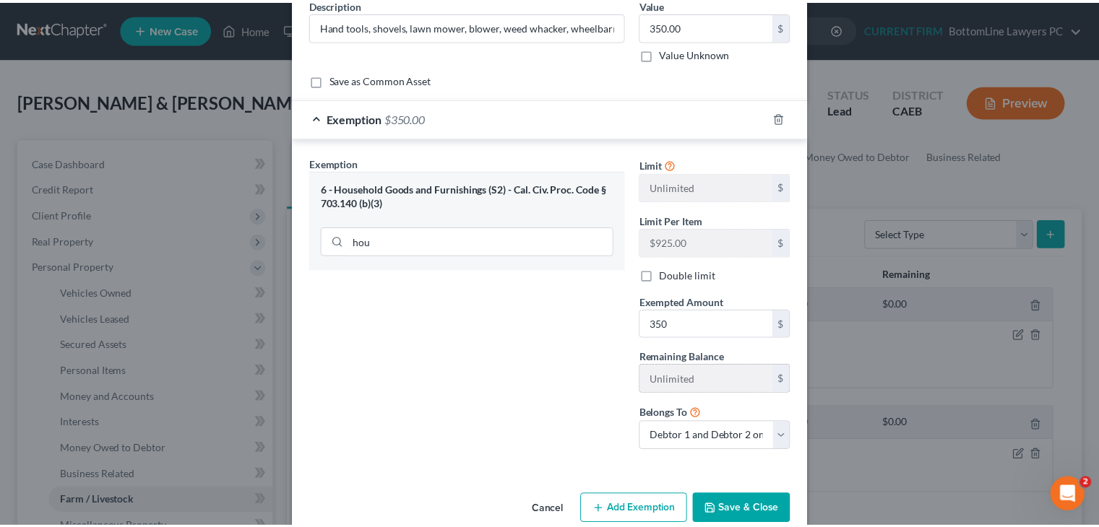
scroll to position [95, 0]
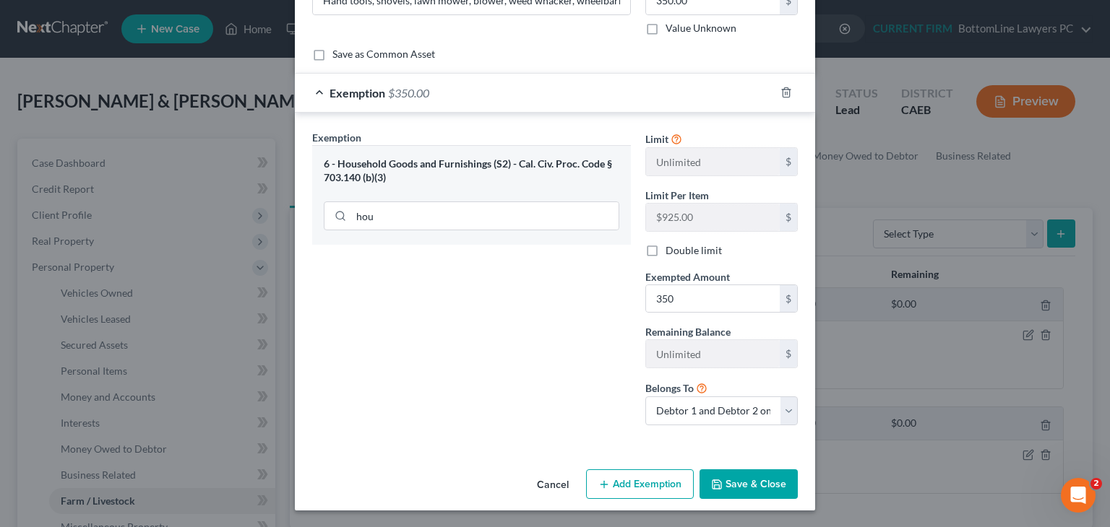
click at [756, 488] on button "Save & Close" at bounding box center [748, 485] width 98 height 30
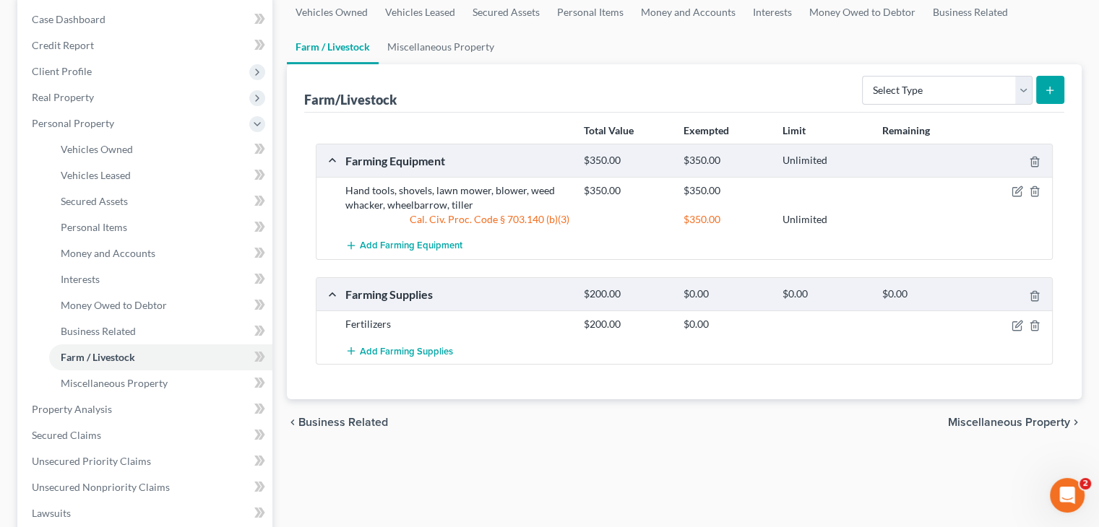
scroll to position [217, 0]
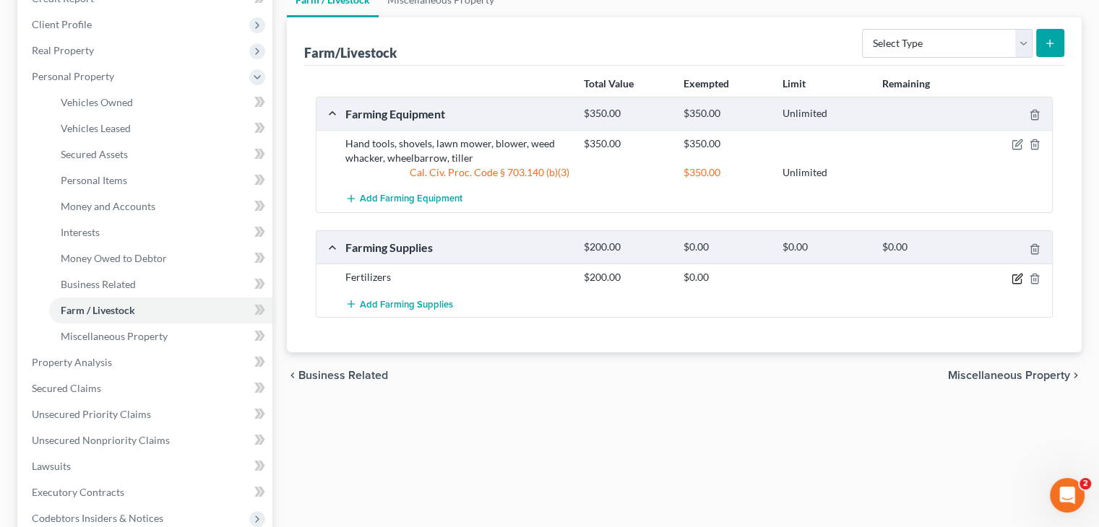
click at [1014, 277] on icon "button" at bounding box center [1017, 279] width 12 height 12
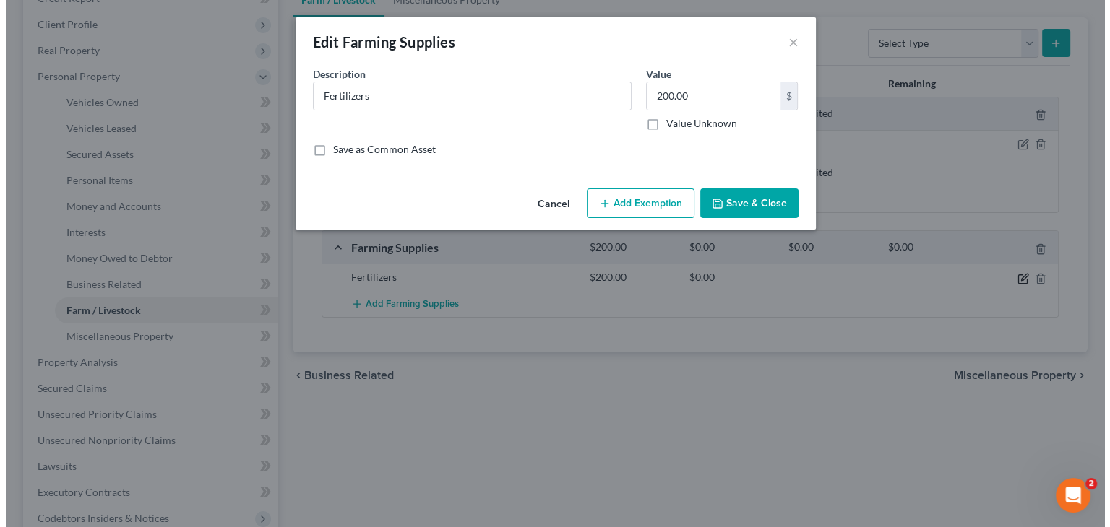
scroll to position [191, 0]
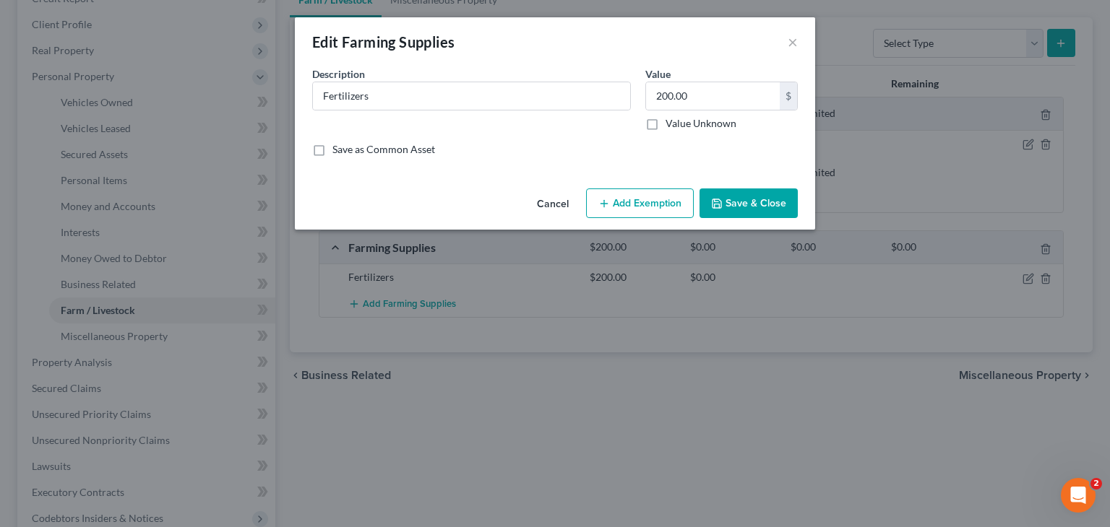
click at [668, 203] on button "Add Exemption" at bounding box center [640, 204] width 108 height 30
select select "2"
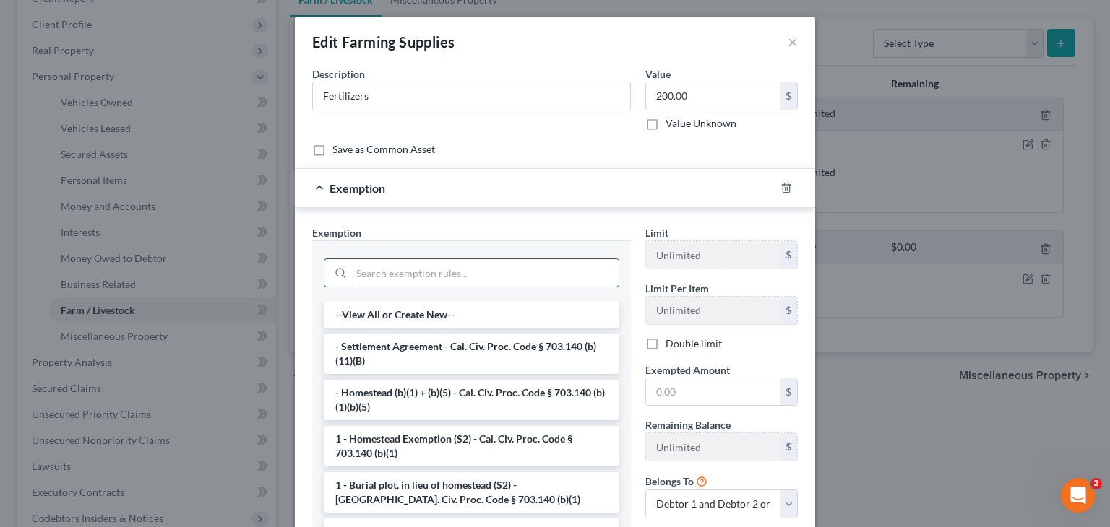
click at [506, 268] on input "search" at bounding box center [484, 272] width 267 height 27
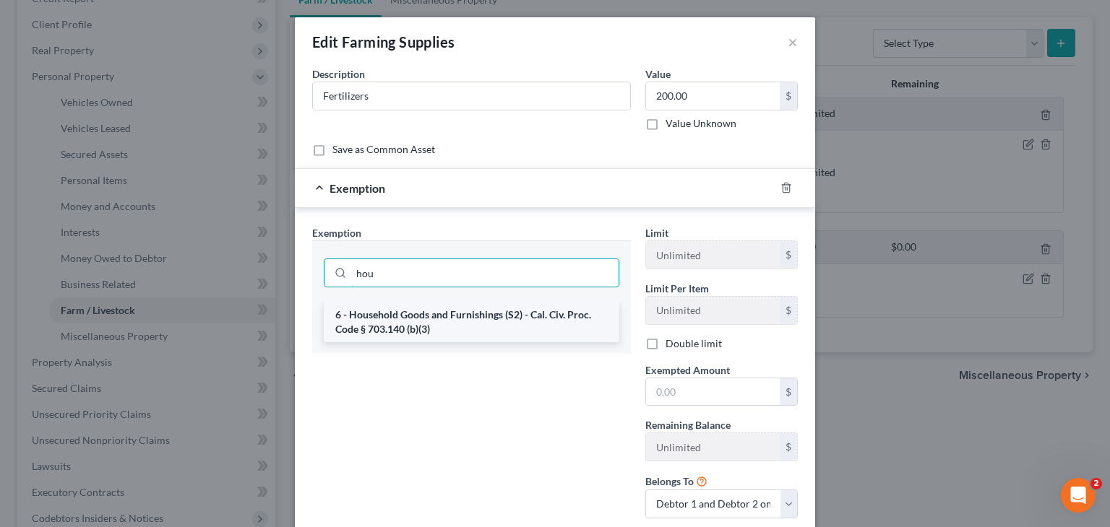
type input "hou"
click at [515, 313] on li "6 - Household Goods and Furnishings (S2) - Cal. Civ. Proc. Code § 703.140 (b)(3)" at bounding box center [471, 322] width 295 height 40
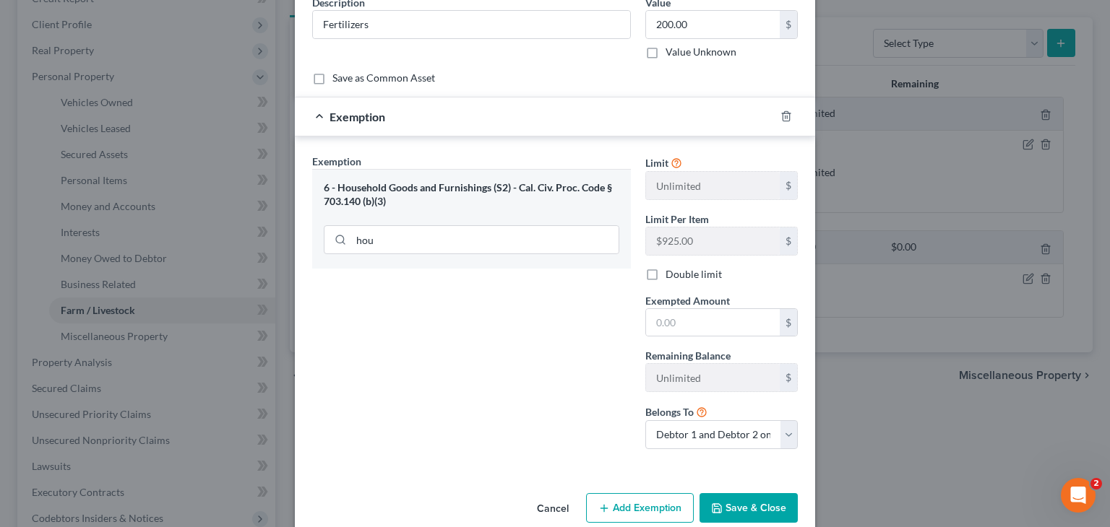
scroll to position [72, 0]
click at [741, 326] on input "text" at bounding box center [713, 321] width 134 height 27
type input "200"
click at [759, 509] on button "Save & Close" at bounding box center [748, 508] width 98 height 30
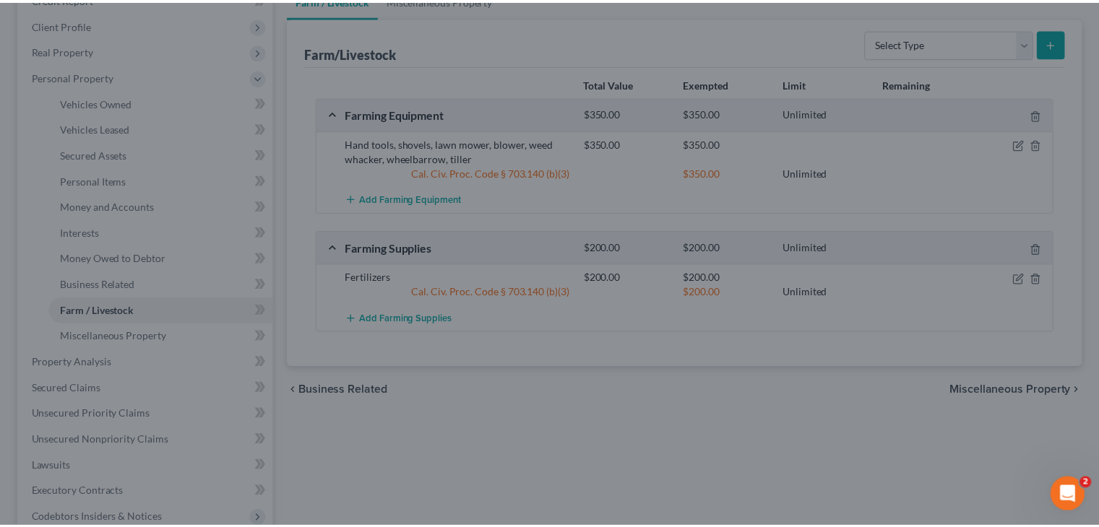
scroll to position [217, 0]
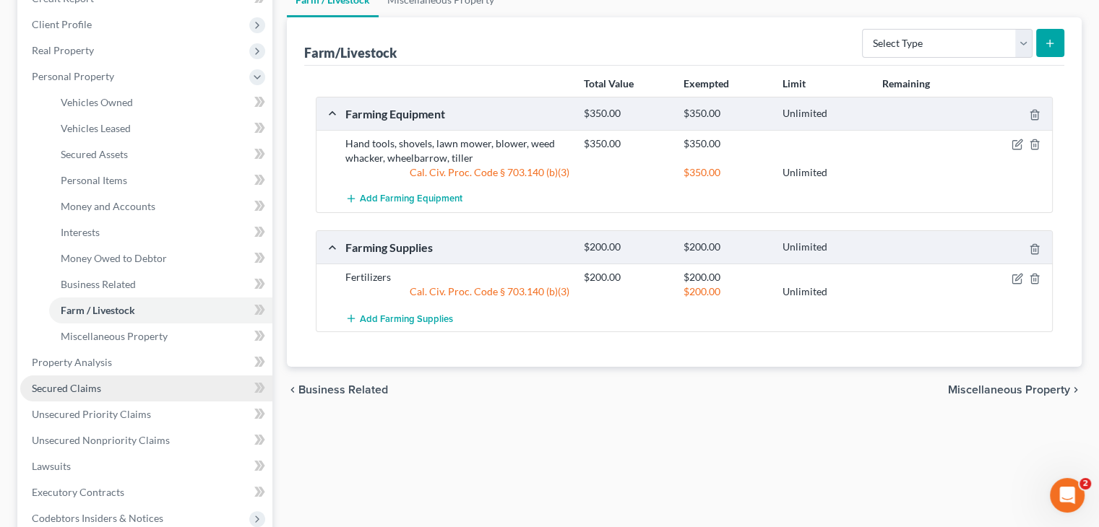
click at [107, 387] on link "Secured Claims" at bounding box center [146, 389] width 252 height 26
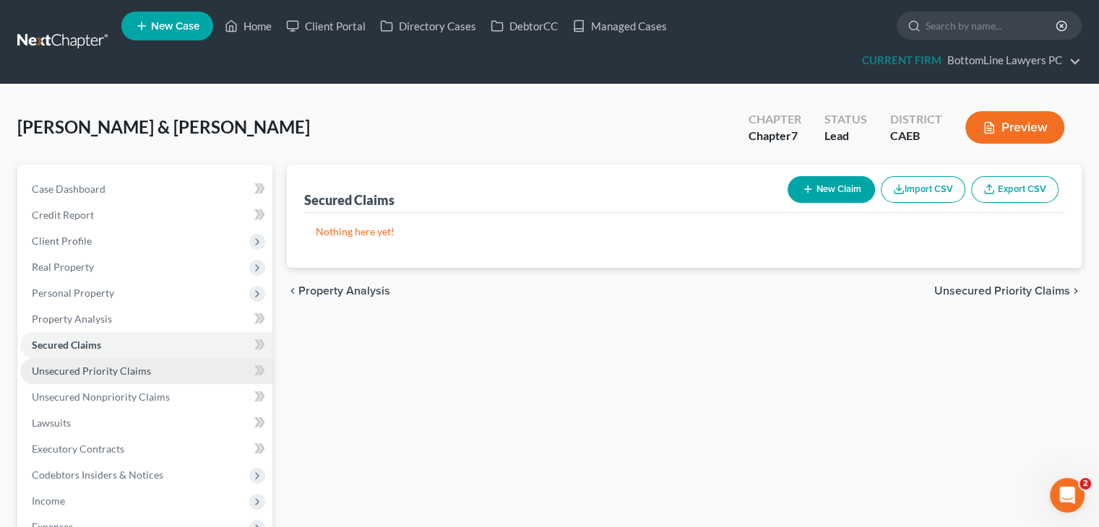
click at [157, 363] on link "Unsecured Priority Claims" at bounding box center [146, 371] width 252 height 26
click at [988, 299] on div "chevron_left Secured Claims Unsecured Nonpriority Claims chevron_right" at bounding box center [684, 291] width 795 height 46
click at [988, 289] on span "Unsecured Nonpriority Claims" at bounding box center [991, 291] width 157 height 12
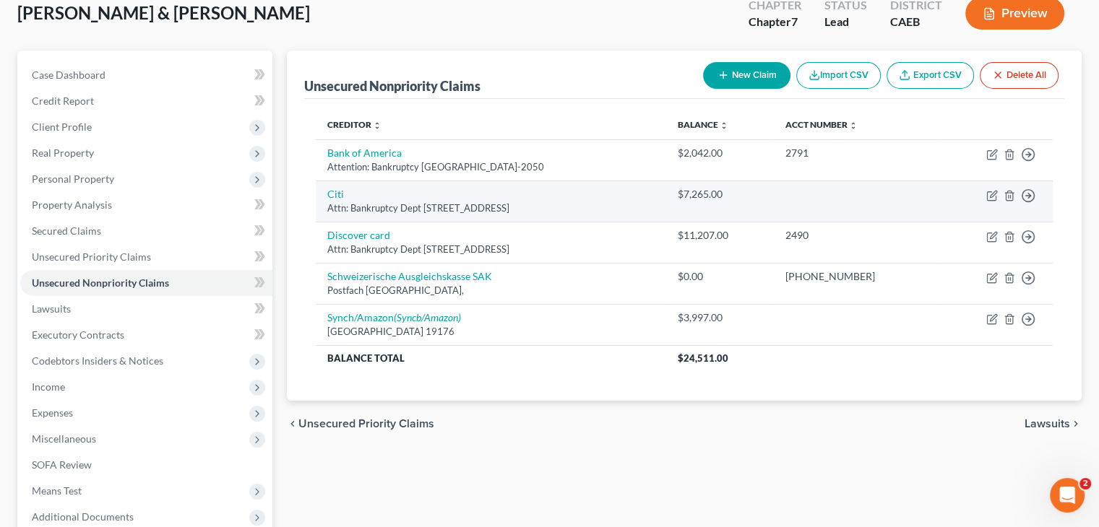
scroll to position [144, 0]
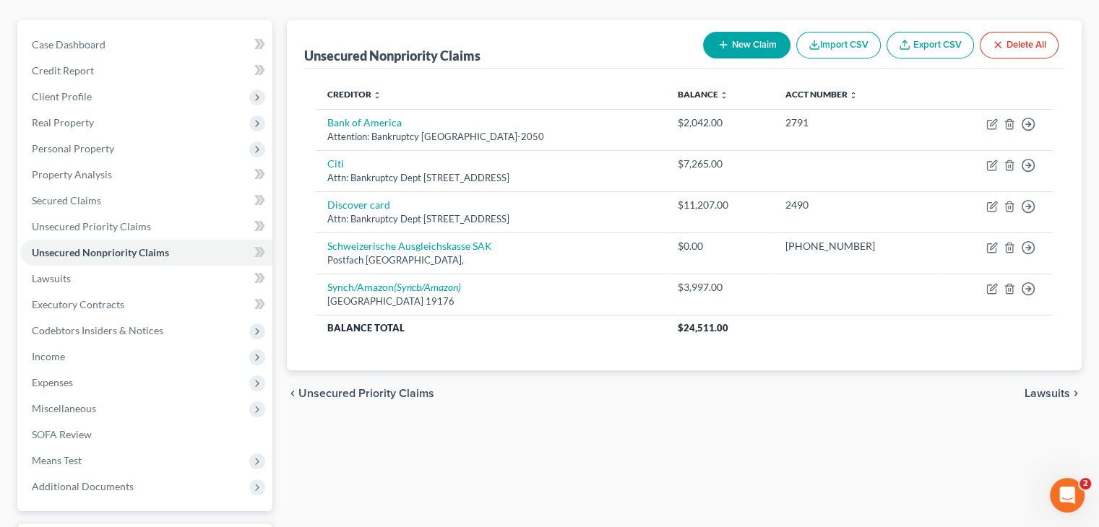
click at [1053, 392] on span "Lawsuits" at bounding box center [1047, 394] width 46 height 12
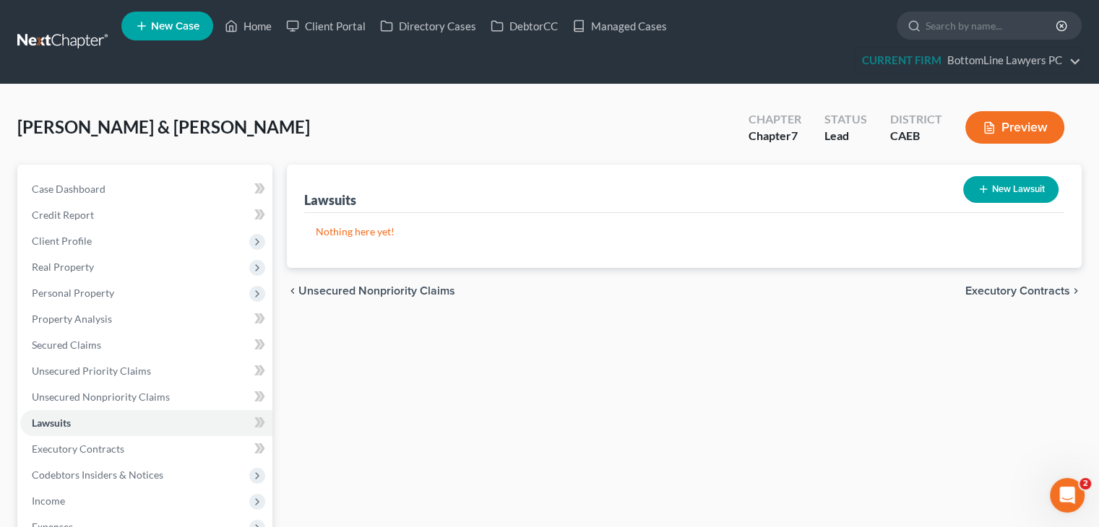
click at [1017, 290] on span "Executory Contracts" at bounding box center [1017, 291] width 105 height 12
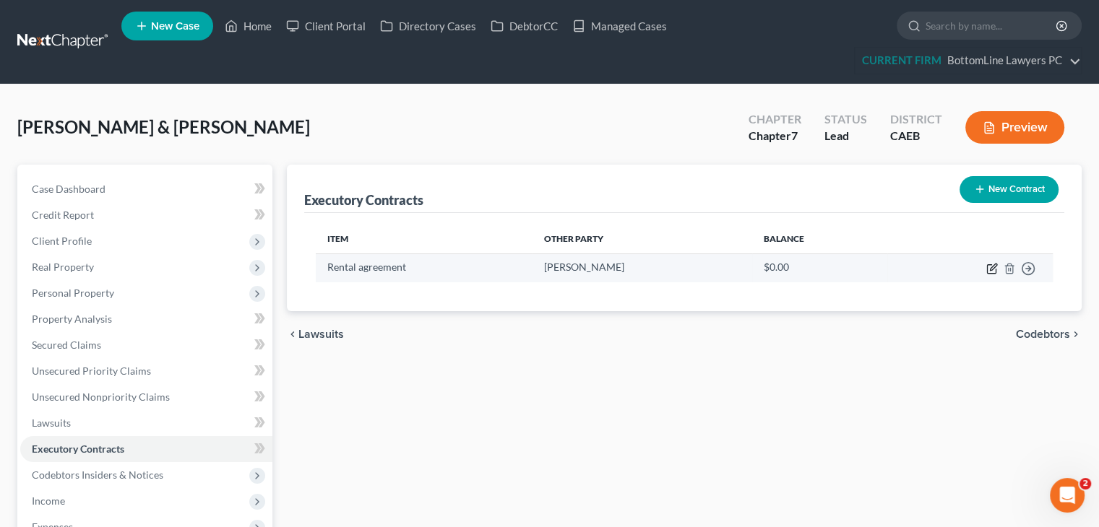
click at [990, 265] on icon "button" at bounding box center [992, 269] width 12 height 12
select select "3"
select select "4"
select select "2"
select select "0"
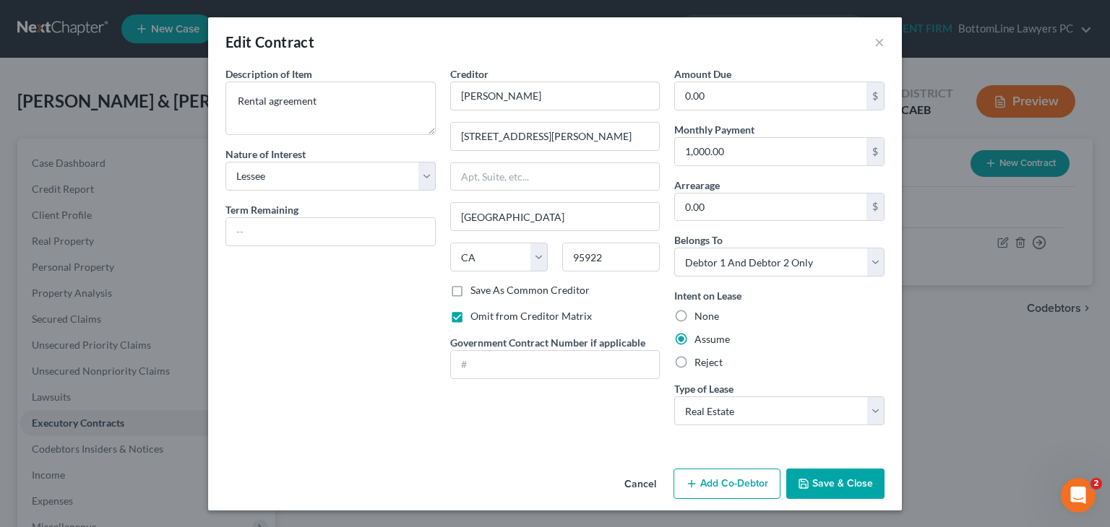
click at [831, 470] on button "Save & Close" at bounding box center [835, 484] width 98 height 30
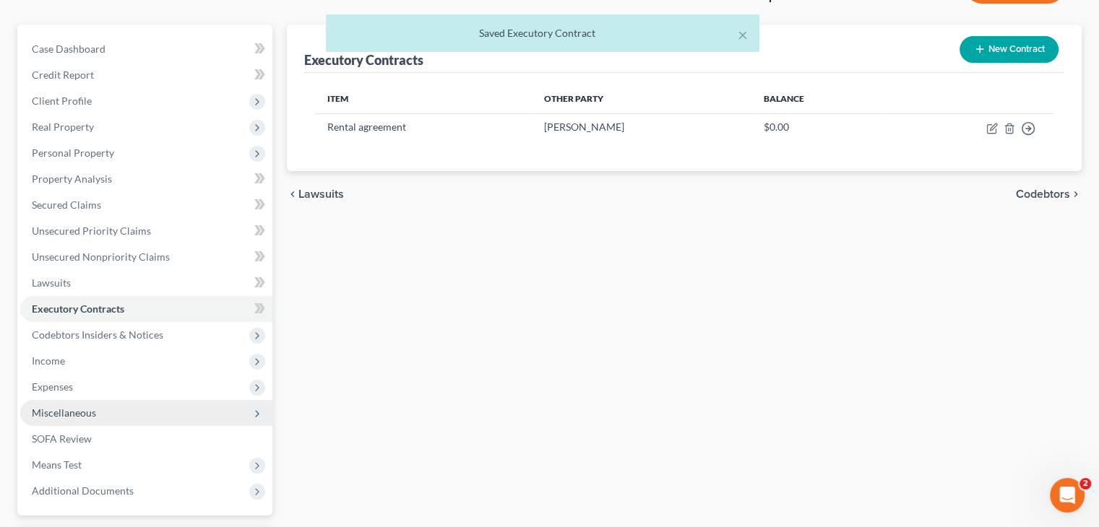
scroll to position [144, 0]
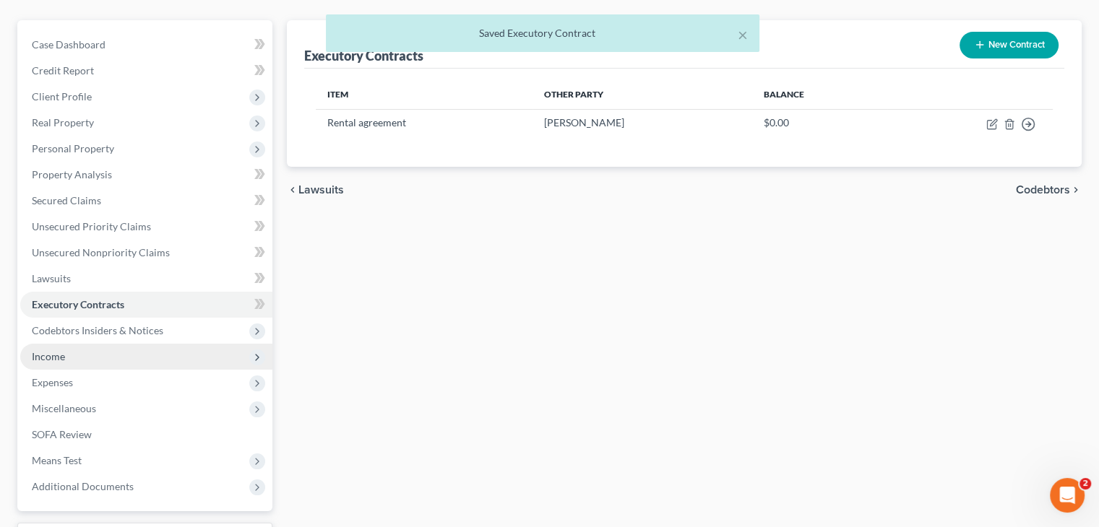
click at [97, 347] on span "Income" at bounding box center [146, 357] width 252 height 26
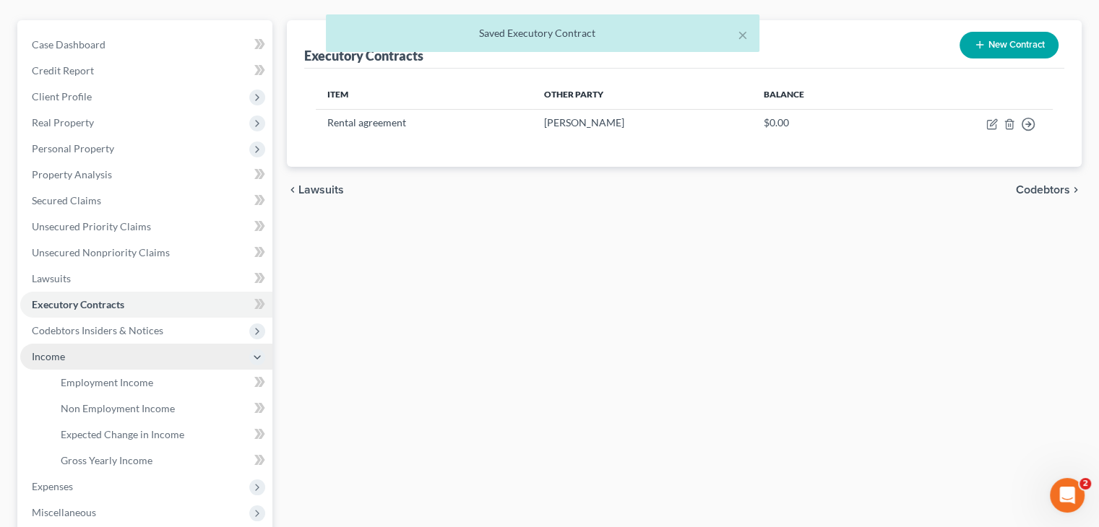
click at [97, 347] on span "Income" at bounding box center [146, 357] width 252 height 26
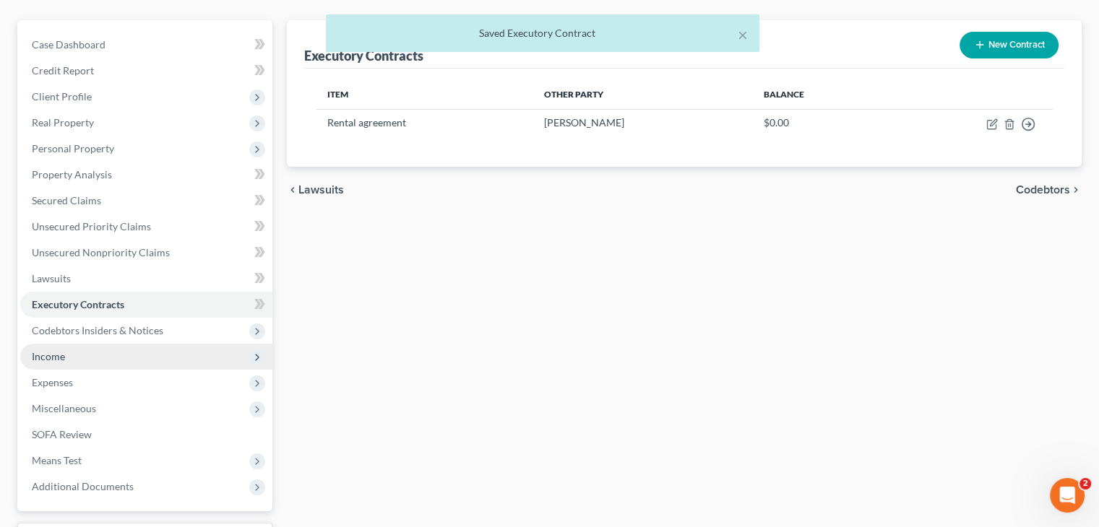
click at [95, 353] on span "Income" at bounding box center [146, 357] width 252 height 26
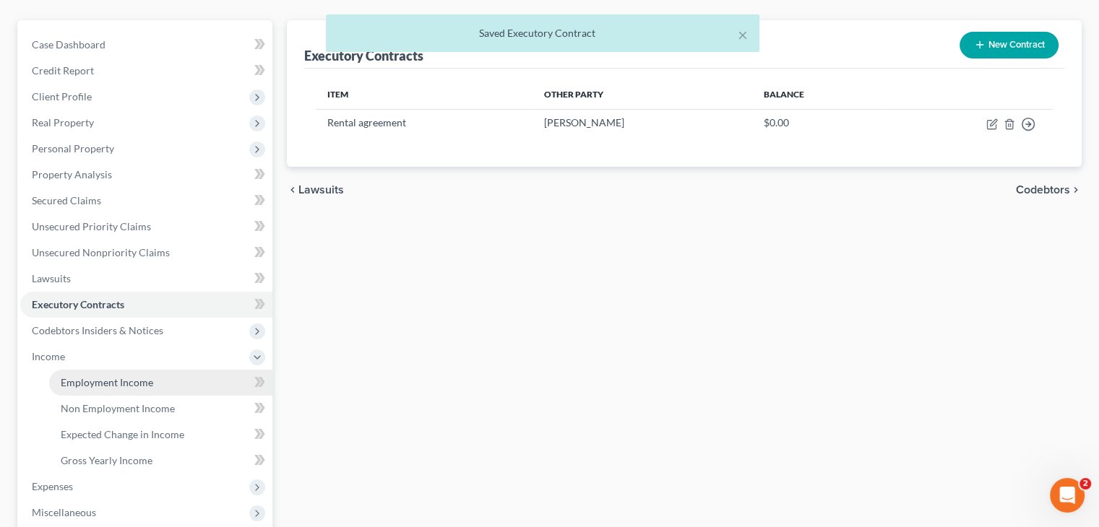
click at [110, 376] on span "Employment Income" at bounding box center [107, 382] width 92 height 12
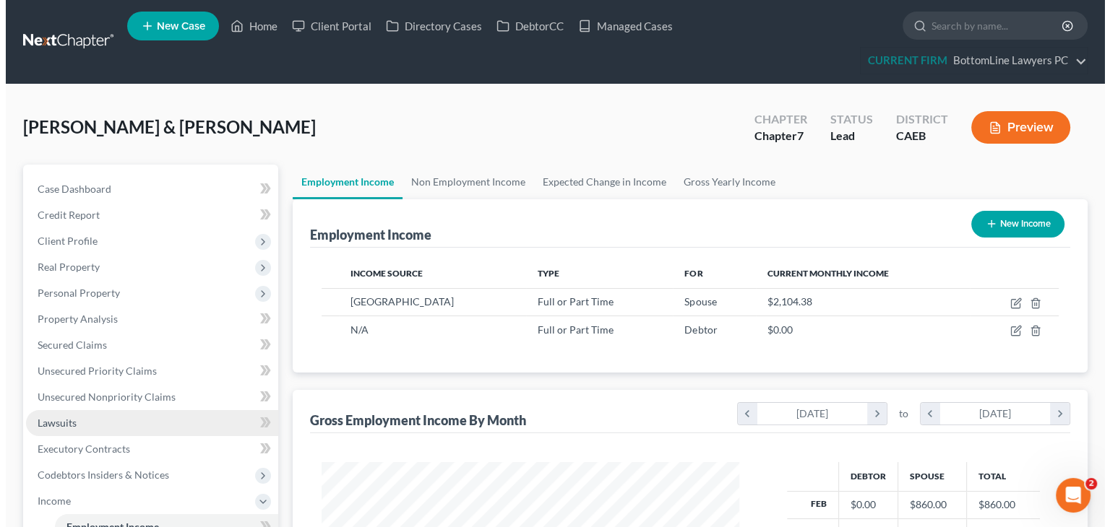
scroll to position [257, 446]
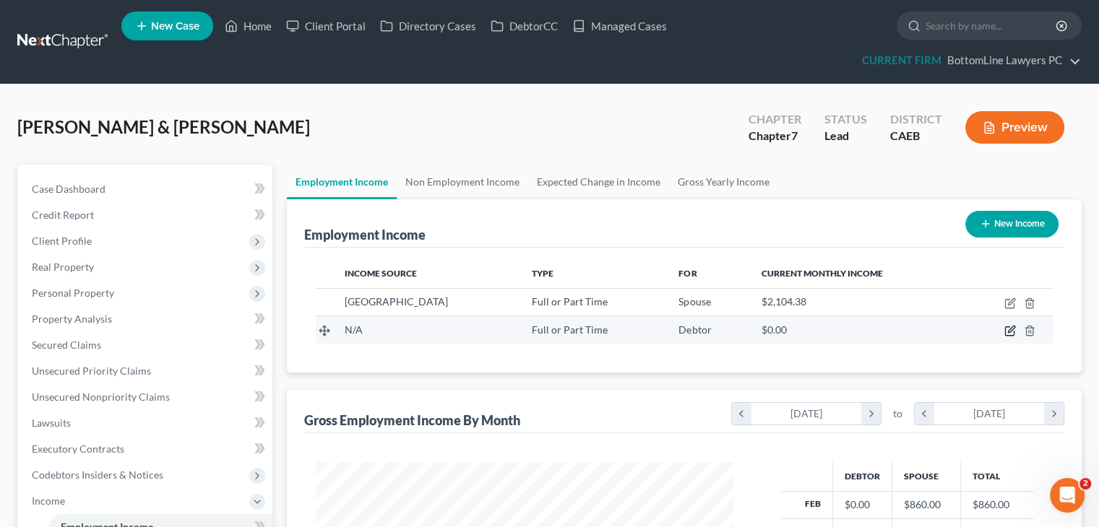
click at [1011, 332] on icon "button" at bounding box center [1010, 331] width 12 height 12
select select "0"
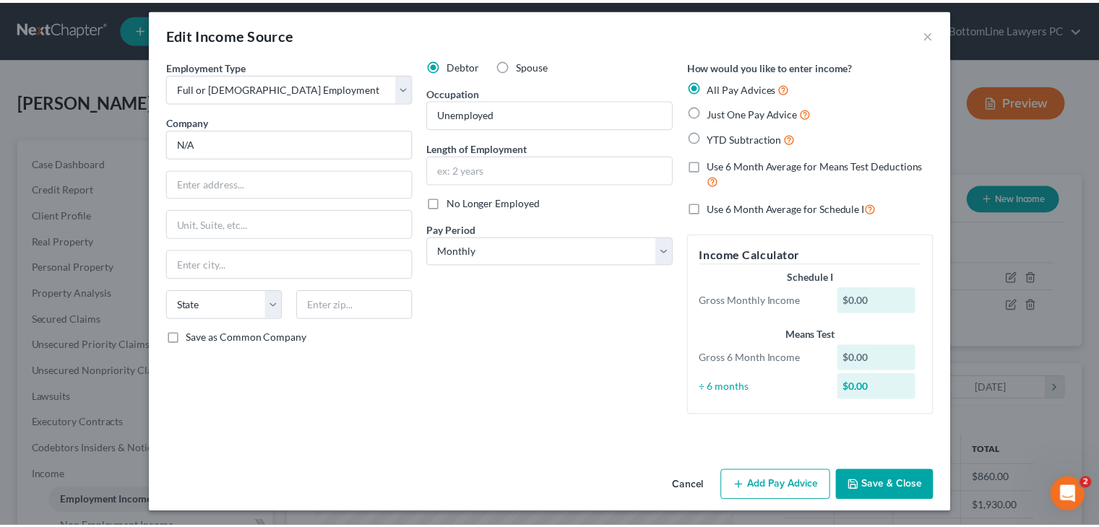
scroll to position [10, 0]
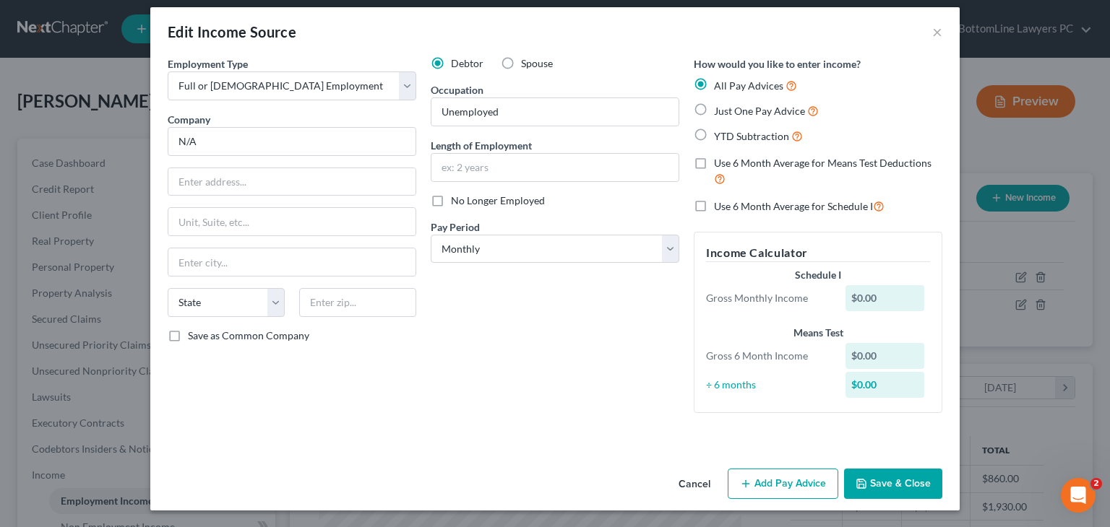
click at [912, 474] on button "Save & Close" at bounding box center [893, 484] width 98 height 30
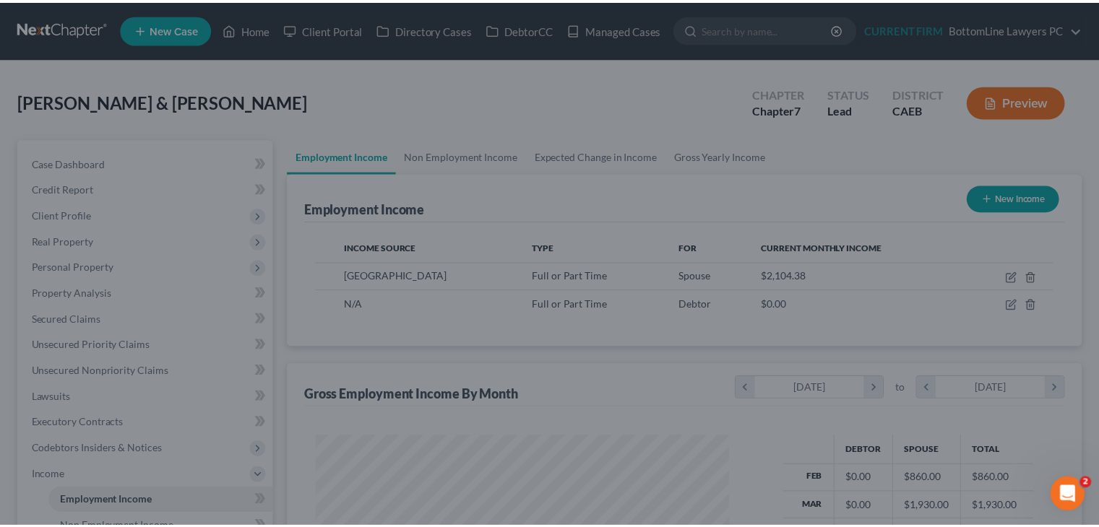
scroll to position [722191, 722001]
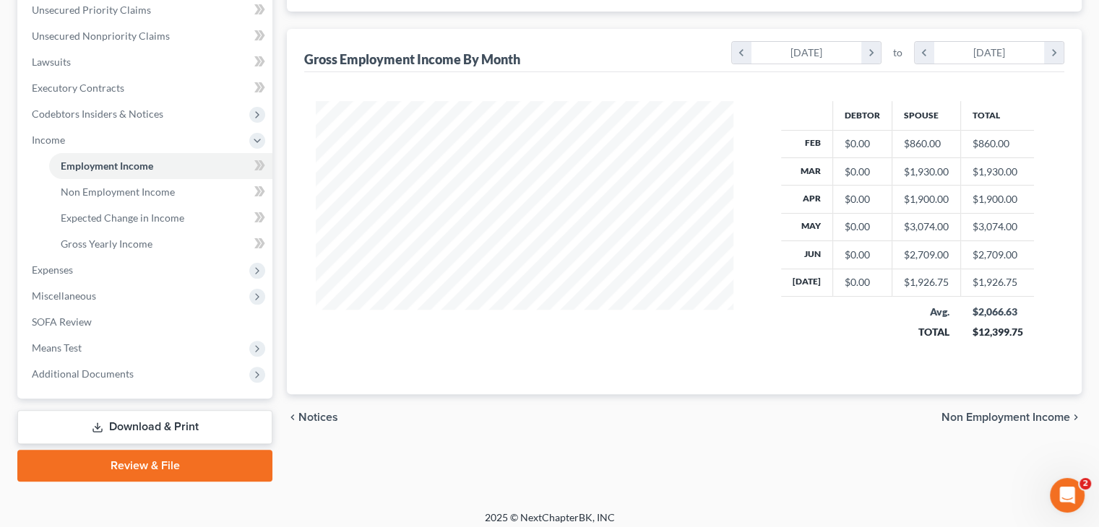
click at [1042, 412] on span "Non Employment Income" at bounding box center [1005, 418] width 129 height 12
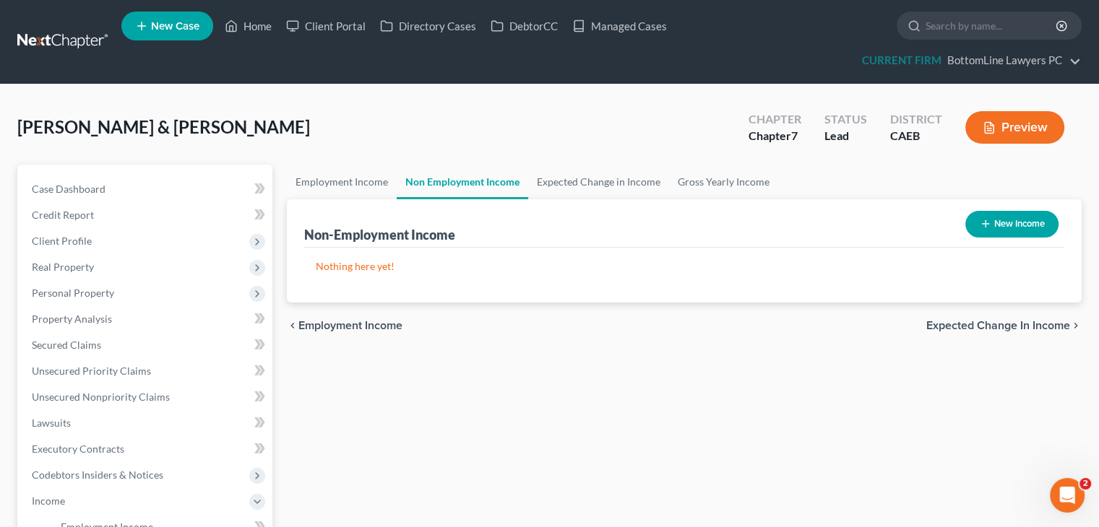
click at [1022, 327] on span "Expected Change in Income" at bounding box center [998, 326] width 144 height 12
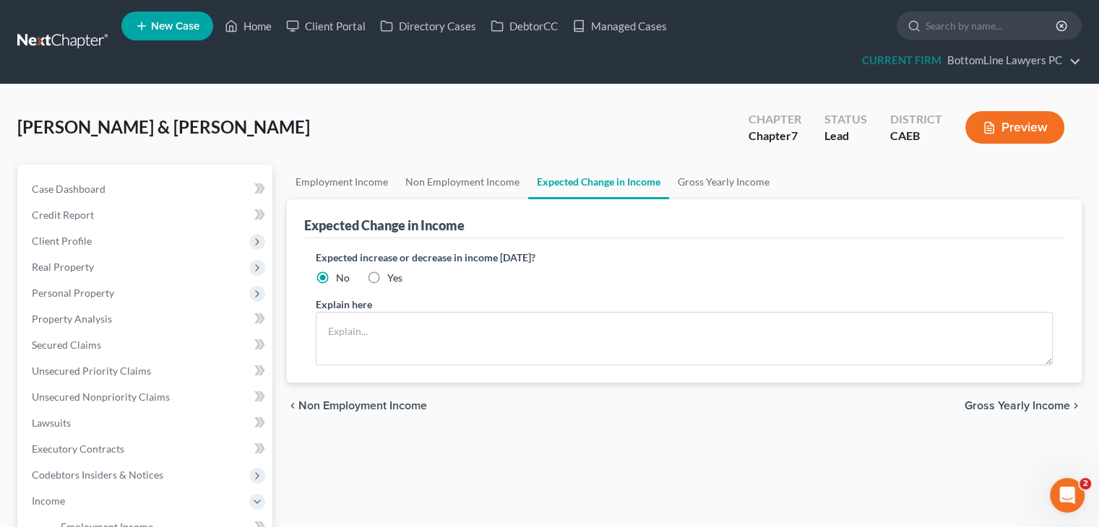
click at [1020, 402] on span "Gross Yearly Income" at bounding box center [1016, 406] width 105 height 12
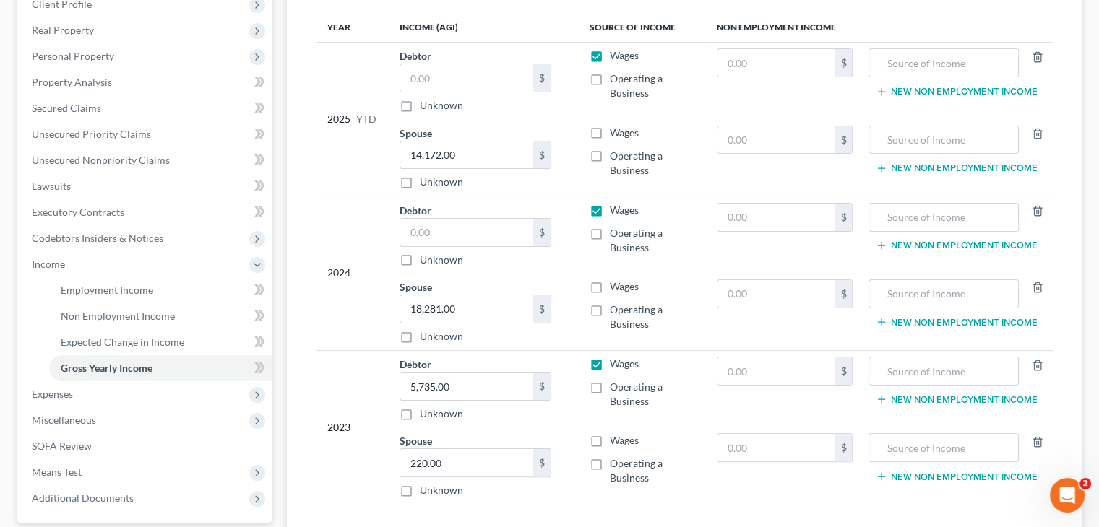
scroll to position [225, 0]
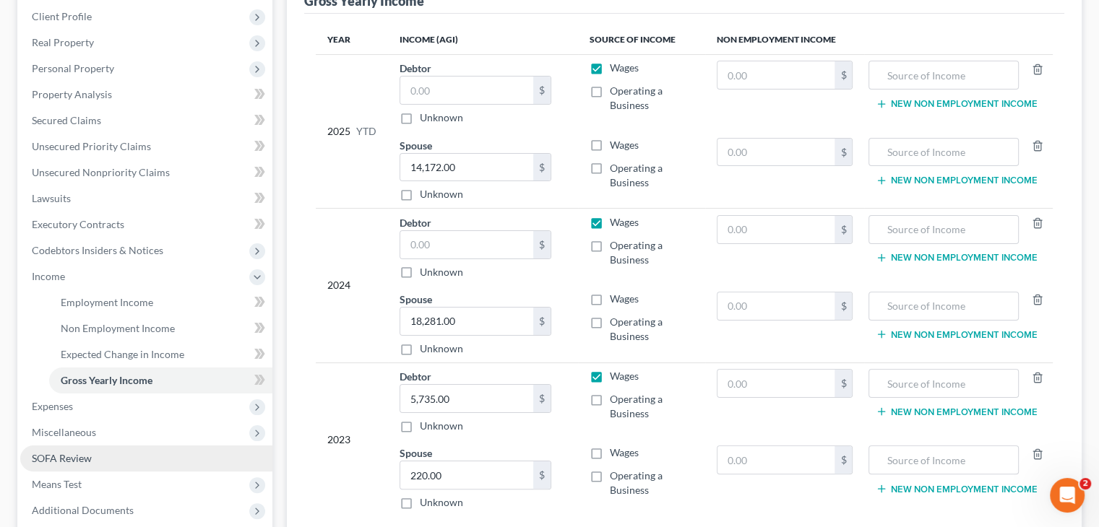
click at [162, 446] on link "SOFA Review" at bounding box center [146, 459] width 252 height 26
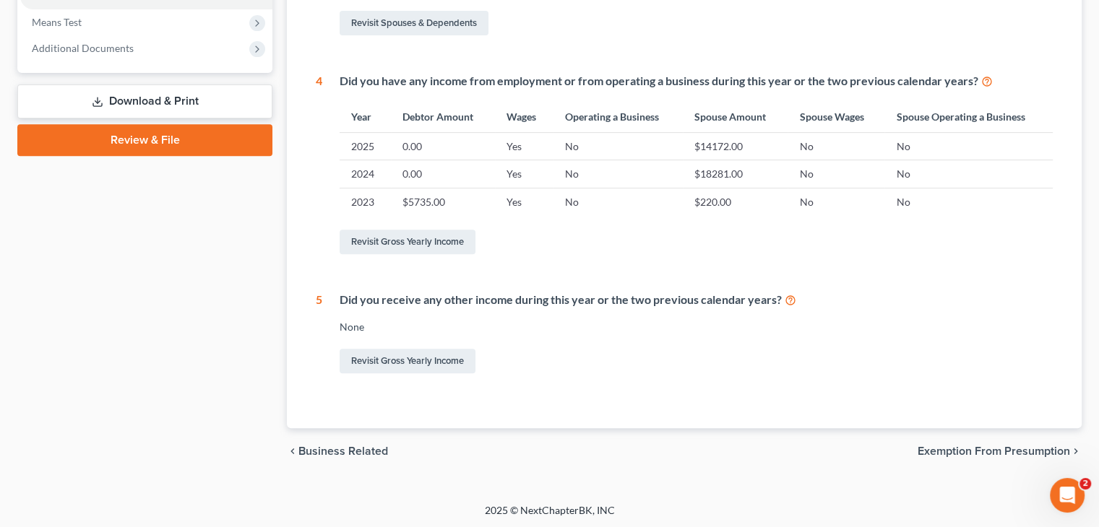
scroll to position [584, 0]
click at [1016, 445] on span "Exemption from Presumption" at bounding box center [994, 451] width 152 height 12
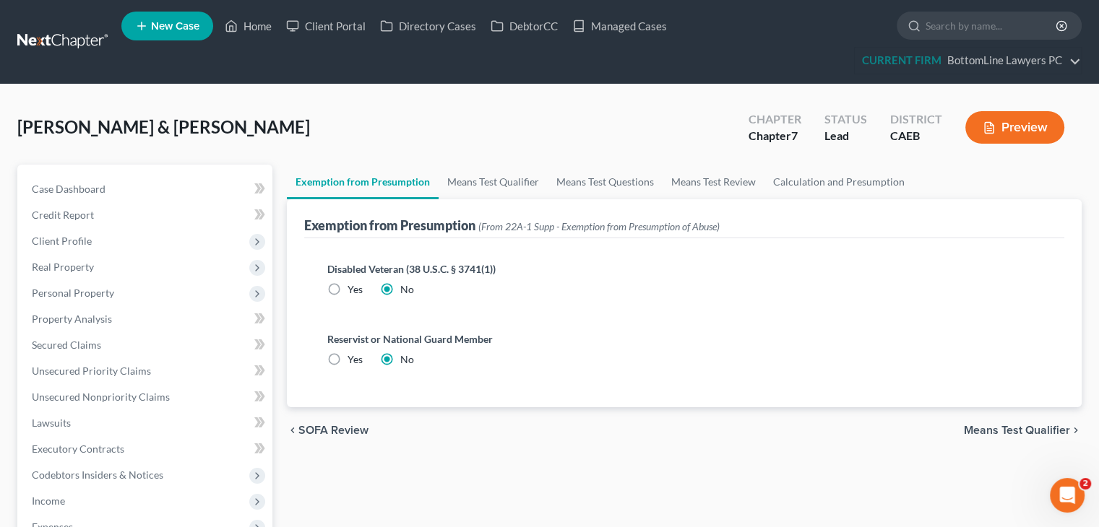
click at [1009, 425] on span "Means Test Qualifier" at bounding box center [1017, 431] width 106 height 12
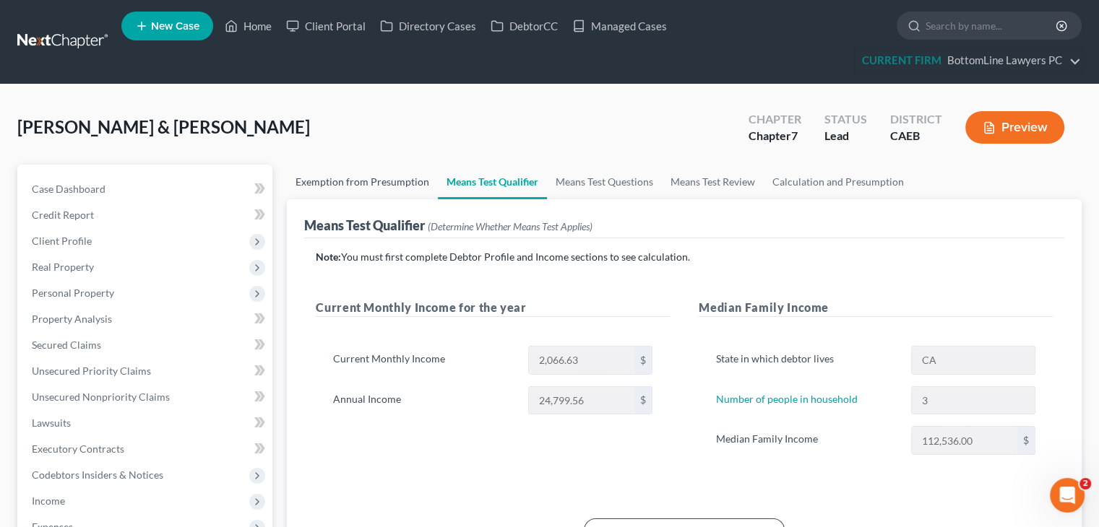
click at [388, 183] on link "Exemption from Presumption" at bounding box center [362, 182] width 151 height 35
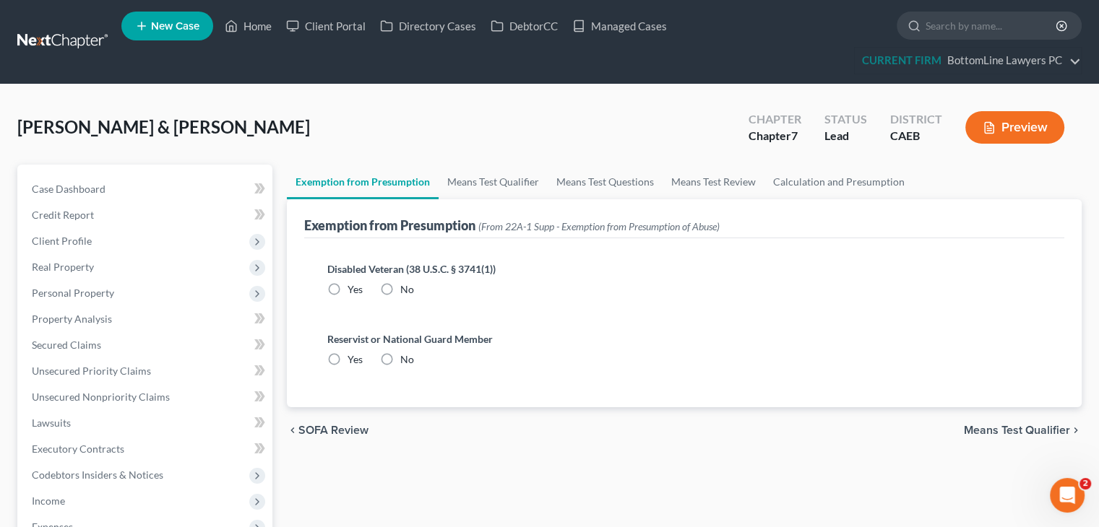
radio input "true"
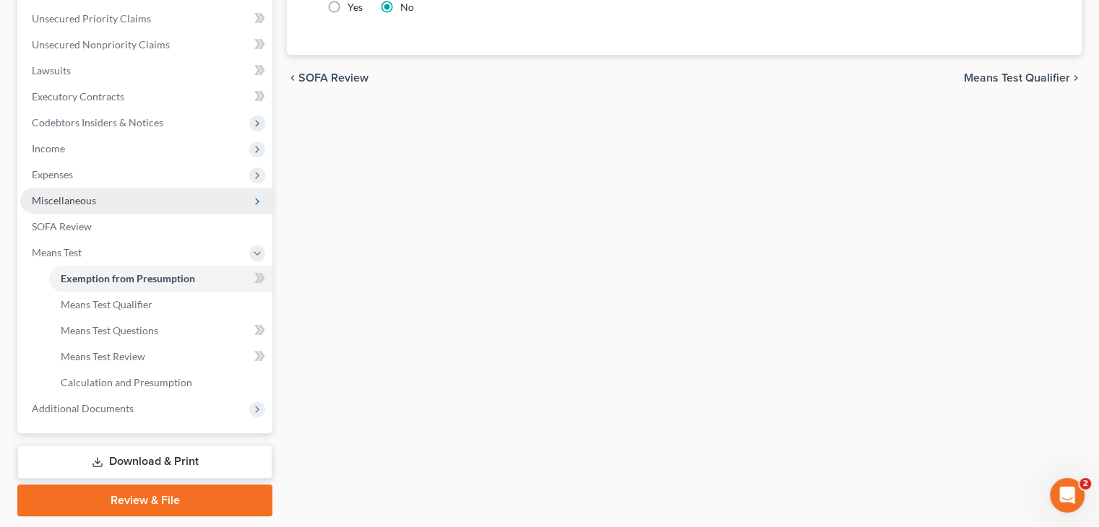
scroll to position [361, 0]
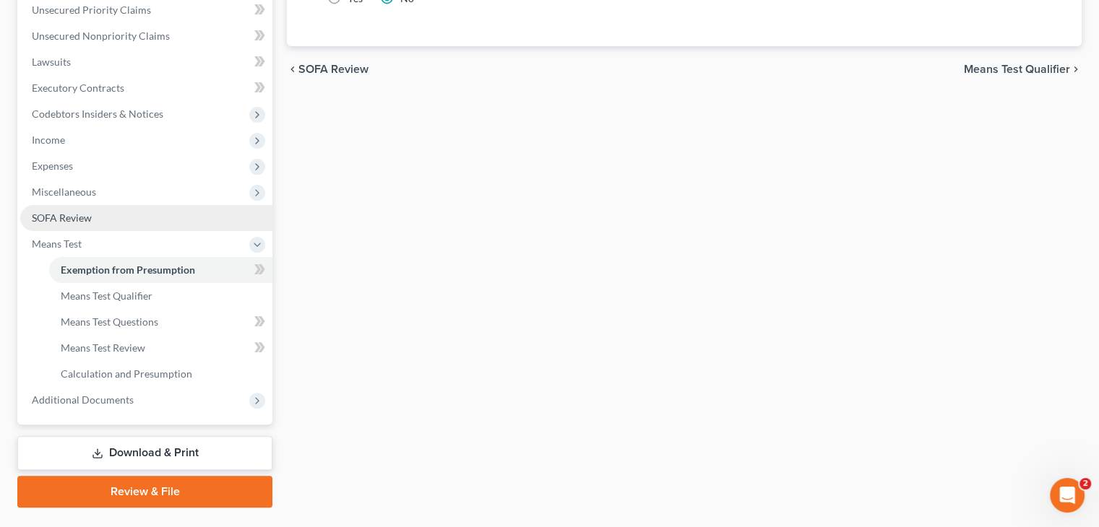
click at [99, 220] on link "SOFA Review" at bounding box center [146, 218] width 252 height 26
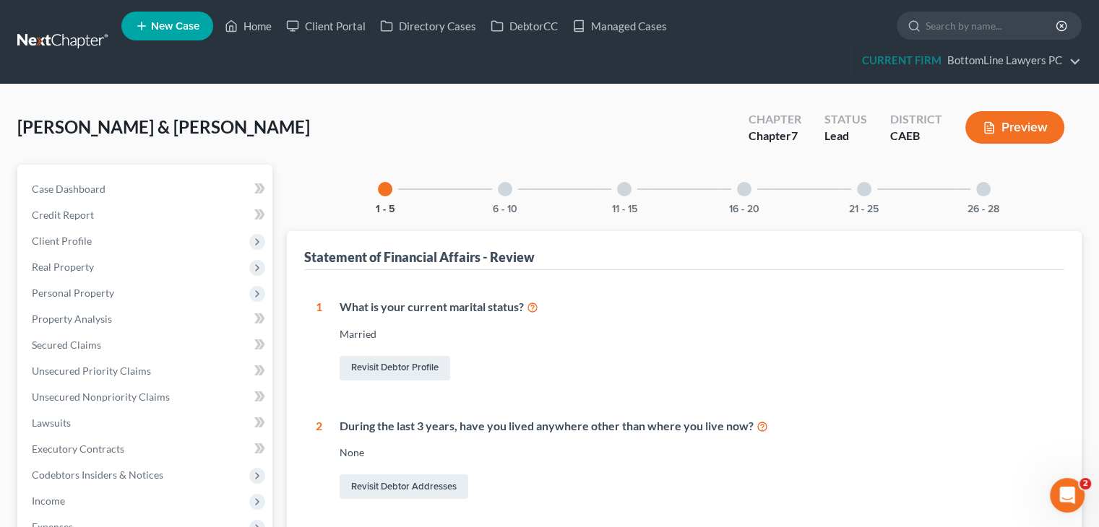
click at [497, 193] on div "6 - 10" at bounding box center [504, 189] width 49 height 49
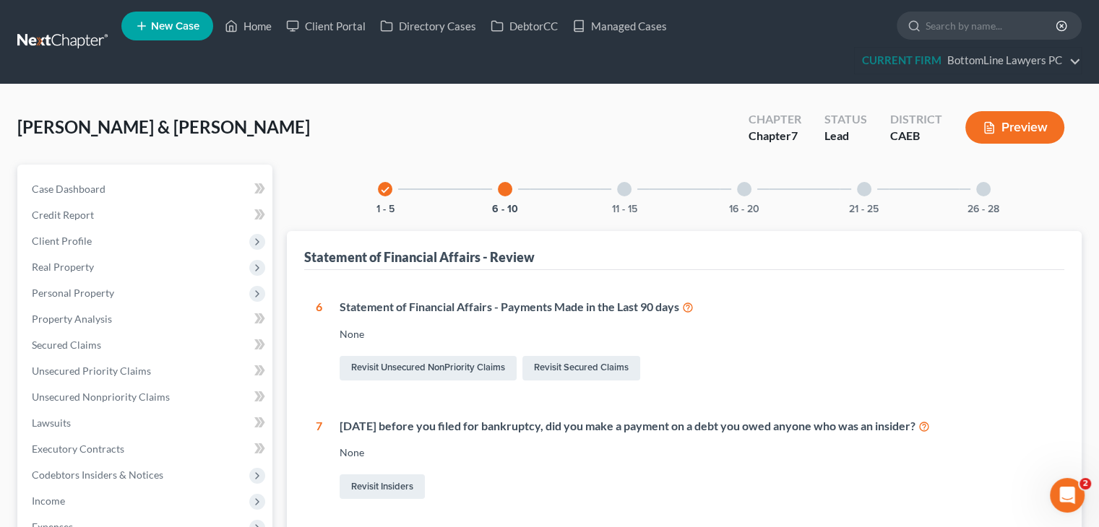
click at [627, 184] on div at bounding box center [624, 189] width 14 height 14
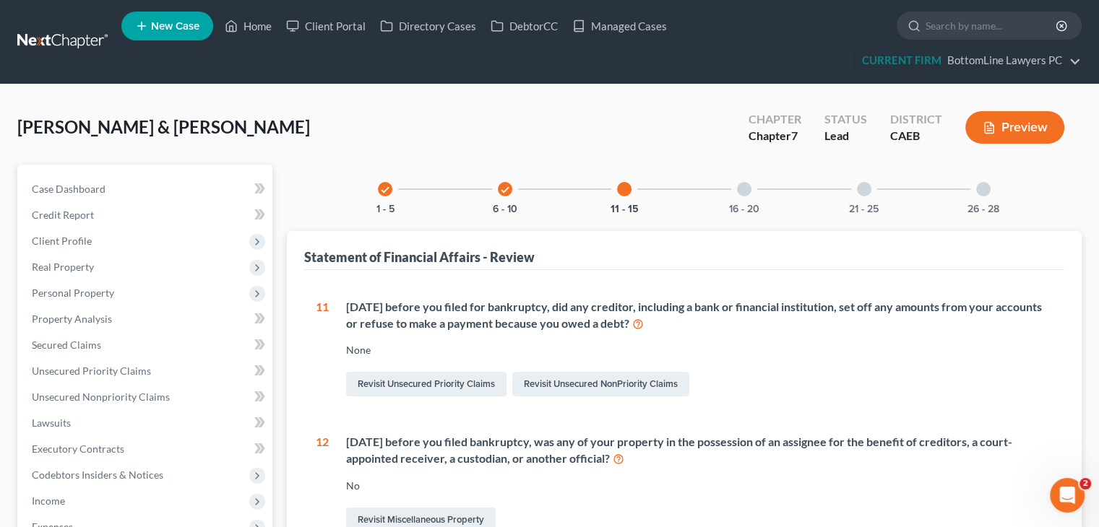
click at [748, 184] on div at bounding box center [744, 189] width 14 height 14
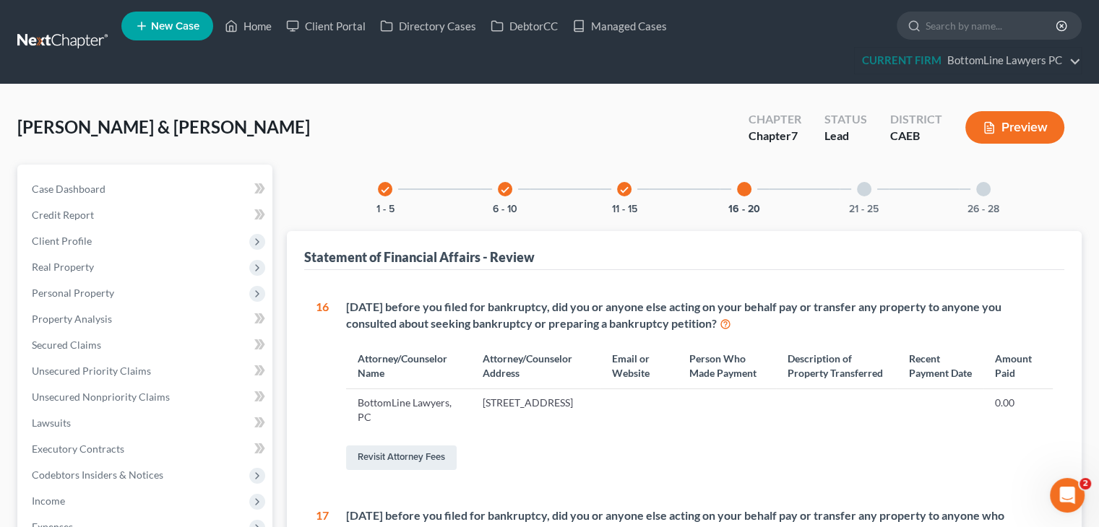
click at [866, 189] on div at bounding box center [864, 189] width 14 height 14
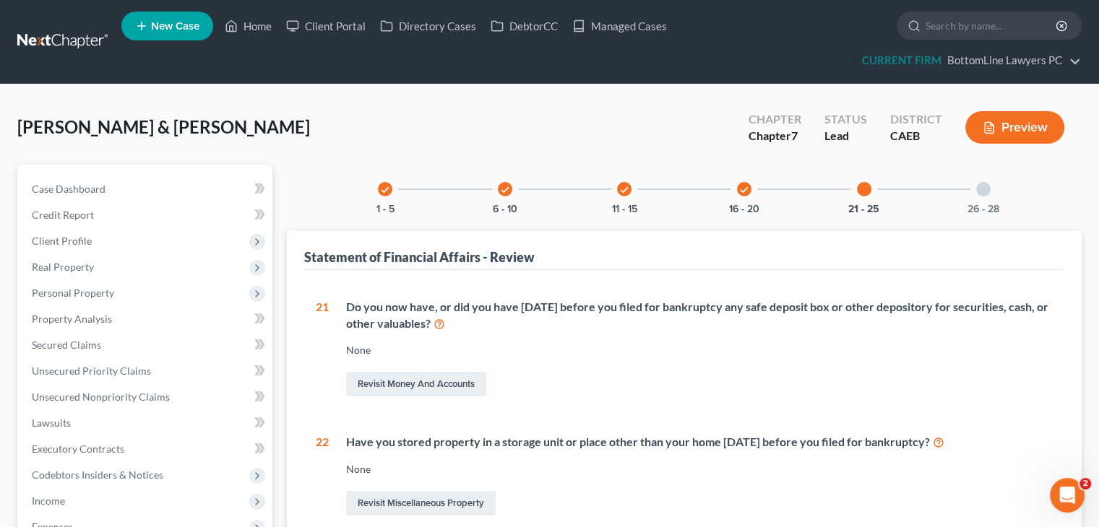
click at [980, 187] on div at bounding box center [983, 189] width 14 height 14
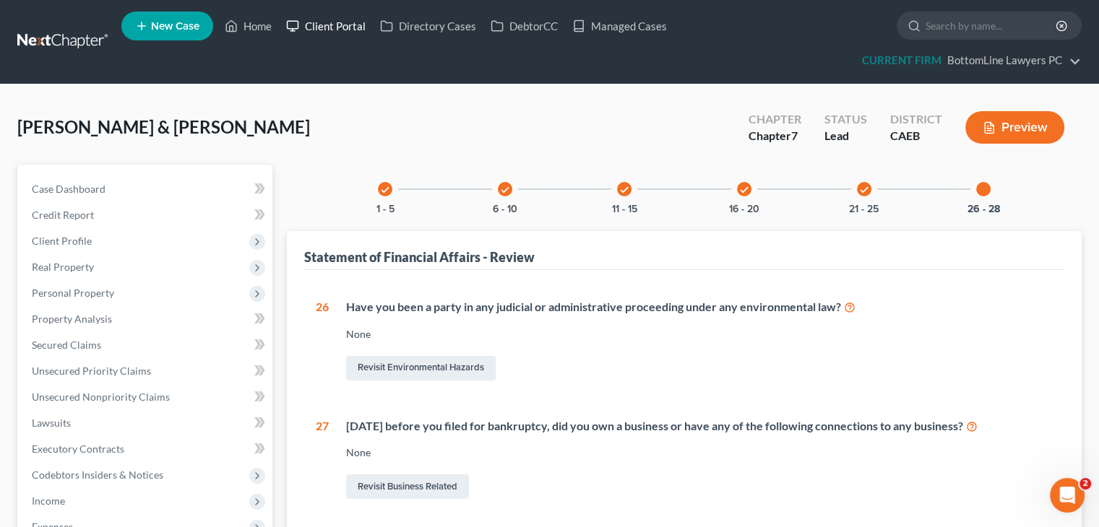
click at [330, 22] on link "Client Portal" at bounding box center [326, 26] width 94 height 26
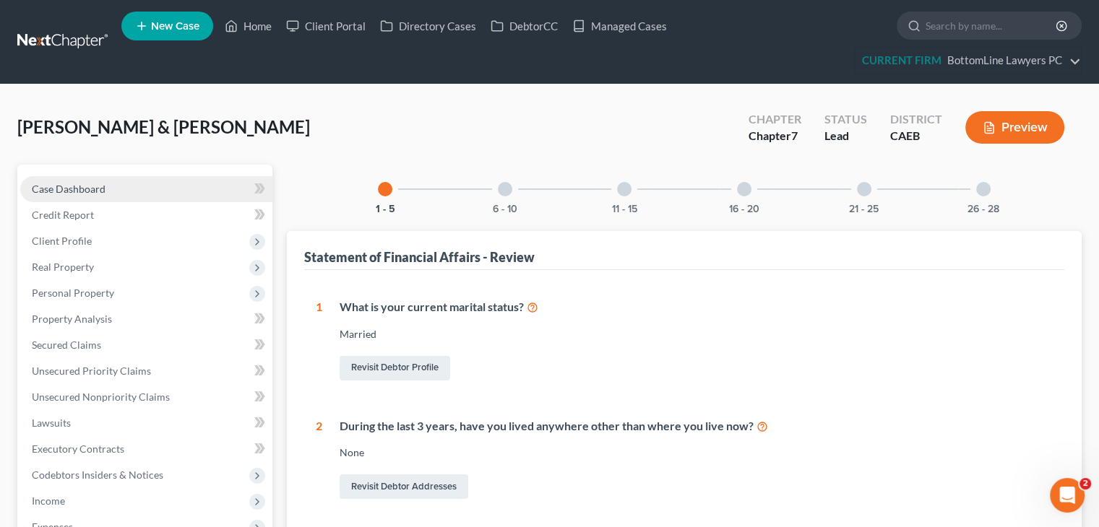
click at [82, 189] on span "Case Dashboard" at bounding box center [69, 189] width 74 height 12
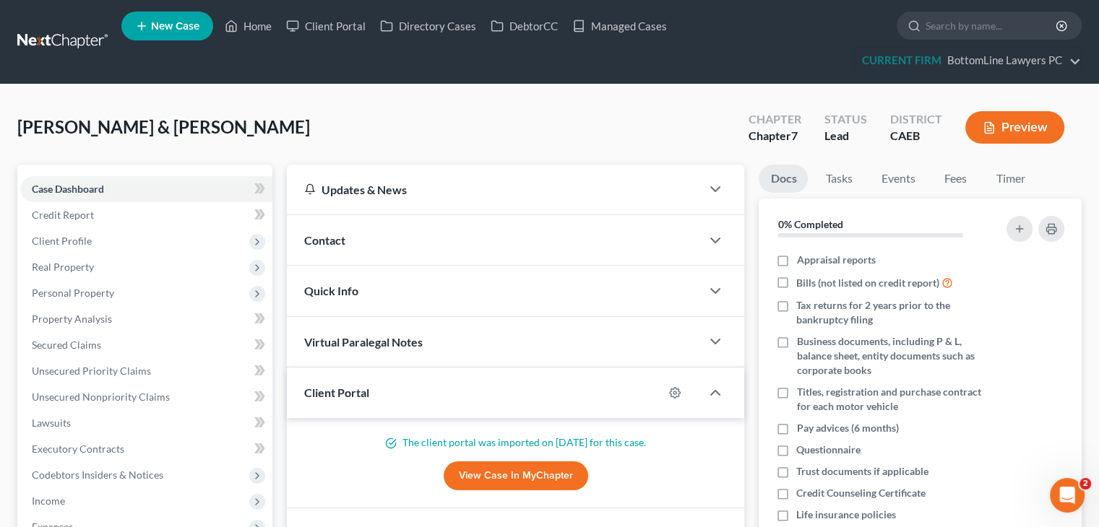
click at [386, 244] on div "Contact" at bounding box center [494, 240] width 414 height 50
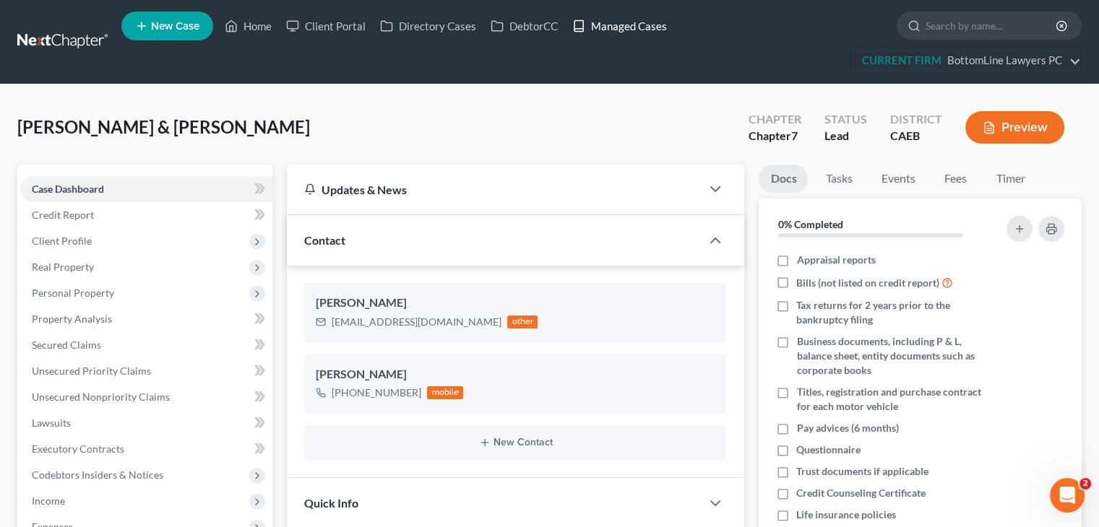
click at [624, 20] on link "Managed Cases" at bounding box center [619, 26] width 109 height 26
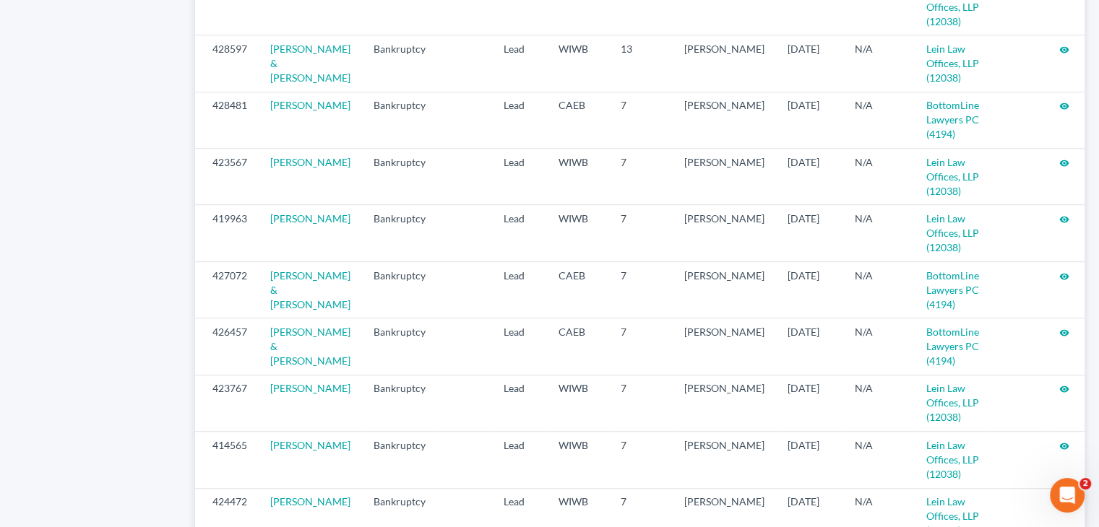
scroll to position [939, 0]
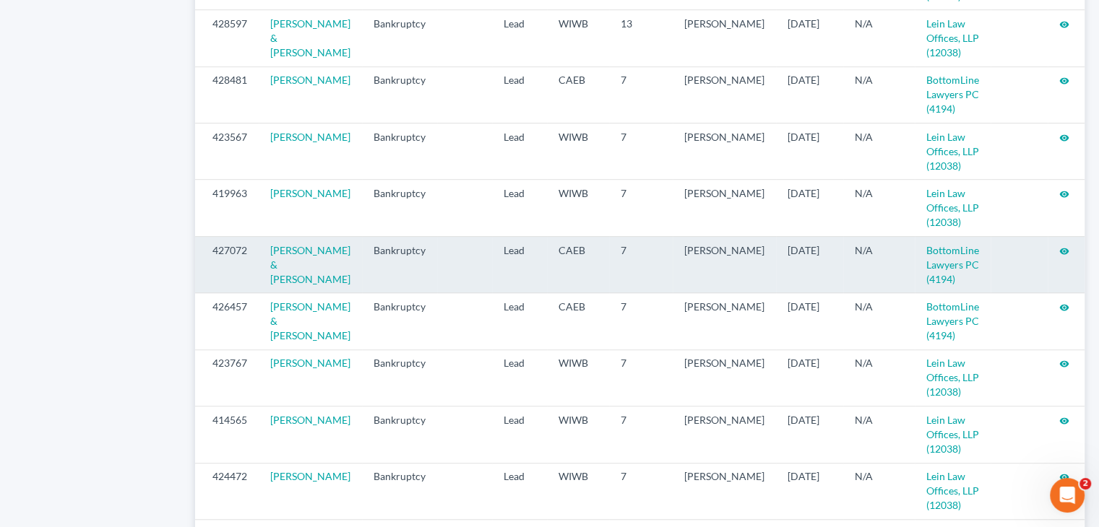
click at [1059, 251] on icon "visibility" at bounding box center [1064, 251] width 10 height 10
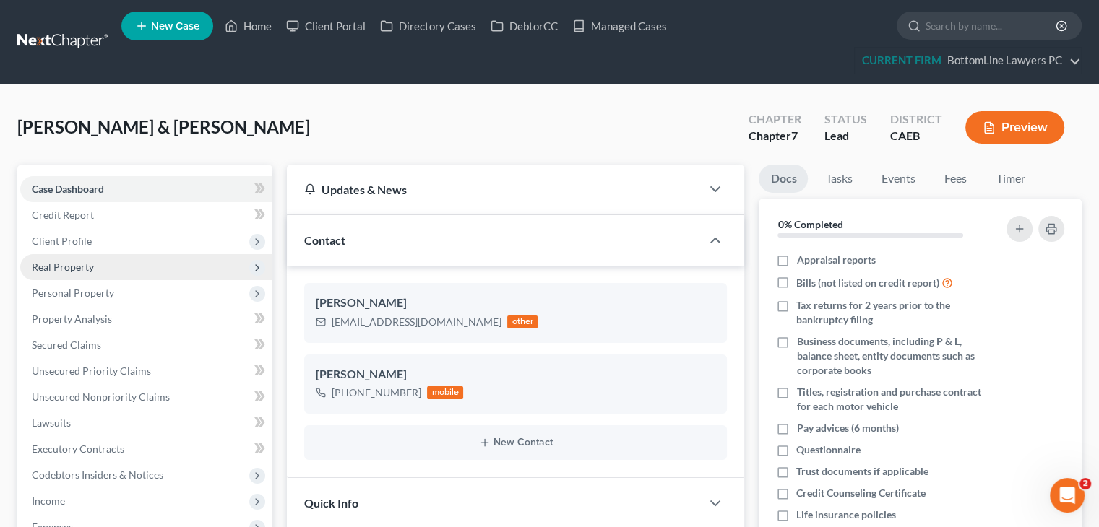
click at [163, 267] on span "Real Property" at bounding box center [146, 267] width 252 height 26
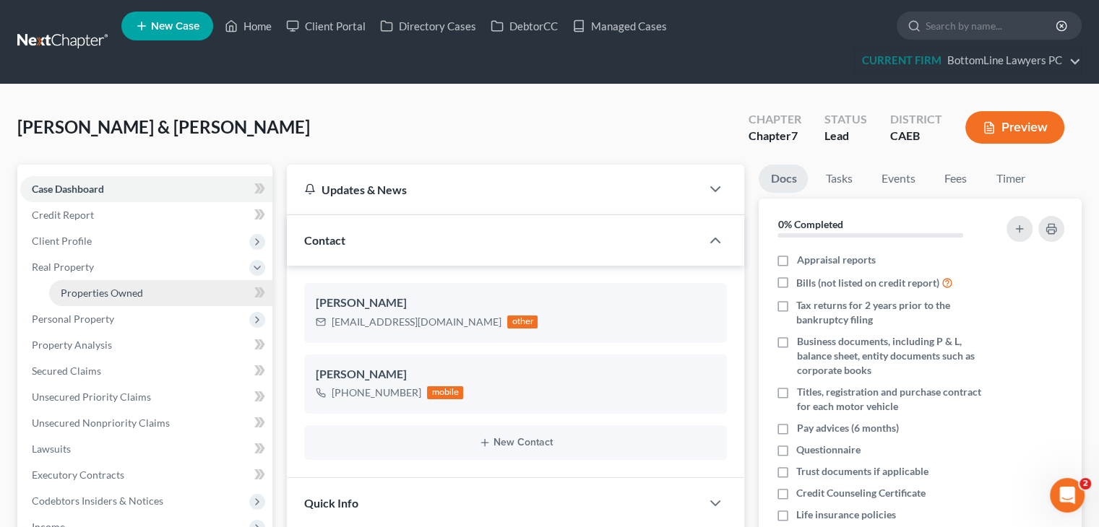
click at [167, 290] on link "Properties Owned" at bounding box center [160, 293] width 223 height 26
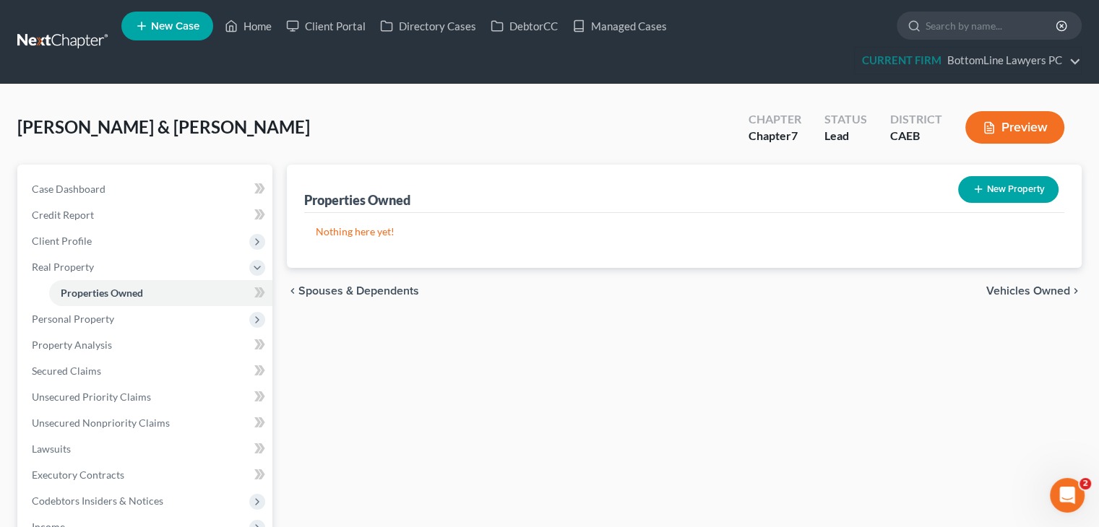
click at [1037, 291] on span "Vehicles Owned" at bounding box center [1028, 291] width 84 height 12
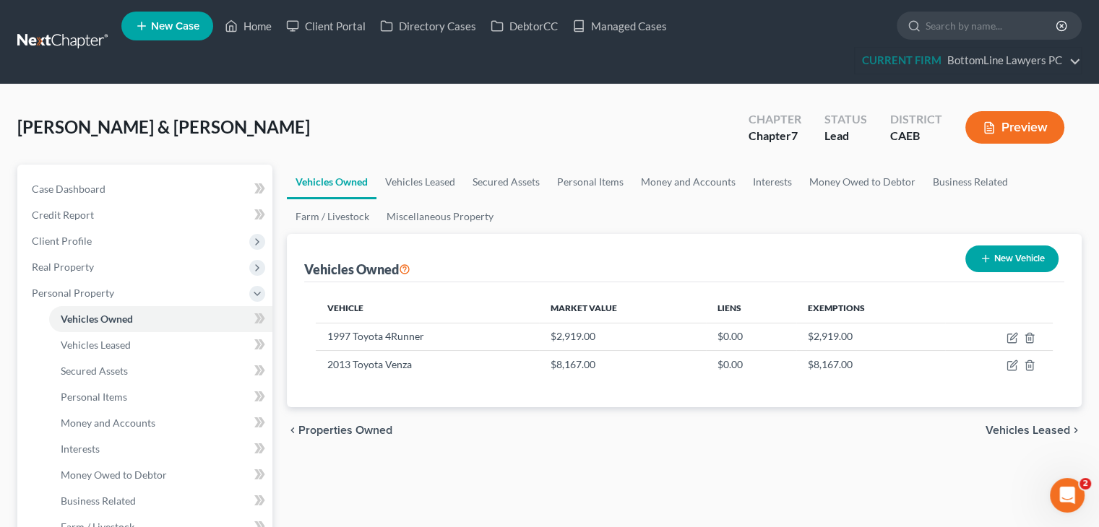
click at [1024, 431] on span "Vehicles Leased" at bounding box center [1027, 431] width 85 height 12
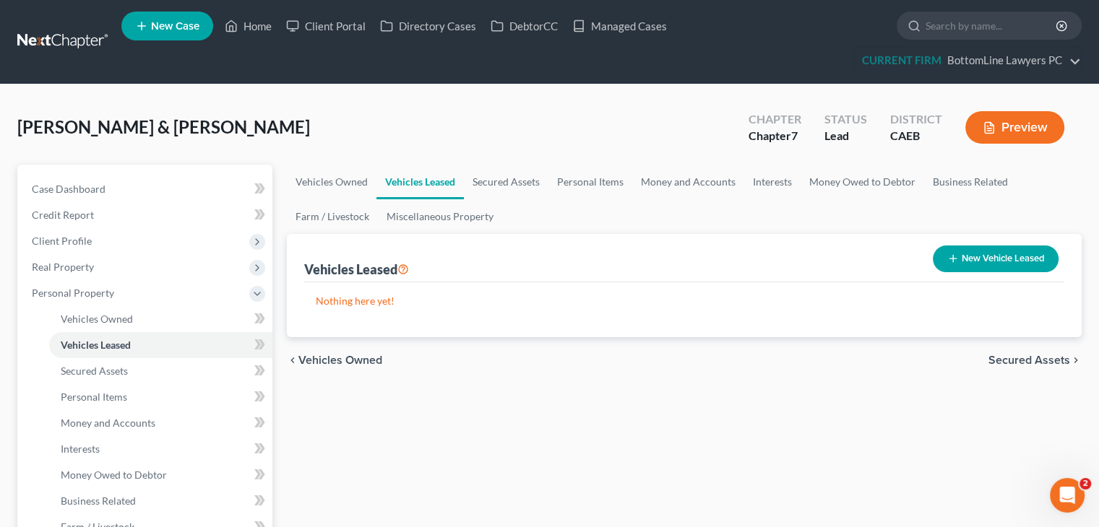
click at [1035, 364] on span "Secured Assets" at bounding box center [1029, 361] width 82 height 12
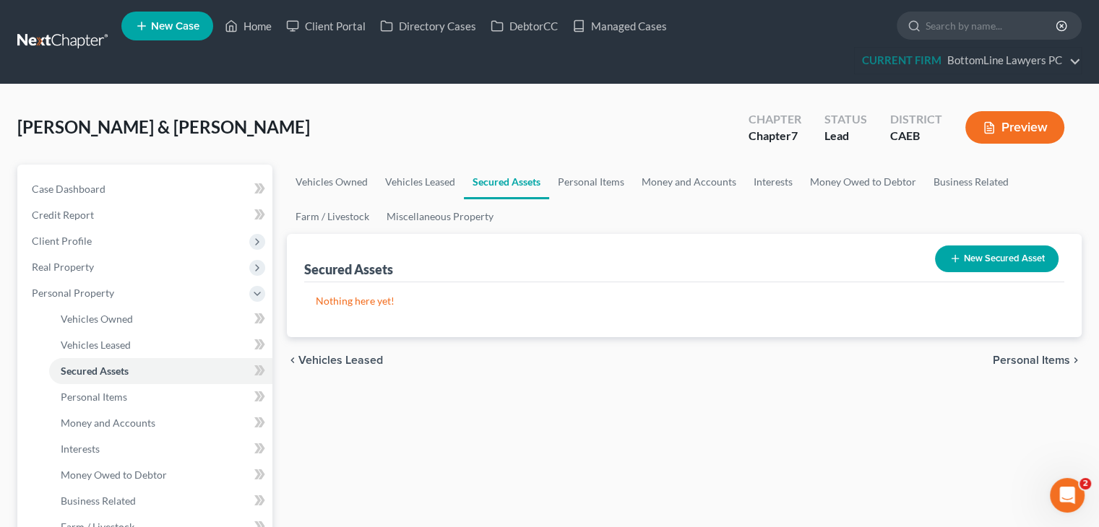
click at [1035, 362] on span "Personal Items" at bounding box center [1031, 361] width 77 height 12
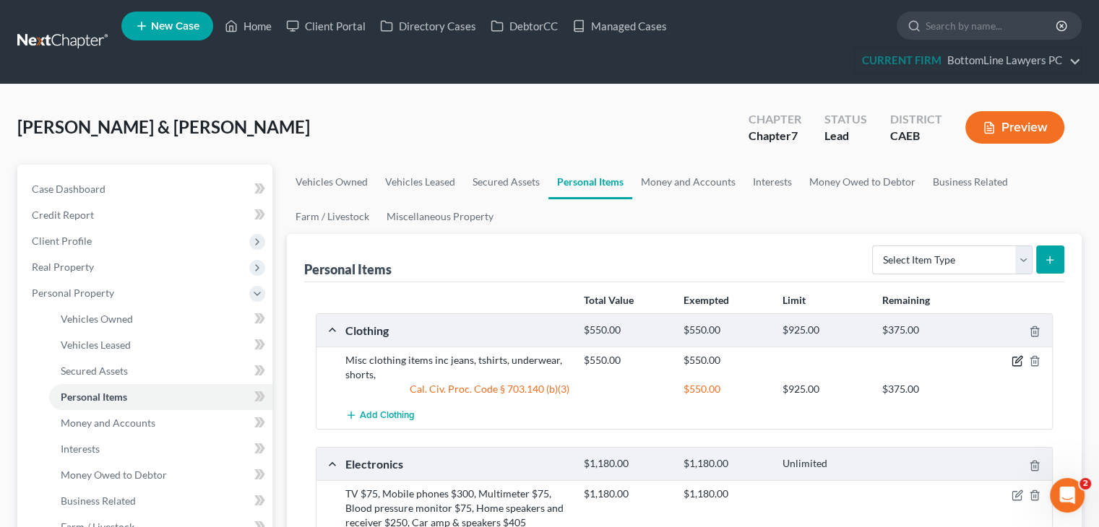
click at [1015, 360] on icon "button" at bounding box center [1018, 360] width 7 height 7
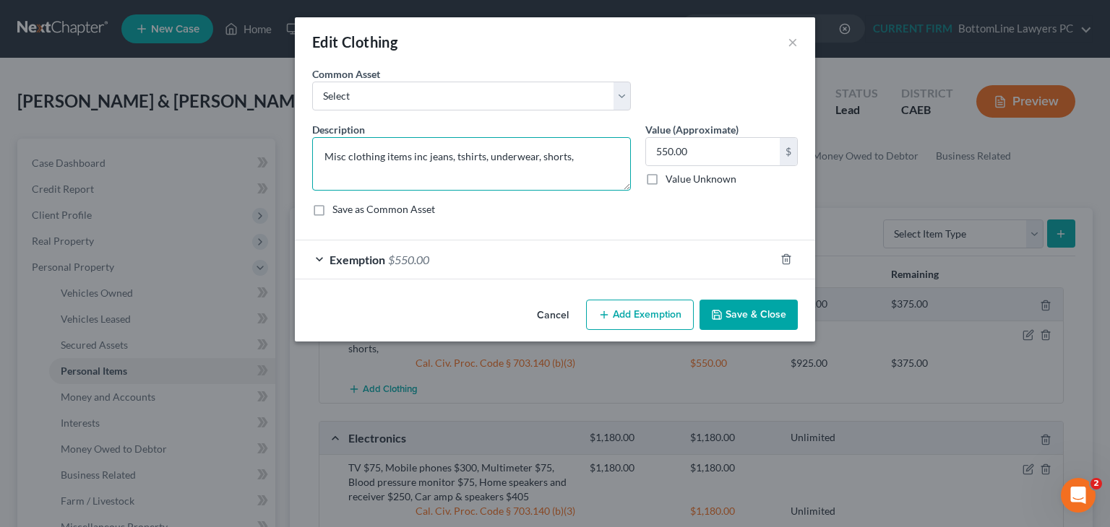
click at [602, 152] on textarea "Misc clothing items inc jeans, tshirts, underwear, shorts," at bounding box center [471, 163] width 319 height 53
click at [591, 148] on textarea "Misc clothing items inc jeans, tshirts, underwear, shorts," at bounding box center [471, 163] width 319 height 53
type textarea "M"
type textarea "Seasonal clothing"
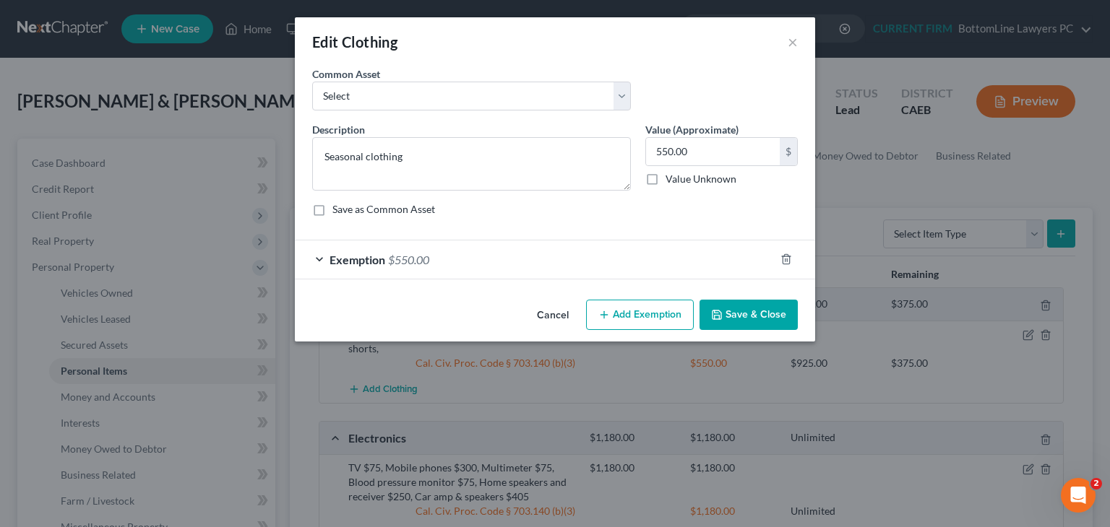
click at [751, 313] on button "Save & Close" at bounding box center [748, 315] width 98 height 30
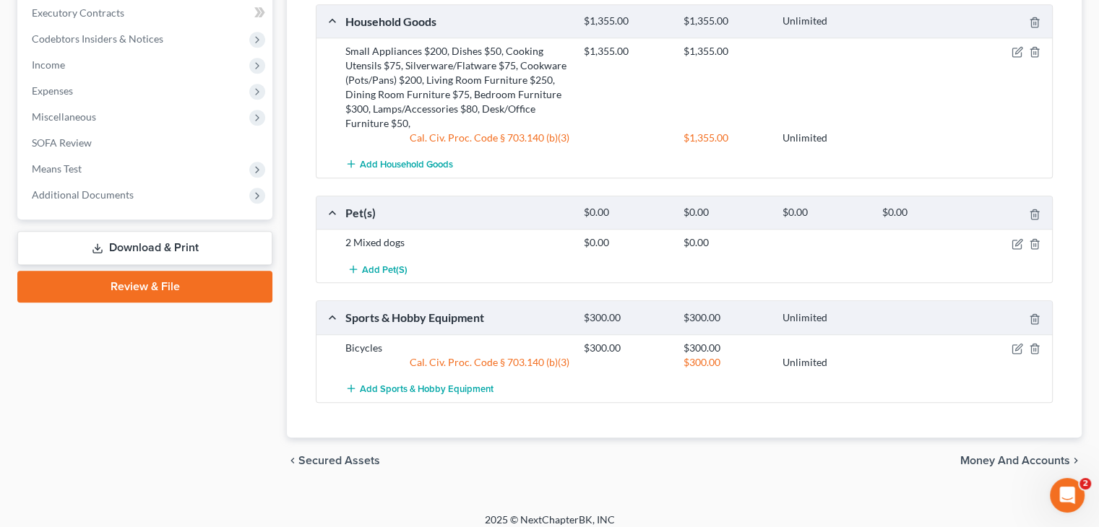
scroll to position [704, 0]
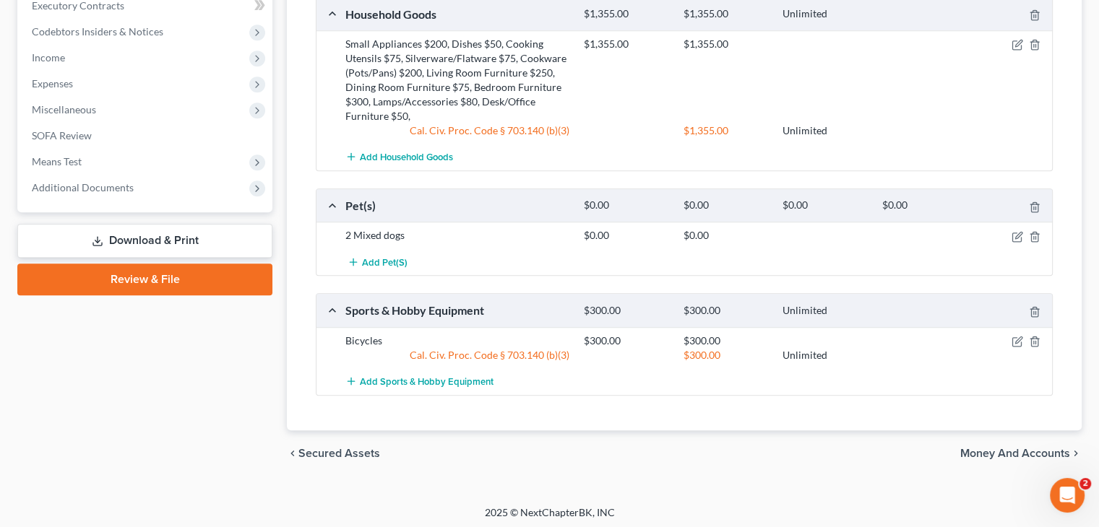
click at [1004, 452] on span "Money and Accounts" at bounding box center [1015, 454] width 110 height 12
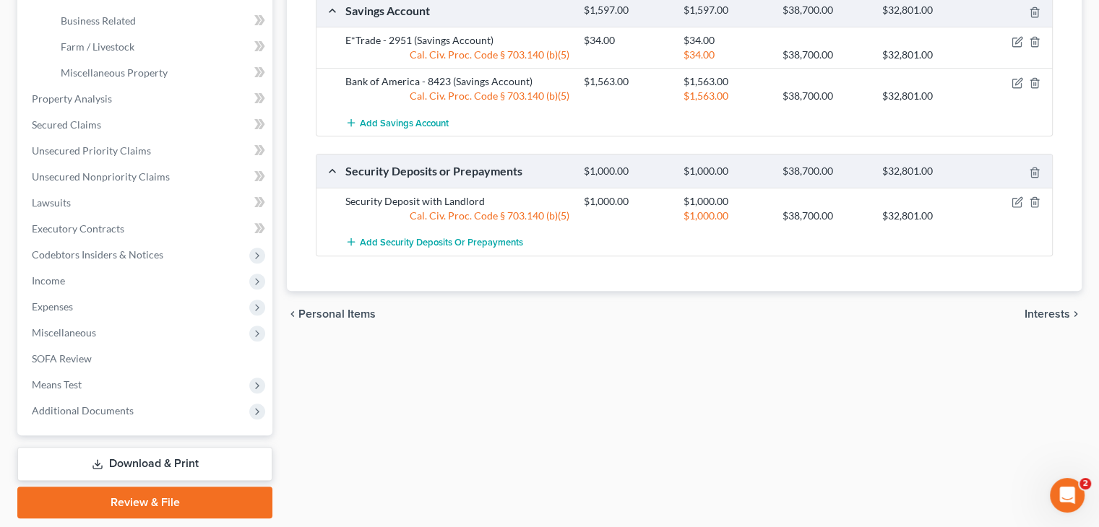
scroll to position [506, 0]
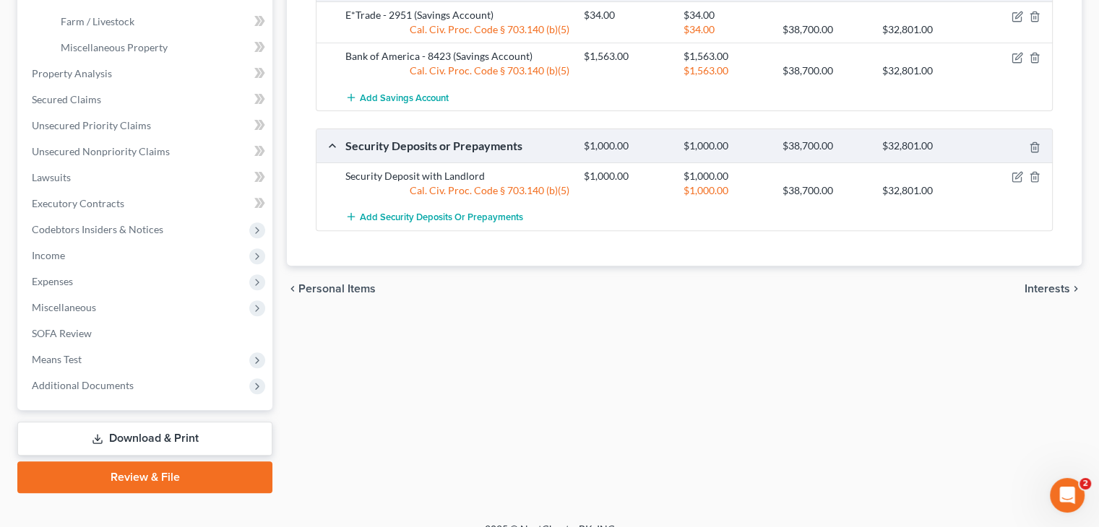
click at [1042, 293] on div "chevron_left Personal Items Interests chevron_right" at bounding box center [684, 289] width 795 height 46
click at [1042, 284] on span "Interests" at bounding box center [1047, 289] width 46 height 12
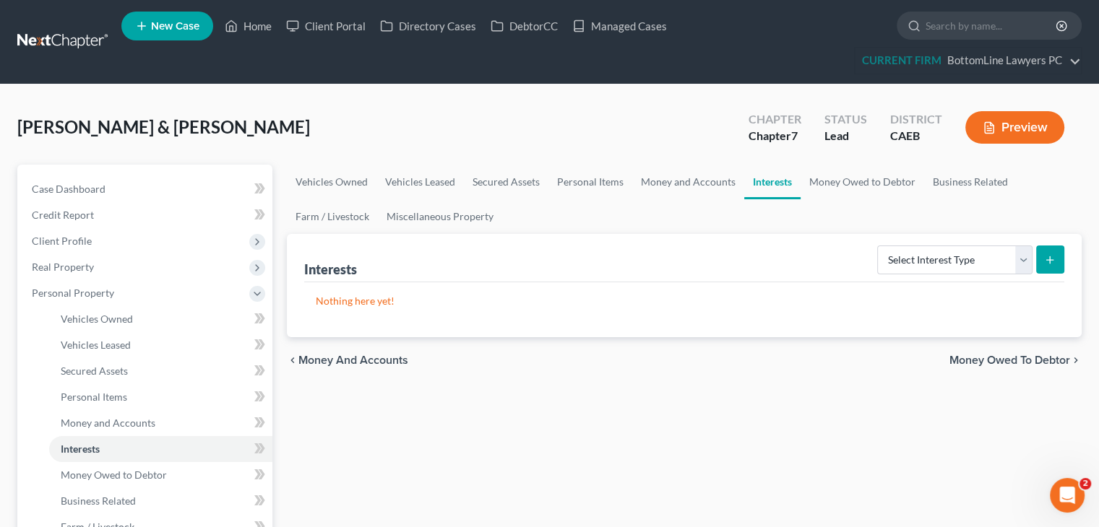
click at [1027, 360] on span "Money Owed to Debtor" at bounding box center [1009, 361] width 121 height 12
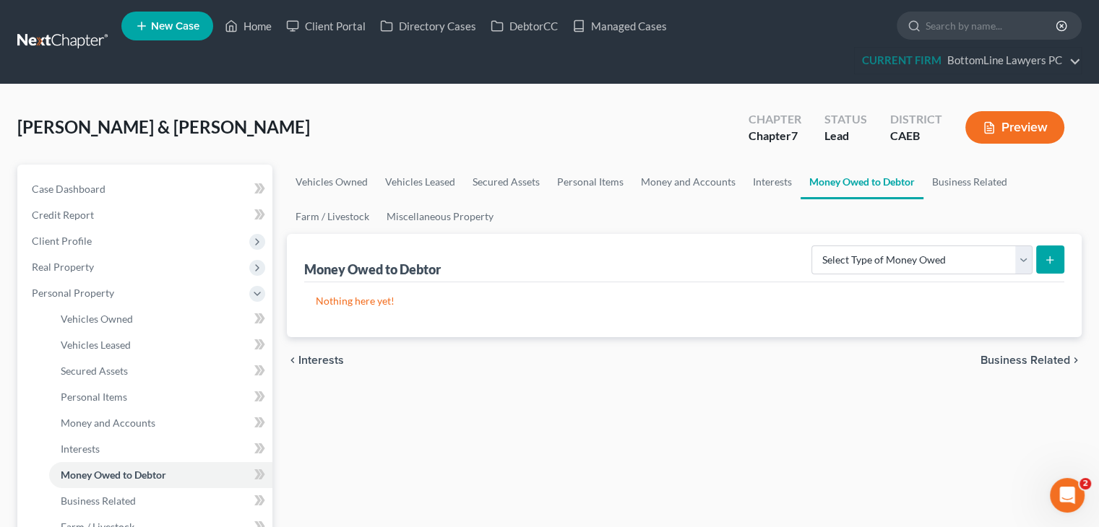
click at [1023, 359] on span "Business Related" at bounding box center [1025, 361] width 90 height 12
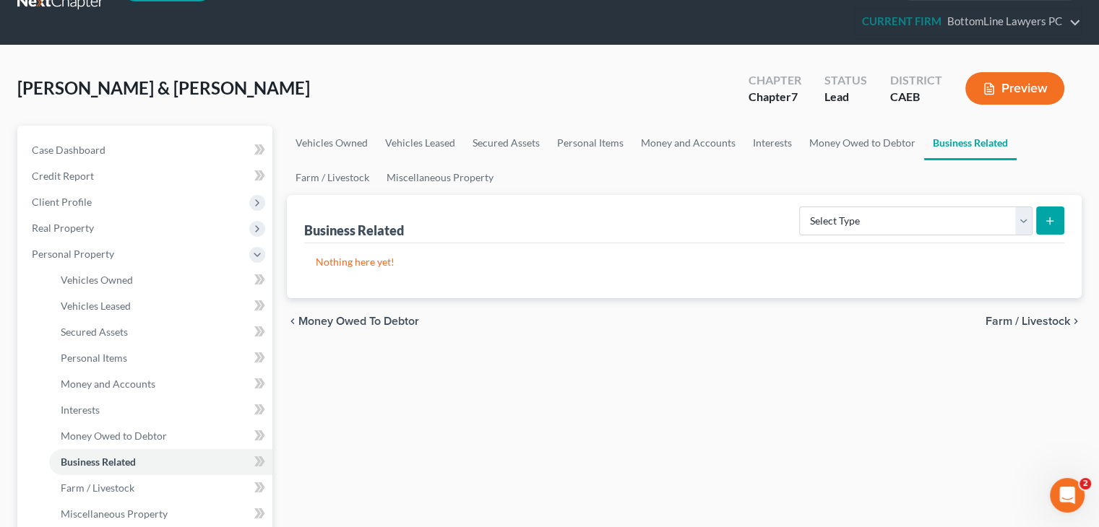
scroll to position [72, 0]
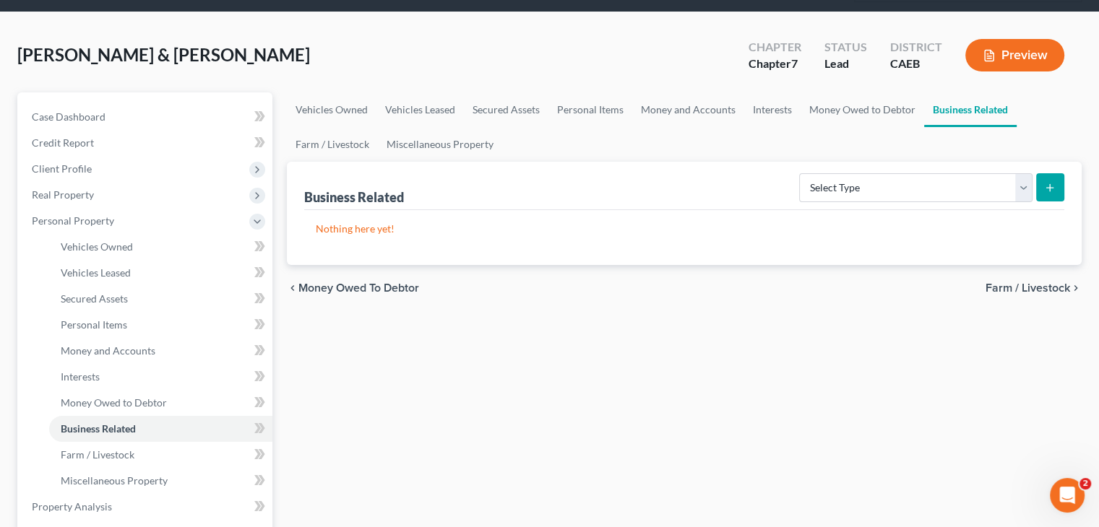
click at [1014, 277] on div "chevron_left Money Owed to Debtor Farm / Livestock chevron_right" at bounding box center [684, 288] width 795 height 46
click at [1011, 284] on span "Farm / Livestock" at bounding box center [1027, 288] width 85 height 12
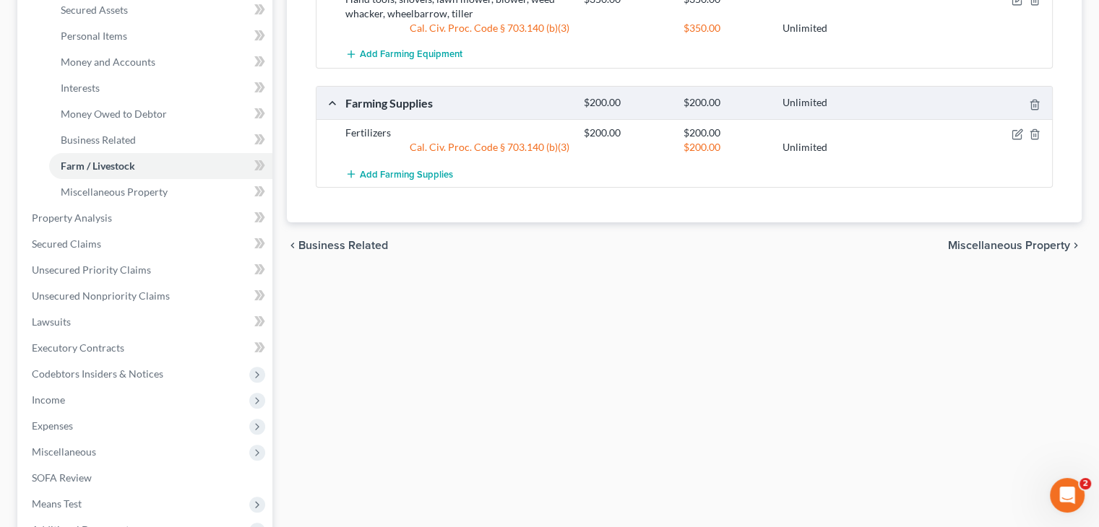
click at [1019, 244] on span "Miscellaneous Property" at bounding box center [1009, 246] width 122 height 12
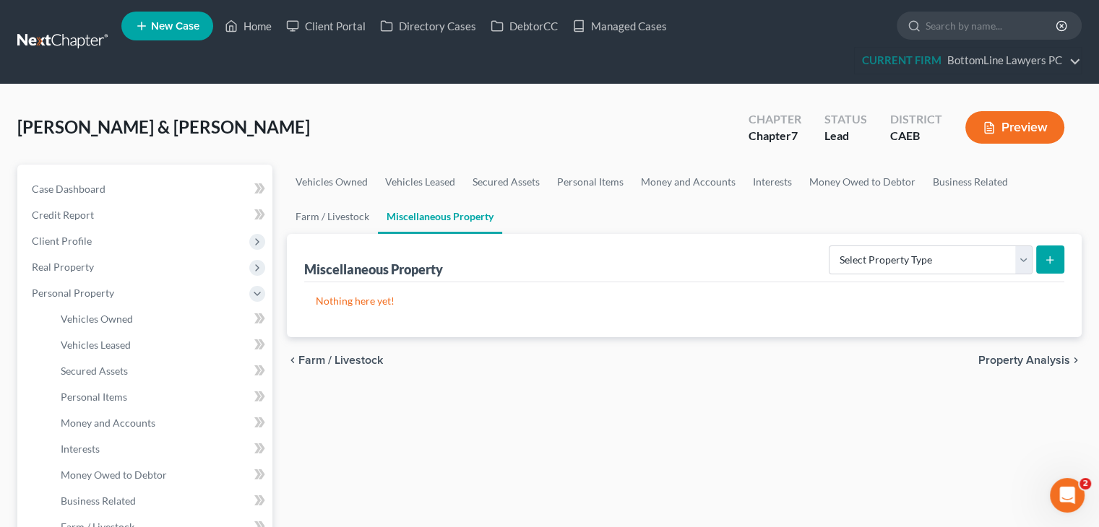
click at [1029, 361] on span "Property Analysis" at bounding box center [1024, 361] width 92 height 12
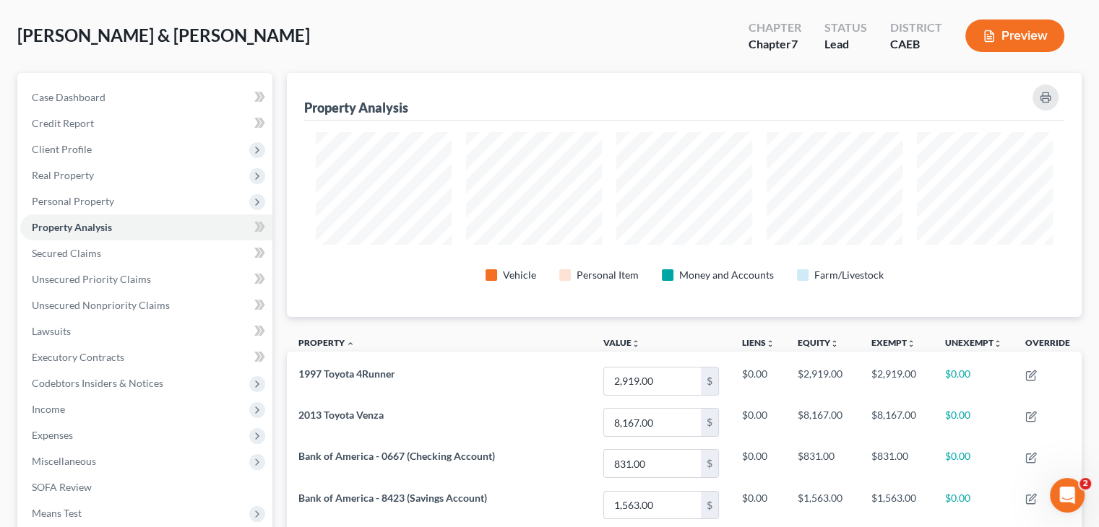
scroll to position [91, 0]
click at [157, 401] on span "Income" at bounding box center [146, 410] width 252 height 26
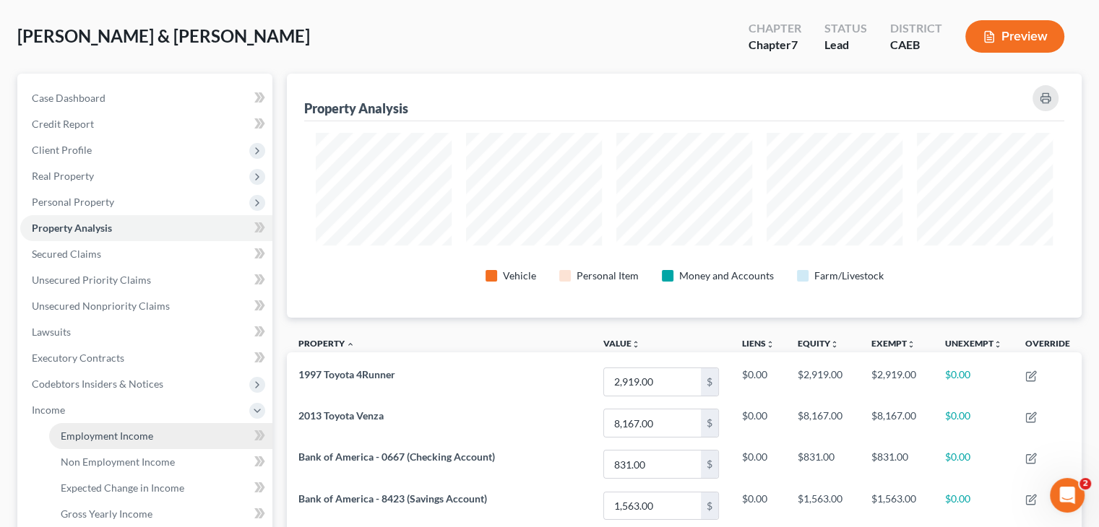
click at [170, 439] on link "Employment Income" at bounding box center [160, 436] width 223 height 26
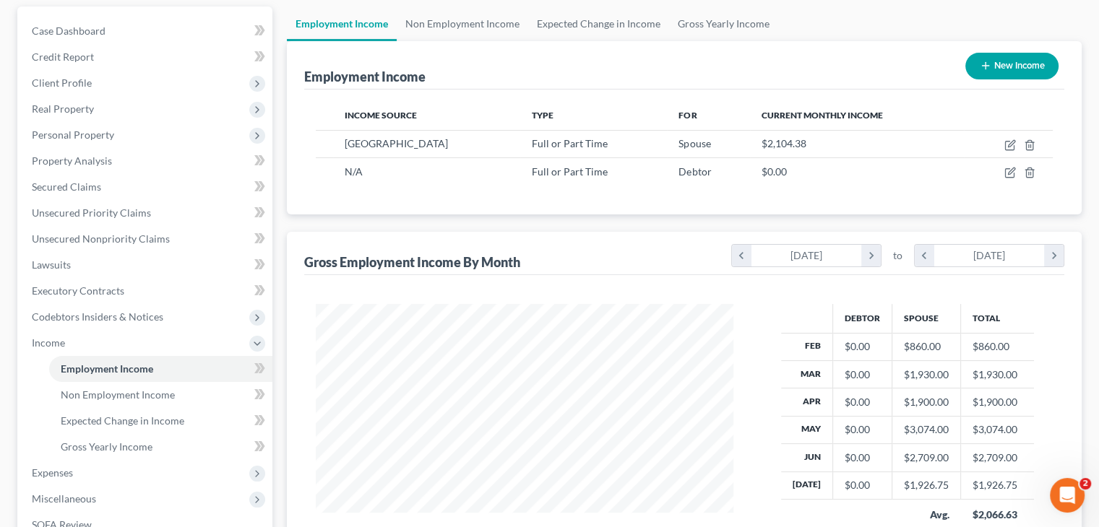
scroll to position [72, 0]
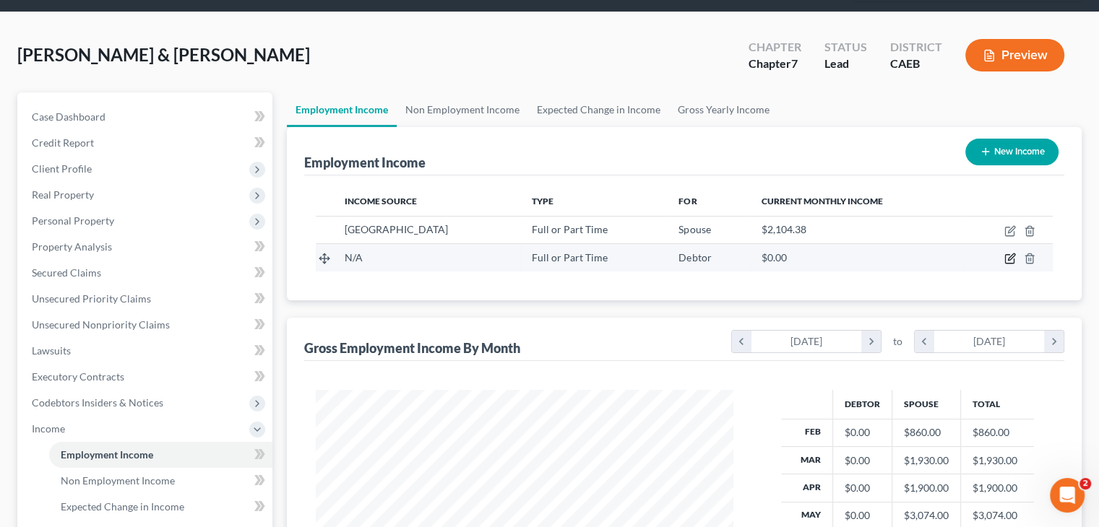
click at [1011, 262] on icon "button" at bounding box center [1010, 259] width 12 height 12
select select "0"
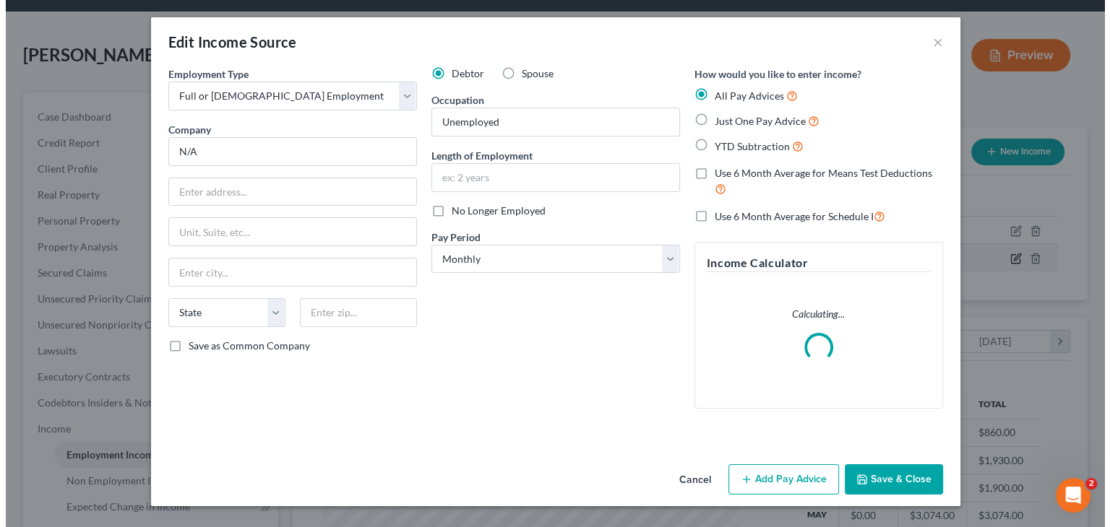
scroll to position [257, 451]
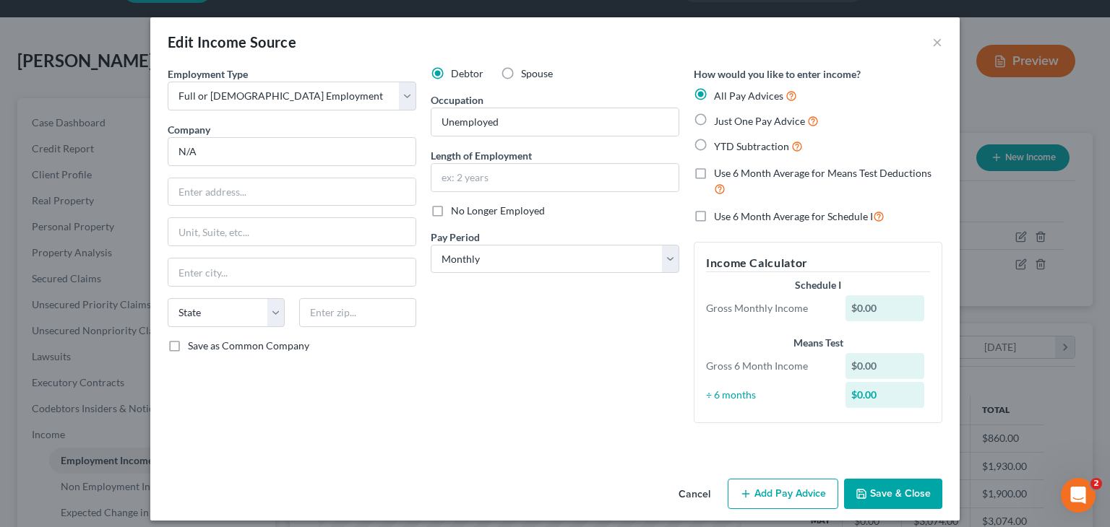
click at [887, 486] on button "Save & Close" at bounding box center [893, 494] width 98 height 30
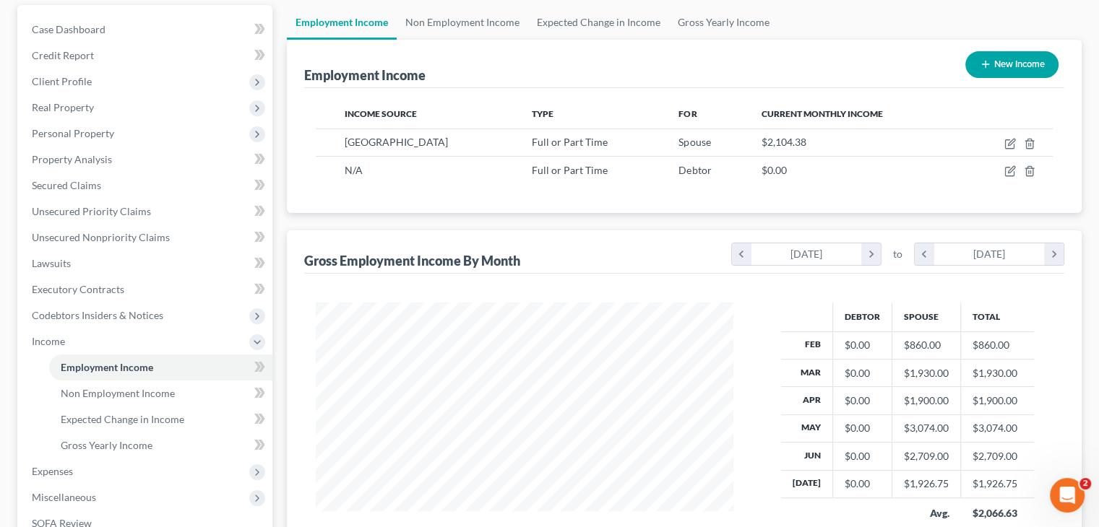
scroll to position [126, 0]
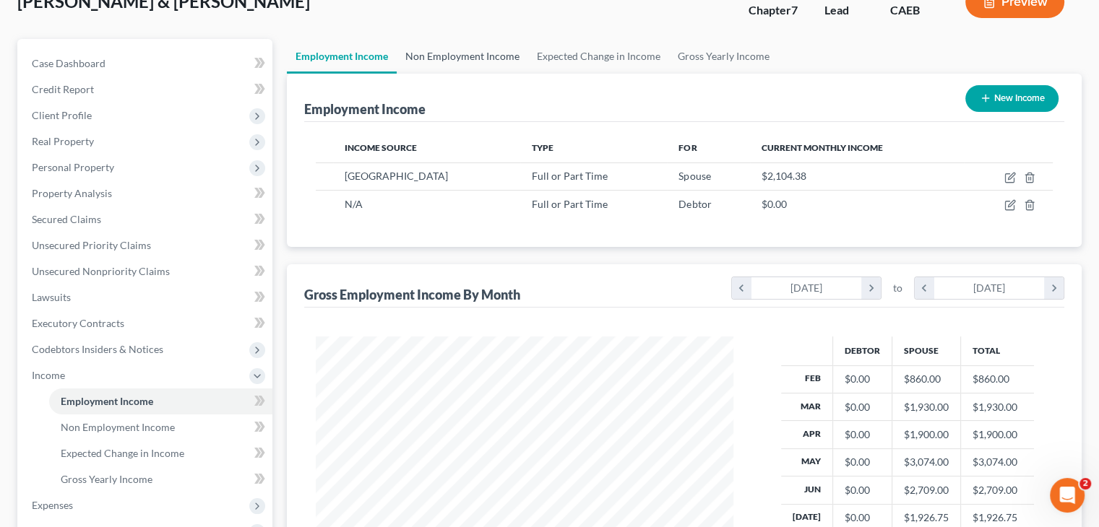
click at [476, 51] on link "Non Employment Income" at bounding box center [462, 56] width 131 height 35
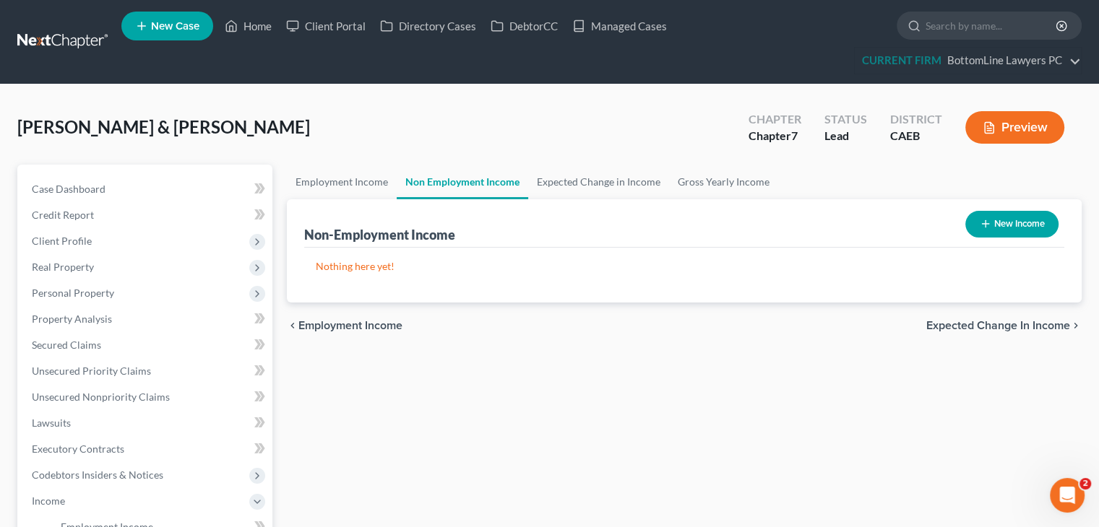
click at [1019, 222] on button "New Income" at bounding box center [1011, 224] width 93 height 27
select select "0"
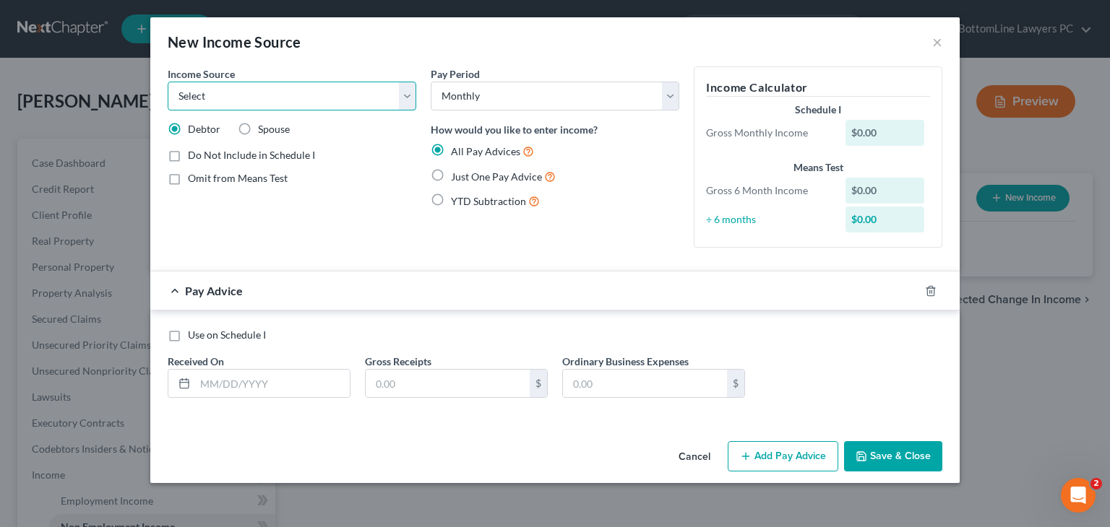
click at [411, 103] on select "Select Unemployment Disability (from employer) Pension Retirement Social Securi…" at bounding box center [292, 96] width 249 height 29
select select "5"
click at [168, 82] on select "Select Unemployment Disability (from employer) Pension Retirement Social Securi…" at bounding box center [292, 96] width 249 height 29
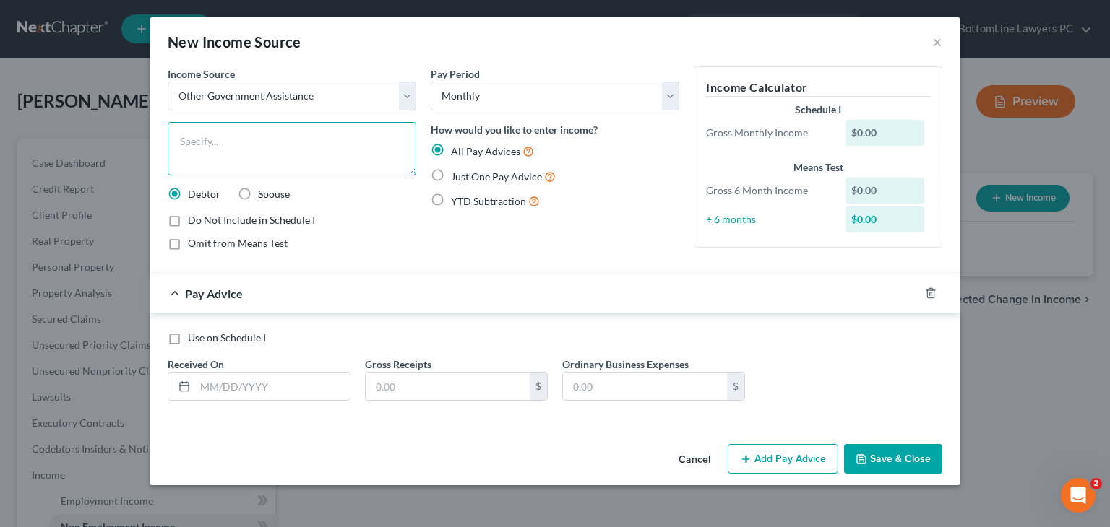
click at [302, 148] on textarea at bounding box center [292, 148] width 249 height 53
type textarea "Food Stamps"
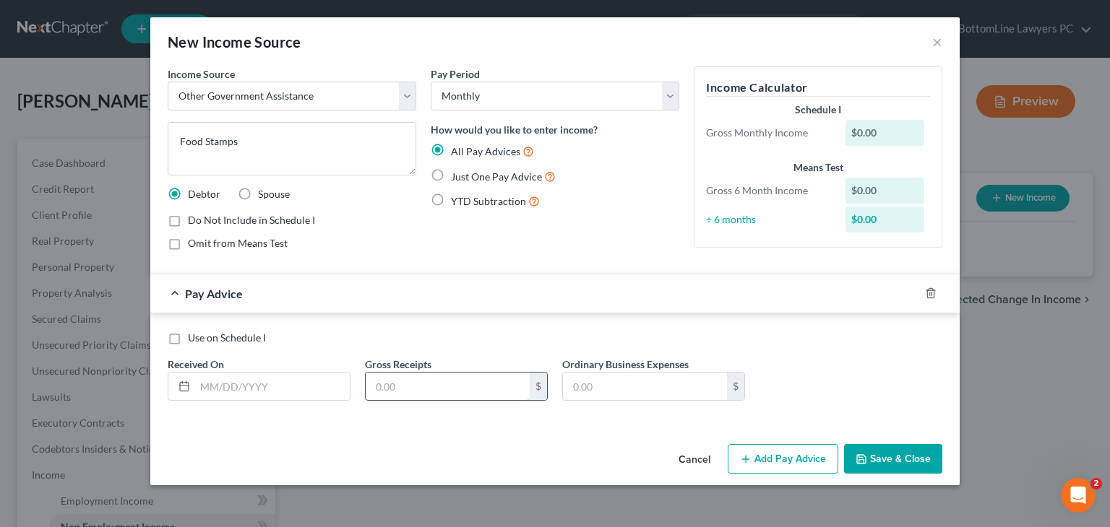
click at [413, 383] on input "text" at bounding box center [448, 386] width 164 height 27
type input "560"
click at [303, 384] on input "text" at bounding box center [272, 386] width 155 height 27
type input "[DATE]"
click at [886, 450] on button "Save & Close" at bounding box center [893, 459] width 98 height 30
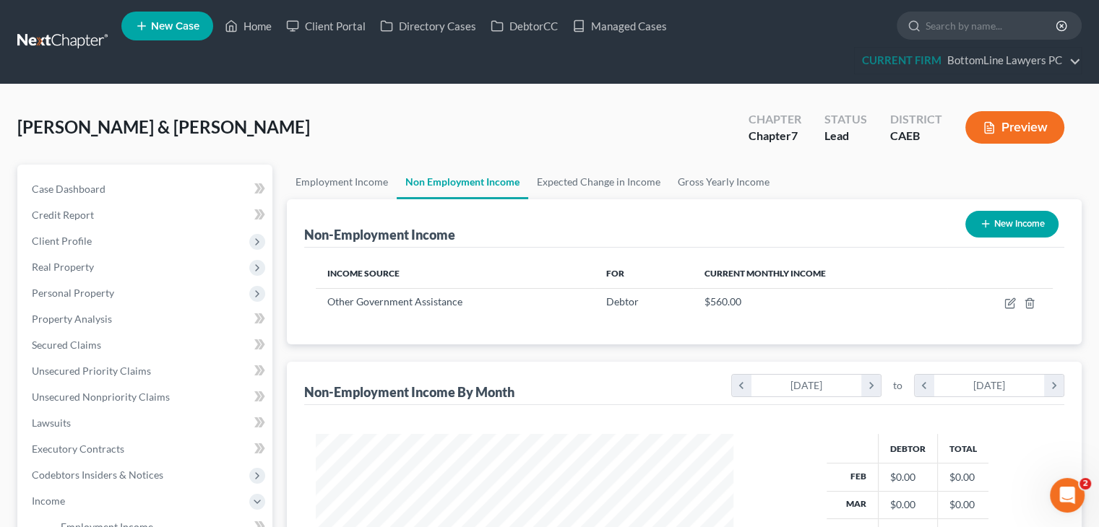
scroll to position [369, 0]
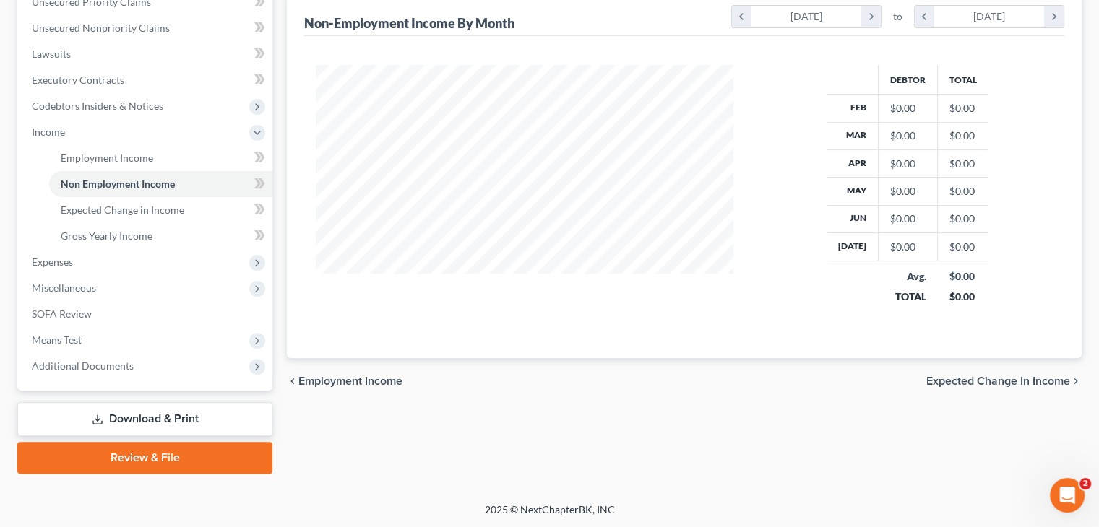
click at [1035, 383] on span "Expected Change in Income" at bounding box center [998, 382] width 144 height 12
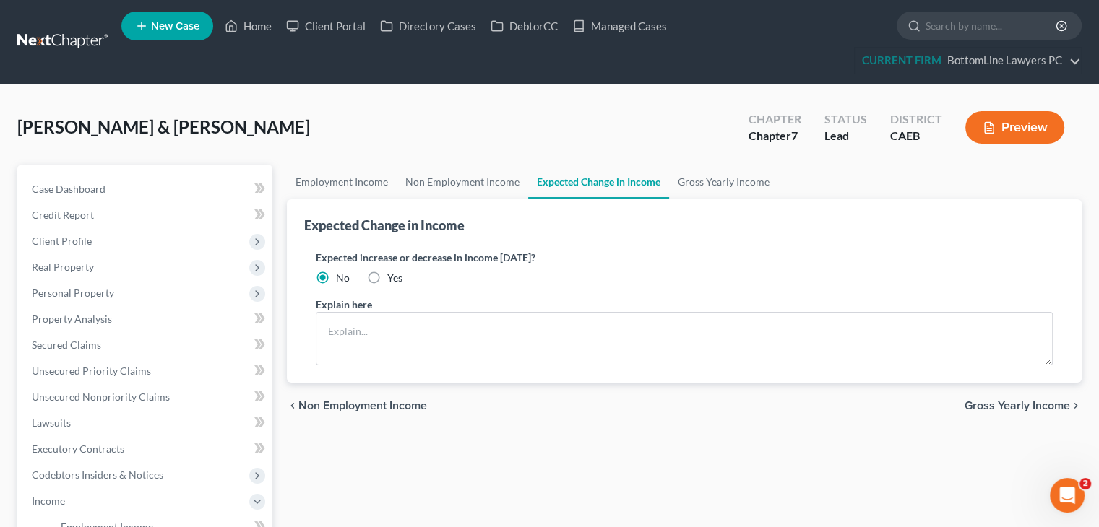
click at [1012, 402] on span "Gross Yearly Income" at bounding box center [1016, 406] width 105 height 12
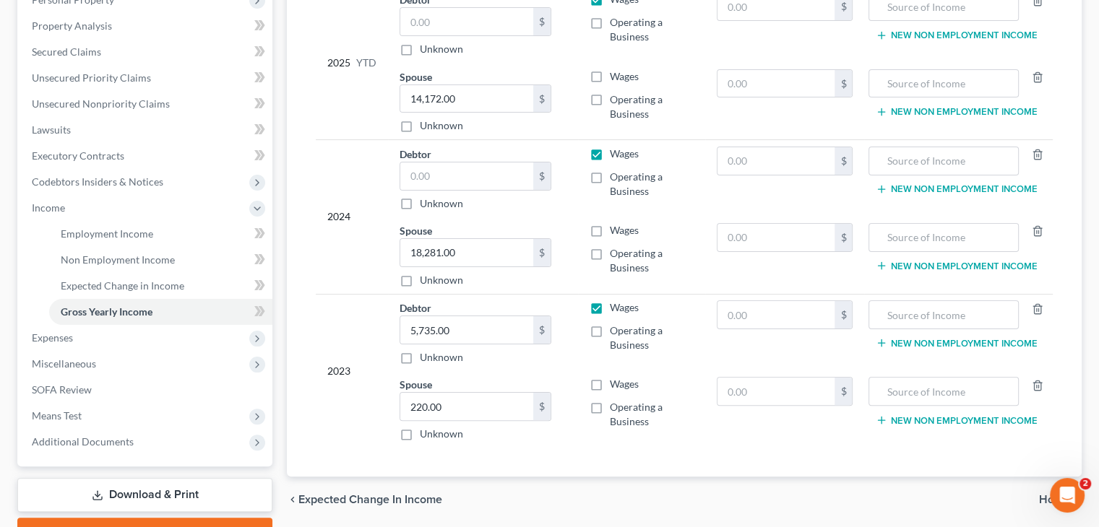
scroll to position [335, 0]
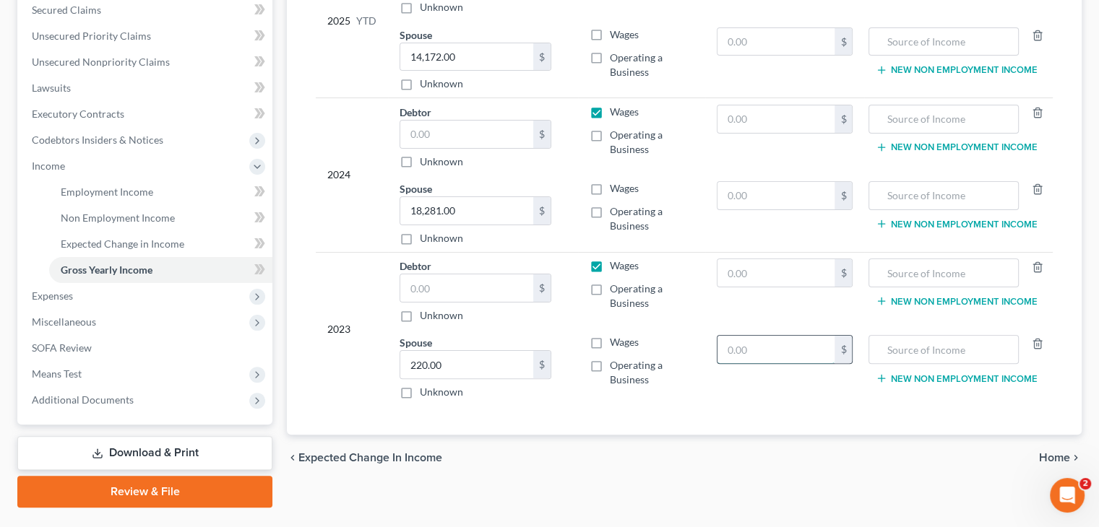
click at [735, 342] on input "text" at bounding box center [776, 349] width 118 height 27
paste input "5,735.00"
type input "5,735.00"
click at [474, 365] on input "220.00" at bounding box center [466, 364] width 133 height 27
click at [442, 275] on input "text" at bounding box center [466, 288] width 133 height 27
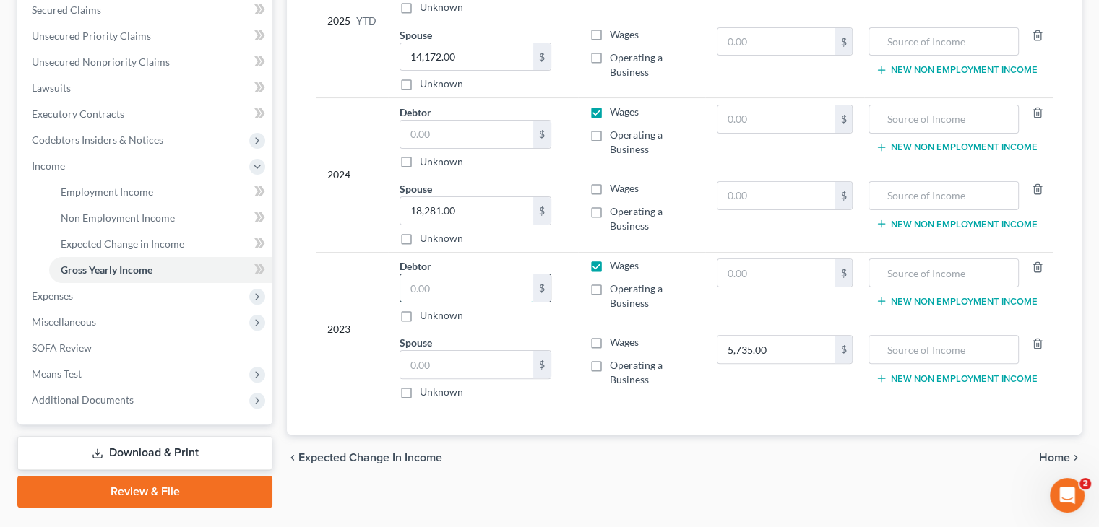
paste input "220.00"
type input "220.00"
type input "0"
click at [486, 361] on input "text" at bounding box center [466, 364] width 133 height 27
paste input "5,735.00"
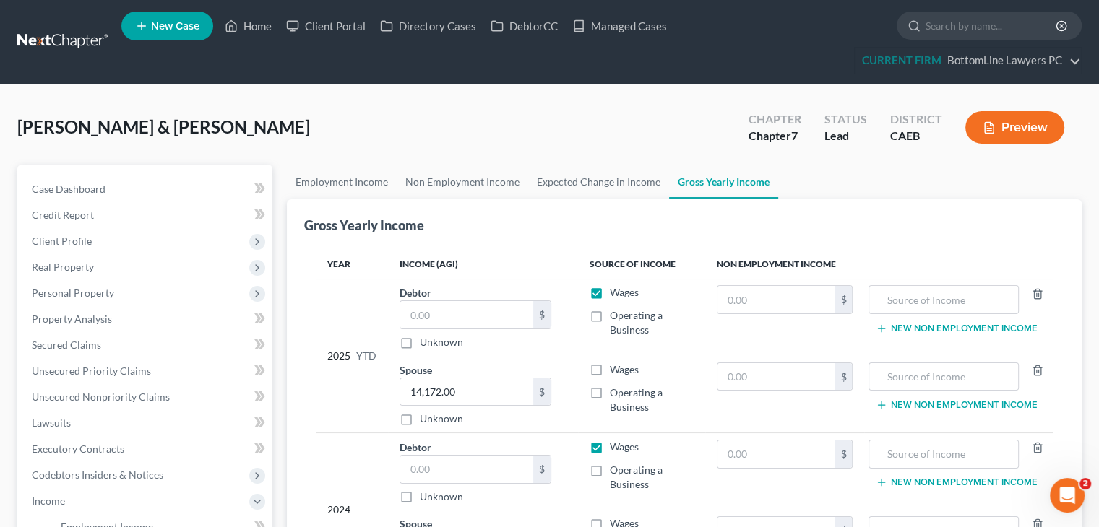
scroll to position [369, 0]
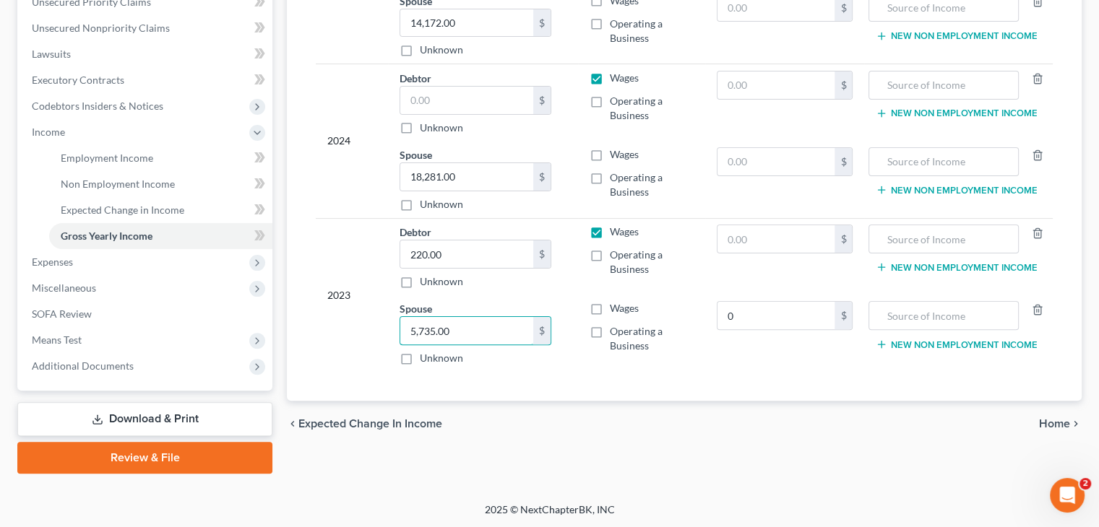
type input "5,735.00"
click at [1040, 420] on span "Home" at bounding box center [1054, 424] width 31 height 12
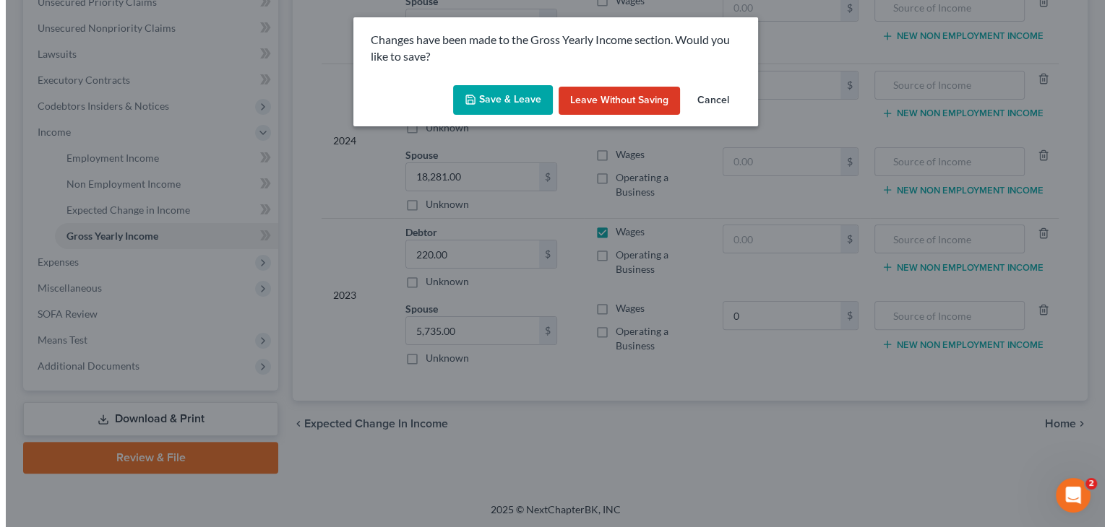
scroll to position [343, 0]
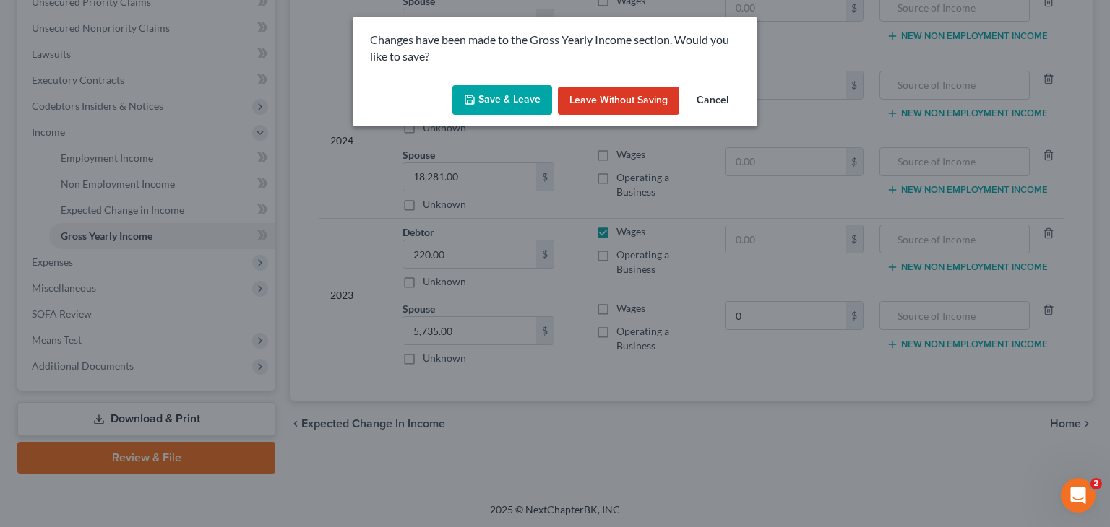
click at [511, 98] on button "Save & Leave" at bounding box center [502, 100] width 100 height 30
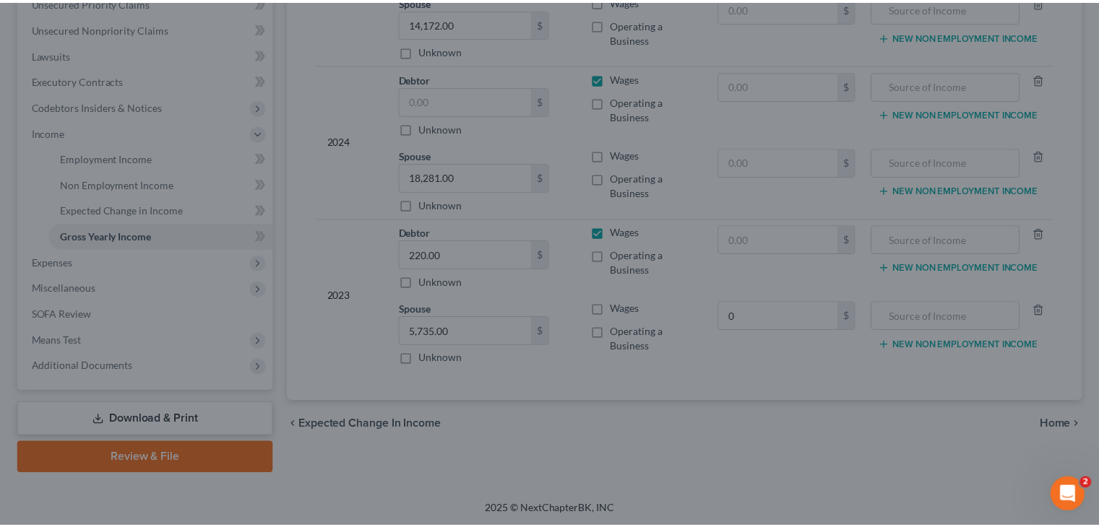
scroll to position [369, 0]
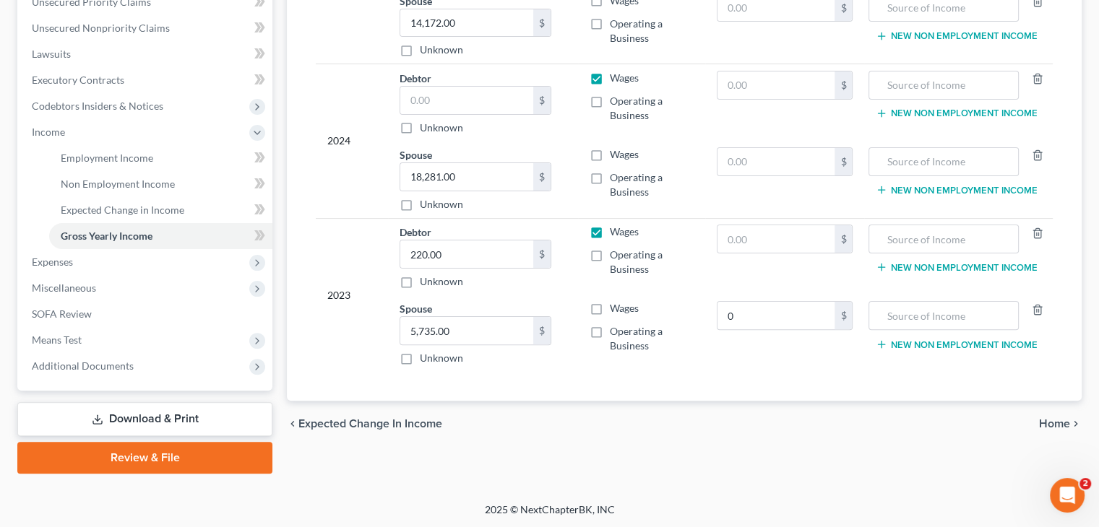
type input "0.00"
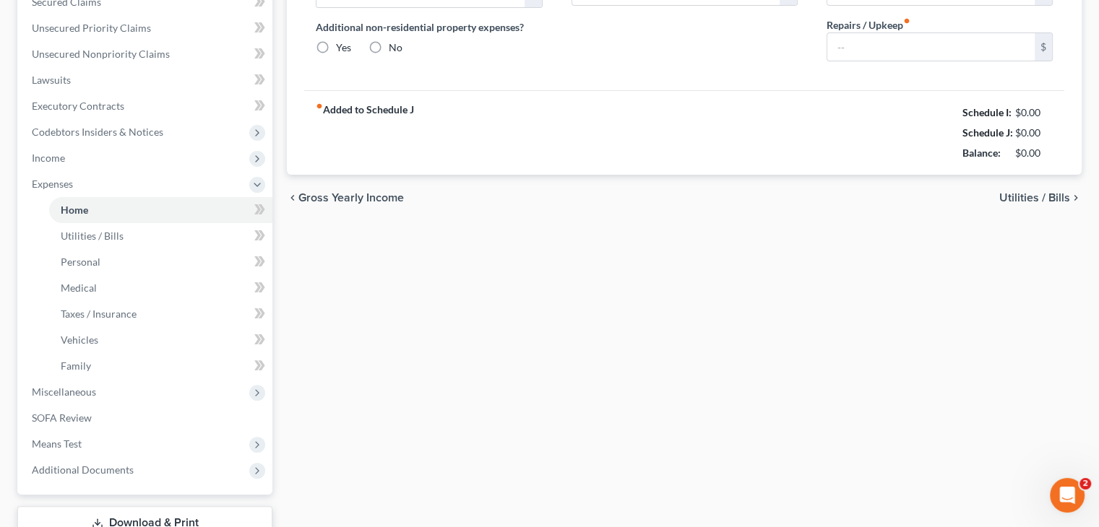
type input "1,000.00"
type input "0.00"
radio input "true"
type input "0.00"
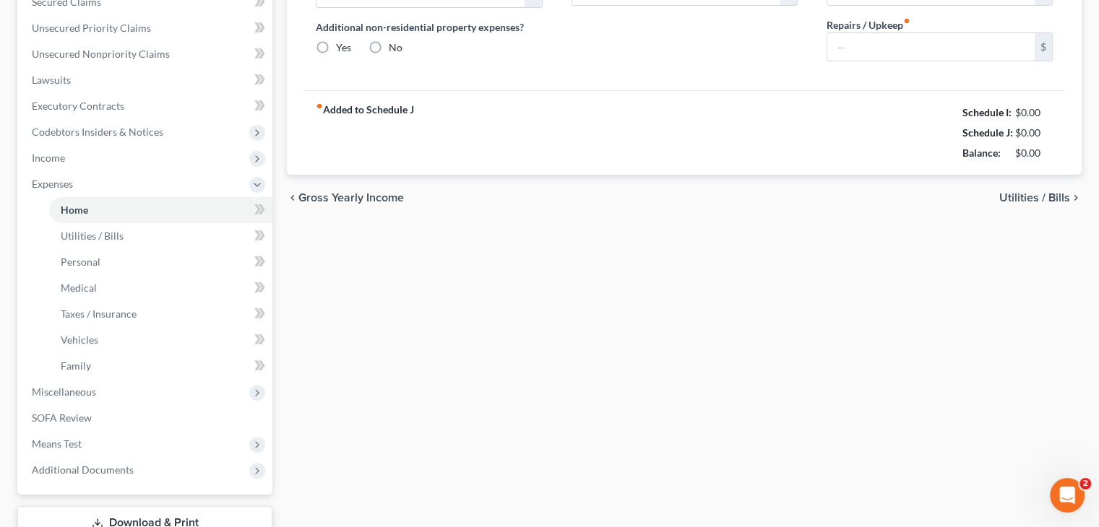
type input "0.00"
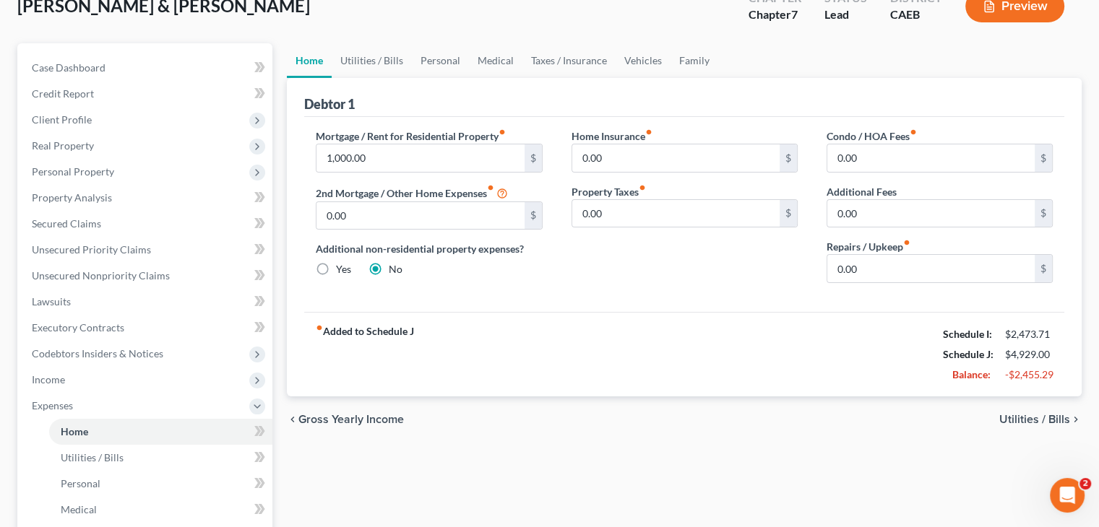
scroll to position [171, 0]
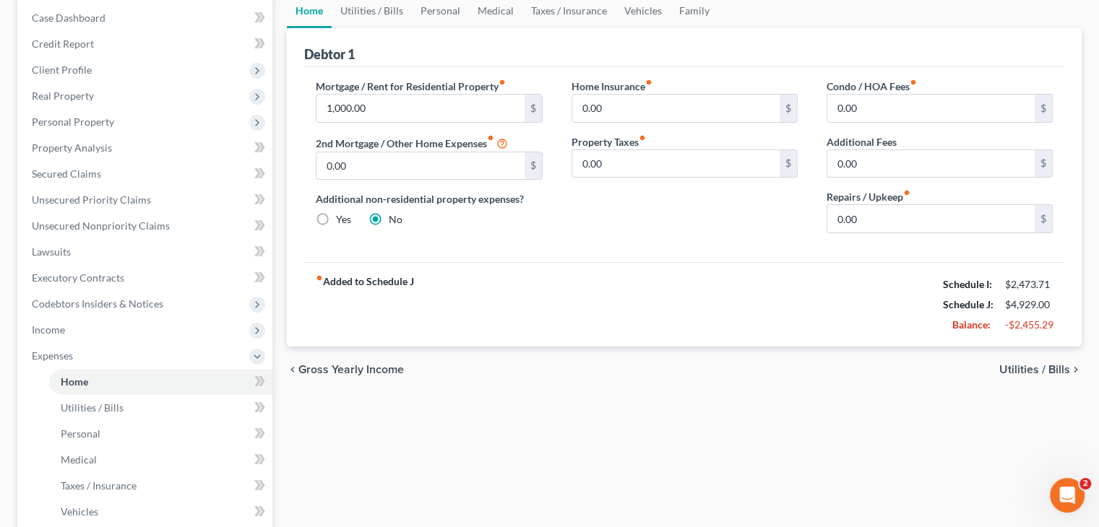
click at [1035, 369] on span "Utilities / Bills" at bounding box center [1034, 370] width 71 height 12
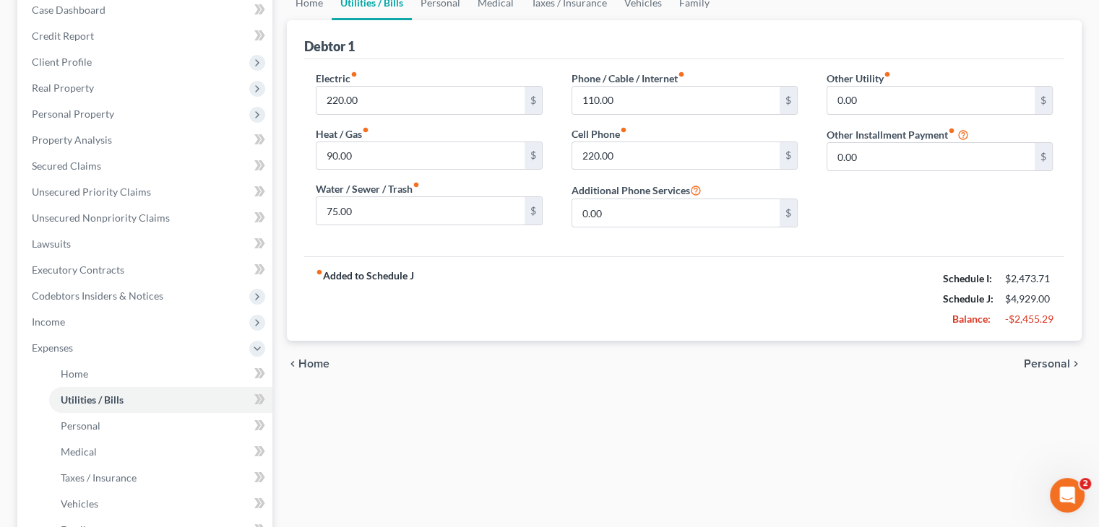
scroll to position [176, 0]
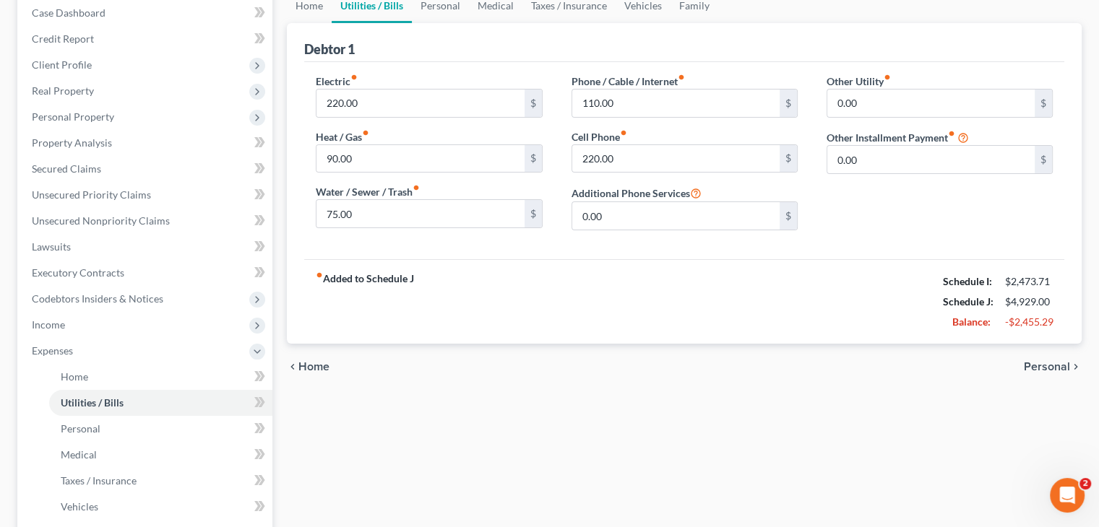
click at [1035, 367] on span "Personal" at bounding box center [1047, 367] width 46 height 12
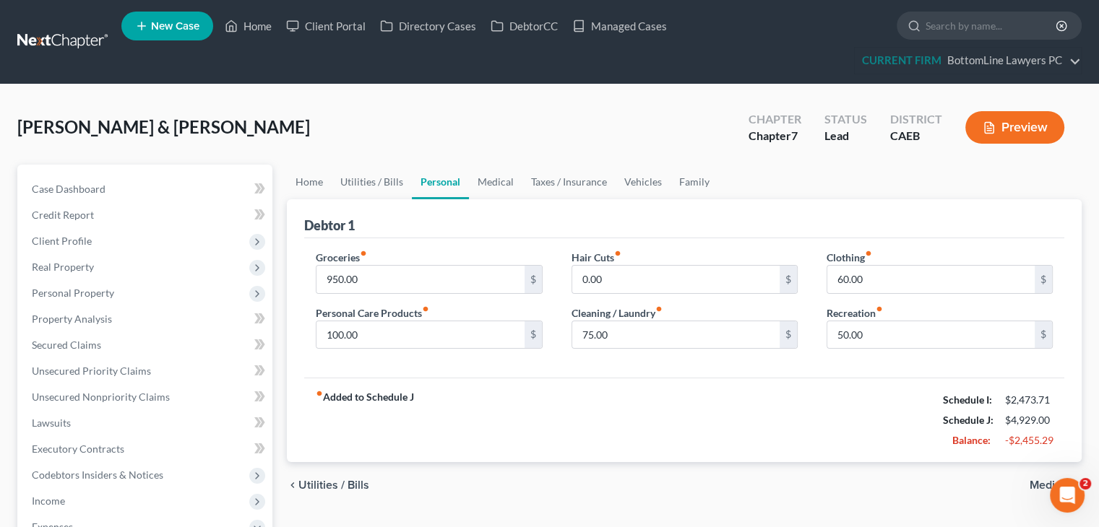
click at [1038, 483] on span "Medical" at bounding box center [1049, 486] width 40 height 12
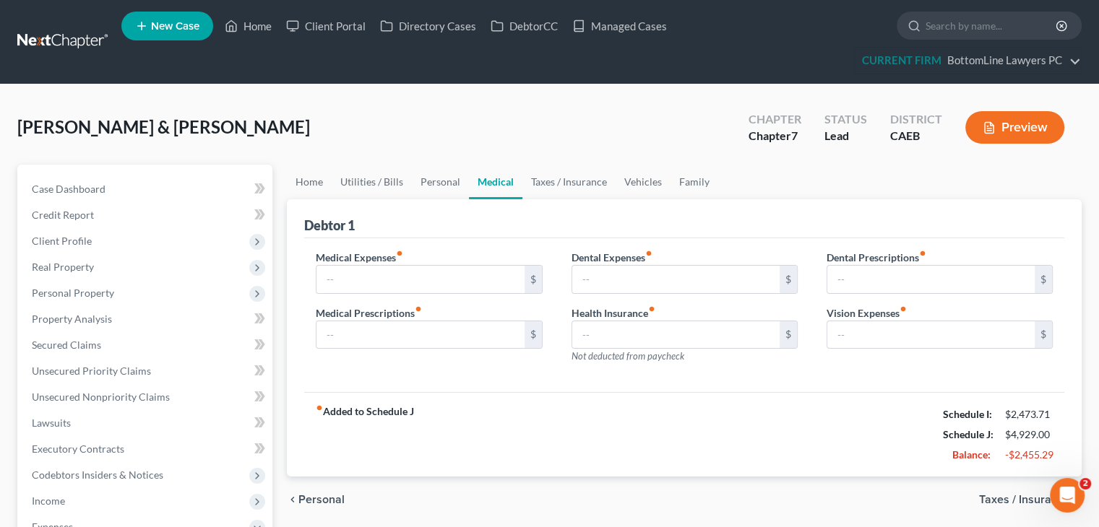
click at [993, 497] on span "Taxes / Insurance" at bounding box center [1024, 500] width 91 height 12
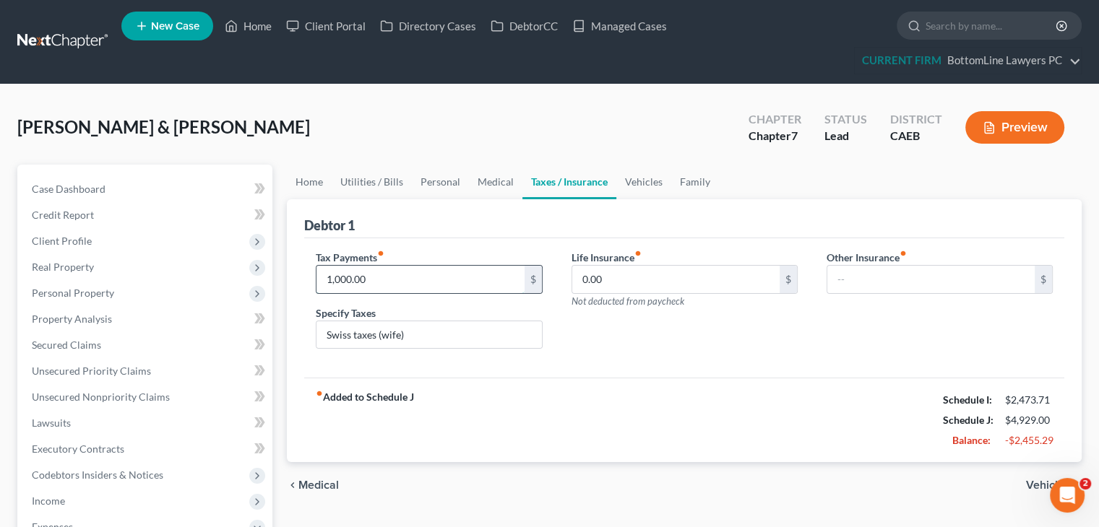
click at [421, 271] on input "1,000.00" at bounding box center [419, 279] width 207 height 27
click at [171, 388] on link "Unsecured Nonpriority Claims" at bounding box center [146, 397] width 252 height 26
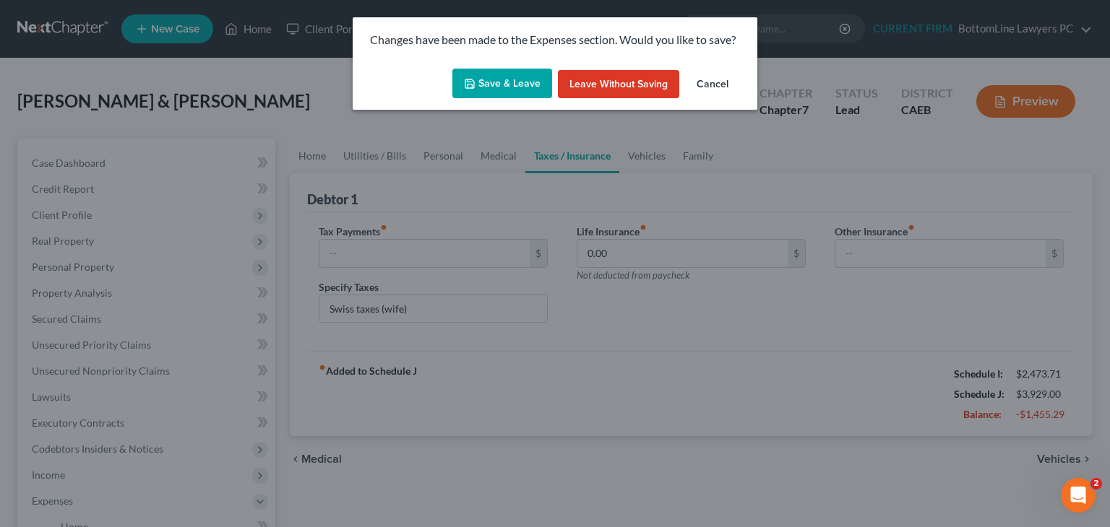
click at [475, 78] on icon "button" at bounding box center [470, 84] width 12 height 12
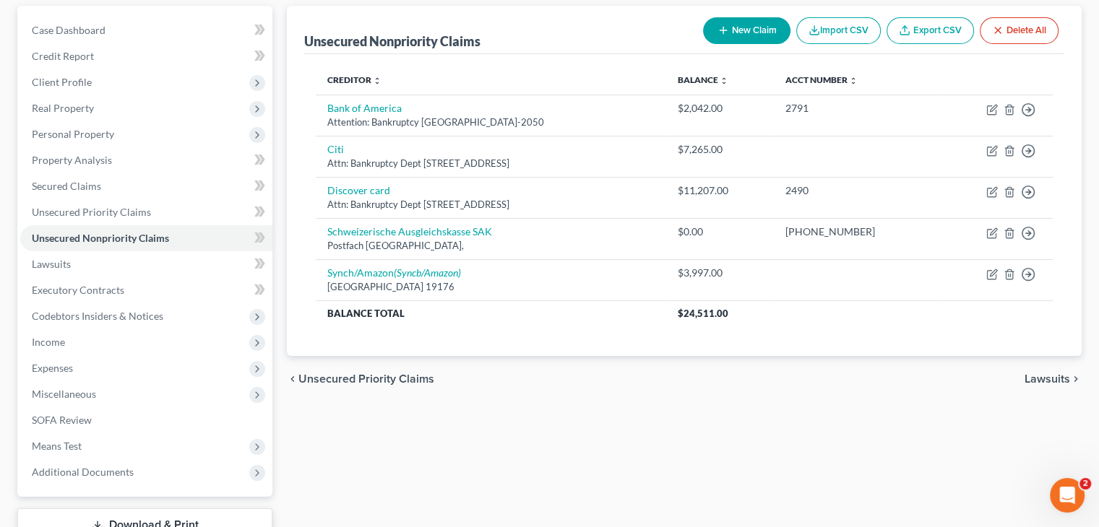
scroll to position [160, 0]
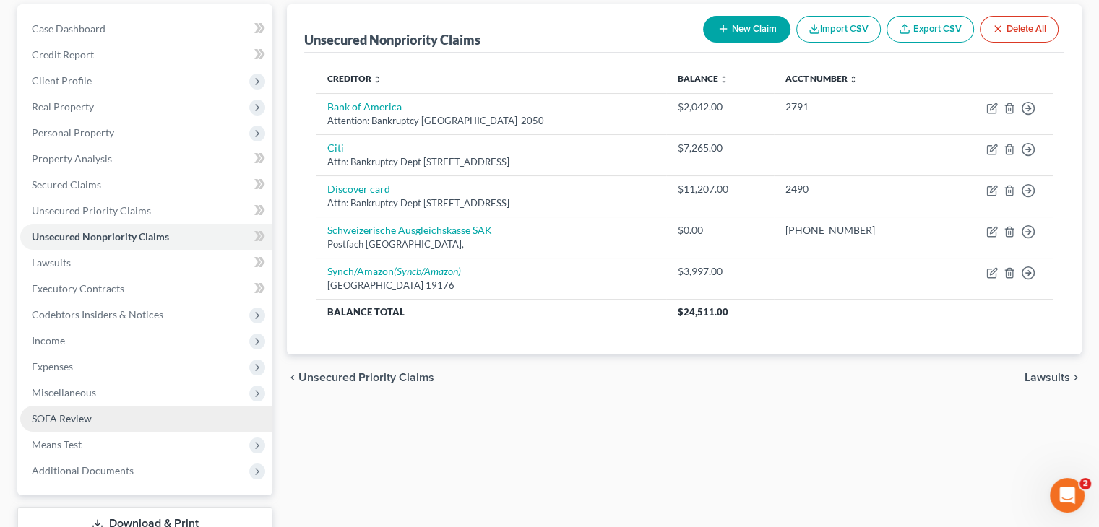
click at [74, 418] on span "SOFA Review" at bounding box center [62, 419] width 60 height 12
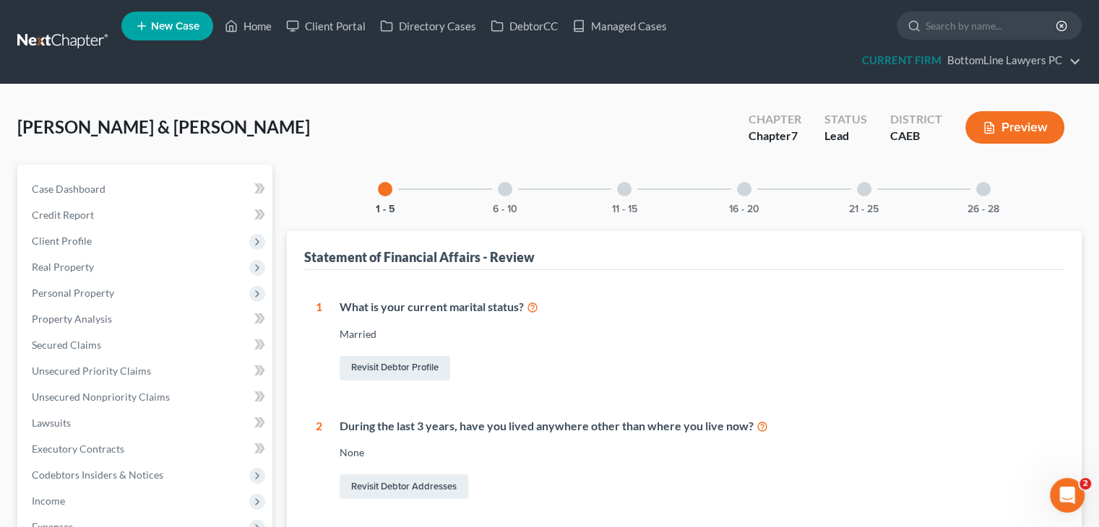
click at [511, 191] on div at bounding box center [505, 189] width 14 height 14
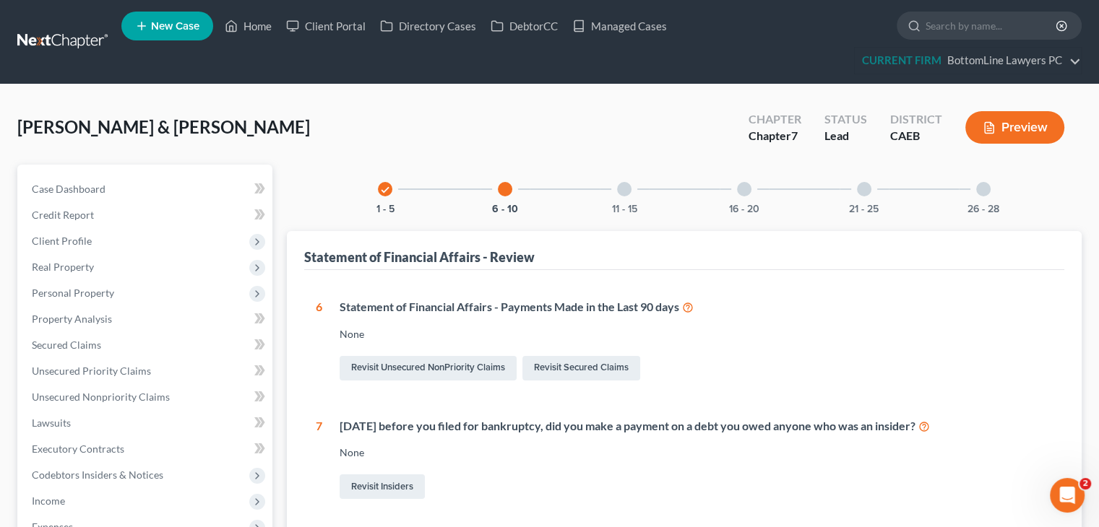
click at [627, 197] on div "11 - 15" at bounding box center [624, 189] width 49 height 49
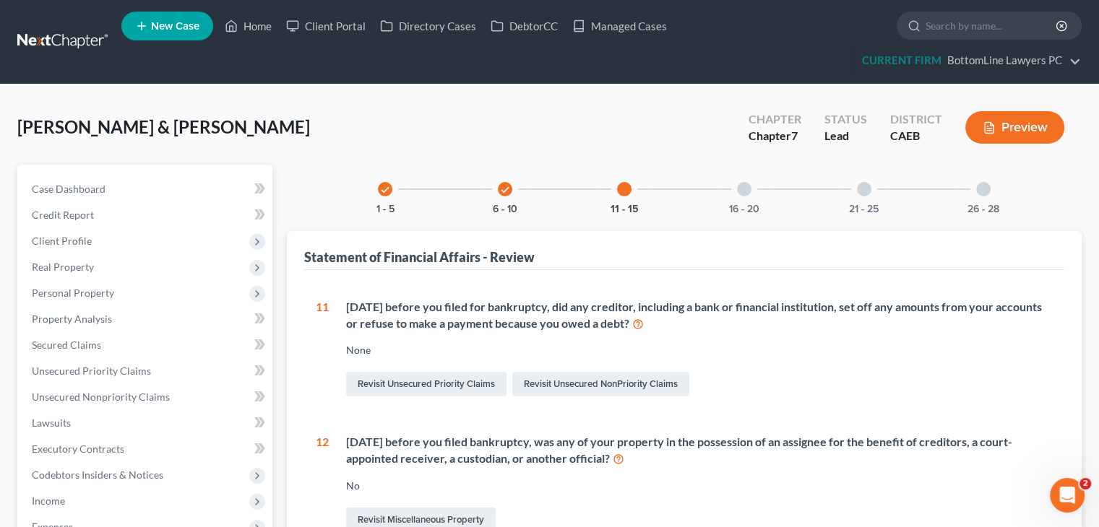
click at [740, 191] on div at bounding box center [744, 189] width 14 height 14
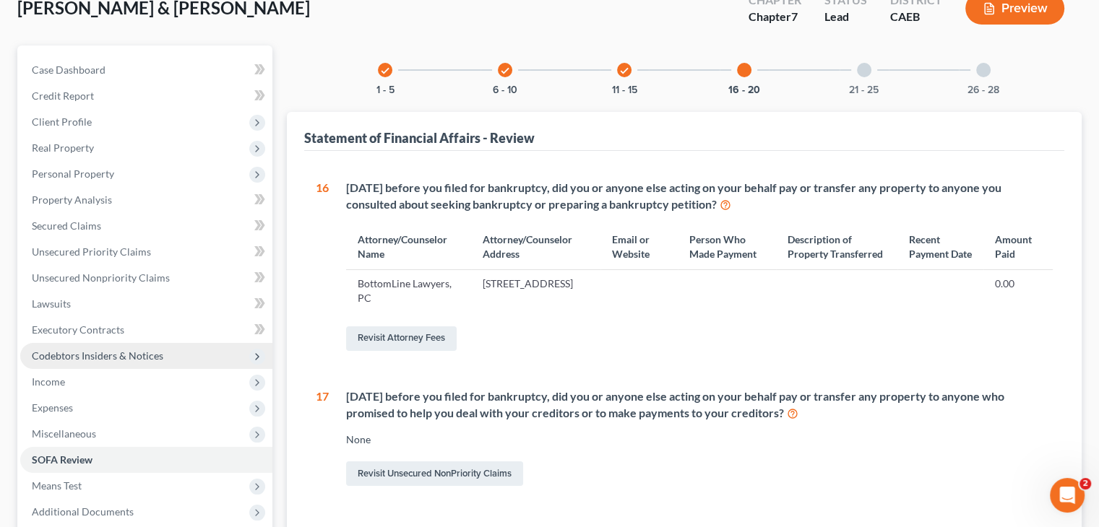
scroll to position [144, 0]
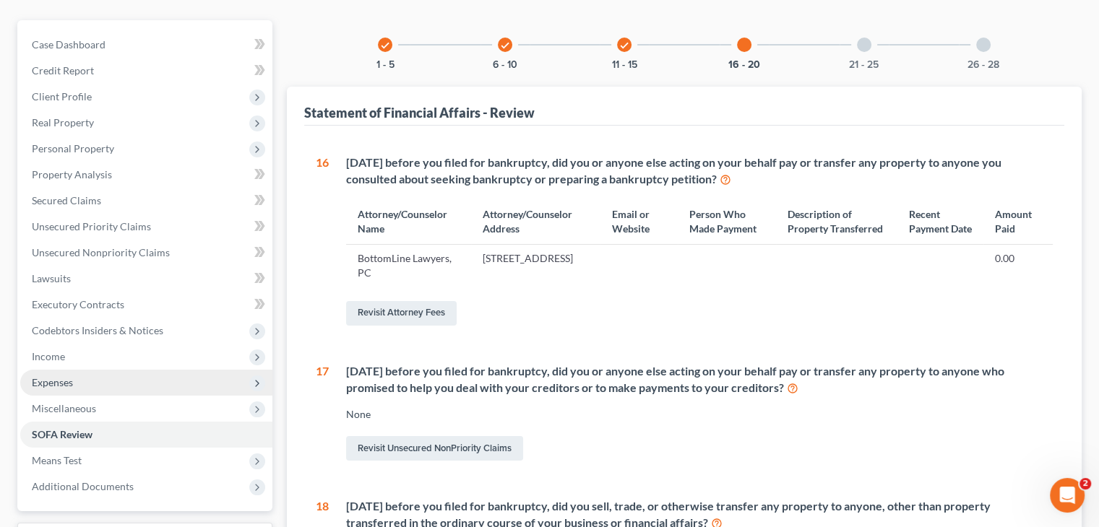
click at [168, 380] on span "Expenses" at bounding box center [146, 383] width 252 height 26
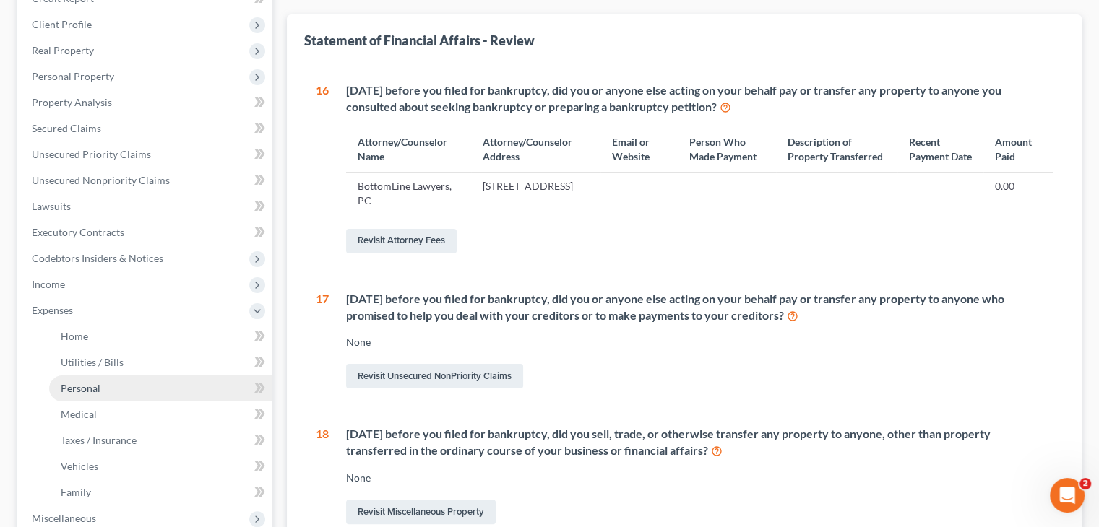
scroll to position [289, 0]
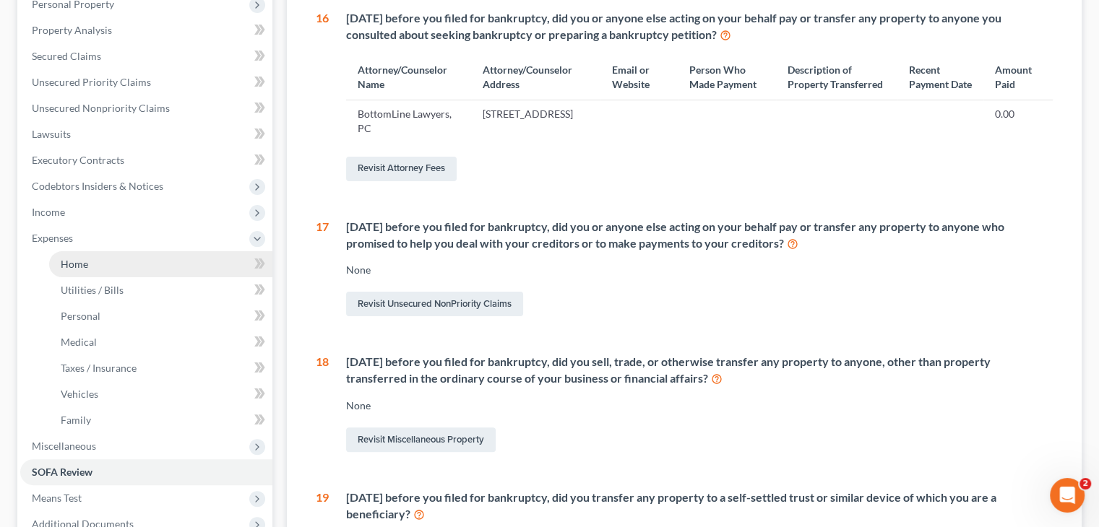
click at [84, 261] on span "Home" at bounding box center [74, 264] width 27 height 12
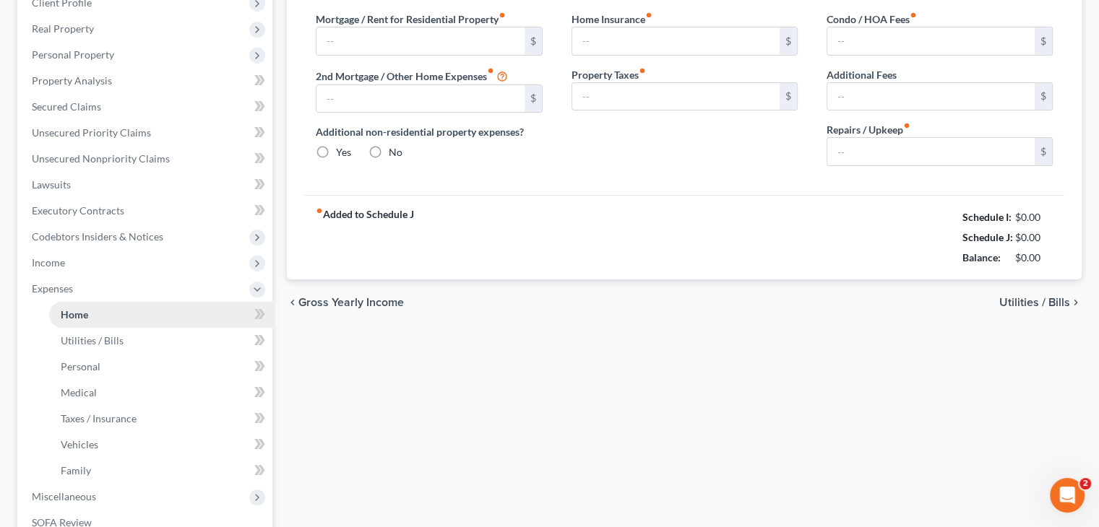
type input "1,000.00"
type input "0.00"
radio input "true"
type input "0.00"
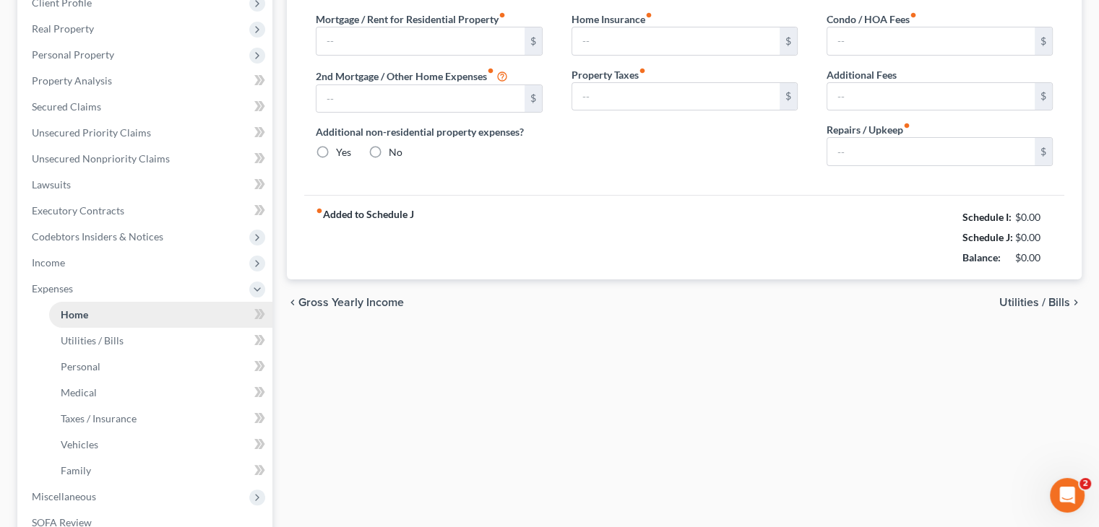
type input "0.00"
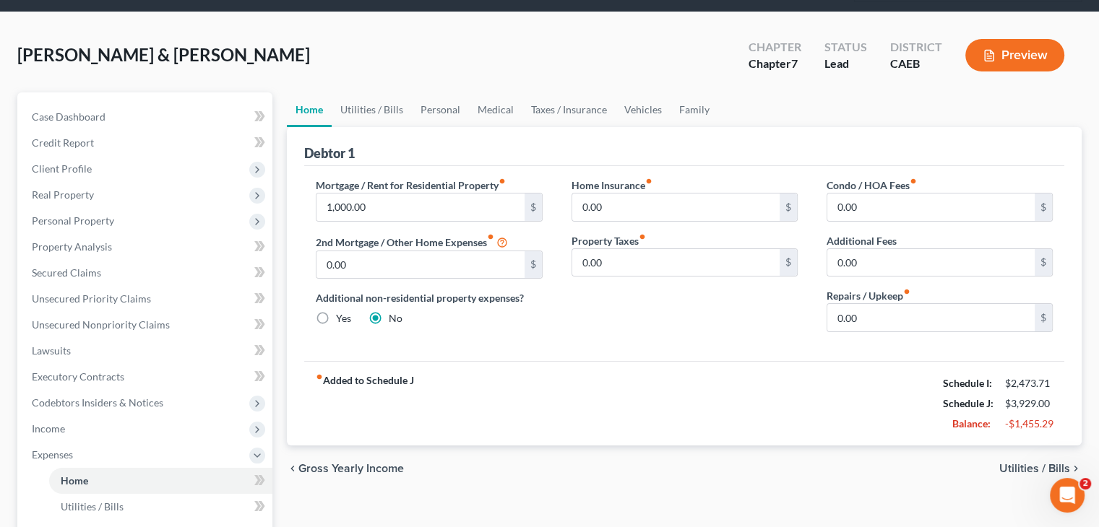
click at [1031, 467] on span "Utilities / Bills" at bounding box center [1034, 469] width 71 height 12
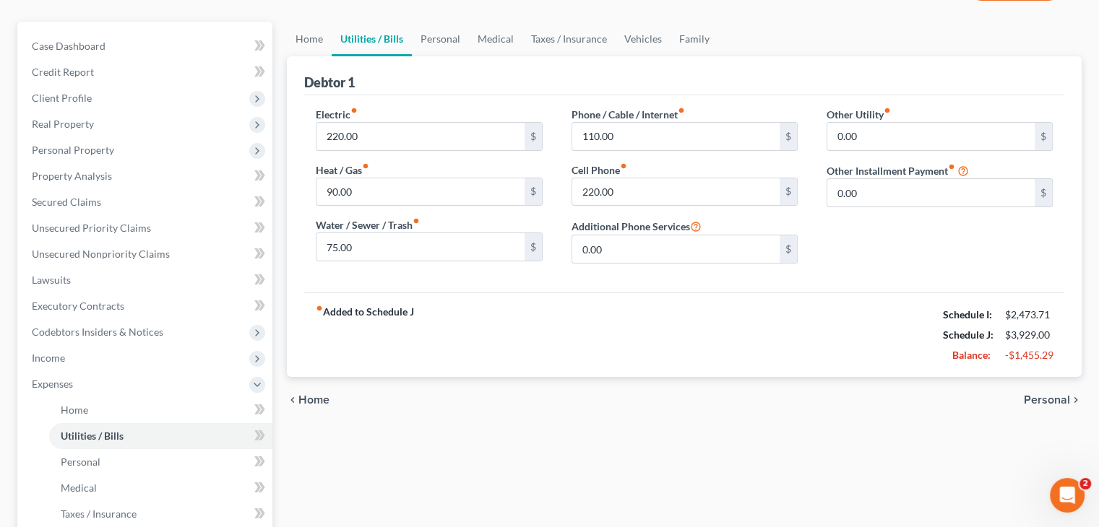
scroll to position [144, 0]
click at [1043, 396] on span "Personal" at bounding box center [1047, 399] width 46 height 12
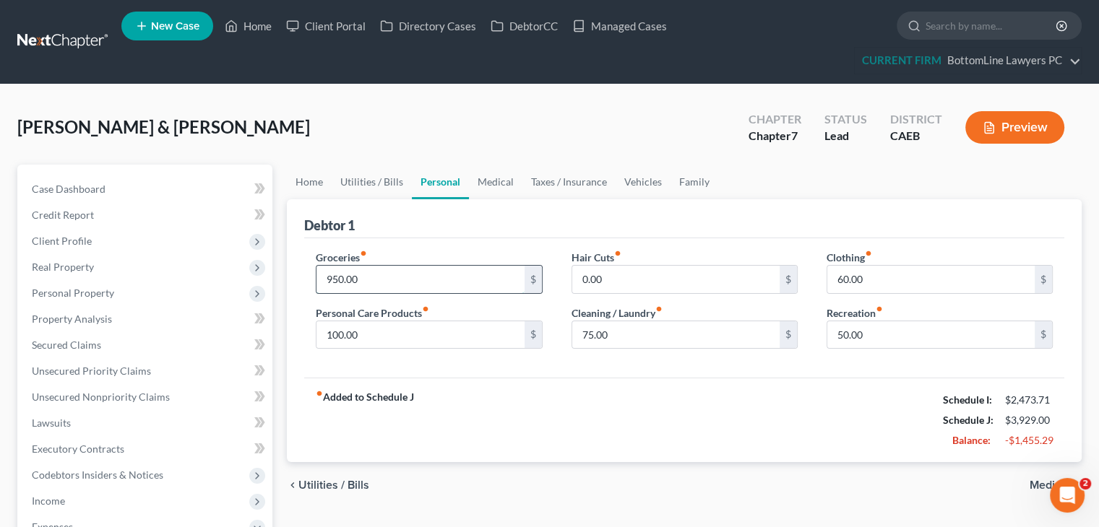
click at [337, 274] on input "950.00" at bounding box center [419, 279] width 207 height 27
type input "800.00"
click at [329, 483] on span "Utilities / Bills" at bounding box center [333, 486] width 71 height 12
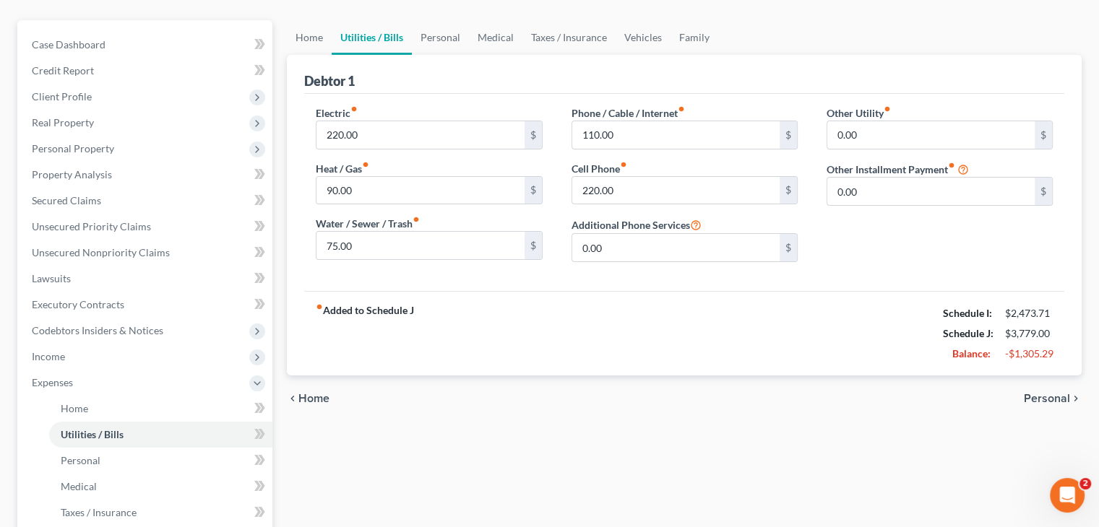
click at [1037, 397] on span "Personal" at bounding box center [1047, 399] width 46 height 12
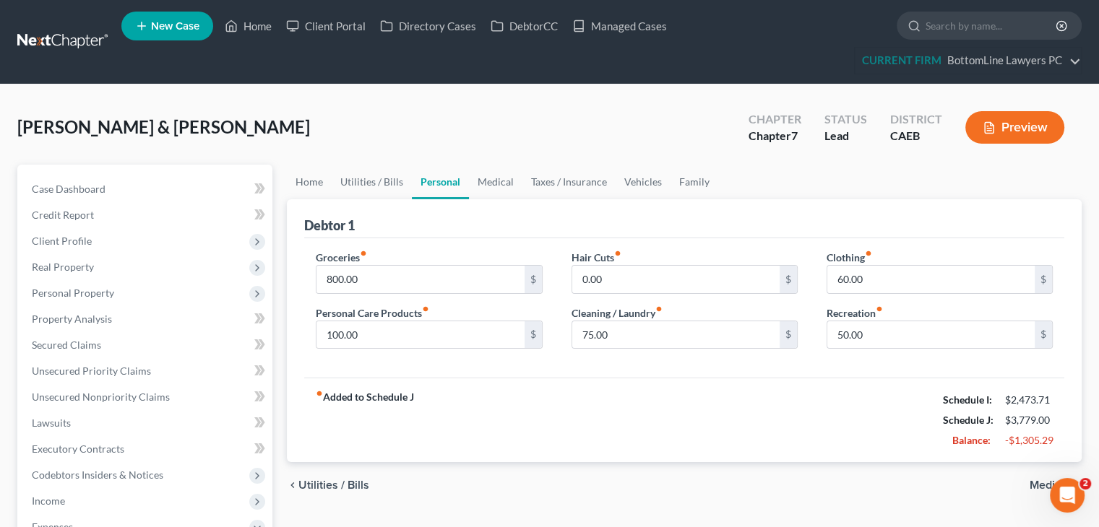
click at [1035, 483] on span "Medical" at bounding box center [1049, 486] width 40 height 12
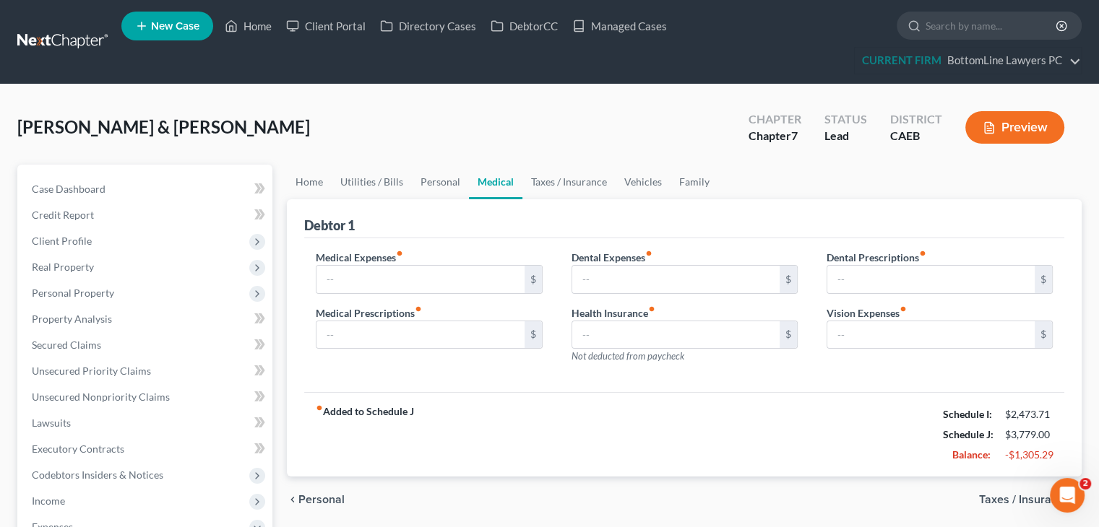
click at [1035, 497] on span "Taxes / Insurance" at bounding box center [1024, 500] width 91 height 12
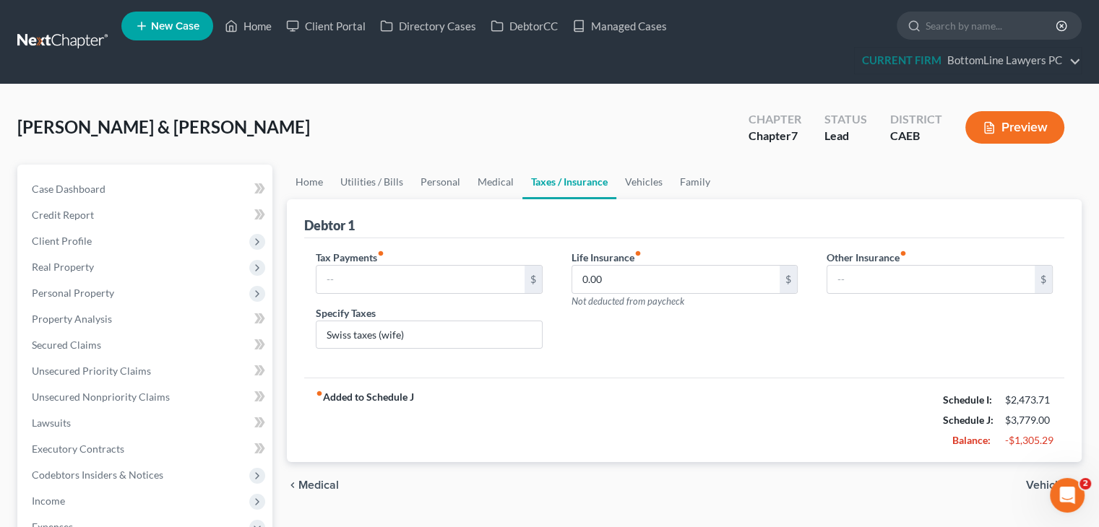
click at [1036, 483] on span "Vehicles" at bounding box center [1048, 486] width 44 height 12
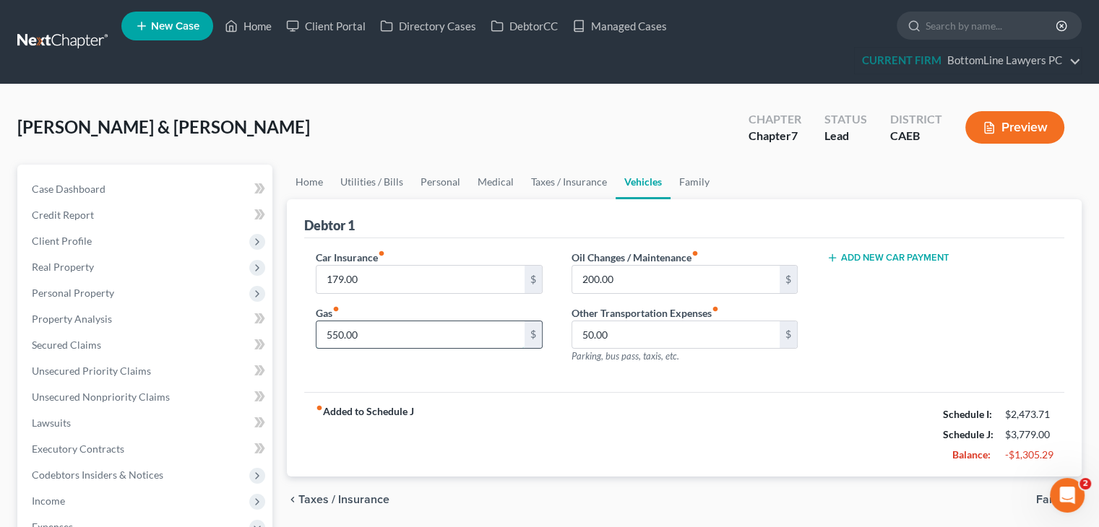
click at [459, 334] on input "550.00" at bounding box center [419, 334] width 207 height 27
click at [335, 334] on input "550.00" at bounding box center [419, 334] width 207 height 27
click at [335, 332] on input "550.00" at bounding box center [419, 334] width 207 height 27
drag, startPoint x: 335, startPoint y: 333, endPoint x: 315, endPoint y: 349, distance: 25.7
click at [315, 349] on div "Car Insurance fiber_manual_record 179.00 $ Gas fiber_manual_record 550.00 $" at bounding box center [428, 313] width 255 height 126
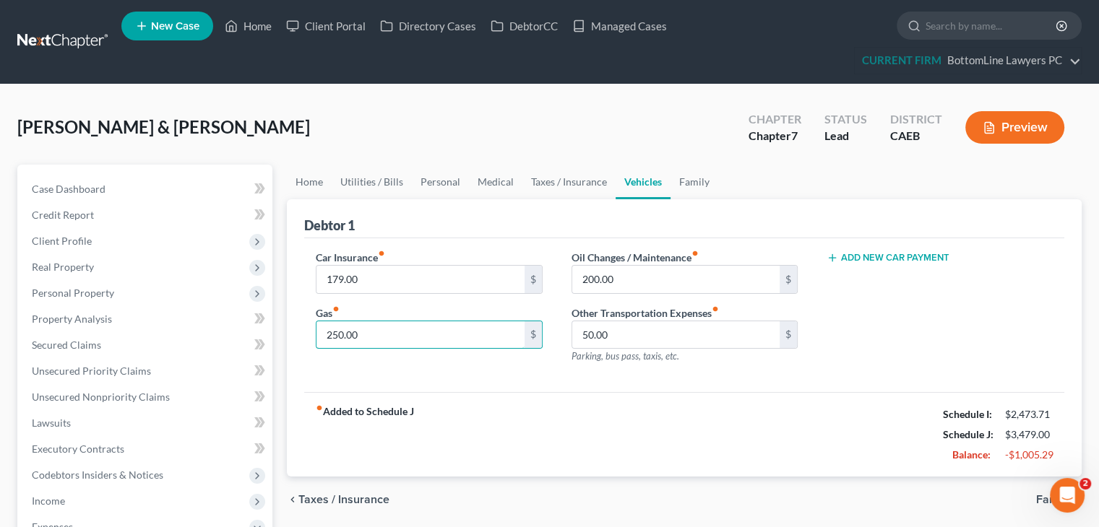
type input "250.00"
click at [1040, 499] on span "Family" at bounding box center [1053, 500] width 34 height 12
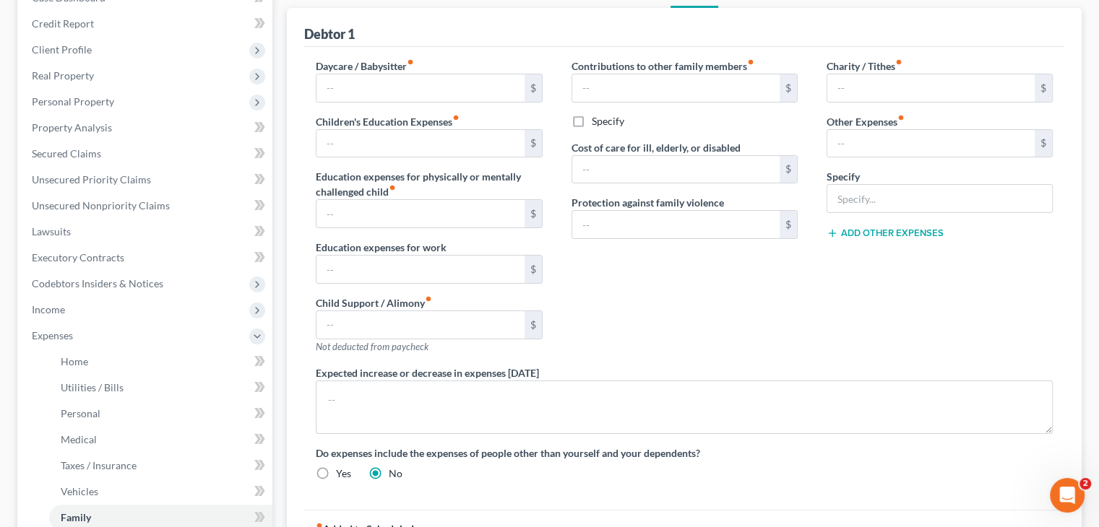
scroll to position [217, 0]
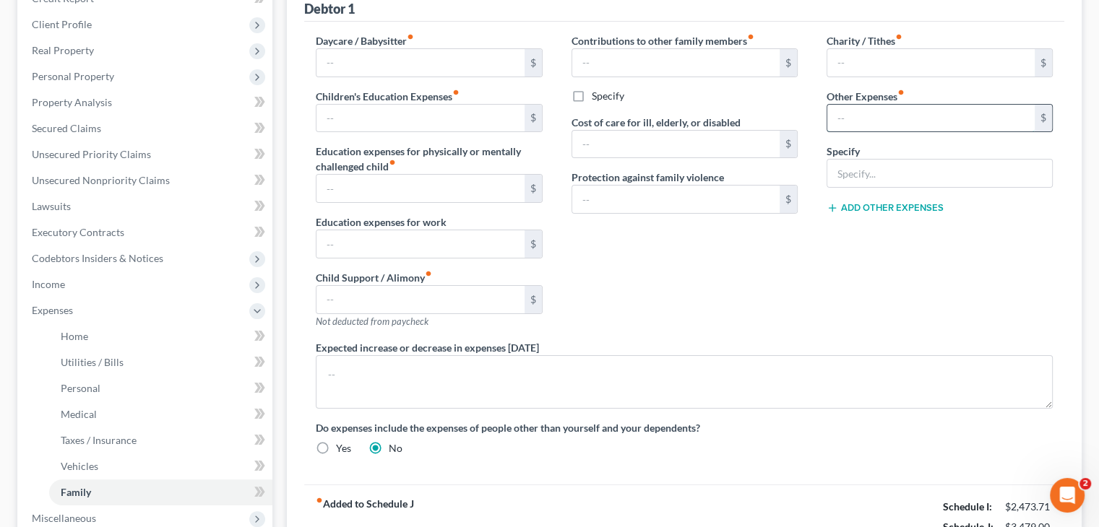
click at [899, 108] on input "text" at bounding box center [930, 118] width 207 height 27
type input "50.00"
click at [905, 165] on input "text" at bounding box center [939, 173] width 225 height 27
type input "Pet supplies"
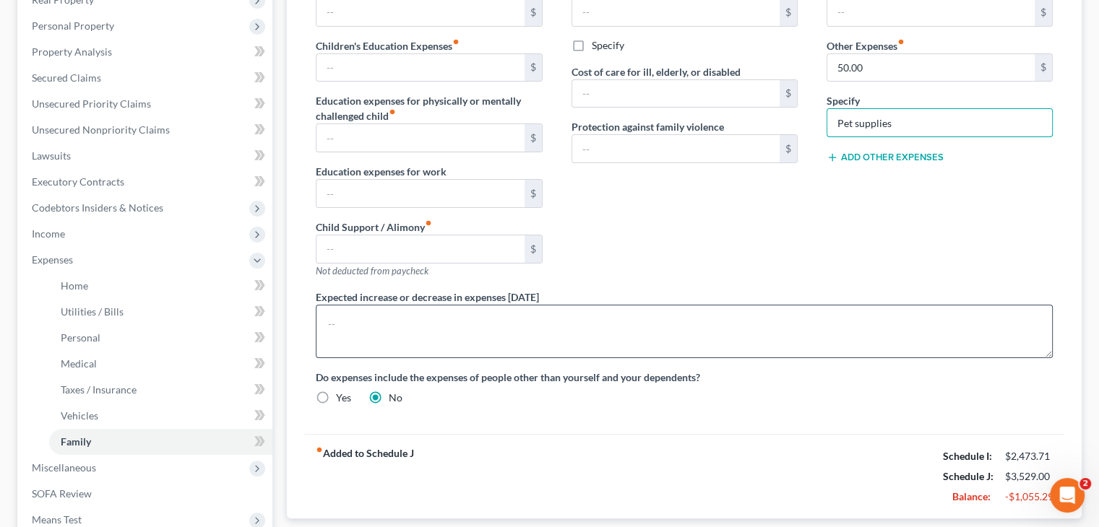
scroll to position [361, 0]
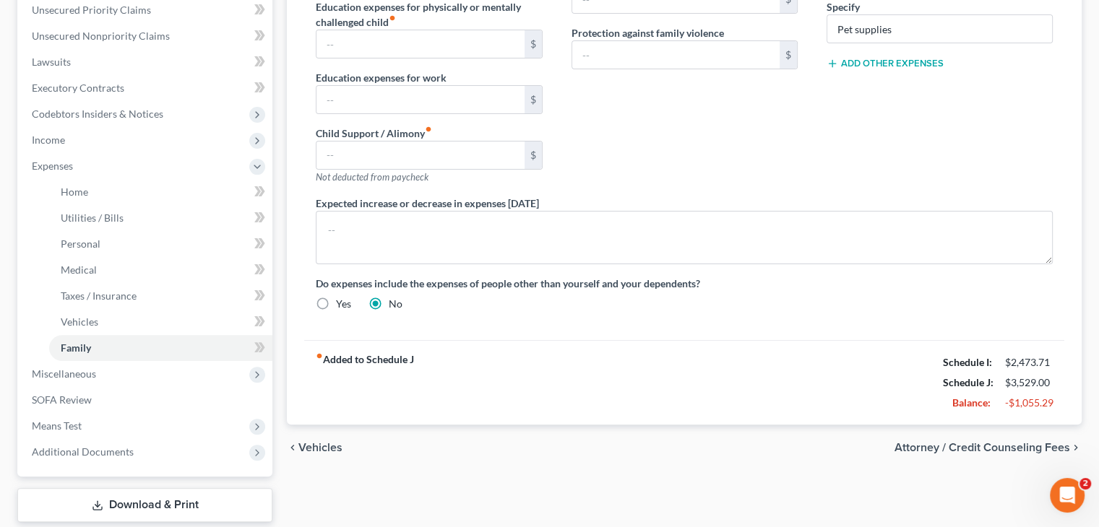
click at [975, 445] on span "Attorney / Credit Counseling Fees" at bounding box center [982, 448] width 176 height 12
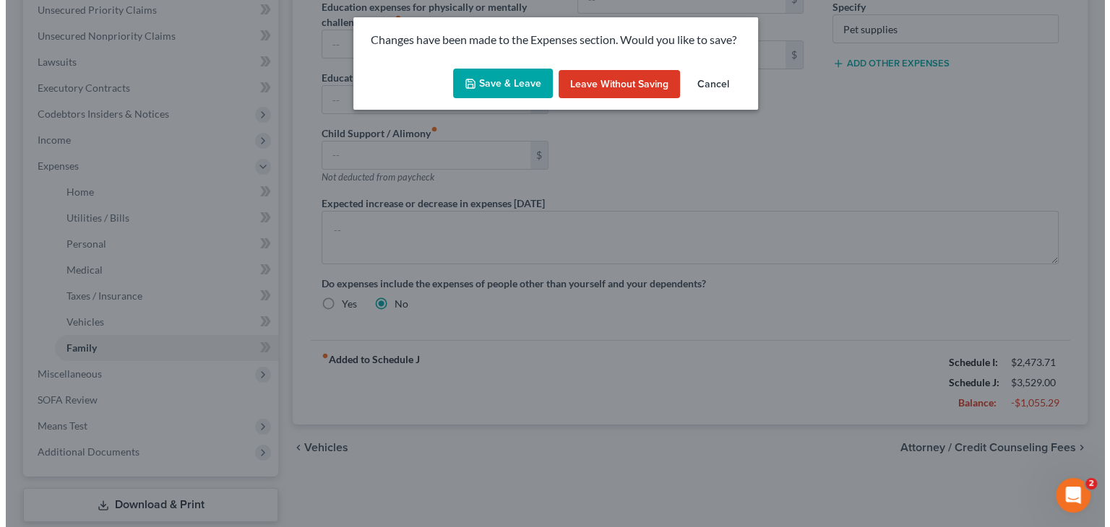
scroll to position [335, 0]
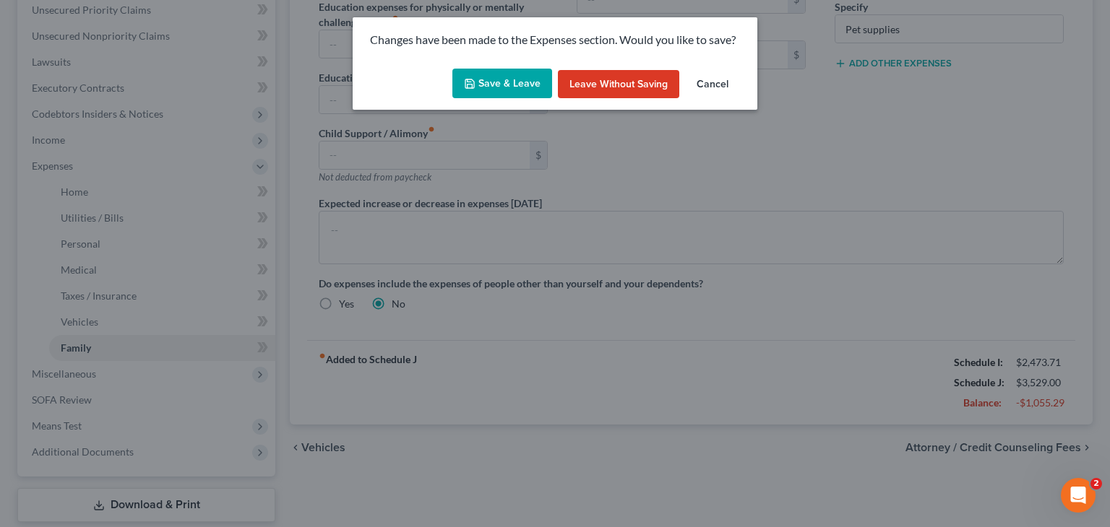
click at [506, 74] on button "Save & Leave" at bounding box center [502, 84] width 100 height 30
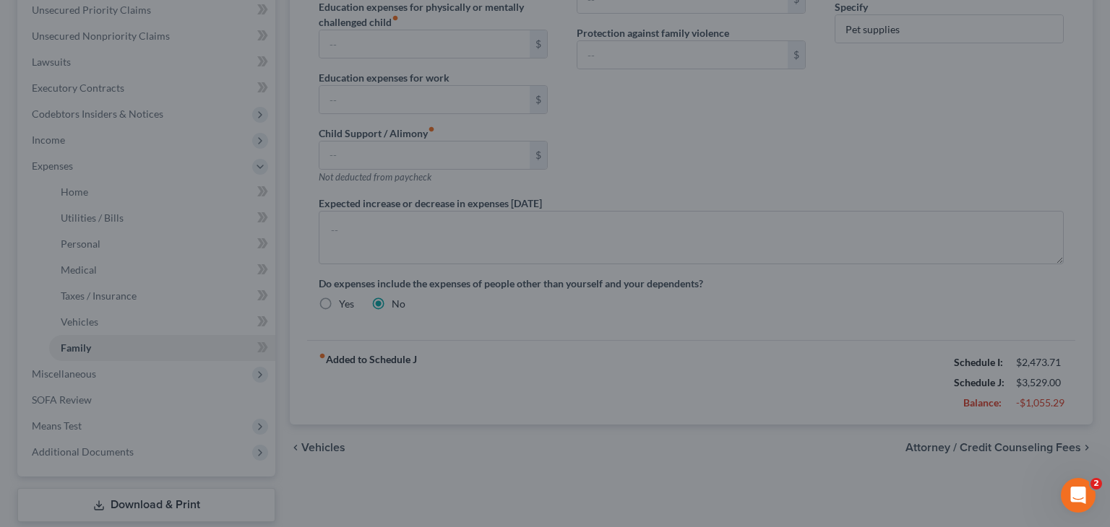
select select "0"
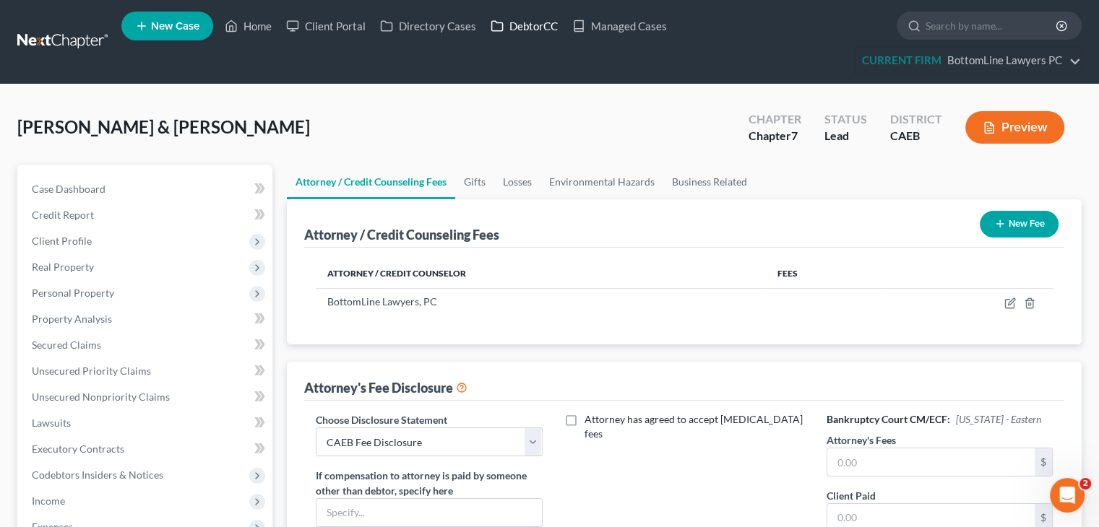
click at [548, 25] on link "DebtorCC" at bounding box center [524, 26] width 82 height 26
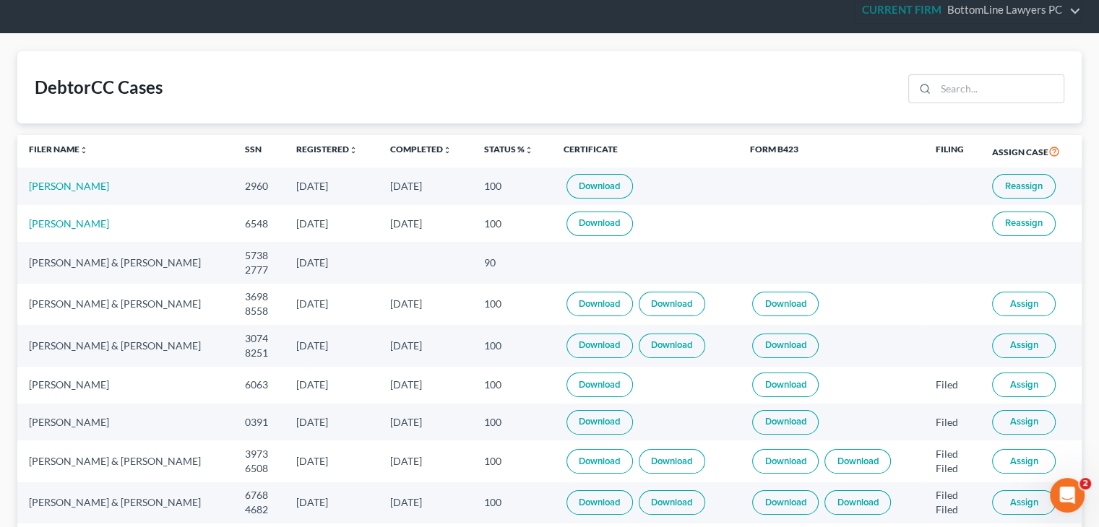
scroll to position [72, 0]
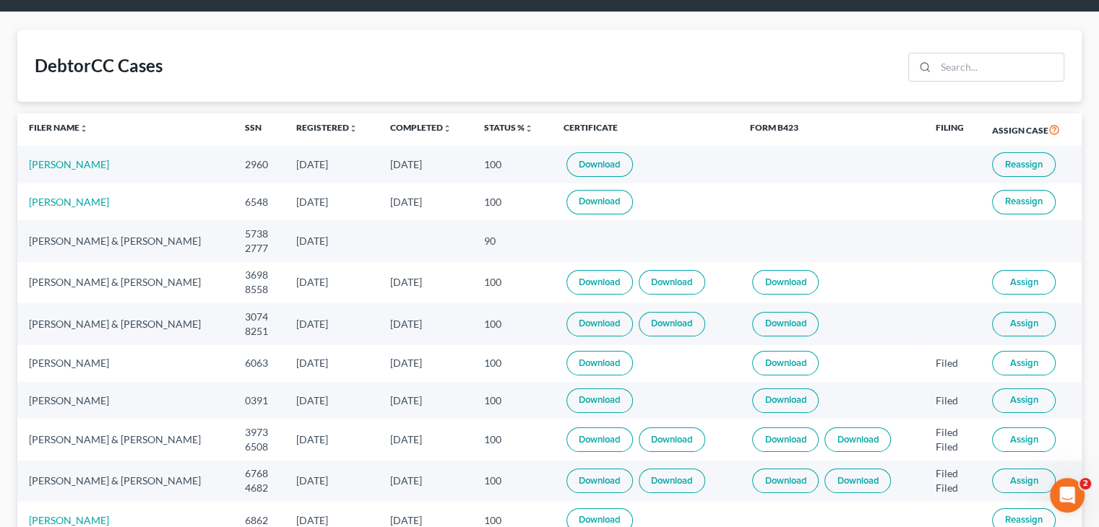
drag, startPoint x: 455, startPoint y: 286, endPoint x: 364, endPoint y: 295, distance: 91.4
click at [364, 295] on tr "[PERSON_NAME] & [PERSON_NAME] 3698 8558 [DATE] [DATE] 100 Download Download Dow…" at bounding box center [549, 282] width 1064 height 41
copy tr "[DATE]"
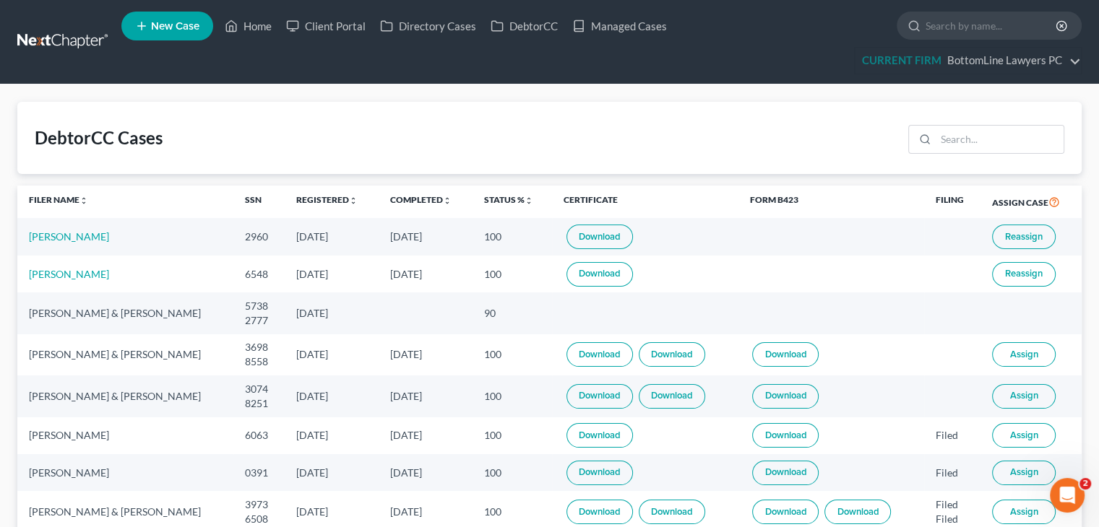
select select "0"
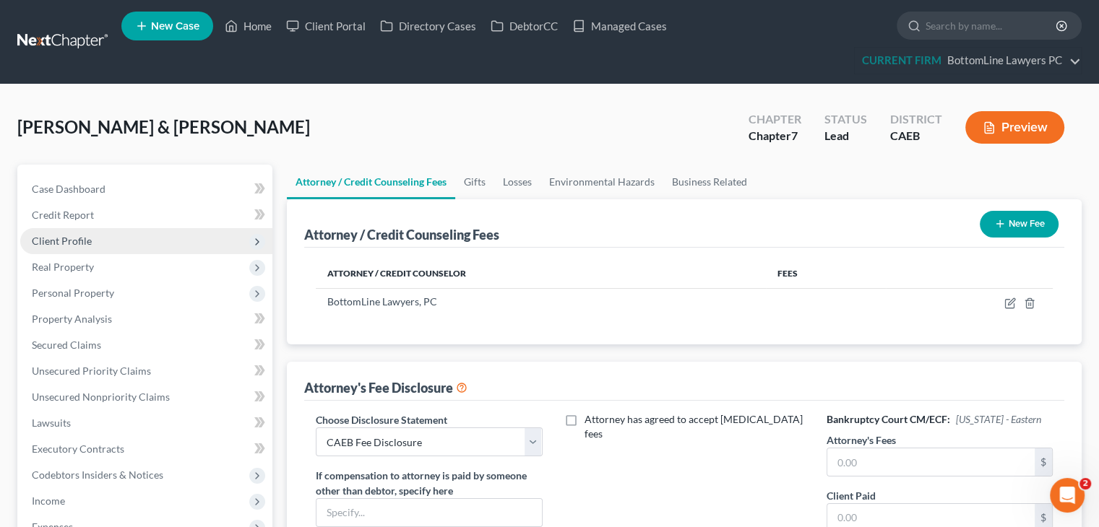
click at [126, 238] on span "Client Profile" at bounding box center [146, 241] width 252 height 26
click at [105, 238] on span "Client Profile" at bounding box center [146, 241] width 252 height 26
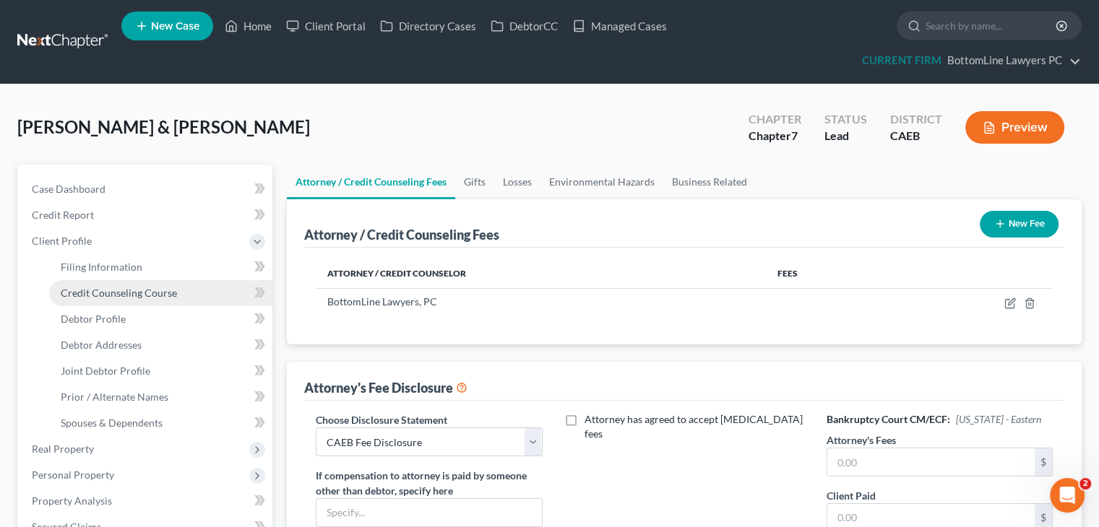
click at [108, 298] on link "Credit Counseling Course" at bounding box center [160, 293] width 223 height 26
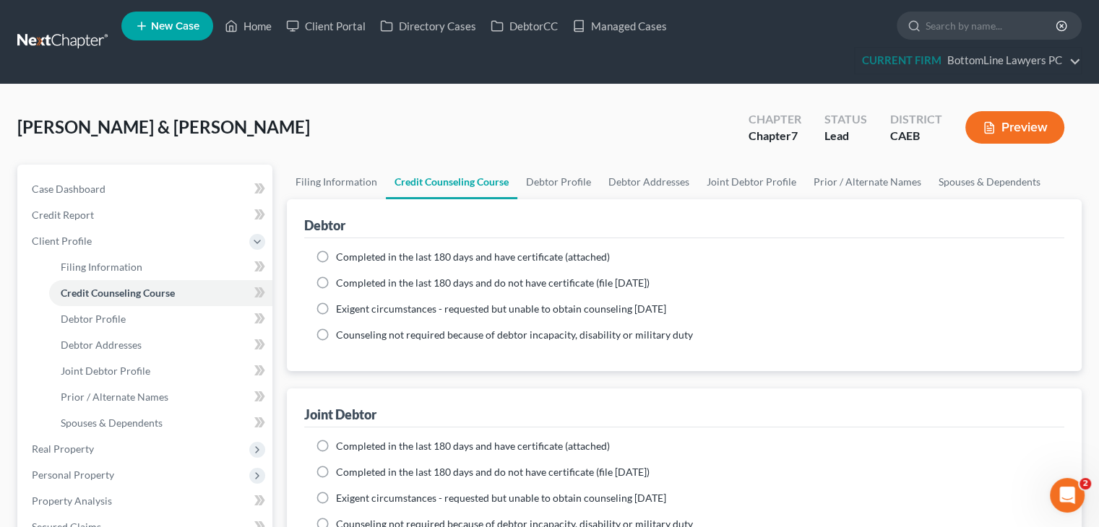
click at [381, 251] on span "Completed in the last 180 days and have certificate (attached)" at bounding box center [473, 257] width 274 height 12
click at [351, 250] on input "Completed in the last 180 days and have certificate (attached)" at bounding box center [346, 254] width 9 height 9
radio input "true"
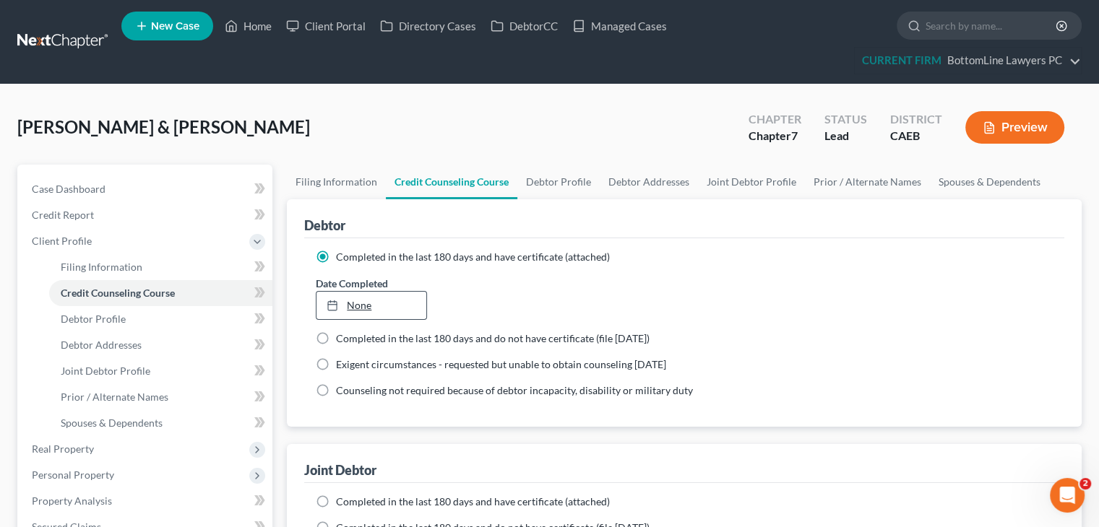
type input "[DATE]"
click at [381, 312] on link "[DATE]" at bounding box center [370, 305] width 109 height 27
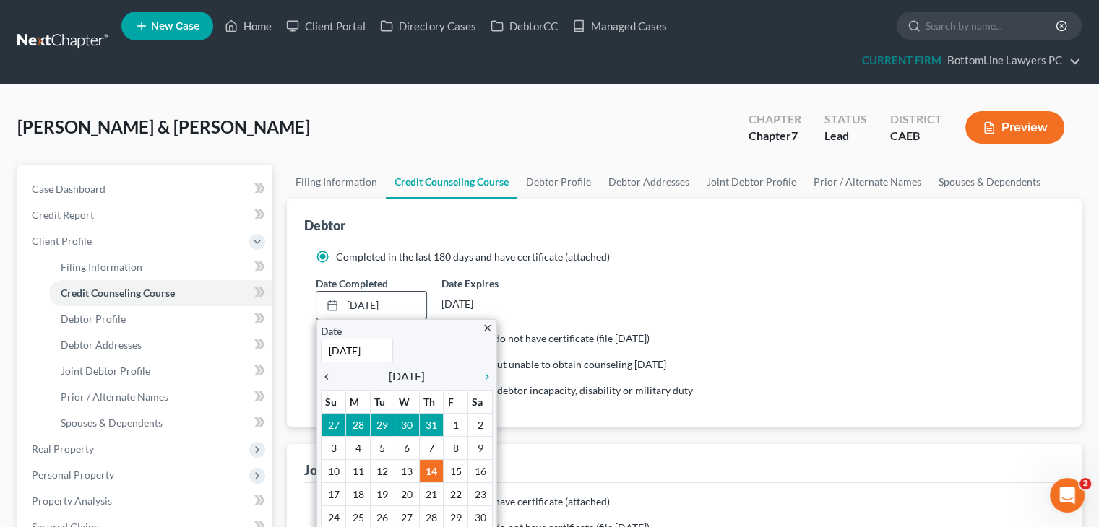
click at [327, 379] on icon "chevron_left" at bounding box center [330, 377] width 19 height 12
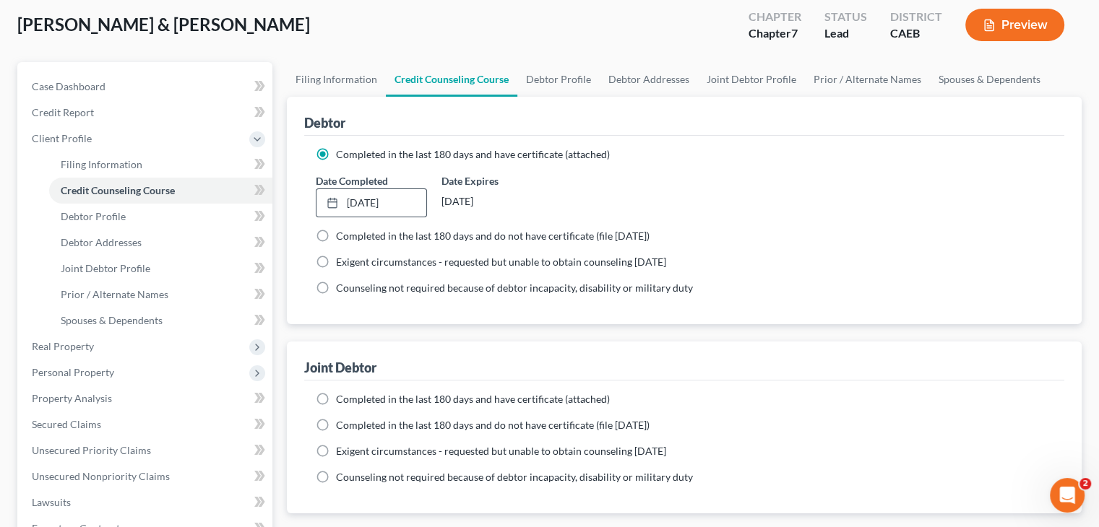
scroll to position [144, 0]
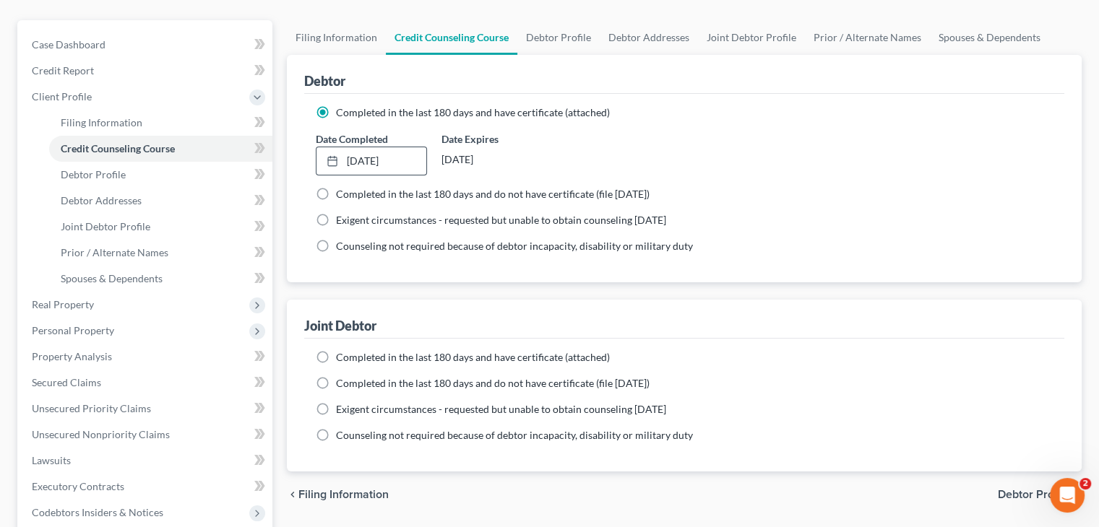
click at [380, 361] on span "Completed in the last 180 days and have certificate (attached)" at bounding box center [473, 357] width 274 height 12
click at [351, 360] on input "Completed in the last 180 days and have certificate (attached)" at bounding box center [346, 354] width 9 height 9
radio input "true"
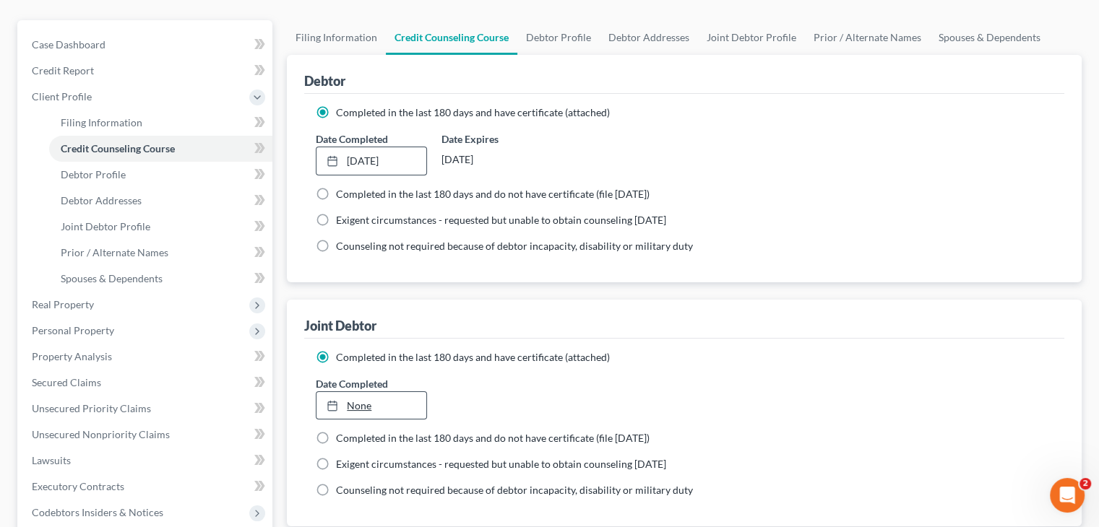
click at [342, 404] on div at bounding box center [337, 406] width 20 height 12
type input "[DATE]"
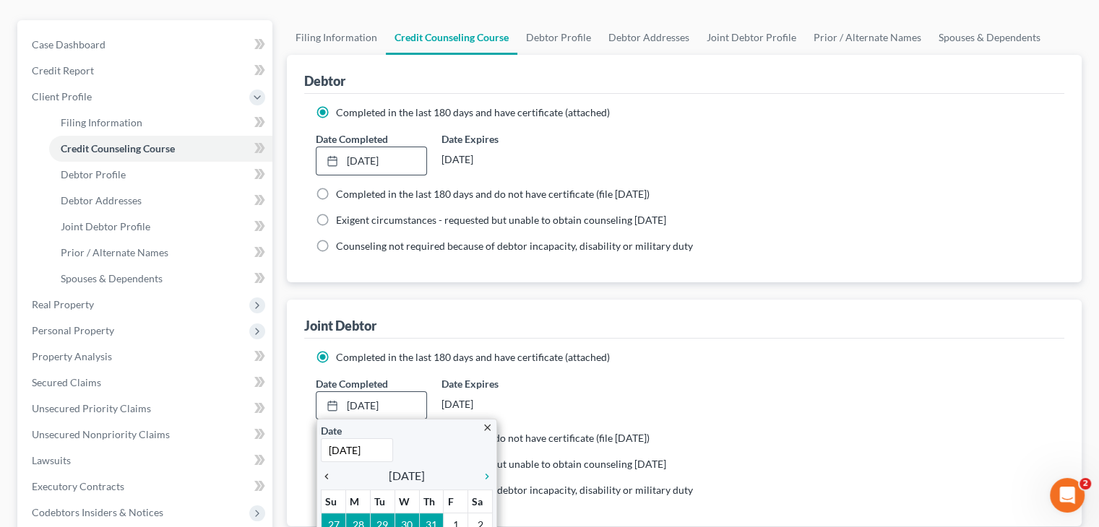
click at [324, 478] on icon "chevron_left" at bounding box center [330, 477] width 19 height 12
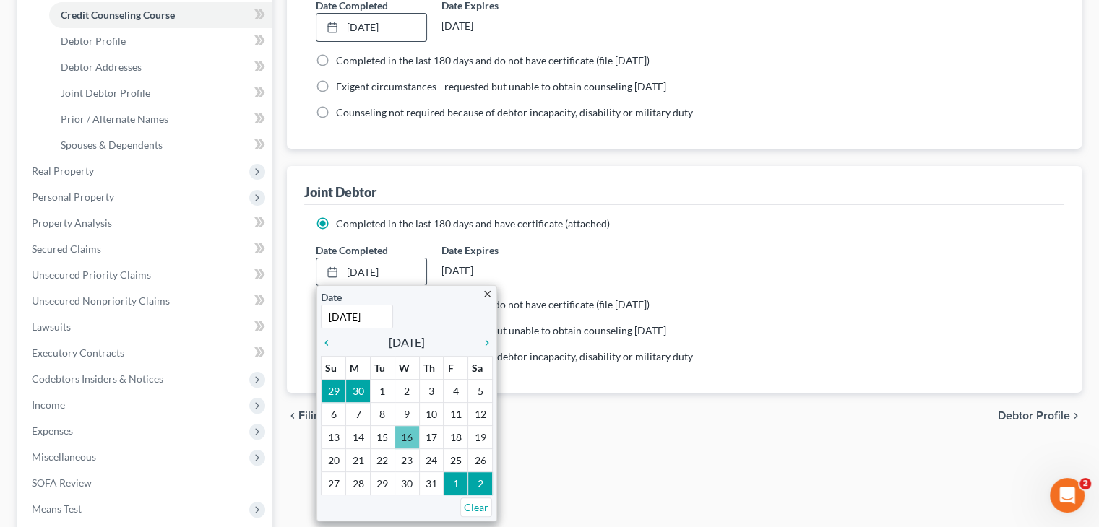
scroll to position [289, 0]
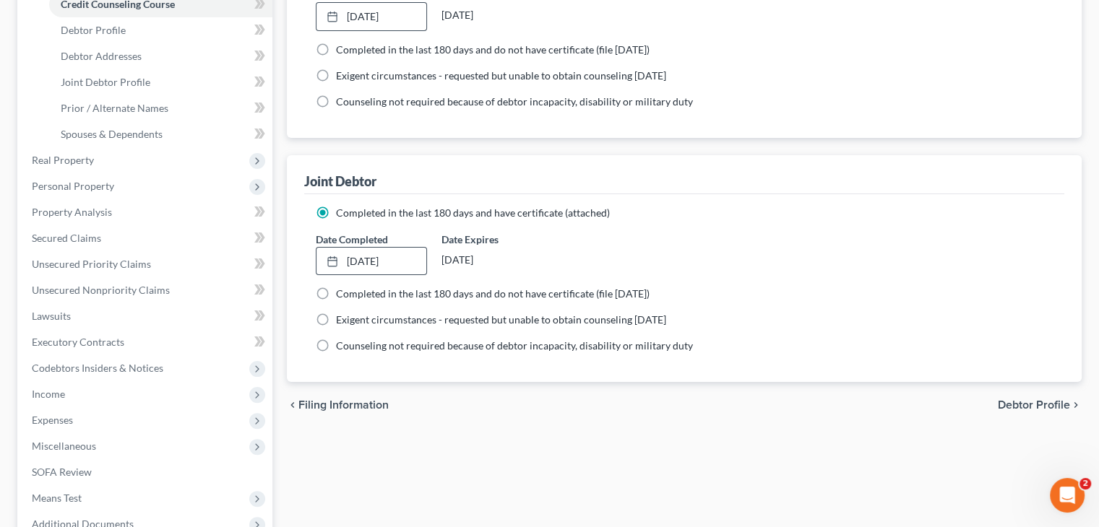
click at [1032, 400] on span "Debtor Profile" at bounding box center [1034, 406] width 72 height 12
click at [1032, 400] on div "chevron_left Filing Information Debtor Profile chevron_right" at bounding box center [684, 405] width 795 height 46
select select "1"
select select "2"
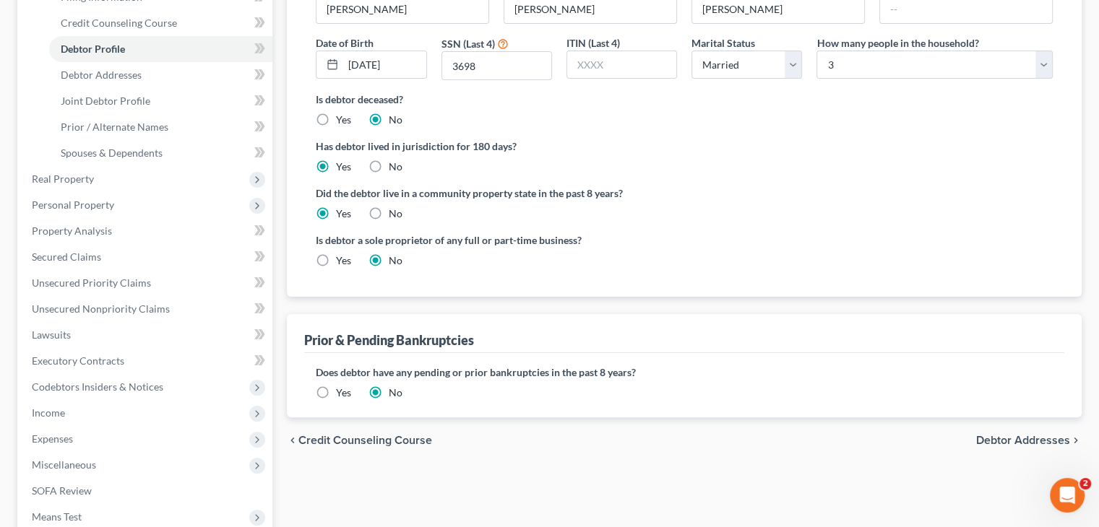
scroll to position [361, 0]
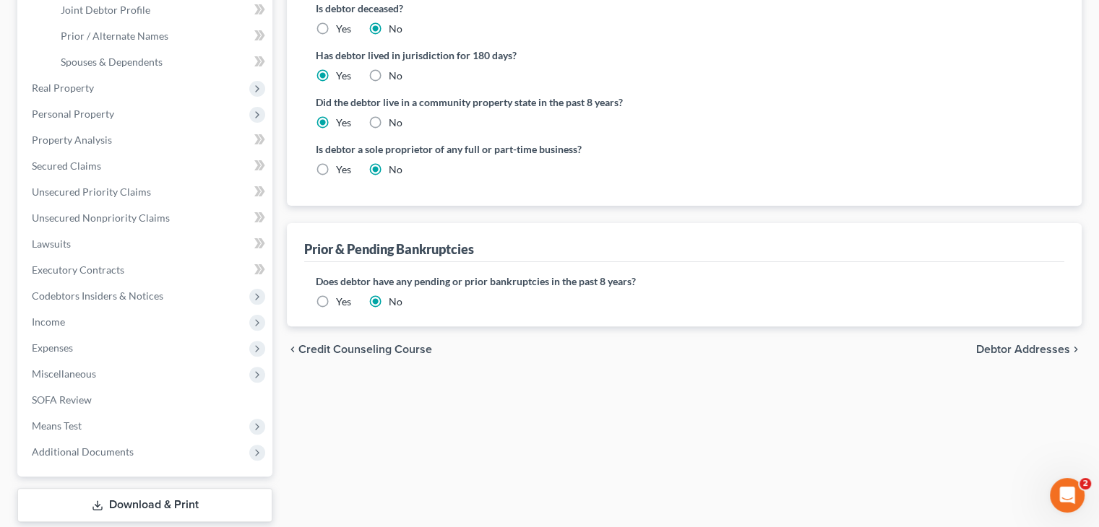
click at [1006, 348] on span "Debtor Addresses" at bounding box center [1023, 350] width 94 height 12
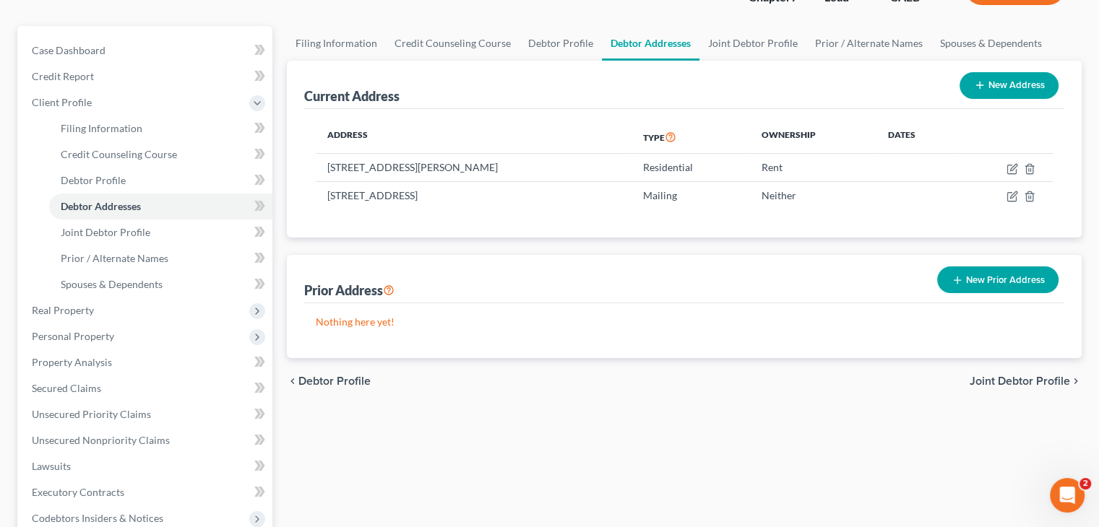
scroll to position [144, 0]
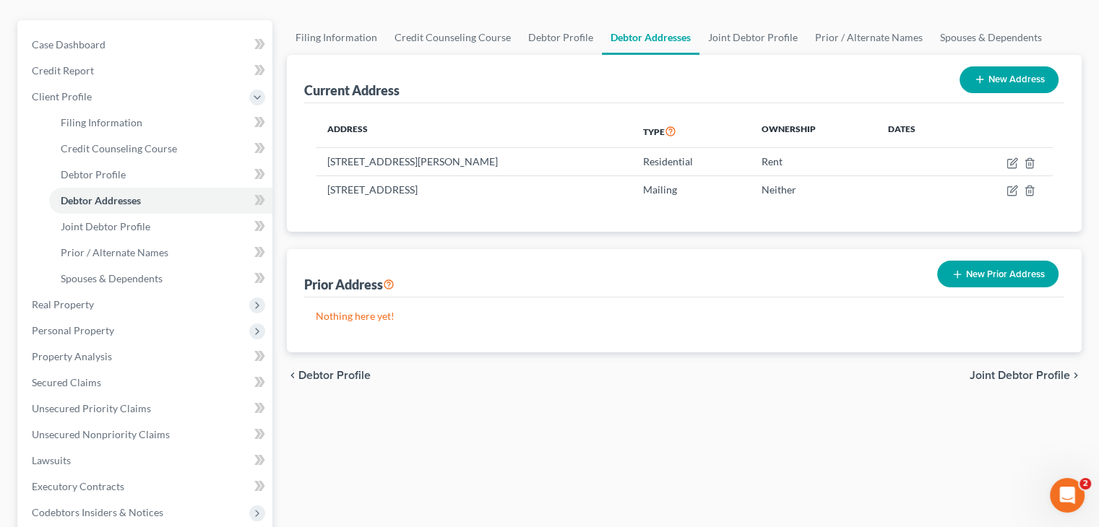
click at [1015, 382] on div "chevron_left Debtor Profile Joint Debtor Profile chevron_right" at bounding box center [684, 376] width 795 height 46
click at [1016, 376] on span "Joint Debtor Profile" at bounding box center [1020, 376] width 100 height 12
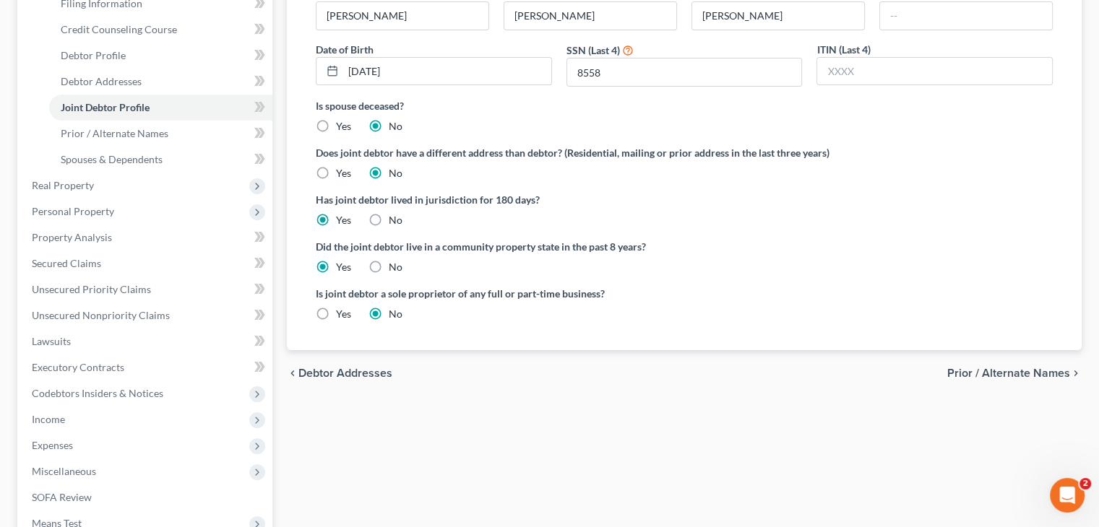
scroll to position [289, 0]
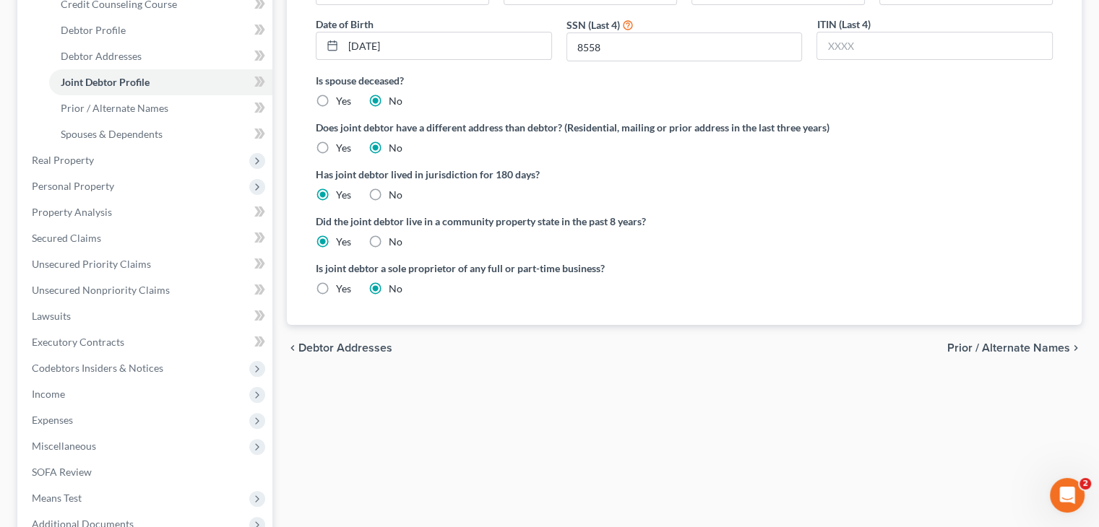
click at [1017, 356] on div "chevron_left Debtor Addresses Prior / Alternate Names chevron_right" at bounding box center [684, 348] width 795 height 46
click at [1017, 350] on span "Prior / Alternate Names" at bounding box center [1008, 348] width 123 height 12
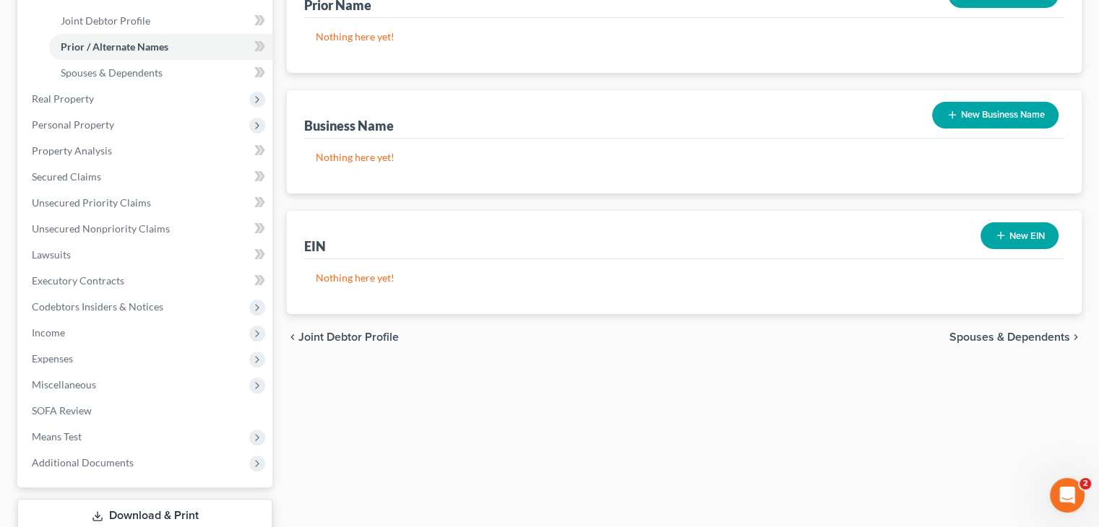
scroll to position [361, 0]
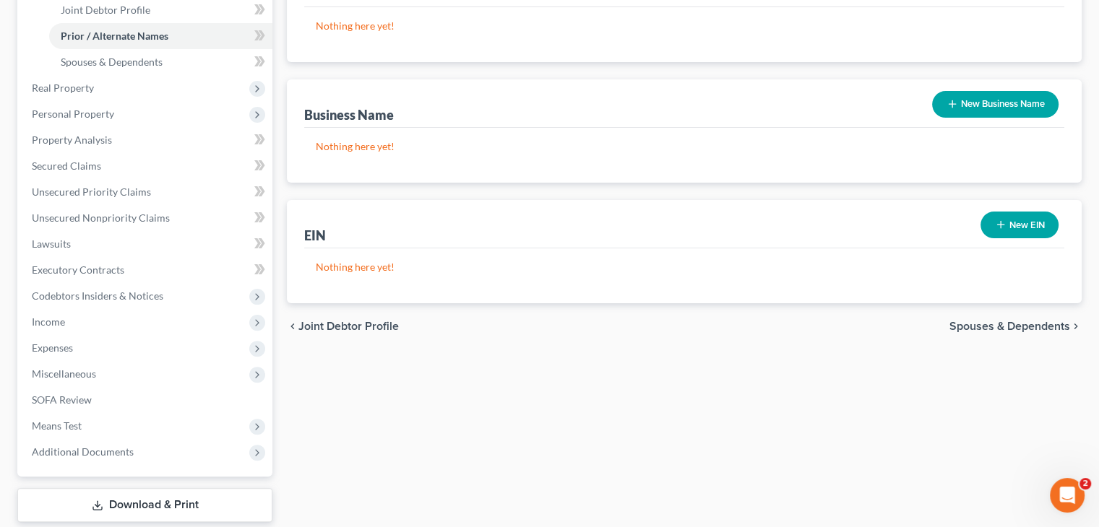
click at [1014, 325] on span "Spouses & Dependents" at bounding box center [1009, 327] width 121 height 12
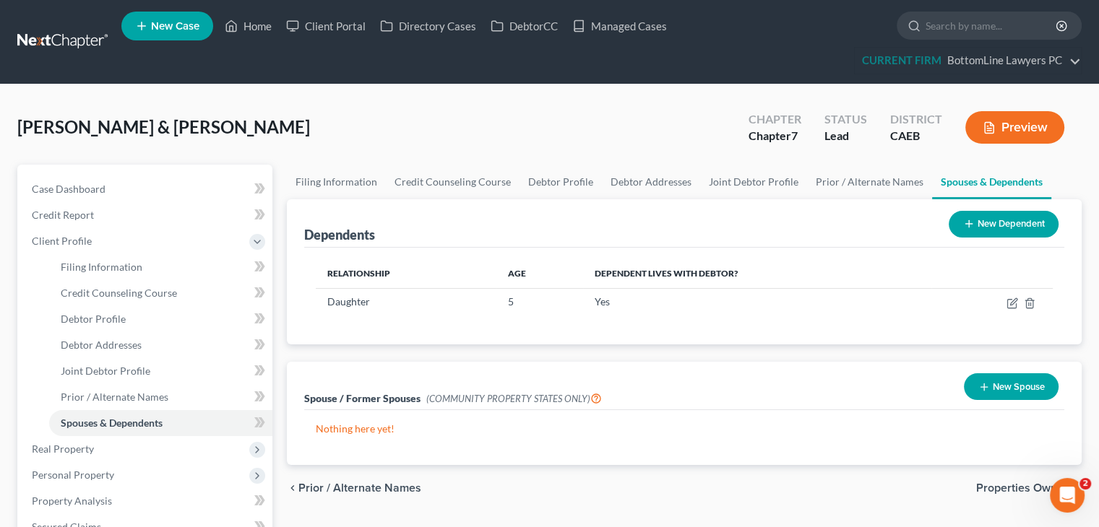
click at [1006, 492] on span "Properties Owned" at bounding box center [1023, 489] width 94 height 12
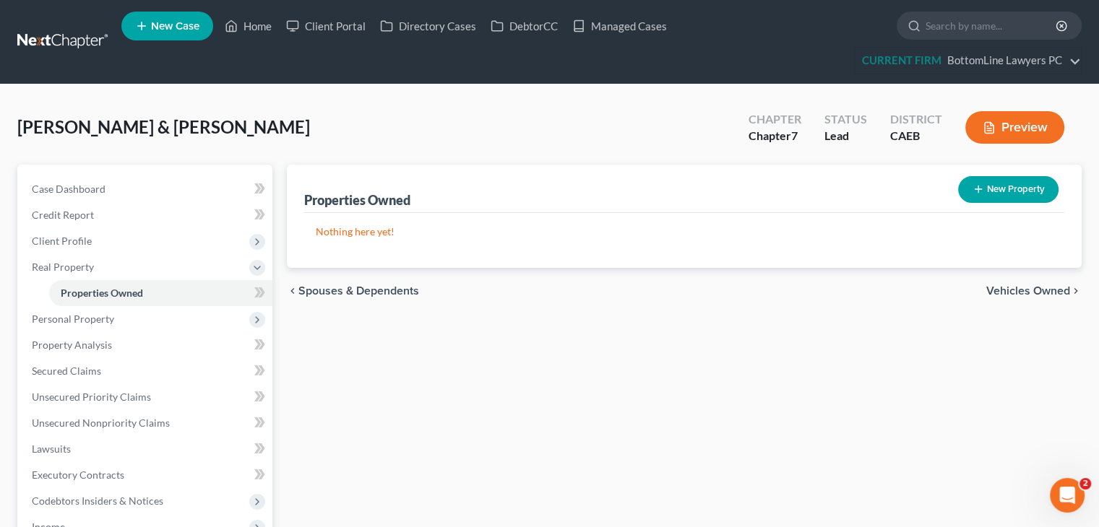
click at [1015, 297] on div "chevron_left Spouses & Dependents Vehicles Owned chevron_right" at bounding box center [684, 291] width 795 height 46
click at [1015, 295] on span "Vehicles Owned" at bounding box center [1028, 291] width 84 height 12
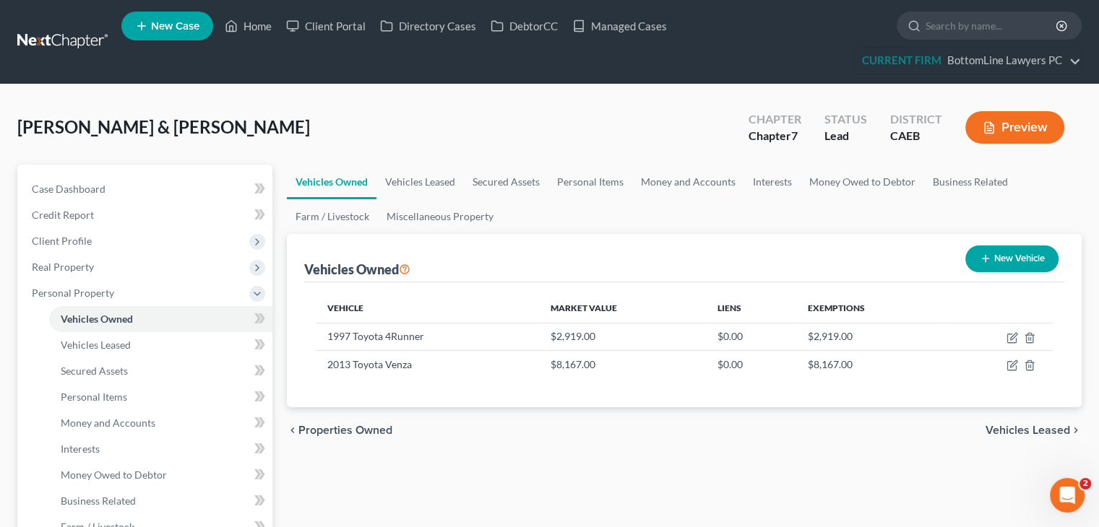
click at [1023, 428] on span "Vehicles Leased" at bounding box center [1027, 431] width 85 height 12
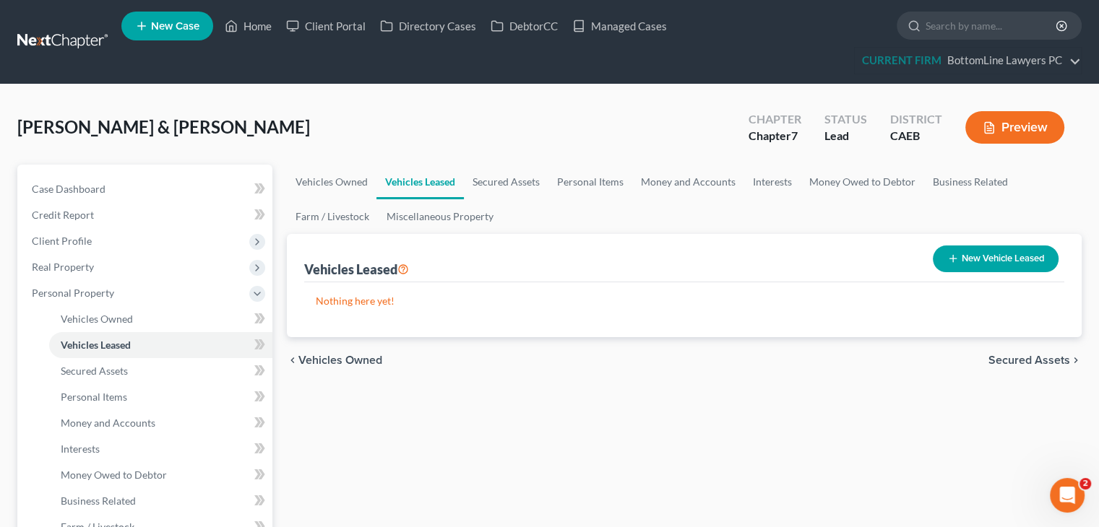
click at [1009, 355] on span "Secured Assets" at bounding box center [1029, 361] width 82 height 12
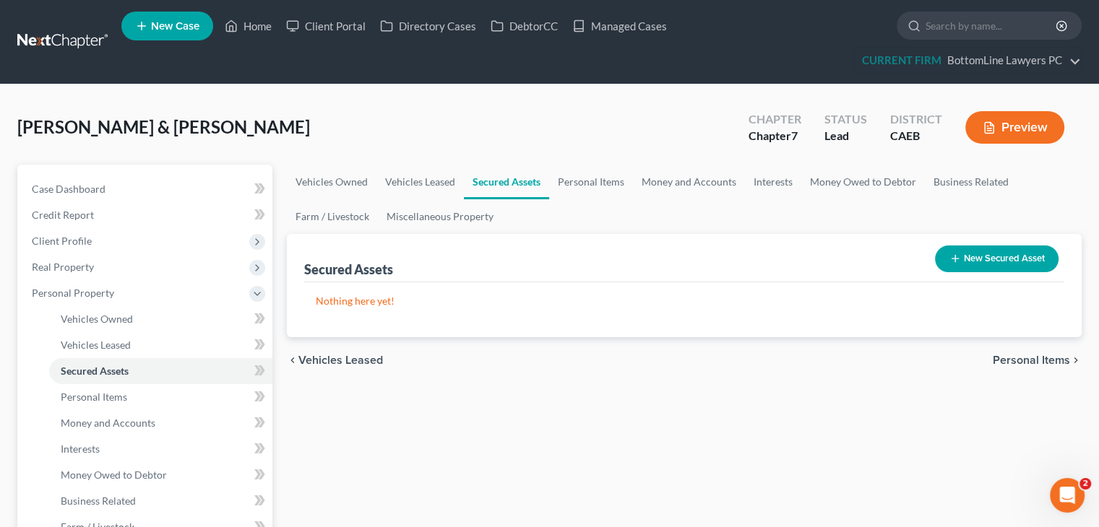
click at [1009, 355] on span "Personal Items" at bounding box center [1031, 361] width 77 height 12
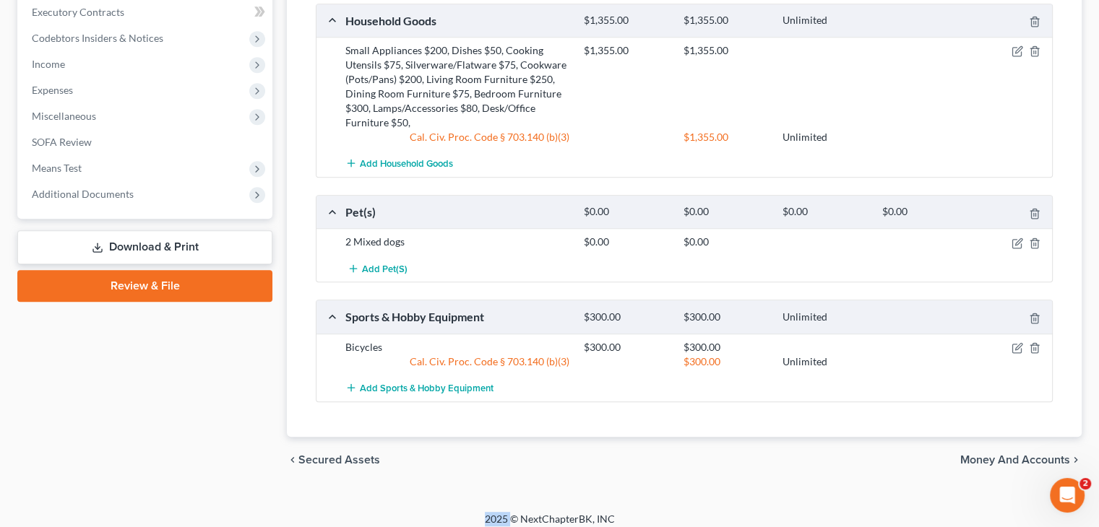
scroll to position [704, 0]
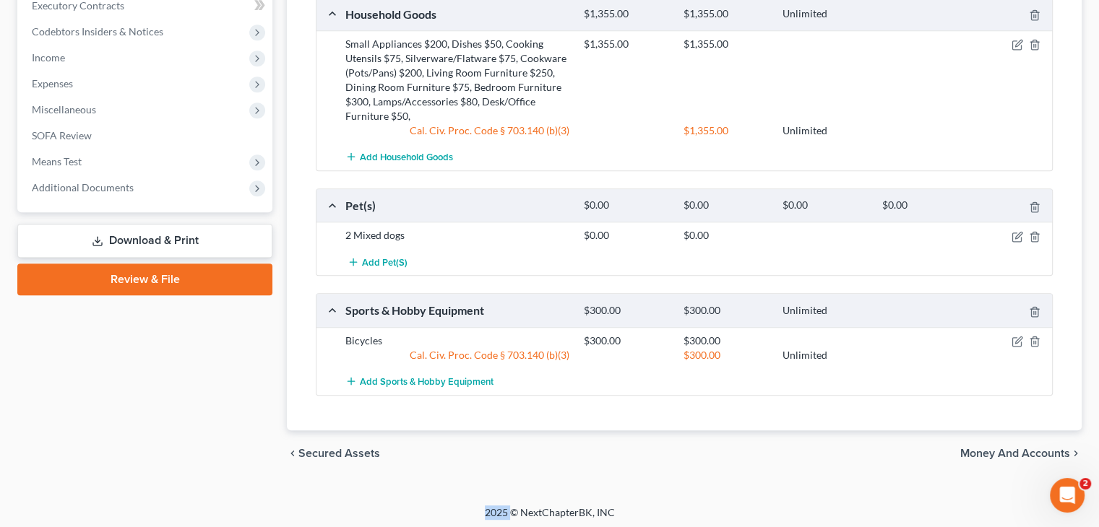
click at [1014, 449] on span "Money and Accounts" at bounding box center [1015, 454] width 110 height 12
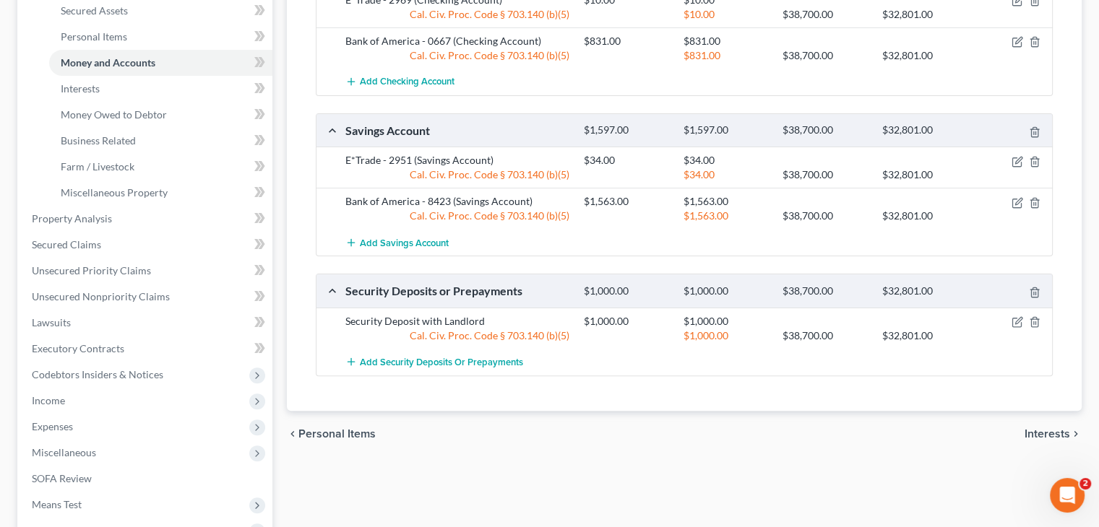
scroll to position [361, 0]
click at [1032, 429] on span "Interests" at bounding box center [1047, 434] width 46 height 12
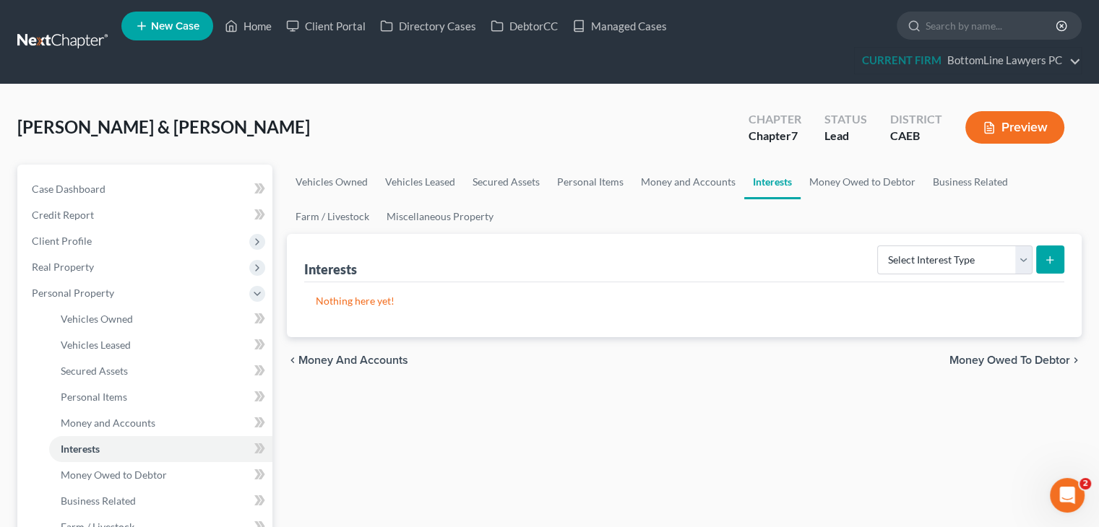
click at [1015, 356] on span "Money Owed to Debtor" at bounding box center [1009, 361] width 121 height 12
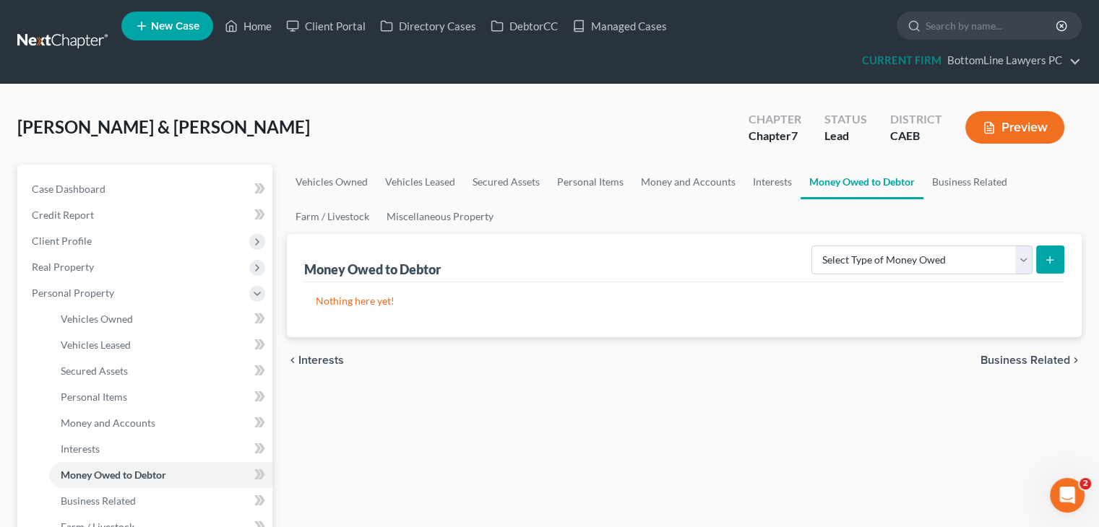
click at [1010, 360] on span "Business Related" at bounding box center [1025, 361] width 90 height 12
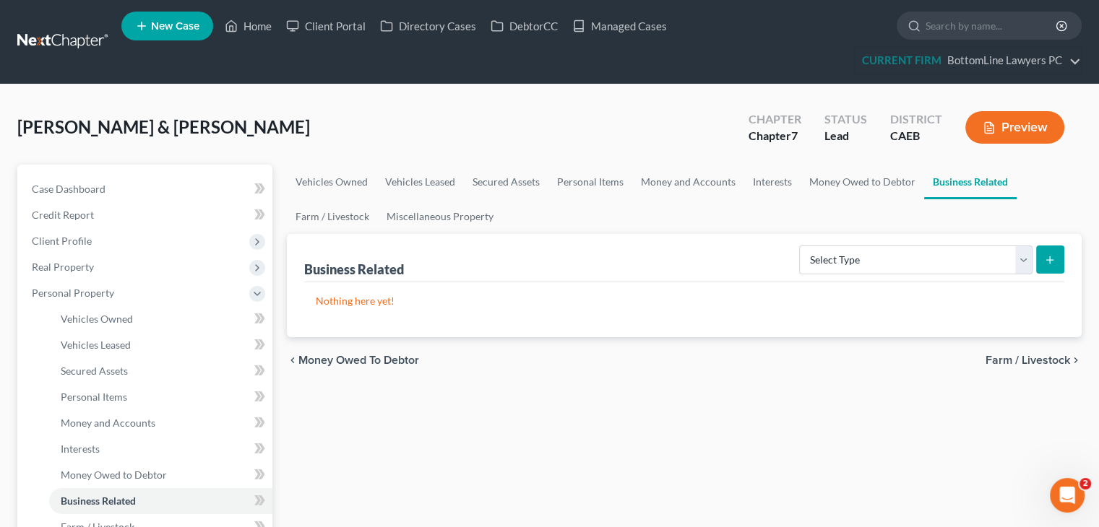
click at [1010, 361] on span "Farm / Livestock" at bounding box center [1027, 361] width 85 height 12
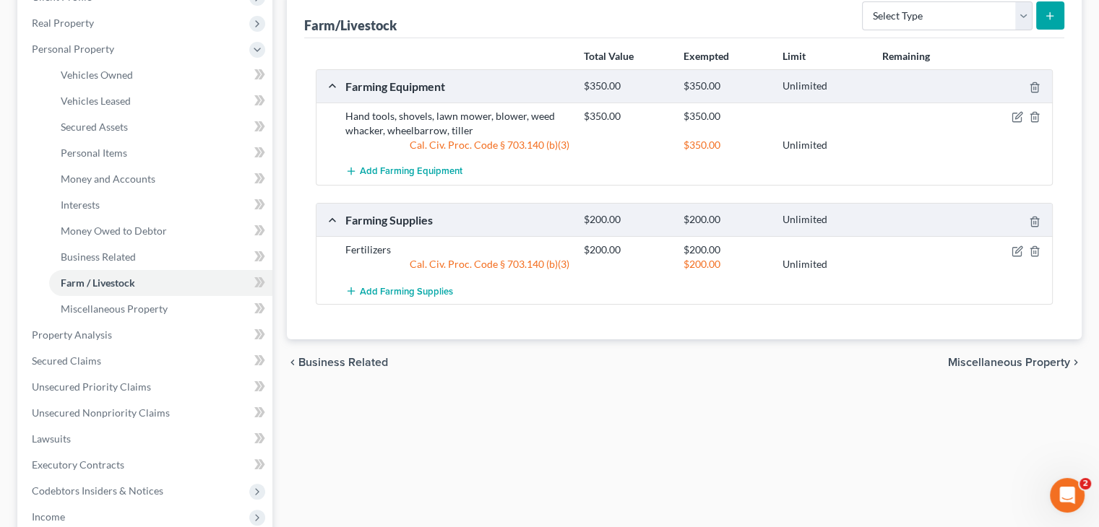
scroll to position [289, 0]
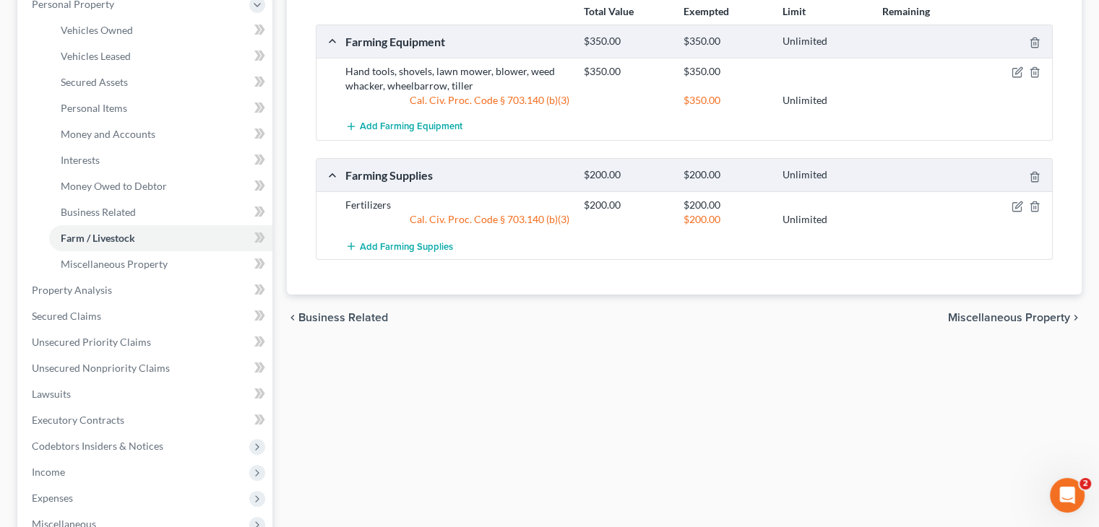
click at [1019, 314] on span "Miscellaneous Property" at bounding box center [1009, 318] width 122 height 12
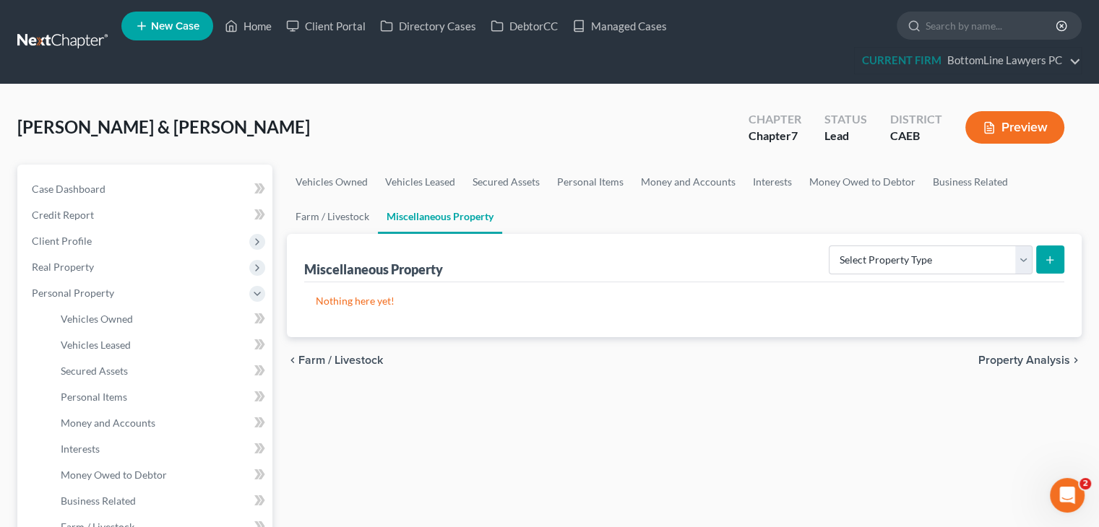
click at [1014, 355] on span "Property Analysis" at bounding box center [1024, 361] width 92 height 12
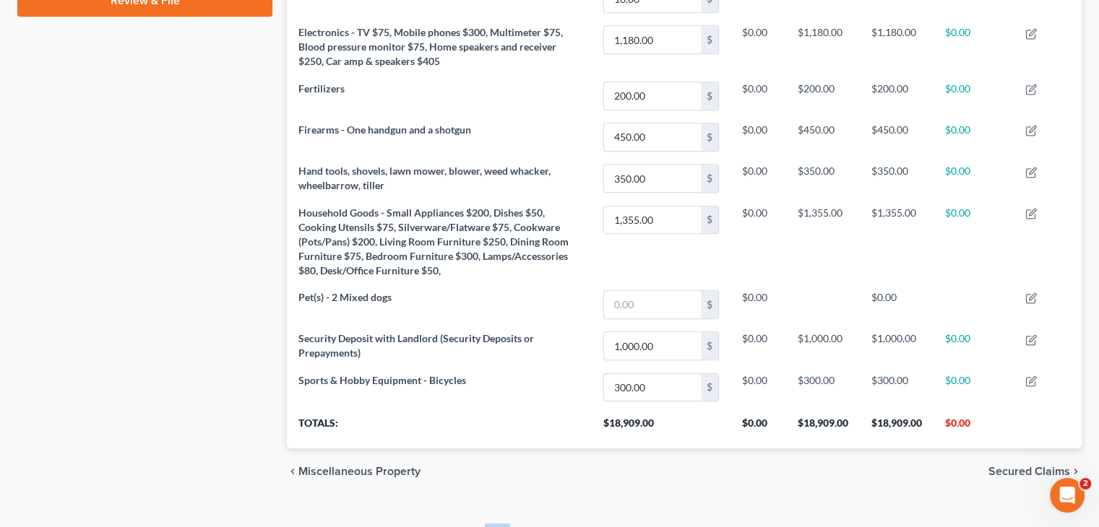
click at [1014, 469] on span "Secured Claims" at bounding box center [1029, 472] width 82 height 12
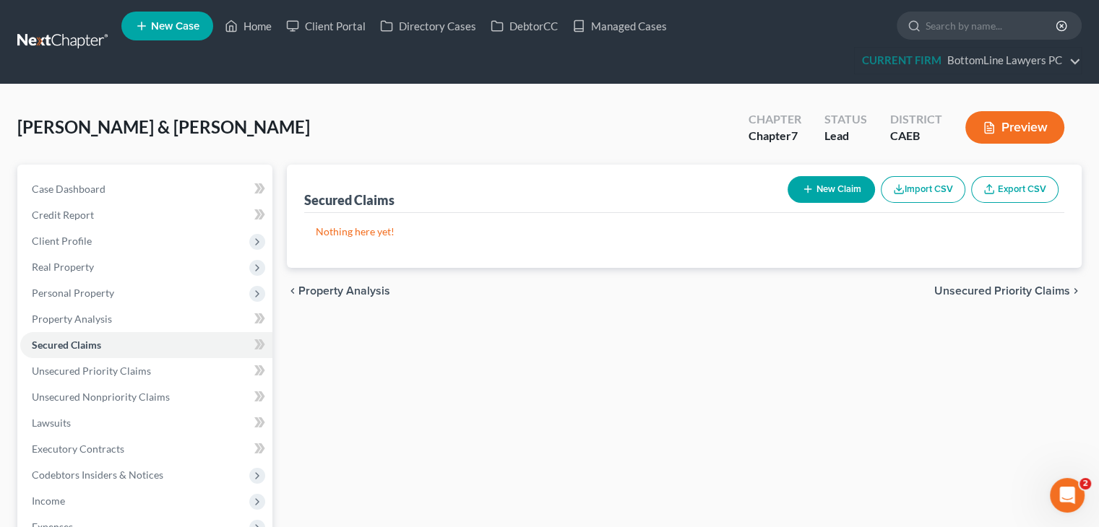
click at [1001, 288] on span "Unsecured Priority Claims" at bounding box center [1002, 291] width 136 height 12
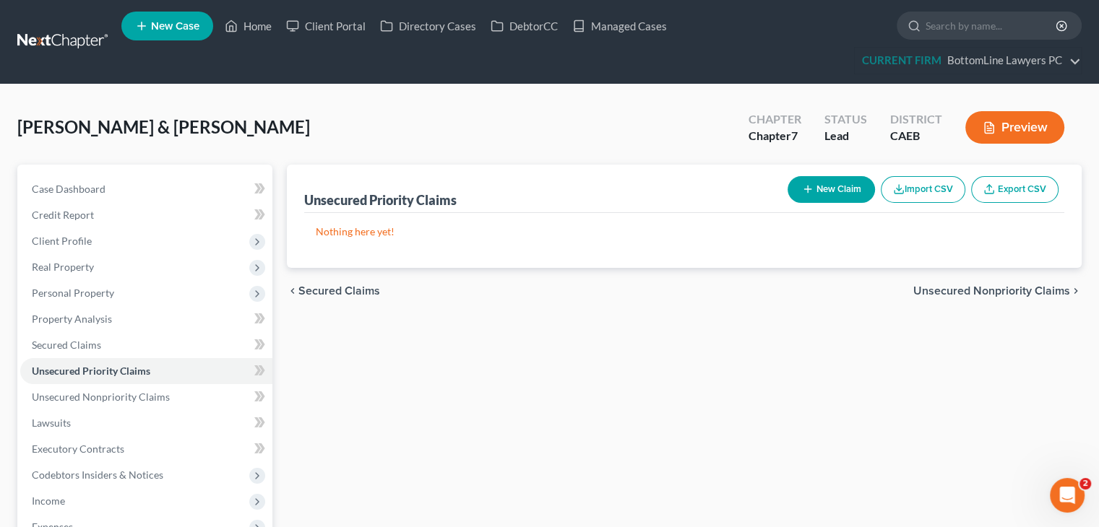
click at [1003, 288] on span "Unsecured Nonpriority Claims" at bounding box center [991, 291] width 157 height 12
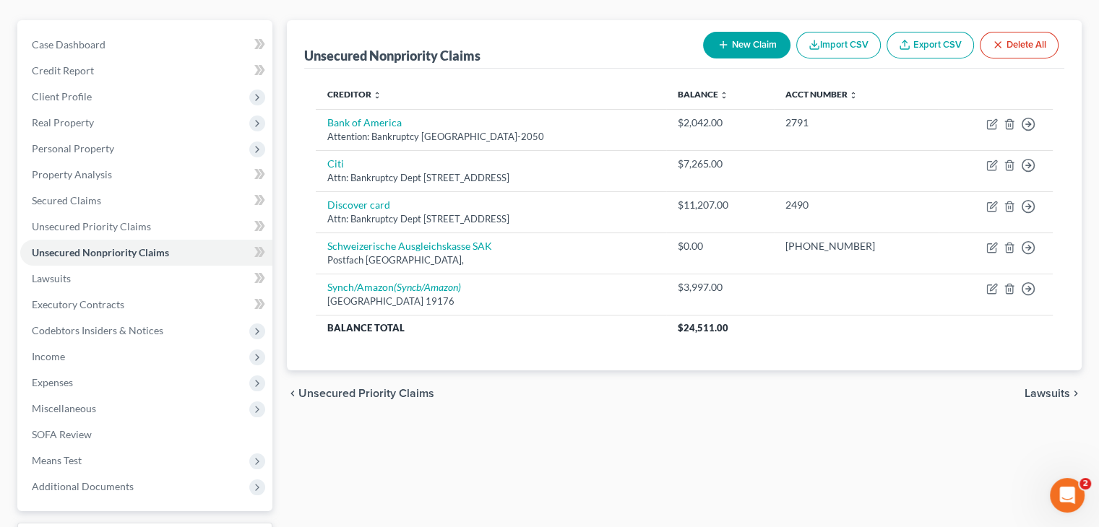
click at [1037, 392] on span "Lawsuits" at bounding box center [1047, 394] width 46 height 12
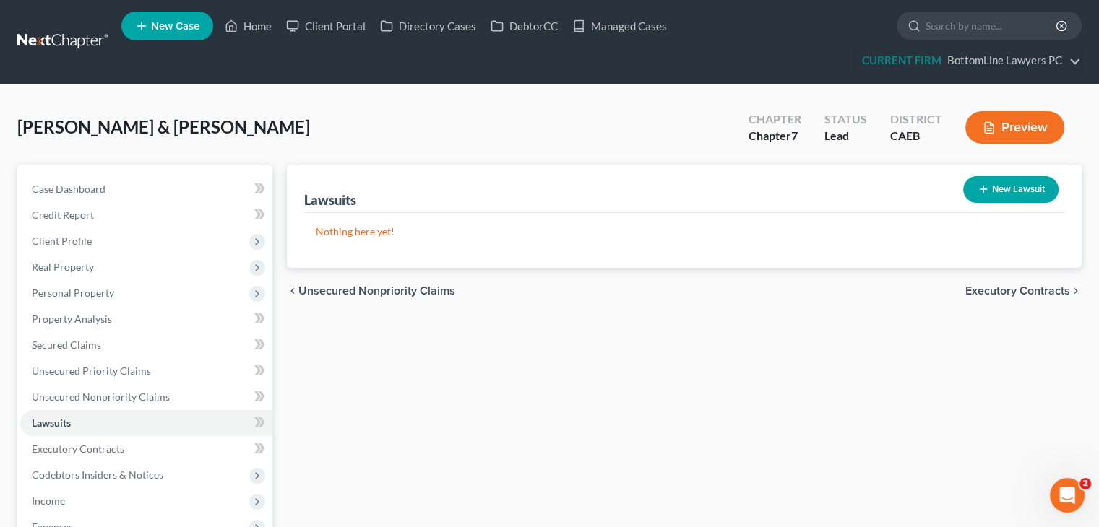
click at [1026, 291] on span "Executory Contracts" at bounding box center [1017, 291] width 105 height 12
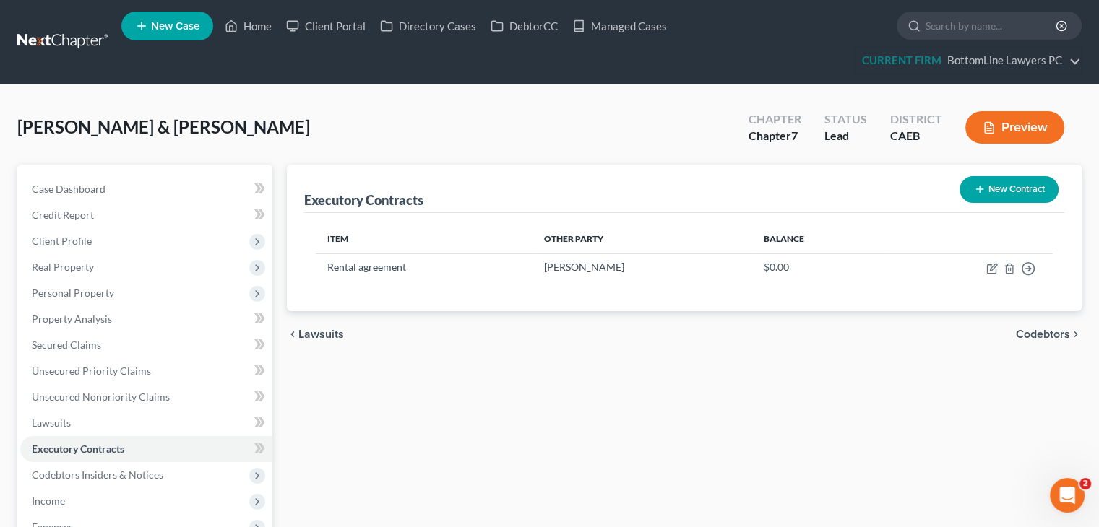
click at [1030, 335] on span "Codebtors" at bounding box center [1043, 335] width 54 height 12
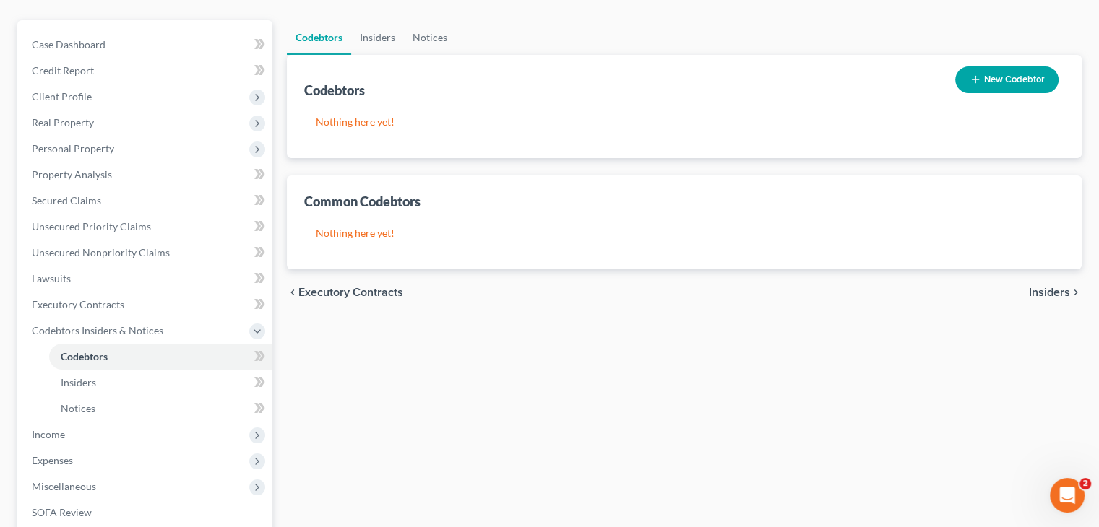
click at [1040, 290] on span "Insiders" at bounding box center [1049, 293] width 41 height 12
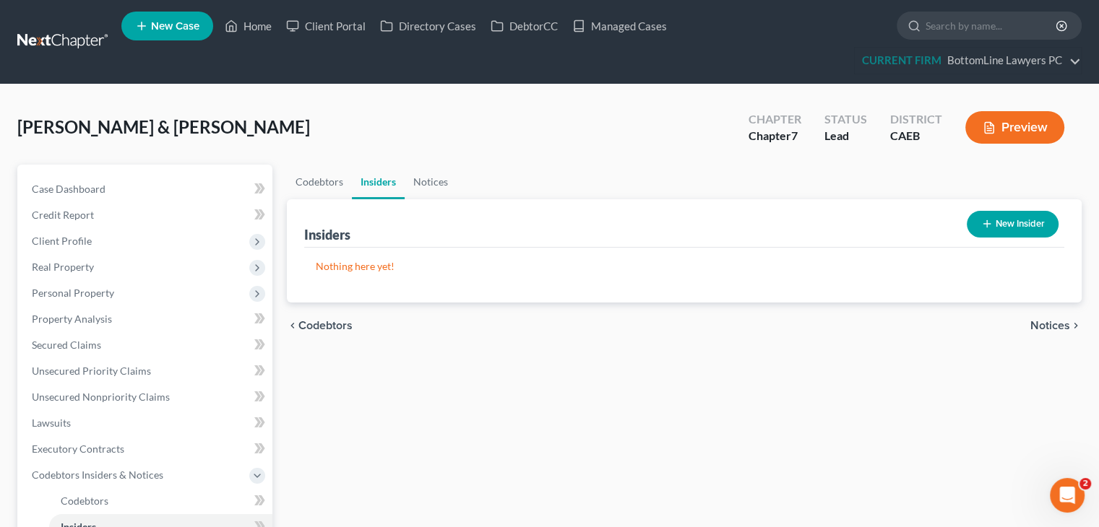
click at [1042, 337] on div "chevron_left Codebtors Notices chevron_right" at bounding box center [684, 326] width 795 height 46
click at [1042, 331] on span "Notices" at bounding box center [1050, 326] width 40 height 12
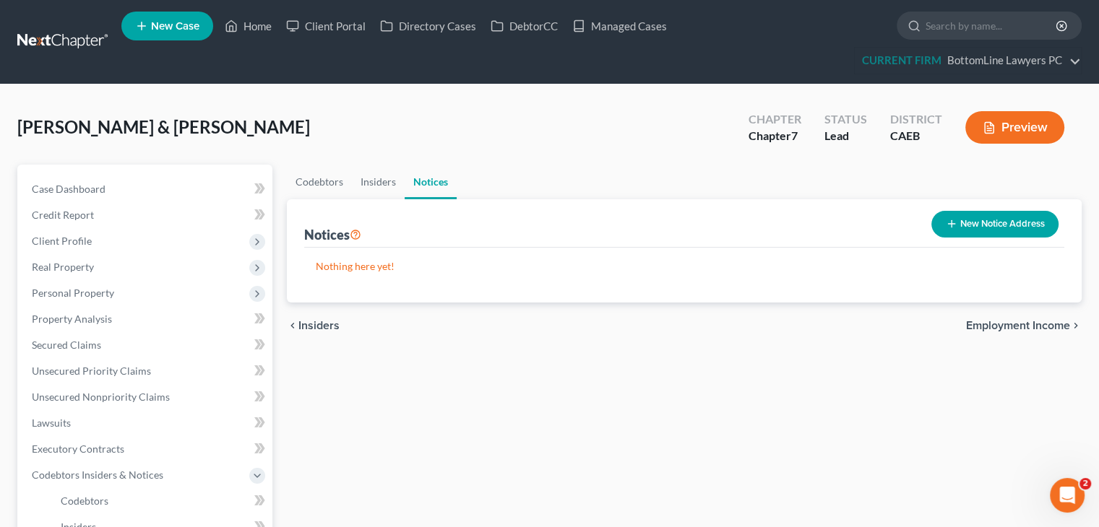
click at [1039, 322] on span "Employment Income" at bounding box center [1018, 326] width 104 height 12
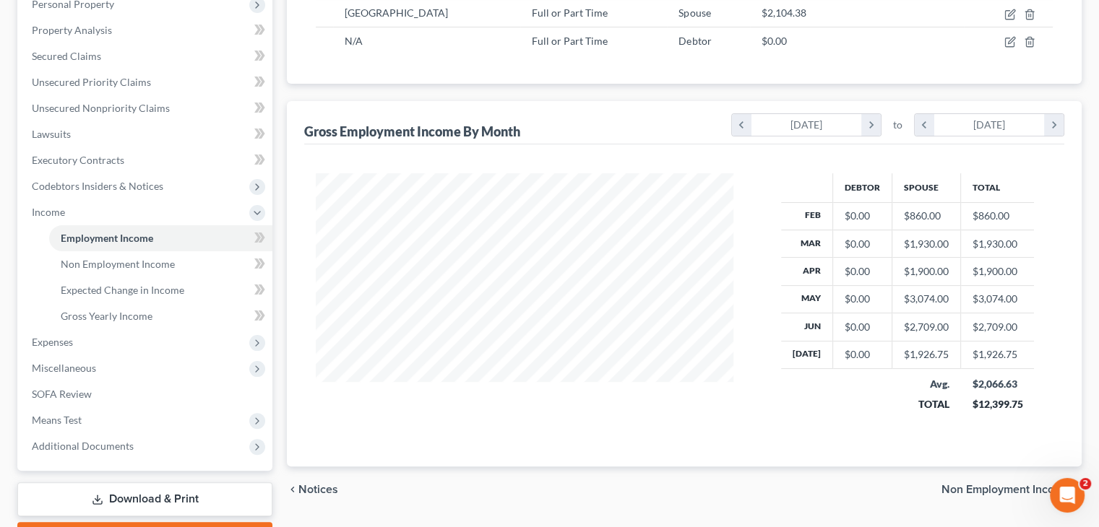
click at [1020, 485] on span "Non Employment Income" at bounding box center [1005, 490] width 129 height 12
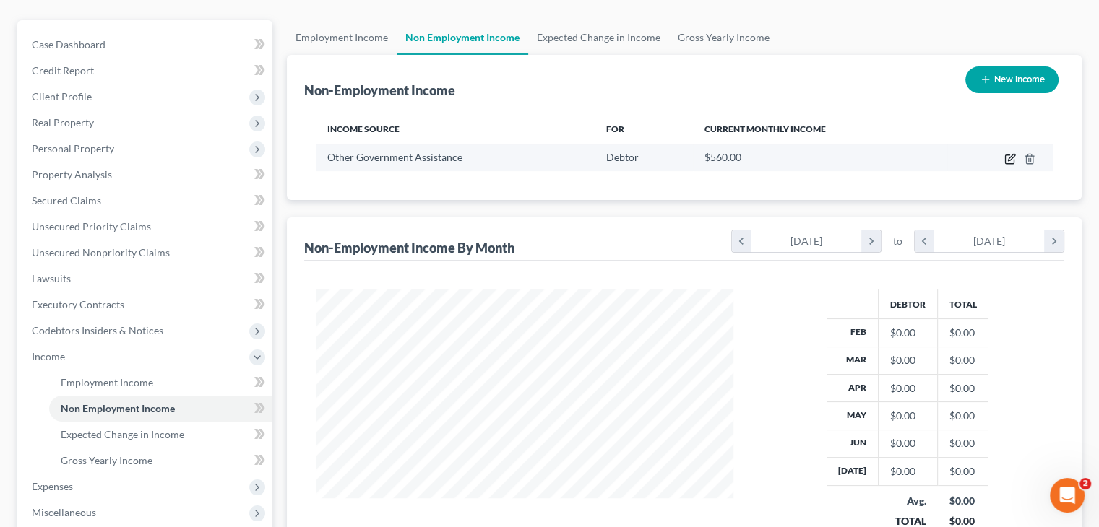
click at [1014, 158] on icon "button" at bounding box center [1009, 159] width 9 height 9
select select "5"
select select "0"
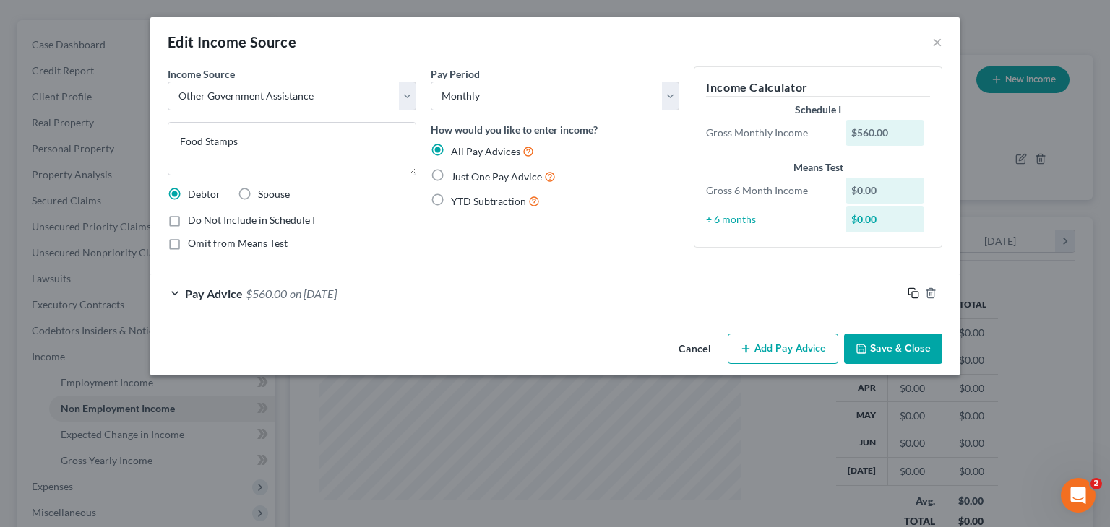
click at [917, 293] on icon "button" at bounding box center [913, 294] width 12 height 12
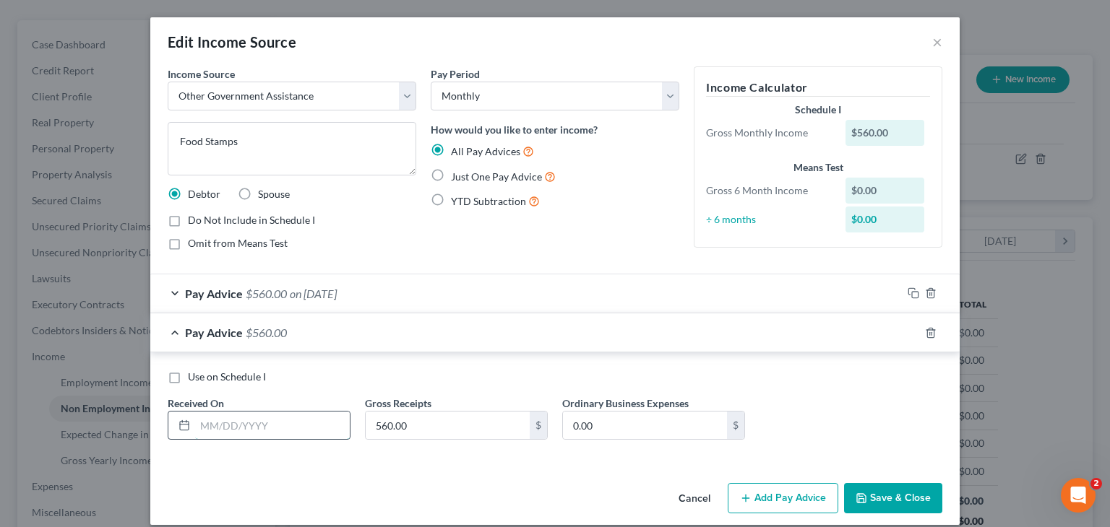
click at [319, 415] on input "text" at bounding box center [272, 425] width 155 height 27
type input "[DATE]"
click at [907, 329] on icon "button" at bounding box center [913, 333] width 12 height 12
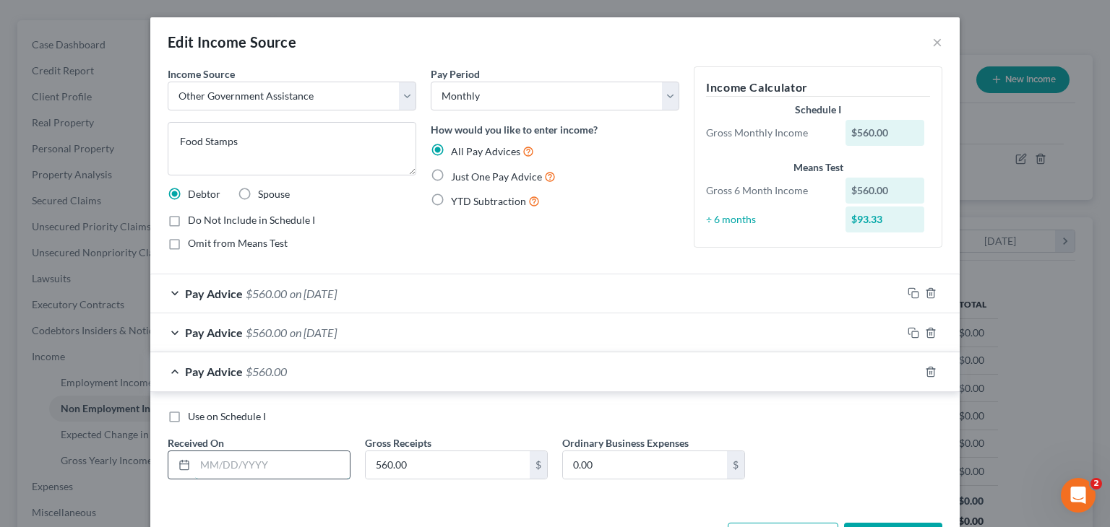
click at [210, 466] on input "text" at bounding box center [272, 465] width 155 height 27
type input "[DATE]"
click at [910, 374] on icon "button" at bounding box center [913, 372] width 12 height 12
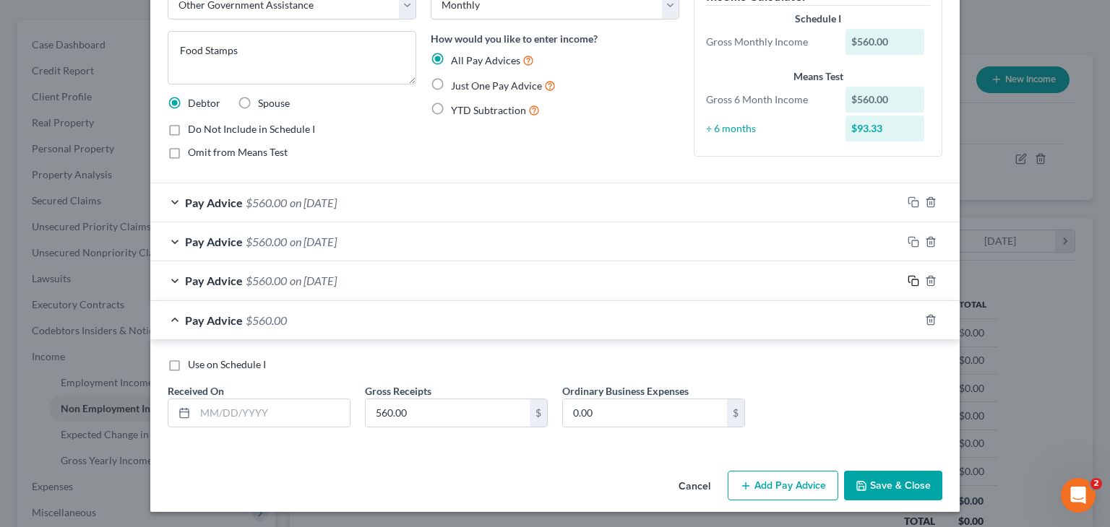
scroll to position [92, 0]
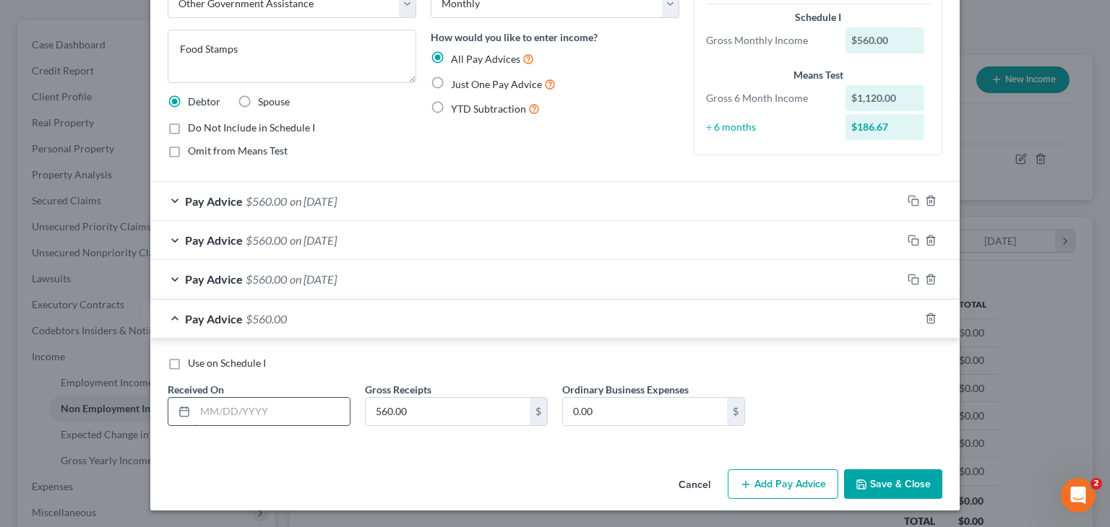
click at [232, 410] on input "text" at bounding box center [272, 411] width 155 height 27
type input "[DATE]"
click at [913, 317] on icon "button" at bounding box center [913, 319] width 12 height 12
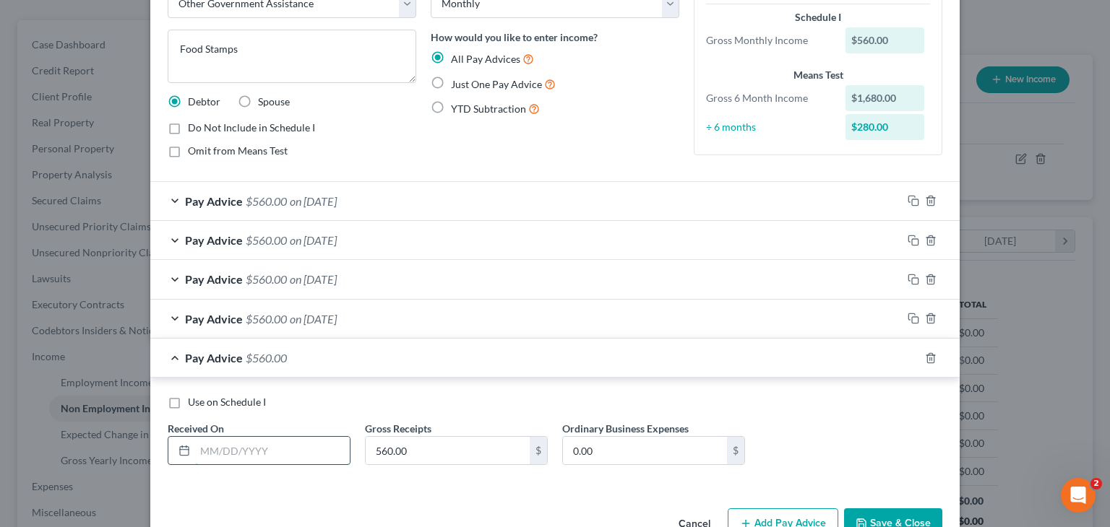
click at [283, 449] on input "text" at bounding box center [272, 450] width 155 height 27
type input "[DATE]"
click at [908, 356] on icon "button" at bounding box center [911, 356] width 7 height 7
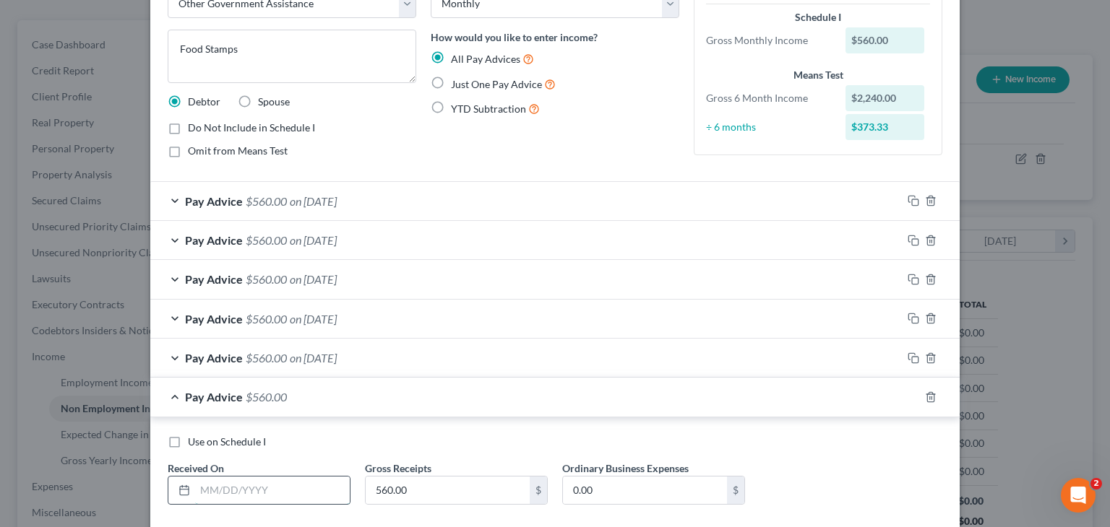
click at [319, 488] on input "text" at bounding box center [272, 490] width 155 height 27
type input "[DATE]"
click at [825, 436] on div "Use on Schedule I" at bounding box center [555, 442] width 774 height 14
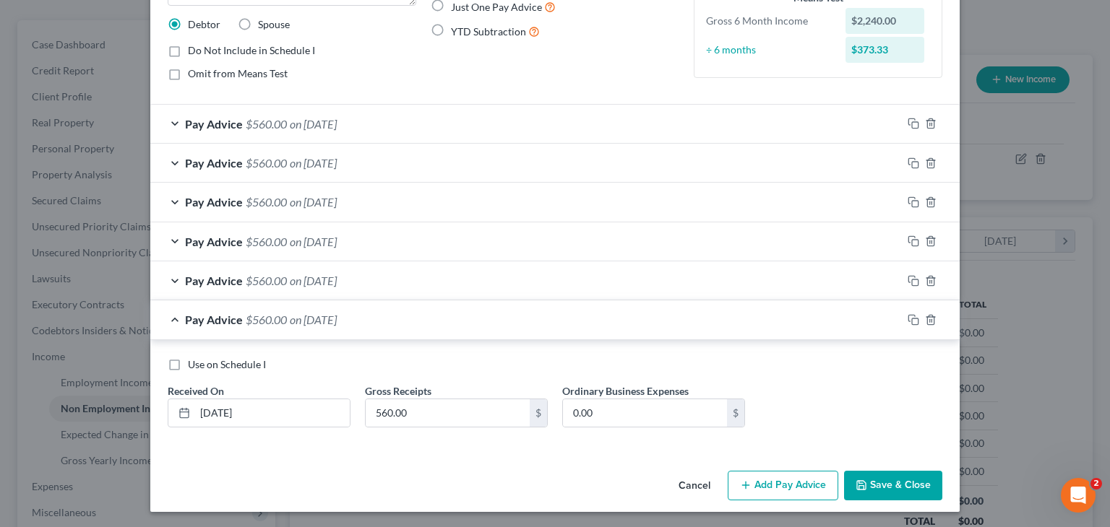
scroll to position [170, 0]
click at [910, 482] on button "Save & Close" at bounding box center [893, 485] width 98 height 30
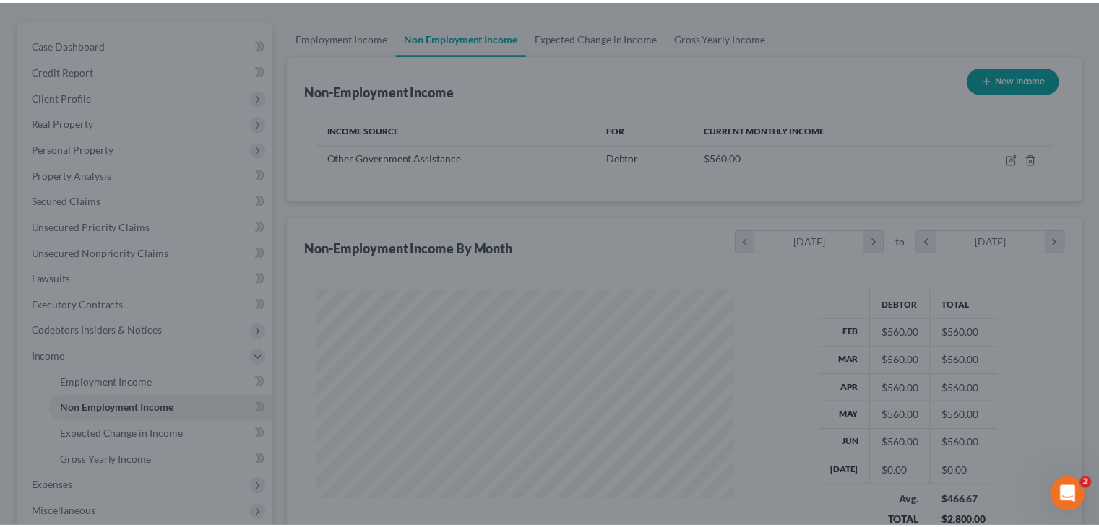
scroll to position [722191, 722001]
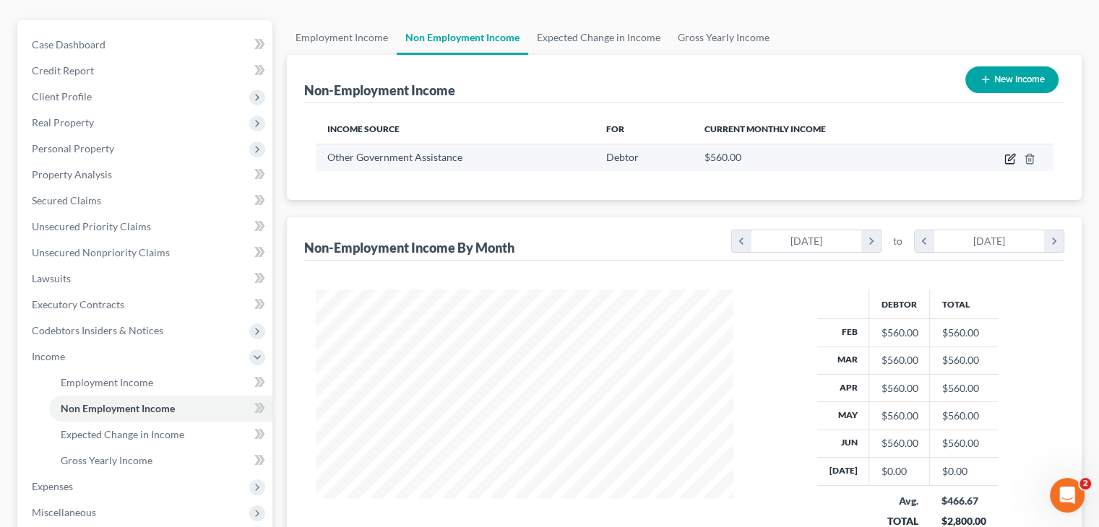
click at [1009, 155] on icon "button" at bounding box center [1010, 159] width 12 height 12
select select "5"
select select "0"
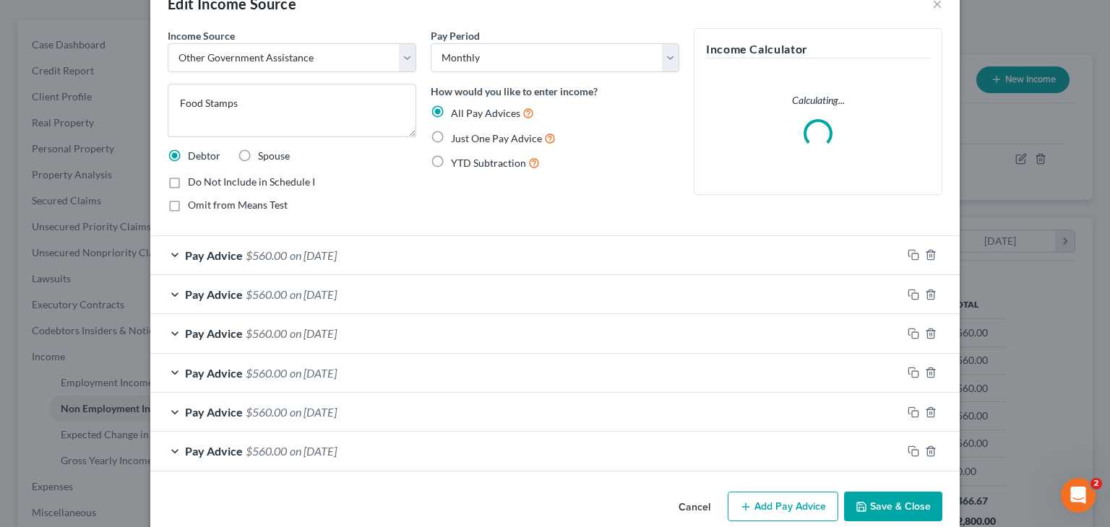
scroll to position [60, 0]
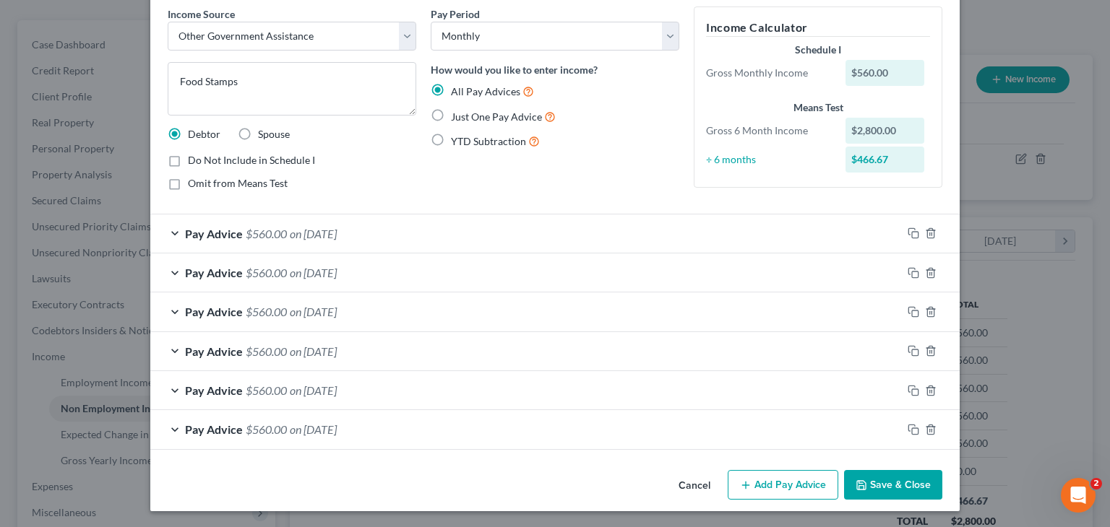
click at [309, 430] on span "on [DATE]" at bounding box center [313, 430] width 47 height 14
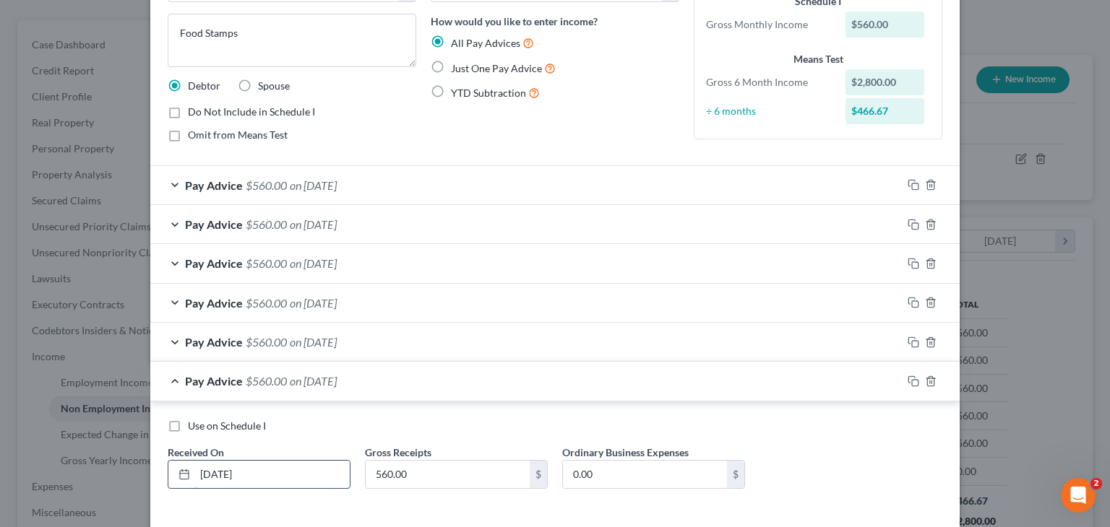
scroll to position [132, 0]
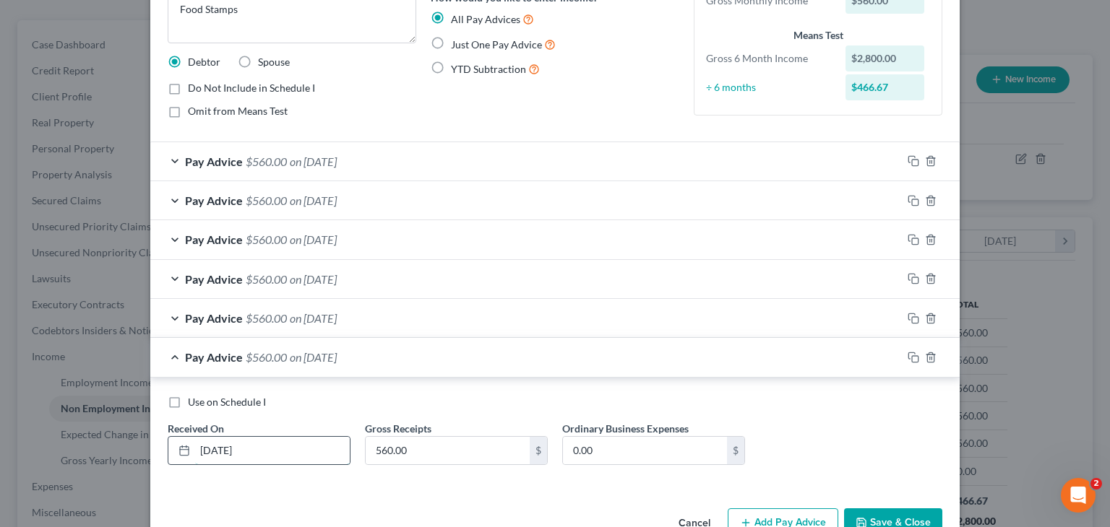
click at [315, 443] on input "[DATE]" at bounding box center [272, 450] width 155 height 27
type input "[DATE]"
click at [887, 514] on button "Save & Close" at bounding box center [893, 524] width 98 height 30
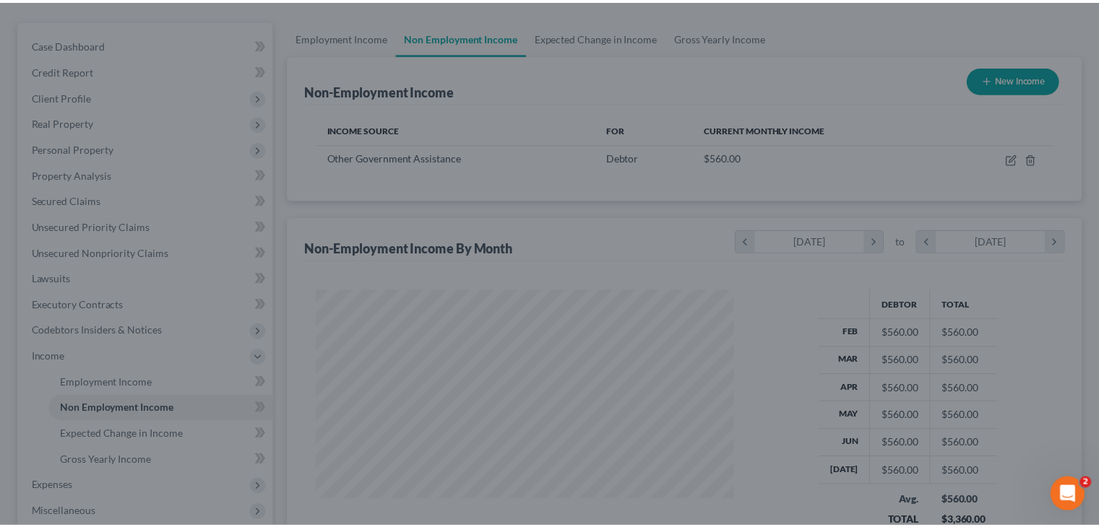
scroll to position [722191, 722001]
